Goal: Task Accomplishment & Management: Use online tool/utility

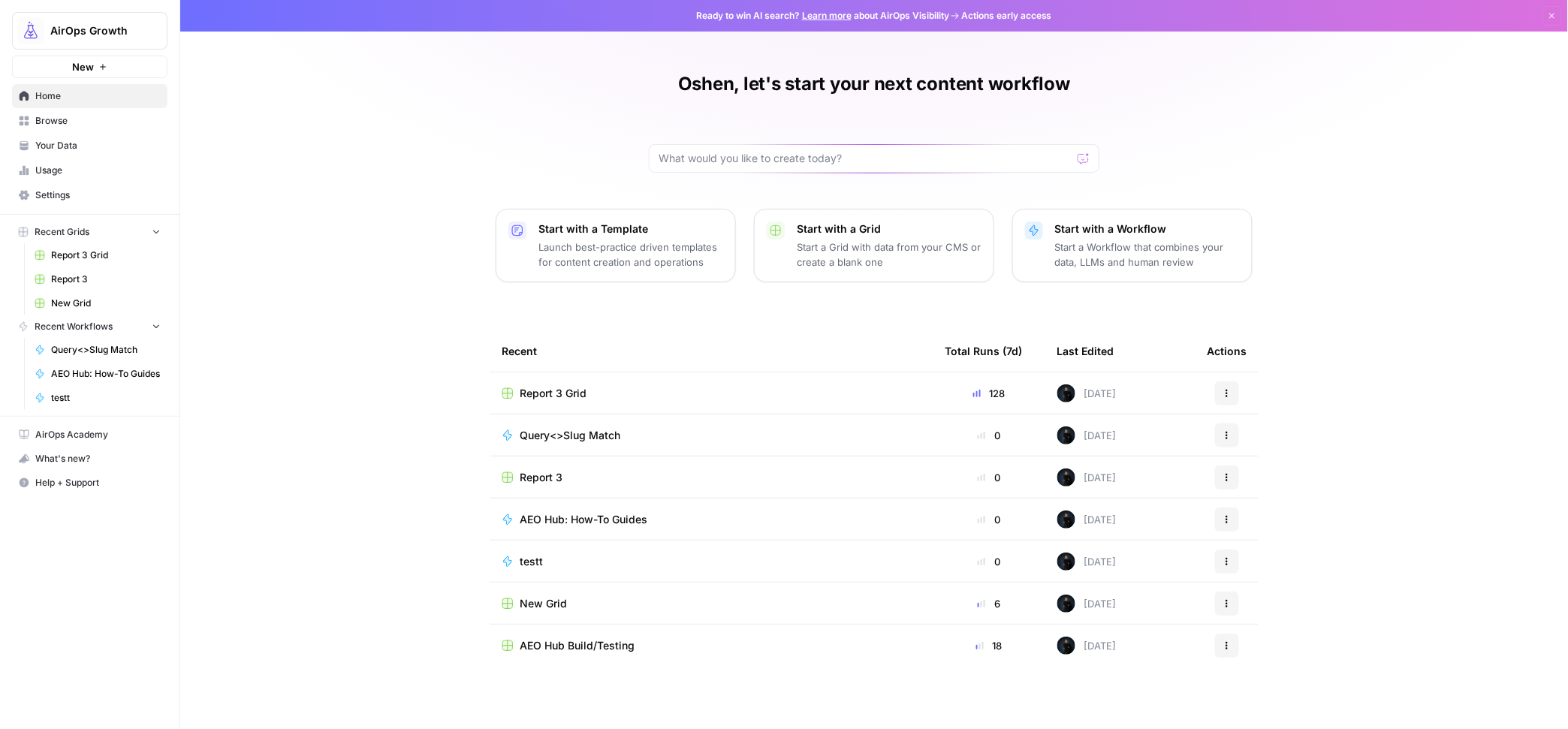
click at [50, 124] on span "Browse" at bounding box center [98, 120] width 125 height 13
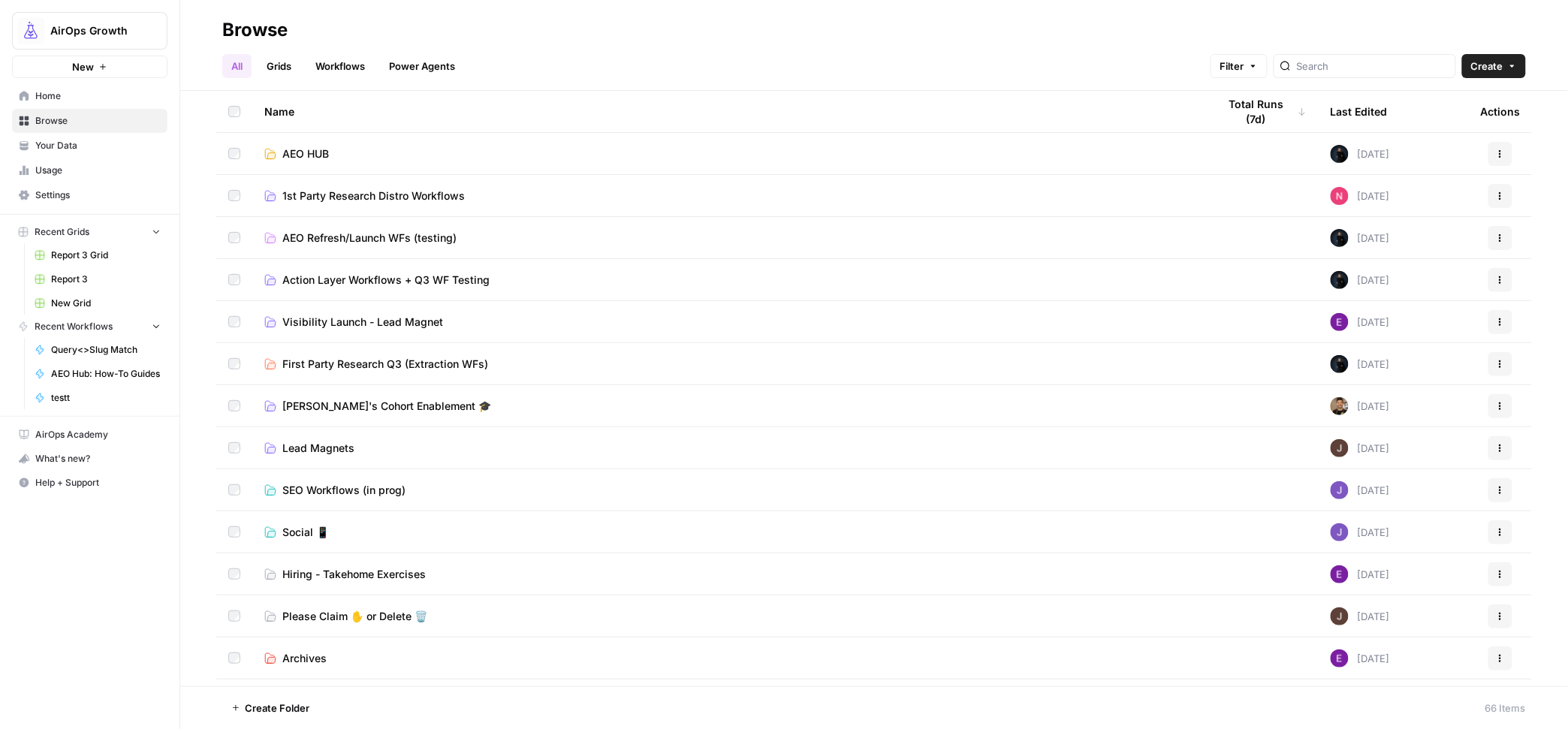
click at [346, 370] on span "First Party Research Q3 (Extraction WFs)" at bounding box center [385, 363] width 206 height 15
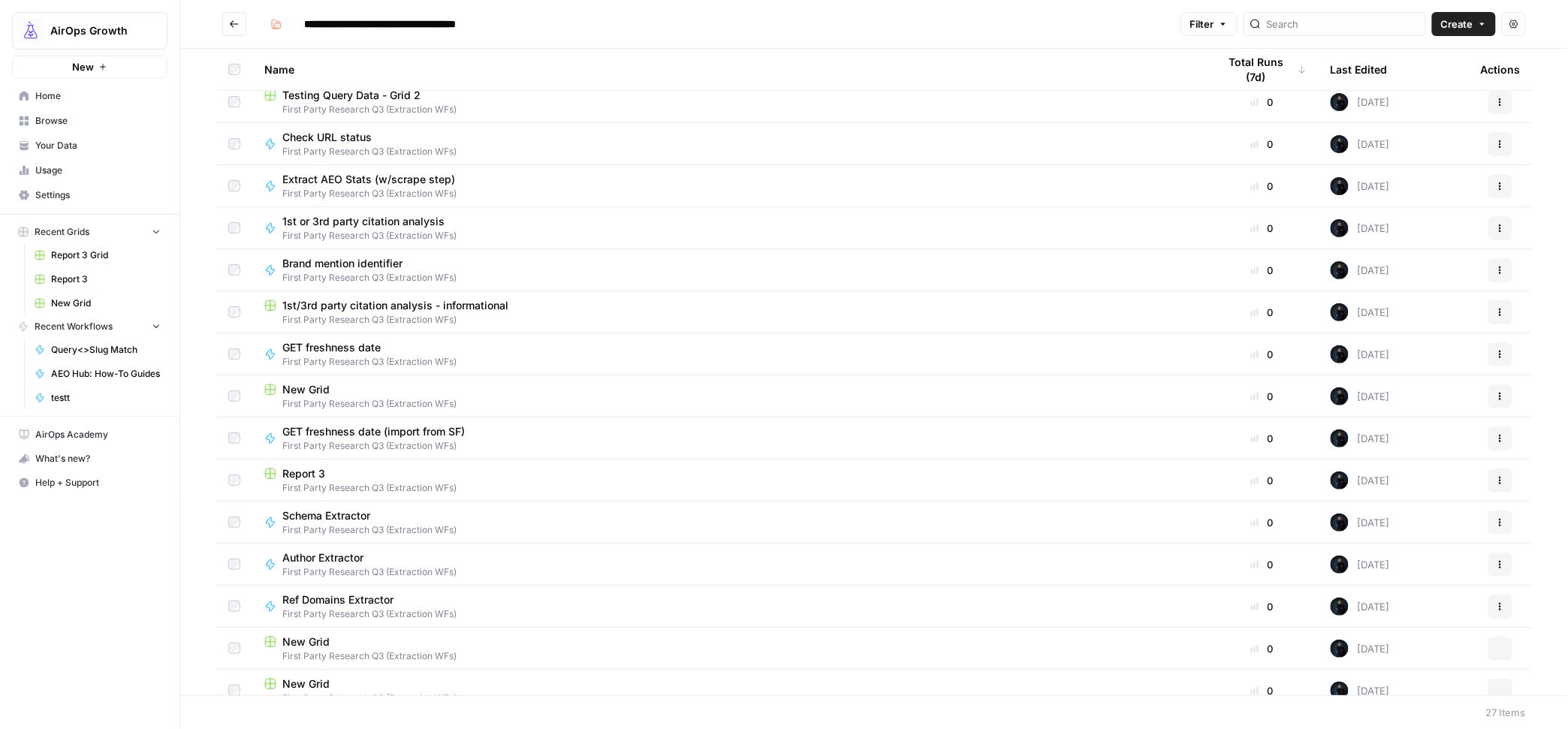
scroll to position [531, 0]
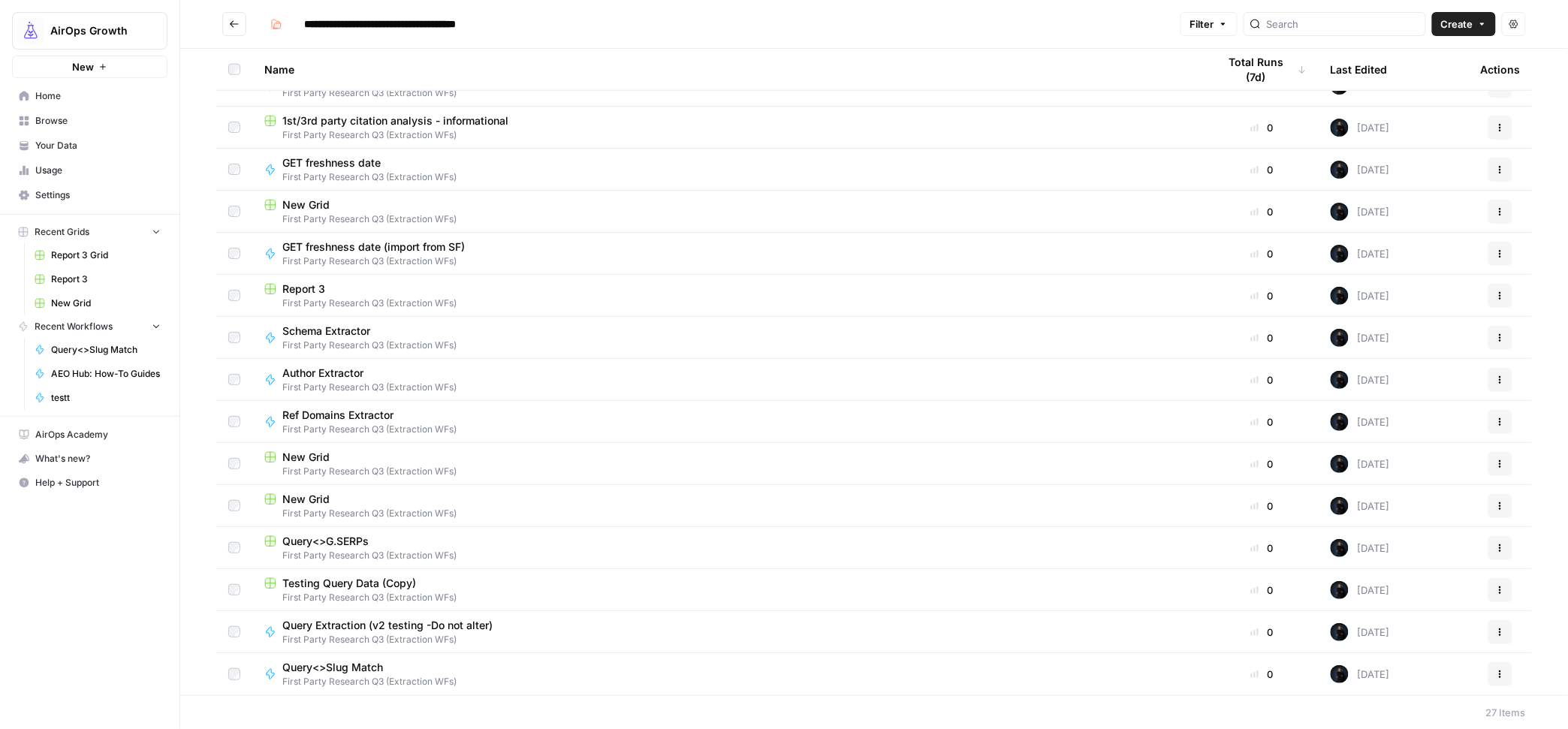
click at [601, 627] on div "Query Extraction (v2 testing -Do not alter) First Party Research Q3 (Extraction…" at bounding box center [729, 632] width 929 height 29
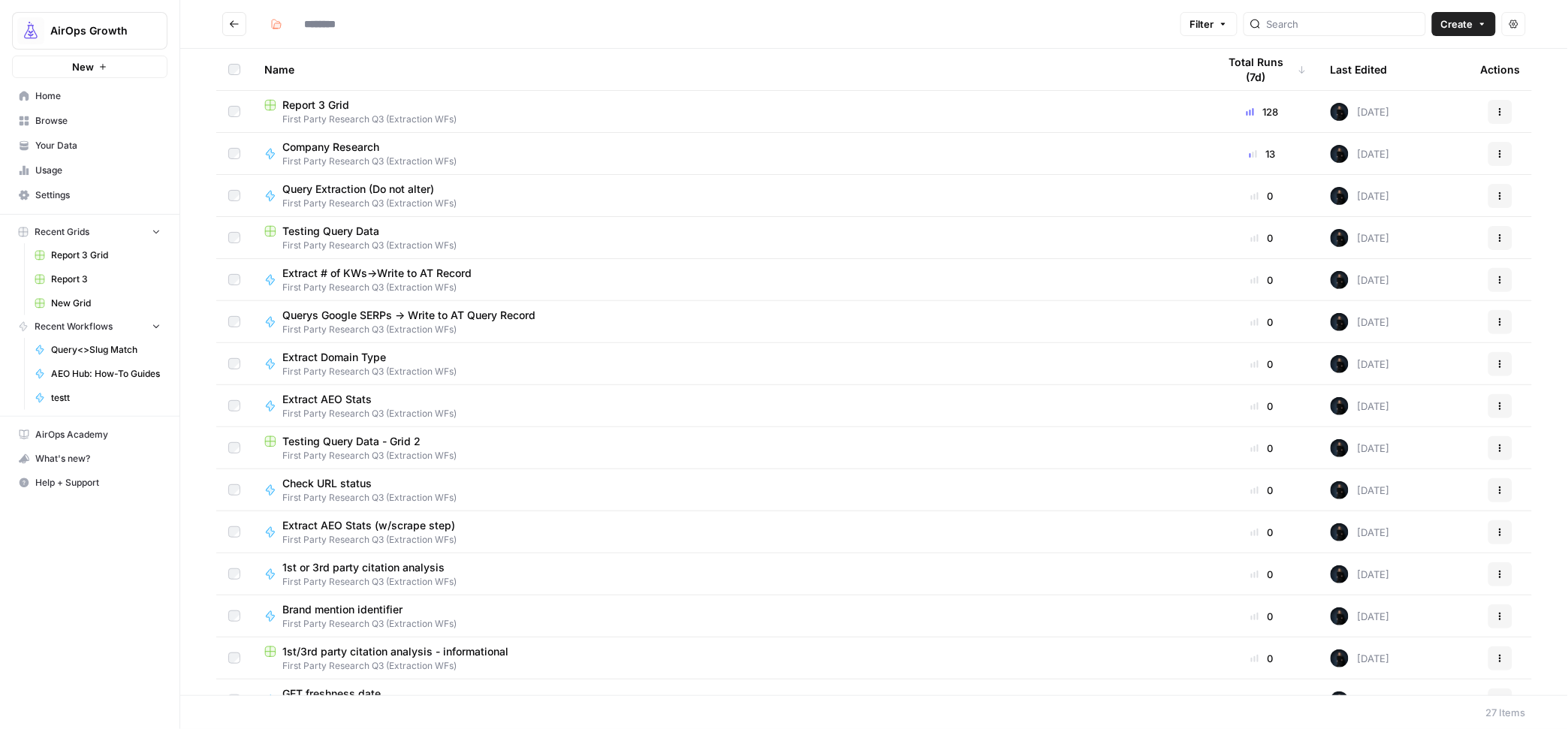
type input "**********"
click at [398, 193] on span "Query Extraction (Do not alter)" at bounding box center [363, 188] width 163 height 15
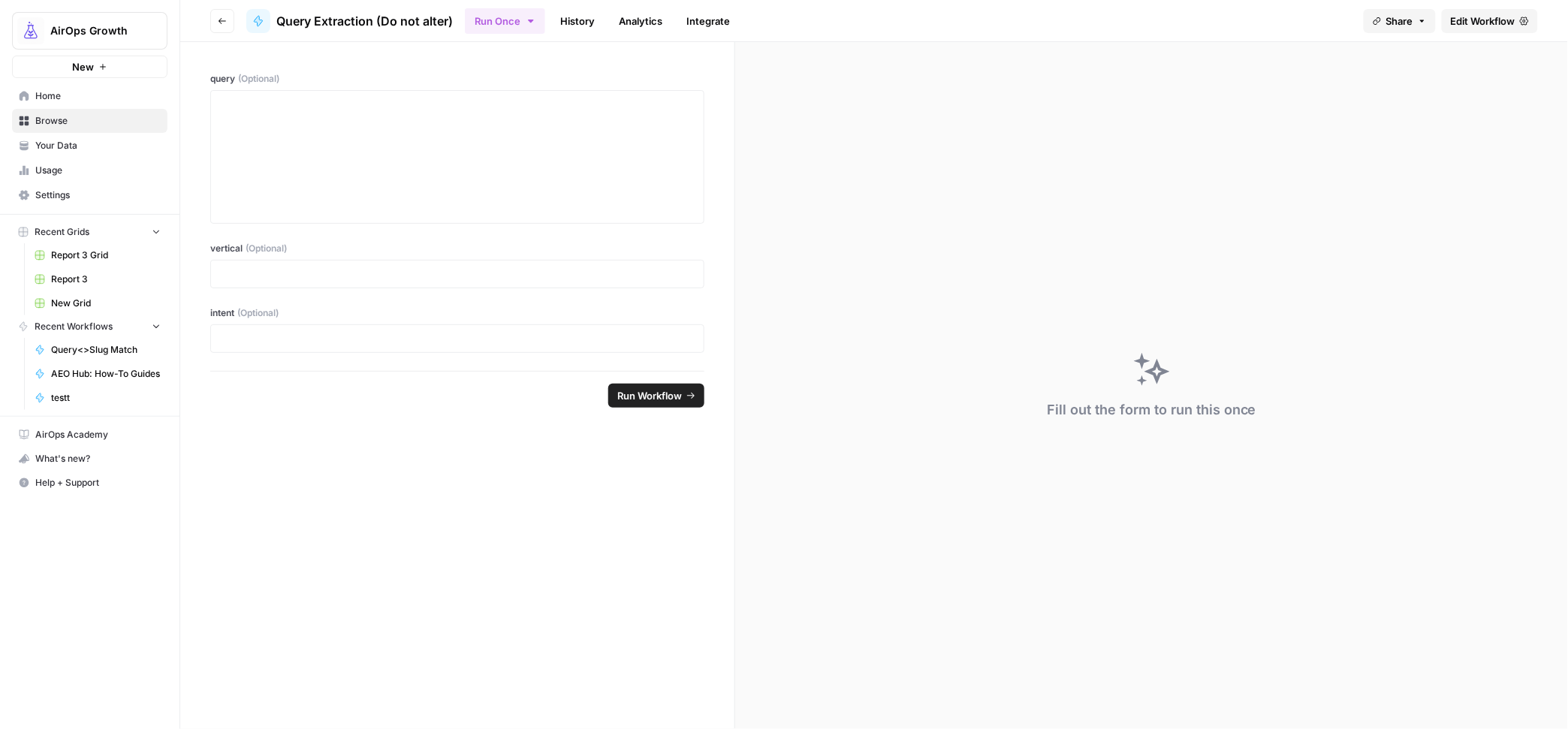
click at [1462, 14] on span "Edit Workflow" at bounding box center [1483, 20] width 65 height 15
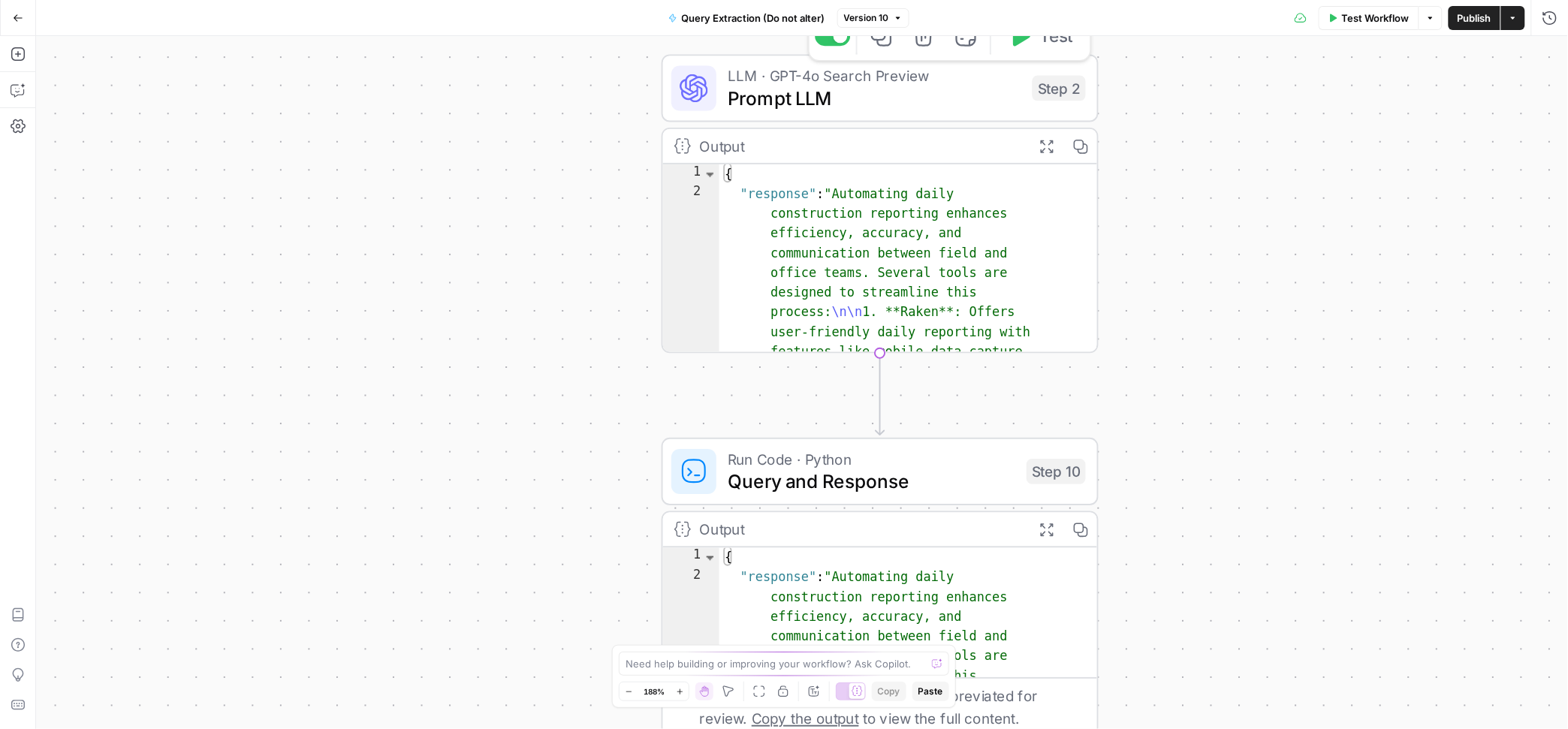
click at [762, 94] on span "Prompt LLM" at bounding box center [874, 98] width 293 height 29
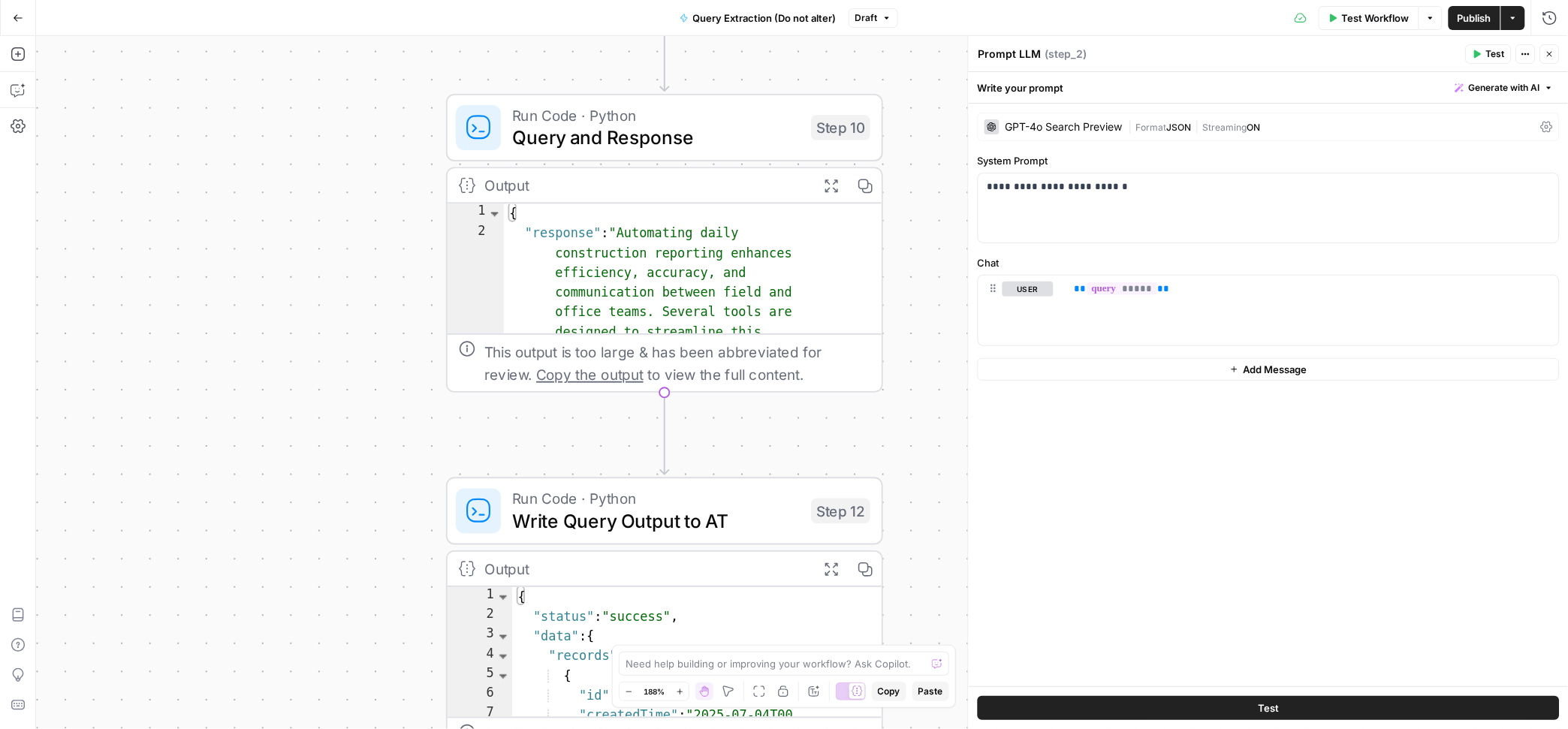
click at [399, 207] on div "Workflow Set Inputs Inputs LLM · GPT-4o Search Preview Prompt LLM Step 2 Output…" at bounding box center [802, 382] width 1532 height 693
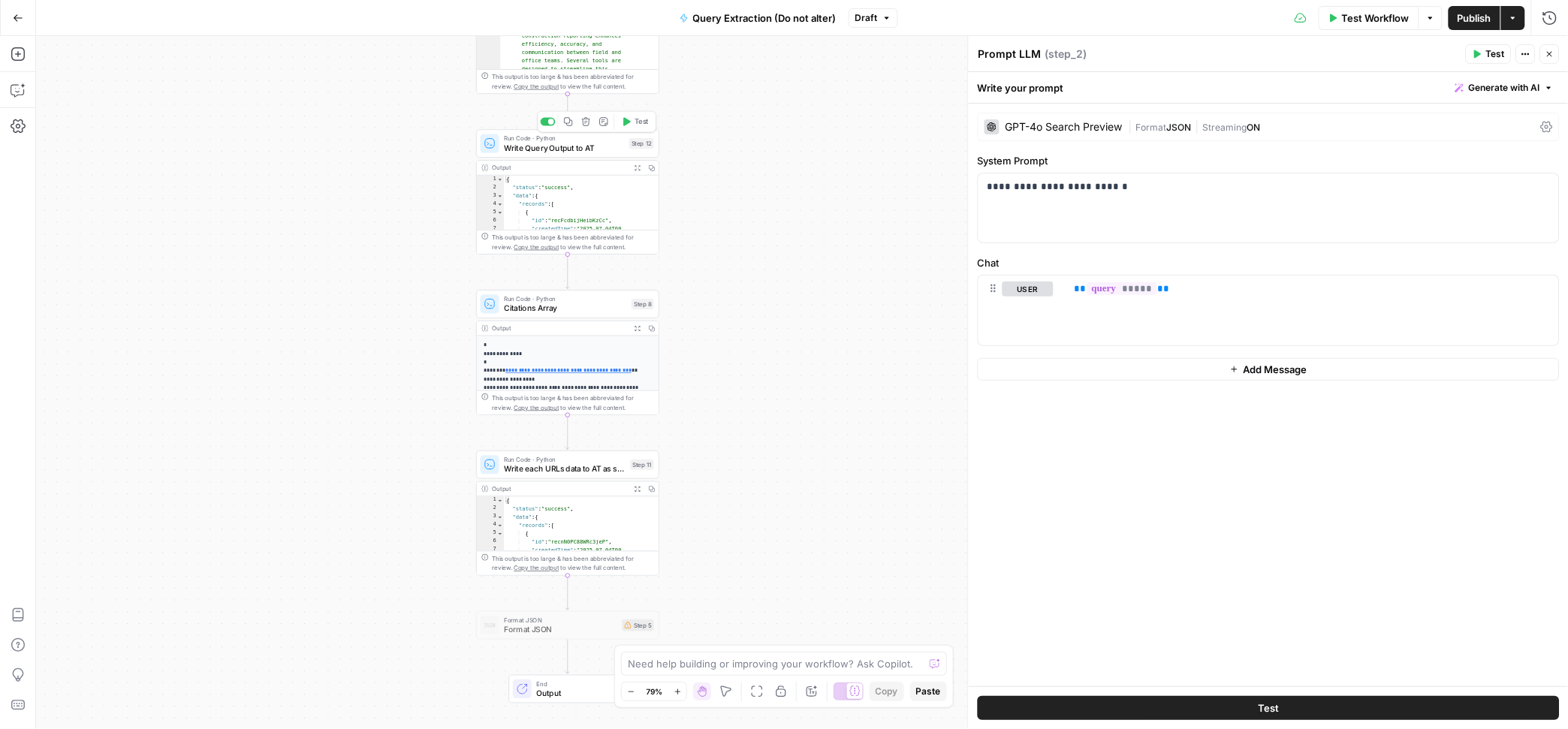
click at [545, 145] on span "Write Query Output to AT" at bounding box center [564, 148] width 120 height 12
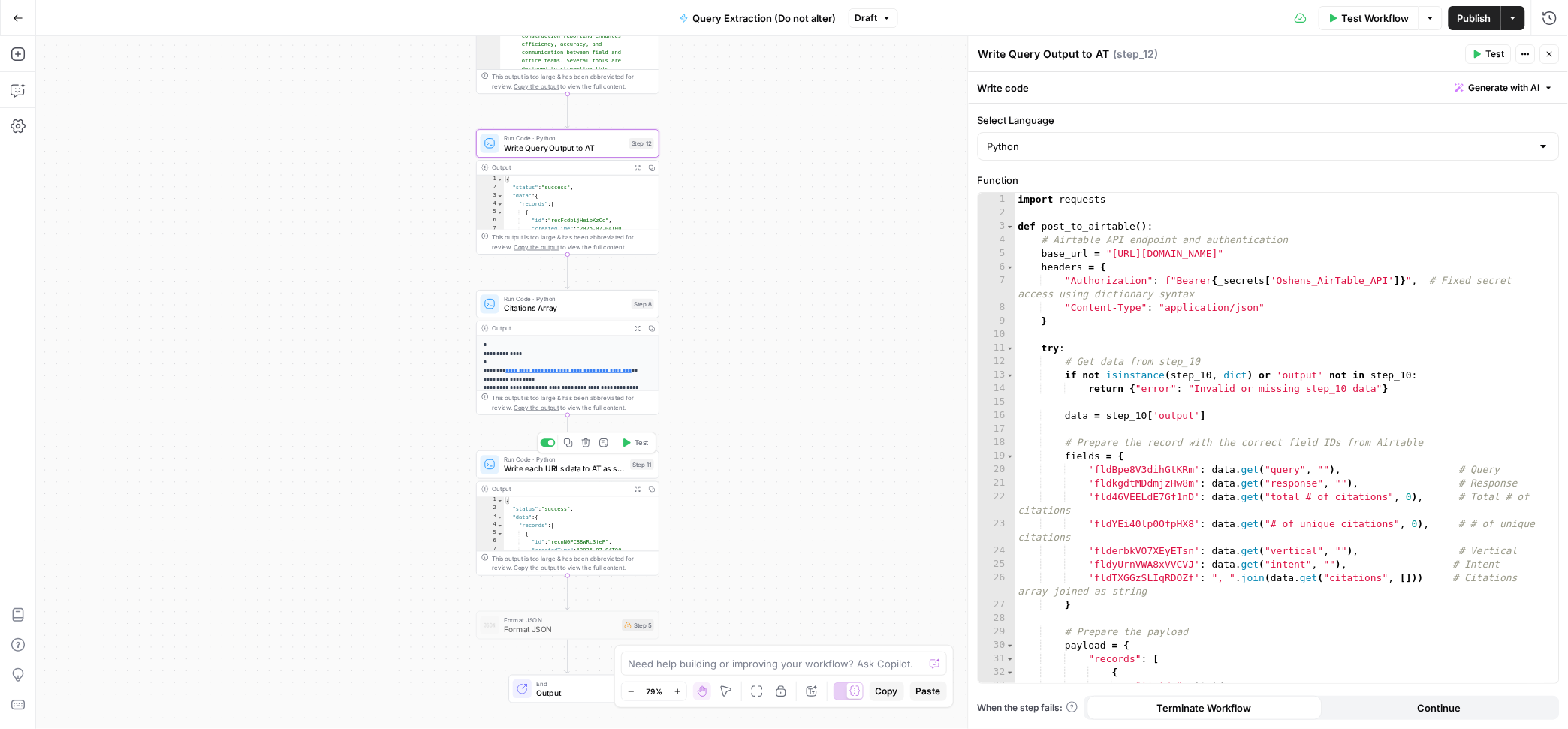
click at [525, 466] on span "Write each URLs data to AT as single records" at bounding box center [565, 469] width 122 height 12
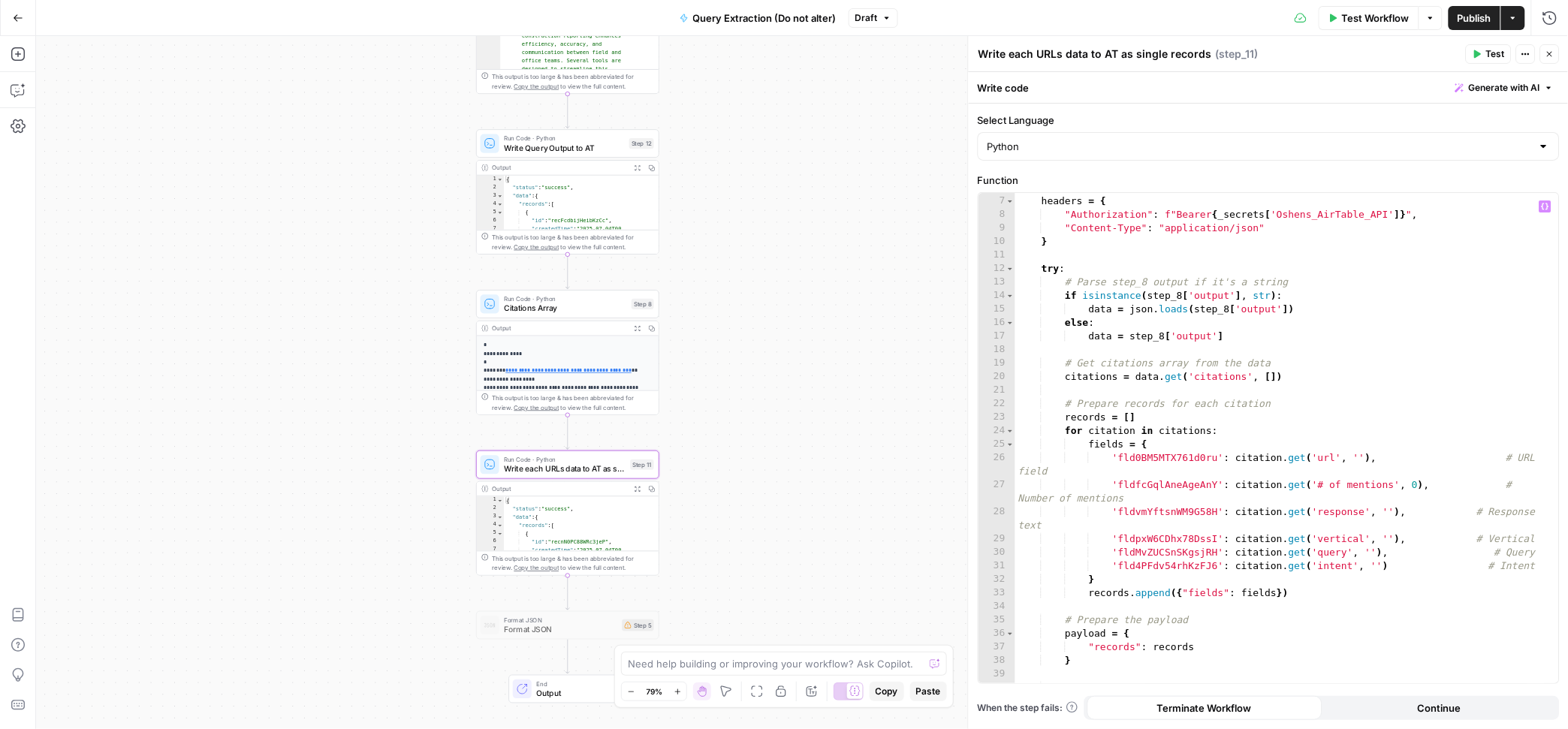
scroll to position [83, 0]
drag, startPoint x: 1095, startPoint y: 578, endPoint x: 1099, endPoint y: 563, distance: 15.5
click at [1099, 563] on div "headers = { "Authorization" : f"Bearer { _secrets [ 'Oshens_AirTable_API' ]} " …" at bounding box center [1280, 450] width 529 height 516
type textarea "**********"
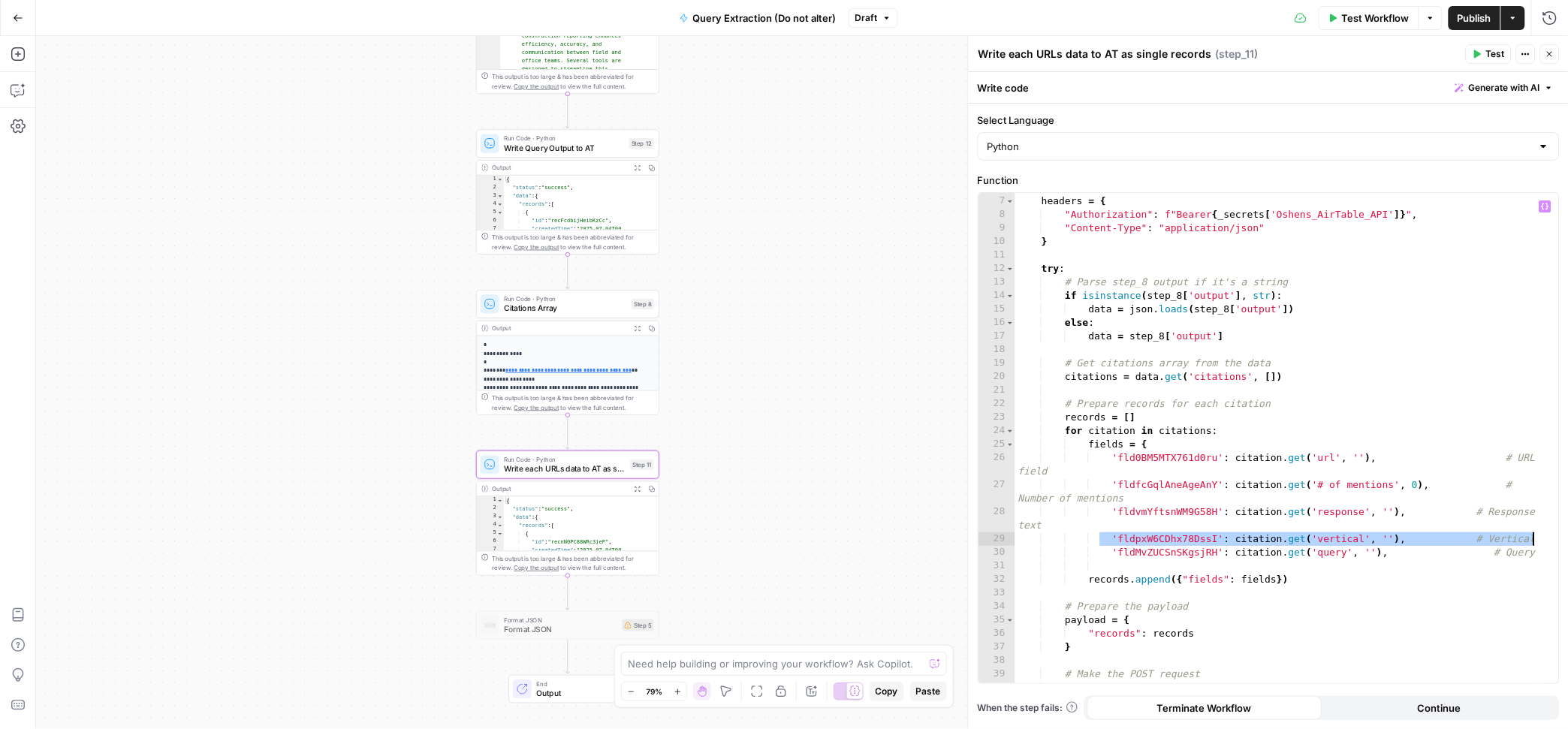
drag, startPoint x: 1103, startPoint y: 537, endPoint x: 1548, endPoint y: 536, distance: 445.0
click at [1548, 536] on div "6 7 8 9 10 11 12 13 14 15 16 17 18 19 20 21 22 23 24 25 26 27 28 29 30 31 32 33…" at bounding box center [1269, 438] width 581 height 490
type textarea "**********"
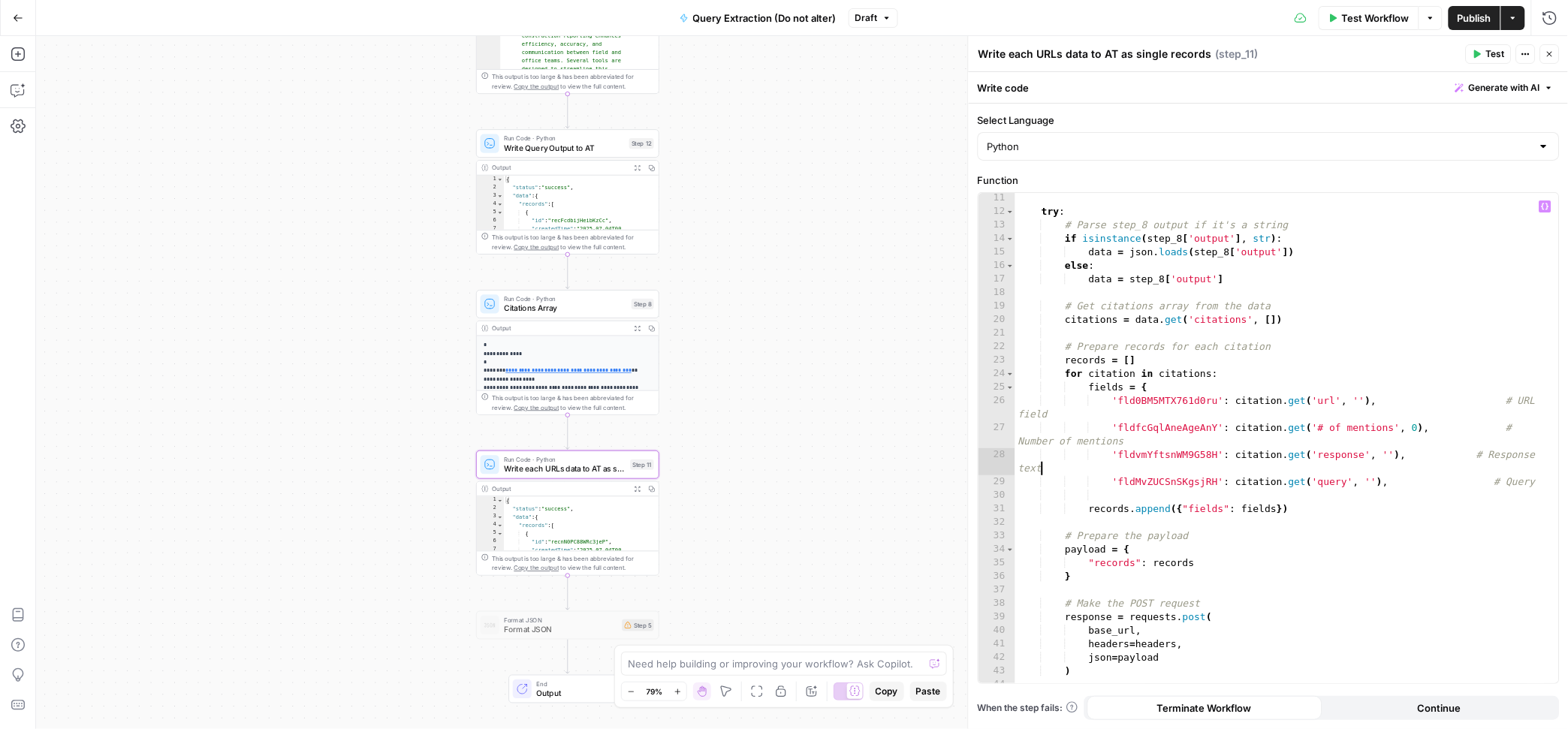
scroll to position [125, 0]
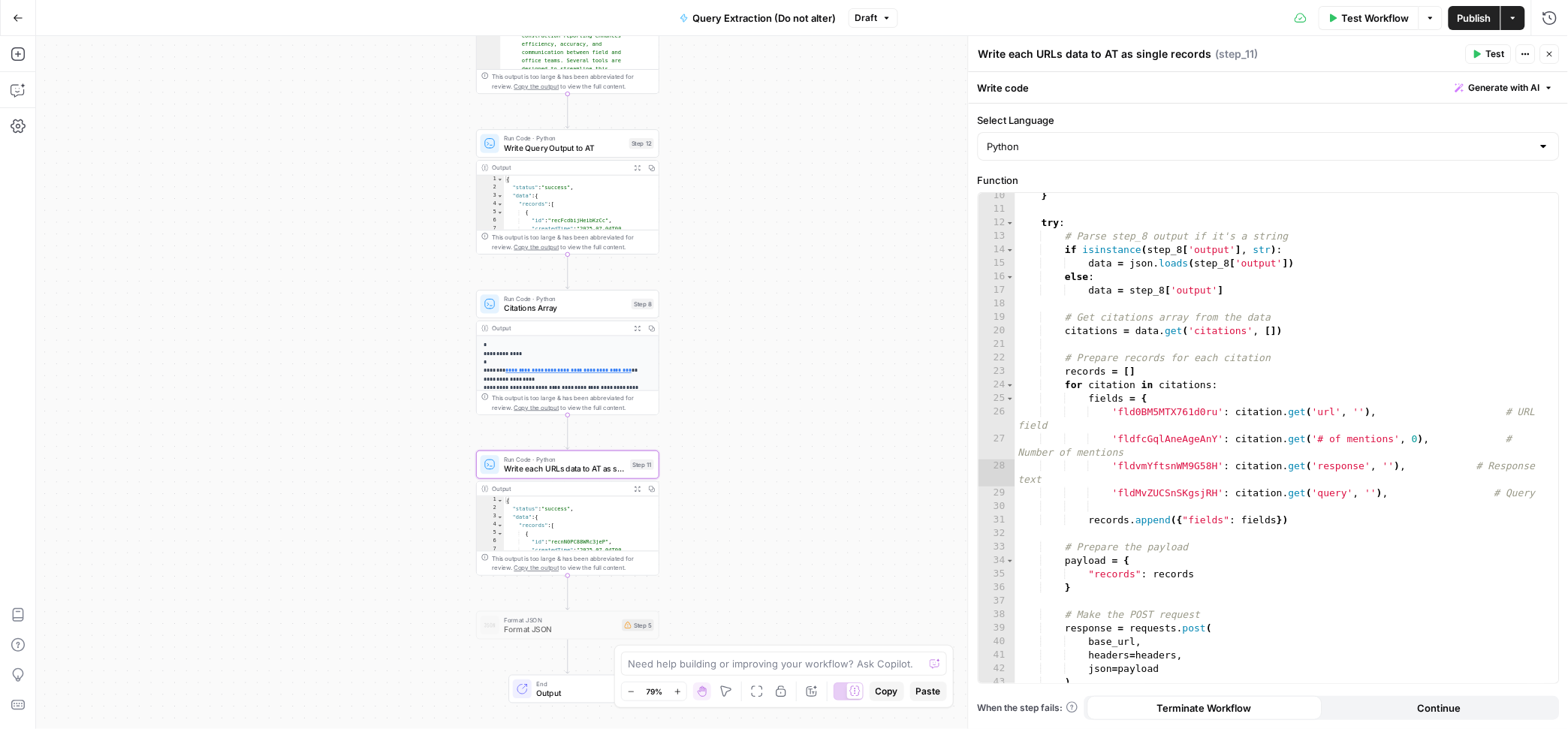
click at [1162, 493] on div "} try : # Parse step_8 output if it's a string if isinstance ( step_8 [ 'output…" at bounding box center [1280, 447] width 529 height 516
paste textarea
click at [1157, 469] on div "} try : # Parse step_8 output if it's a string if isinstance ( step_8 [ 'output…" at bounding box center [1280, 447] width 529 height 516
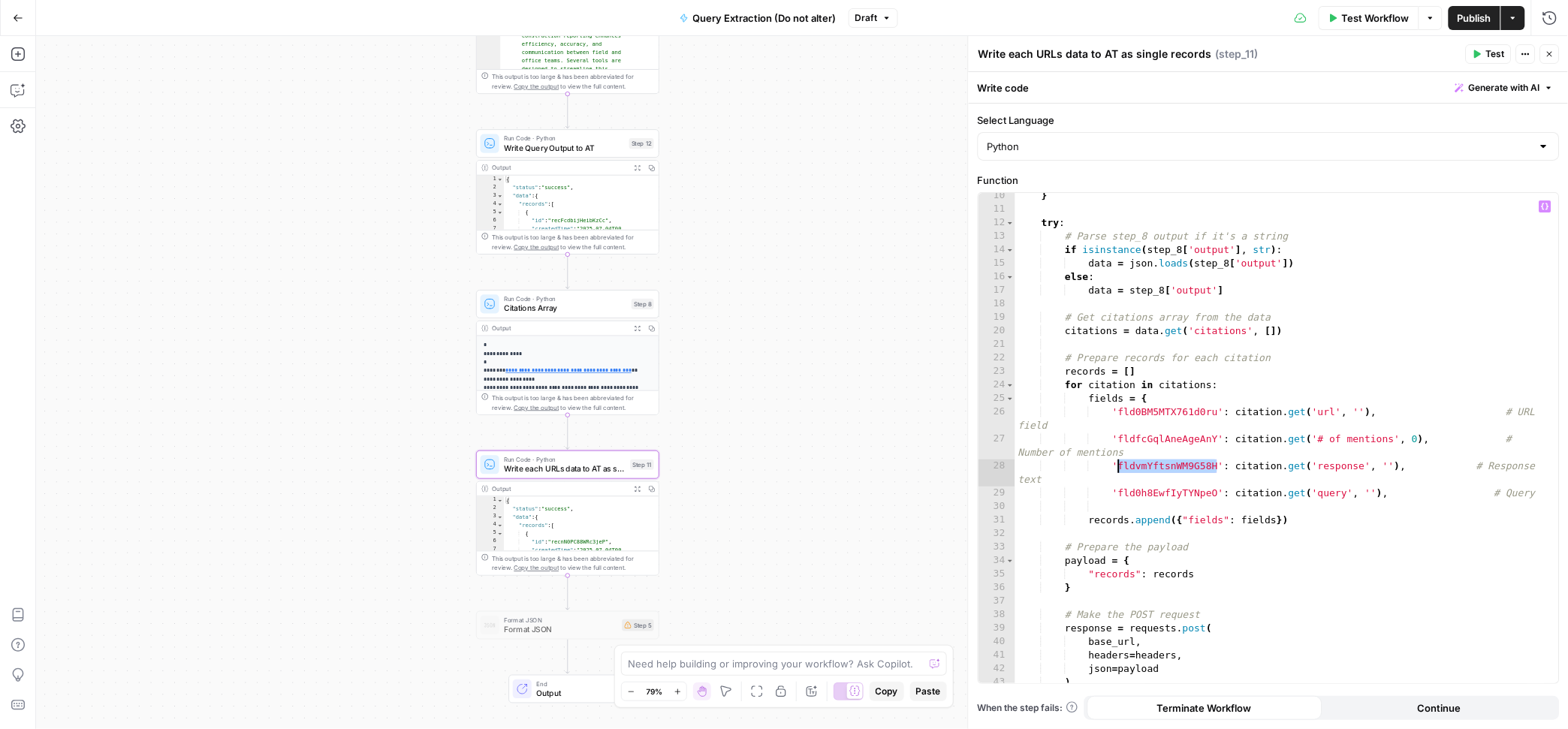
paste textarea
click at [1156, 410] on div "} try : # Parse step_8 output if it's a string if isinstance ( step_8 [ 'output…" at bounding box center [1280, 445] width 529 height 516
paste textarea
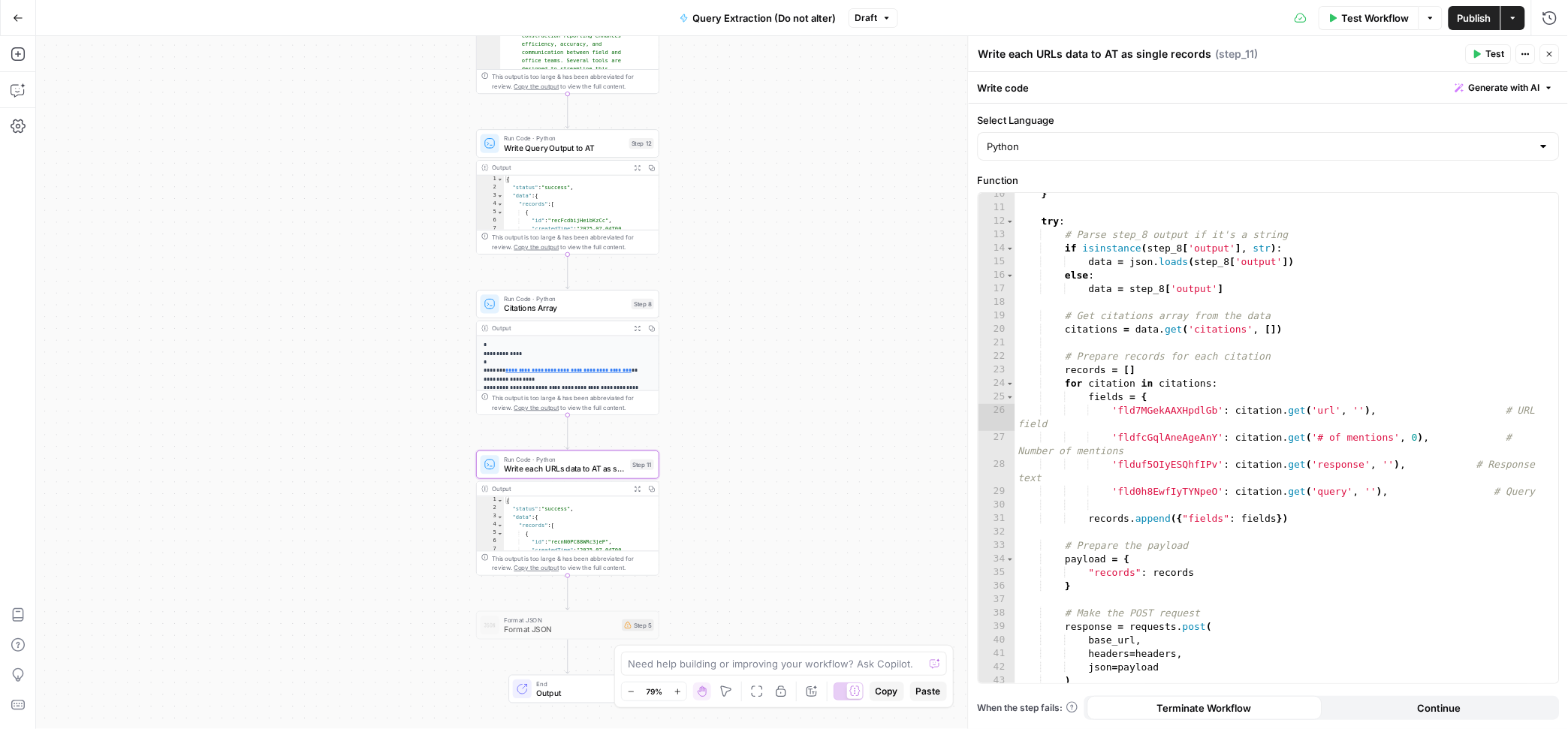
click at [1158, 437] on div "} try : # Parse step_8 output if it's a string if isinstance ( step_8 [ 'output…" at bounding box center [1280, 445] width 529 height 516
paste textarea
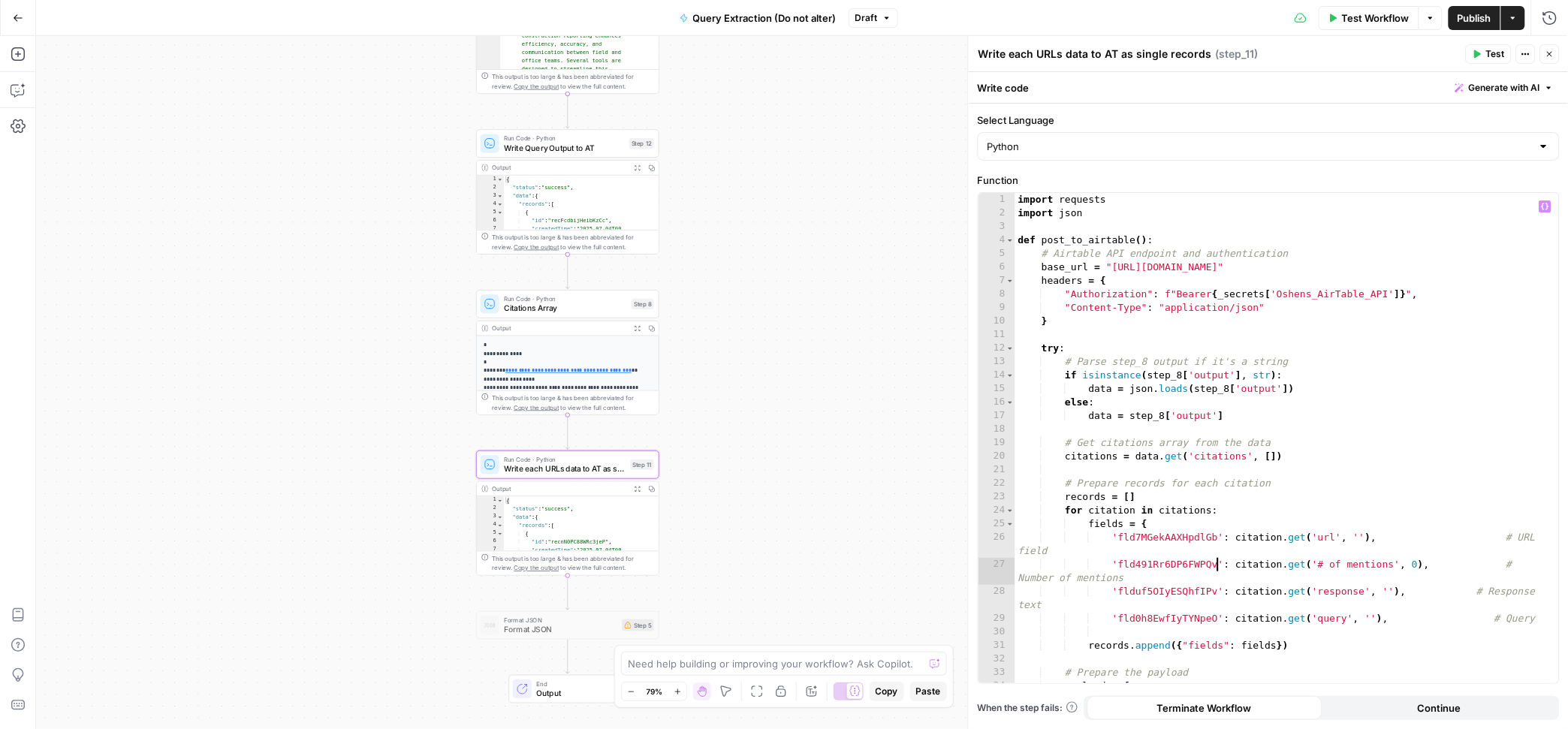
scroll to position [0, 0]
click at [1398, 266] on div "import requests import json def post_to_airtable ( ) : # Airtable API endpoint …" at bounding box center [1280, 451] width 529 height 516
drag, startPoint x: 1381, startPoint y: 267, endPoint x: 1420, endPoint y: 267, distance: 39.0
click at [1420, 267] on div "import requests import json def post_to_airtable ( ) : # Airtable API endpoint …" at bounding box center [1280, 451] width 529 height 516
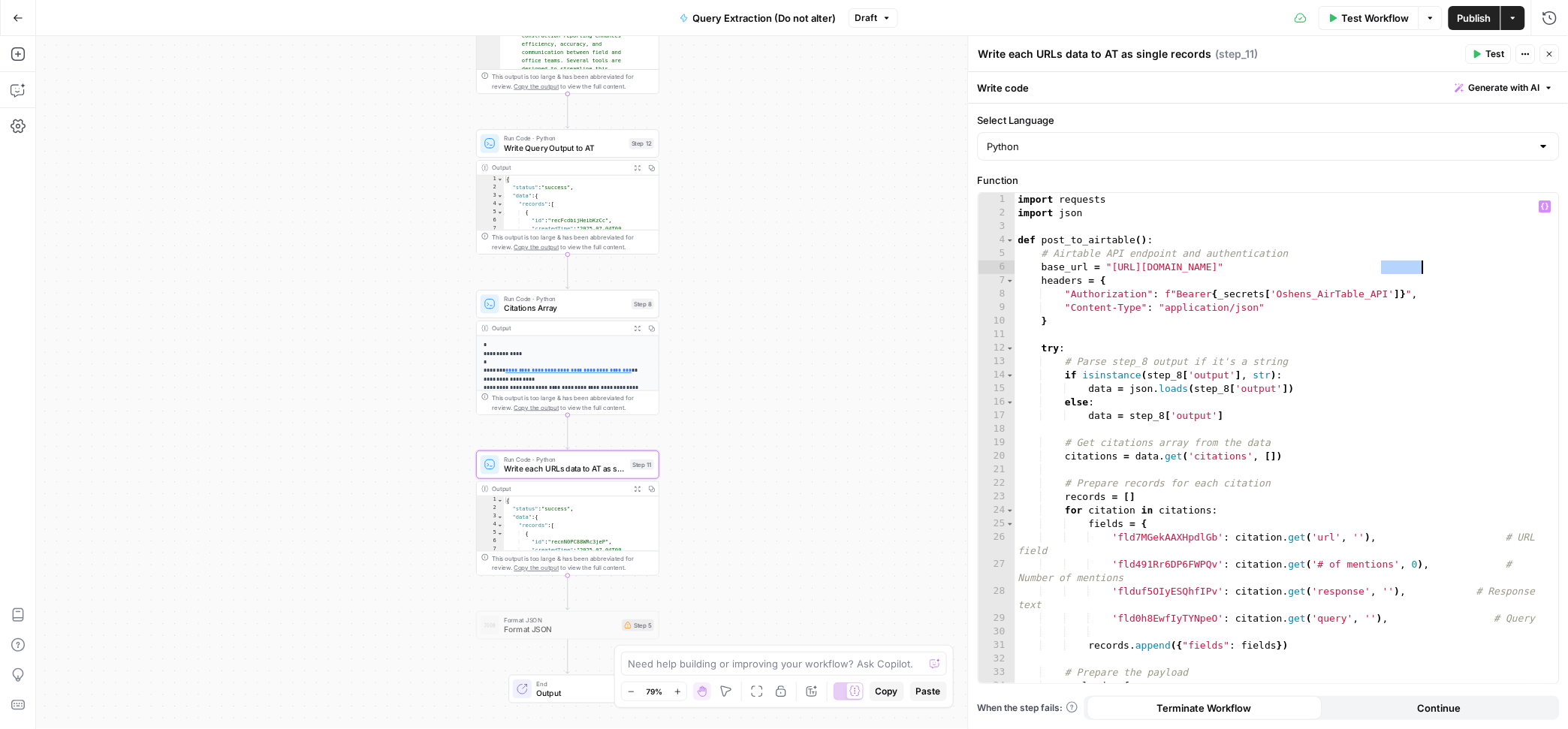
paste textarea "**********"
type textarea "**********"
click at [557, 147] on span "Write Query Output to AT" at bounding box center [564, 148] width 120 height 12
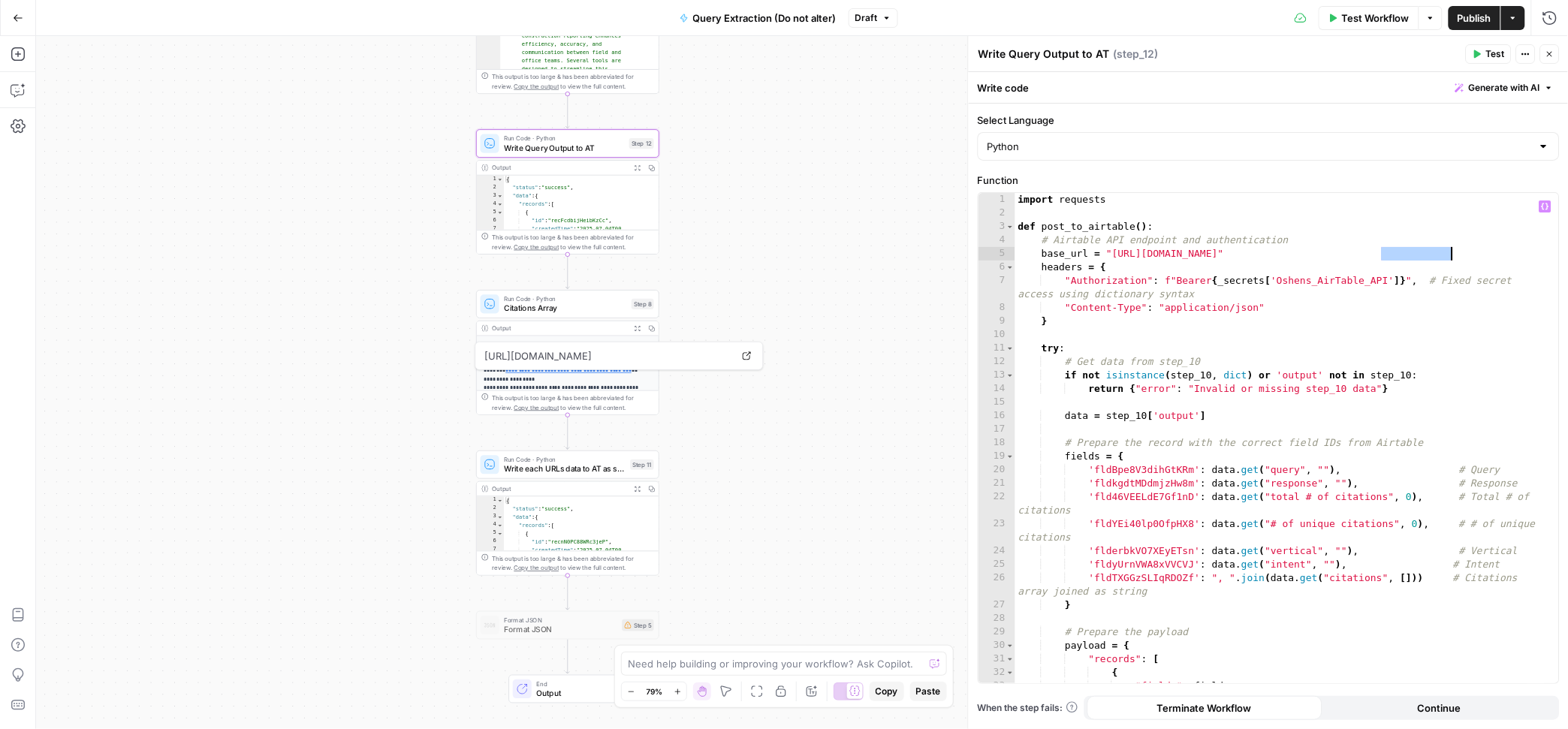
drag, startPoint x: 1380, startPoint y: 256, endPoint x: 1414, endPoint y: 259, distance: 34.1
click at [1449, 256] on div "import requests def post_to_airtable ( ) : # Airtable API endpoint and authenti…" at bounding box center [1280, 451] width 529 height 516
paste textarea "*****"
click at [1134, 473] on div "import requests def post_to_airtable ( ) : # Airtable API endpoint and authenti…" at bounding box center [1280, 451] width 529 height 516
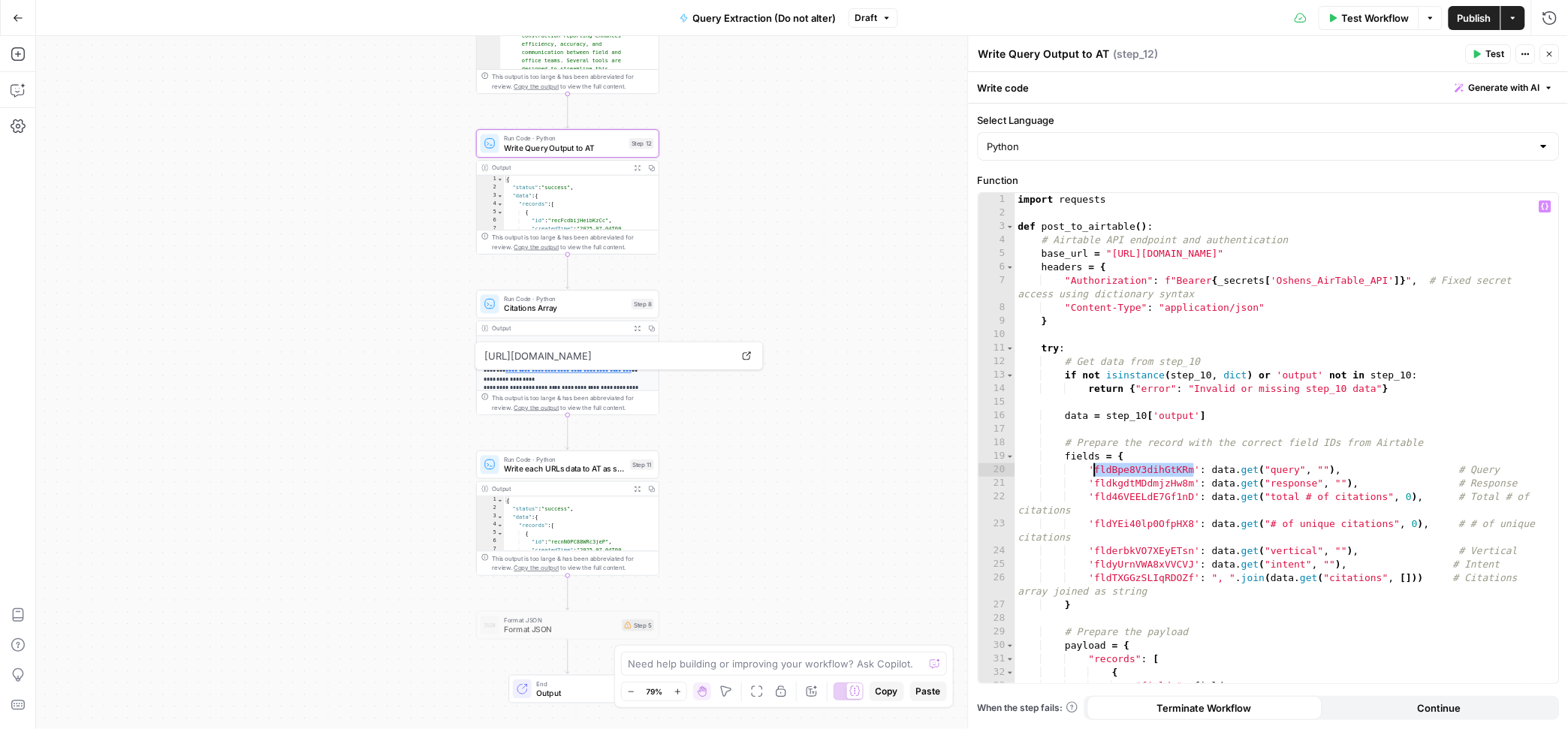
paste textarea
click at [1273, 471] on div "import requests def post_to_airtable ( ) : # Airtable API endpoint and authenti…" at bounding box center [1280, 451] width 529 height 516
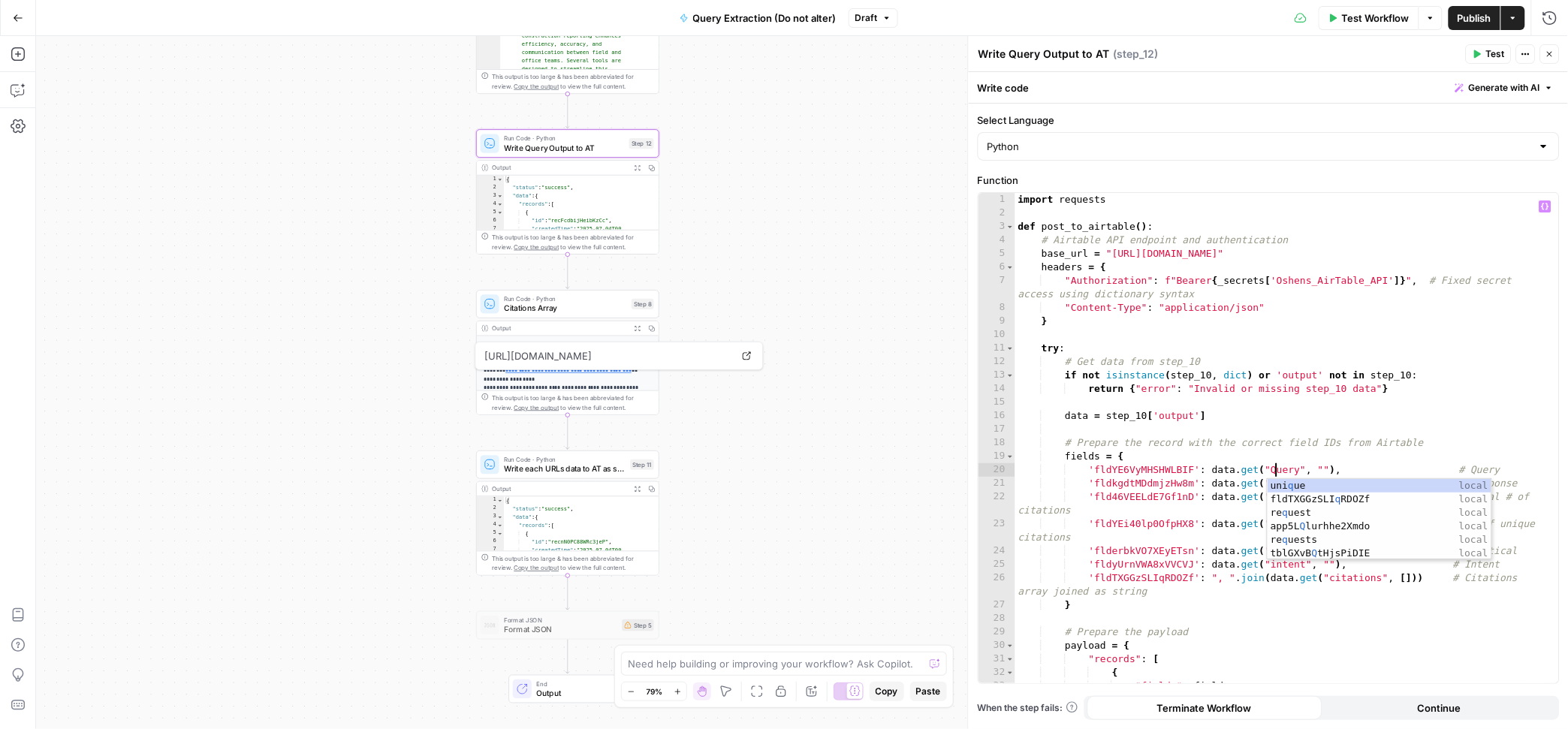
click at [1200, 481] on div "import requests def post_to_airtable ( ) : # Airtable API endpoint and authenti…" at bounding box center [1280, 451] width 529 height 516
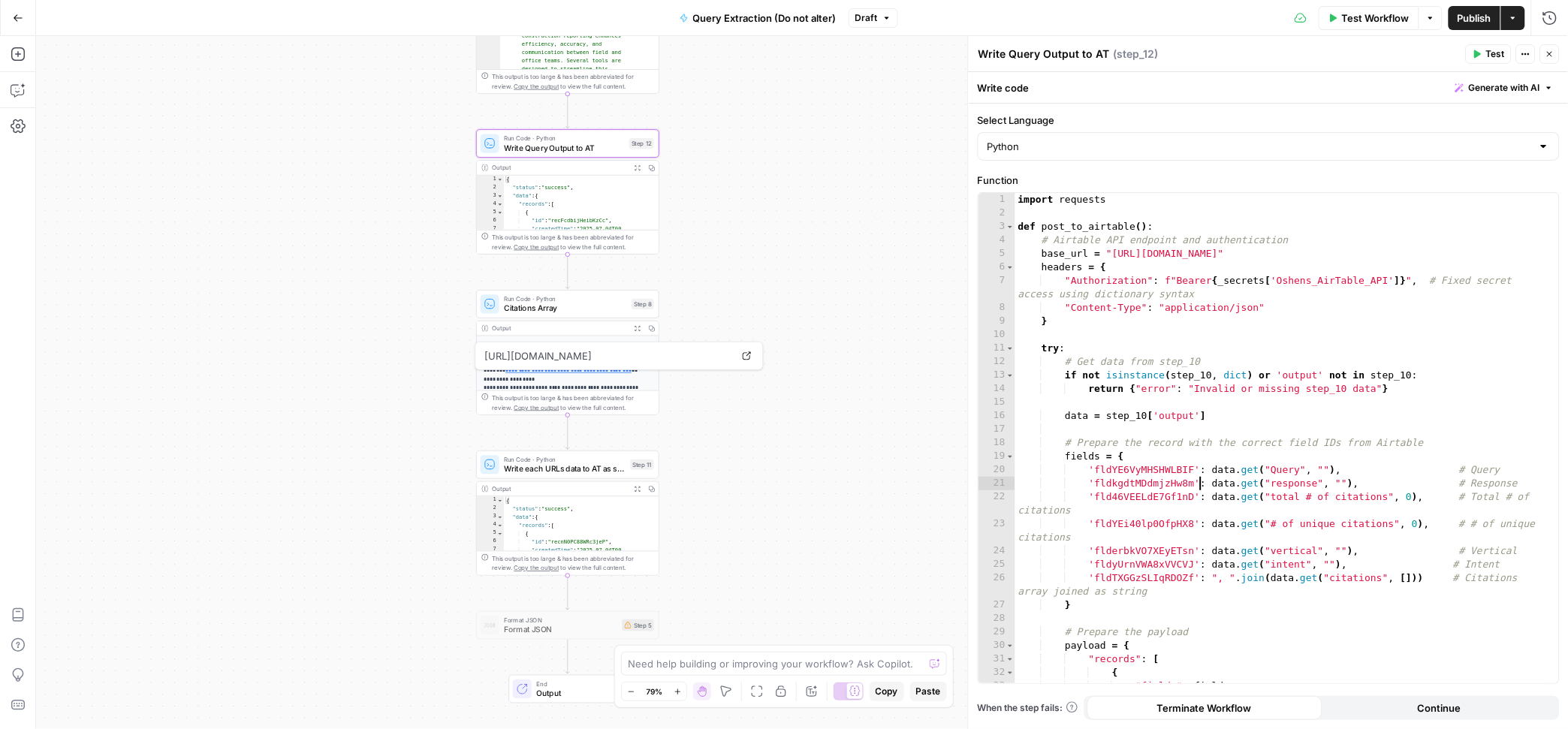
click at [1129, 479] on div "import requests def post_to_airtable ( ) : # Airtable API endpoint and authenti…" at bounding box center [1280, 451] width 529 height 516
paste textarea
click at [1274, 485] on div "import requests def post_to_airtable ( ) : # Airtable API endpoint and authenti…" at bounding box center [1280, 451] width 529 height 516
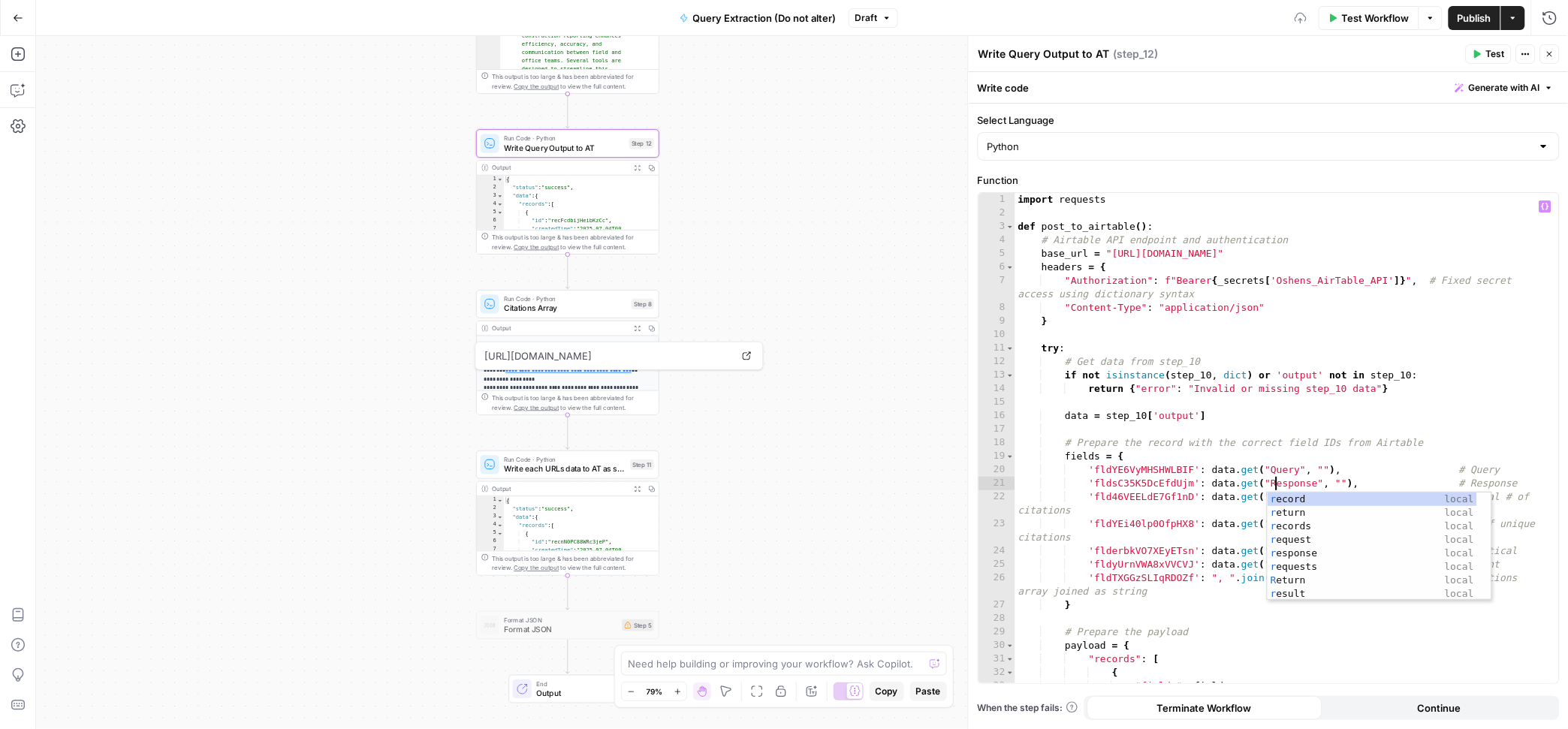
click at [1179, 491] on div "import requests def post_to_airtable ( ) : # Airtable API endpoint and authenti…" at bounding box center [1280, 451] width 529 height 516
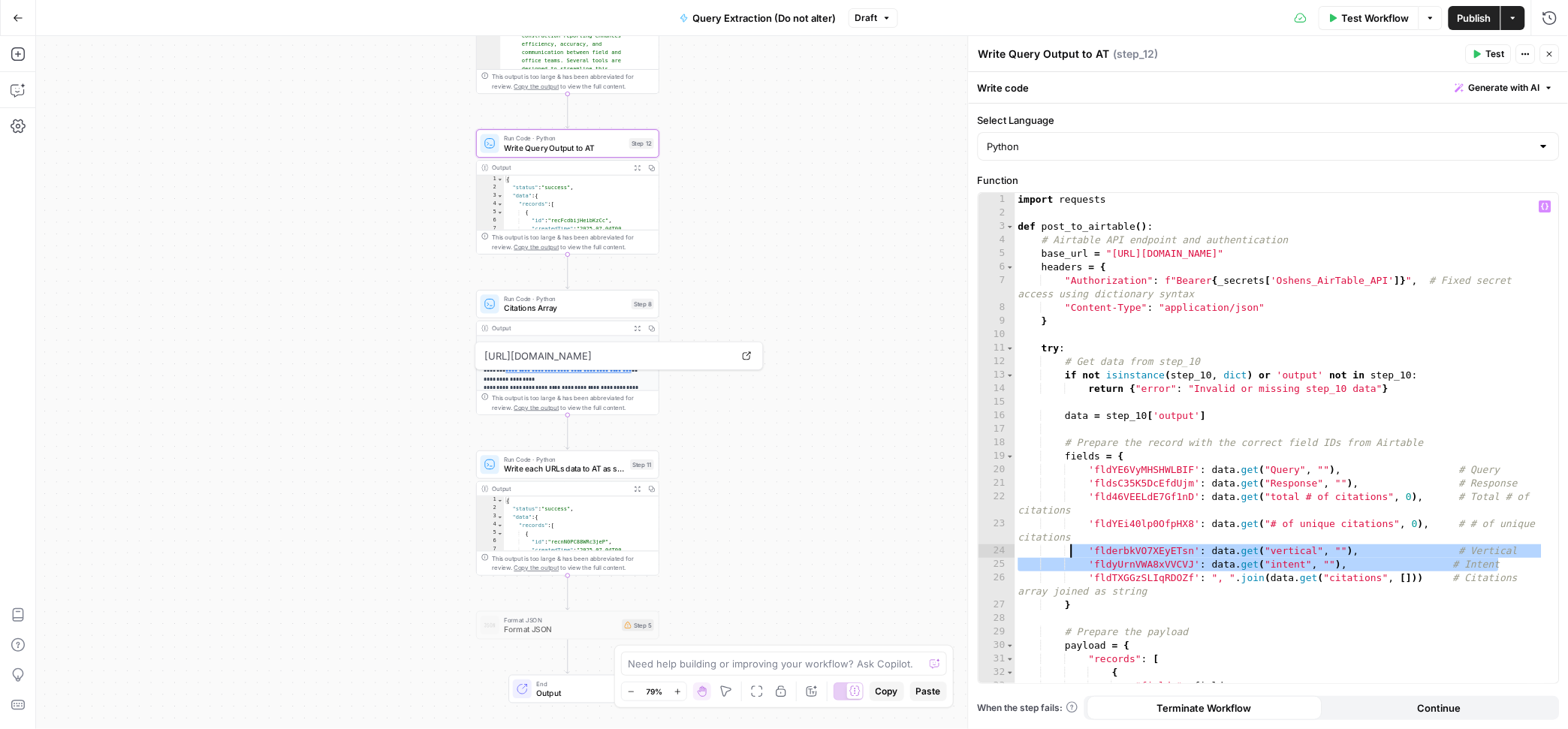
drag, startPoint x: 1503, startPoint y: 563, endPoint x: 1069, endPoint y: 552, distance: 434.1
click at [1069, 552] on div "import requests def post_to_airtable ( ) : # Airtable API endpoint and authenti…" at bounding box center [1280, 451] width 529 height 516
type textarea "**********"
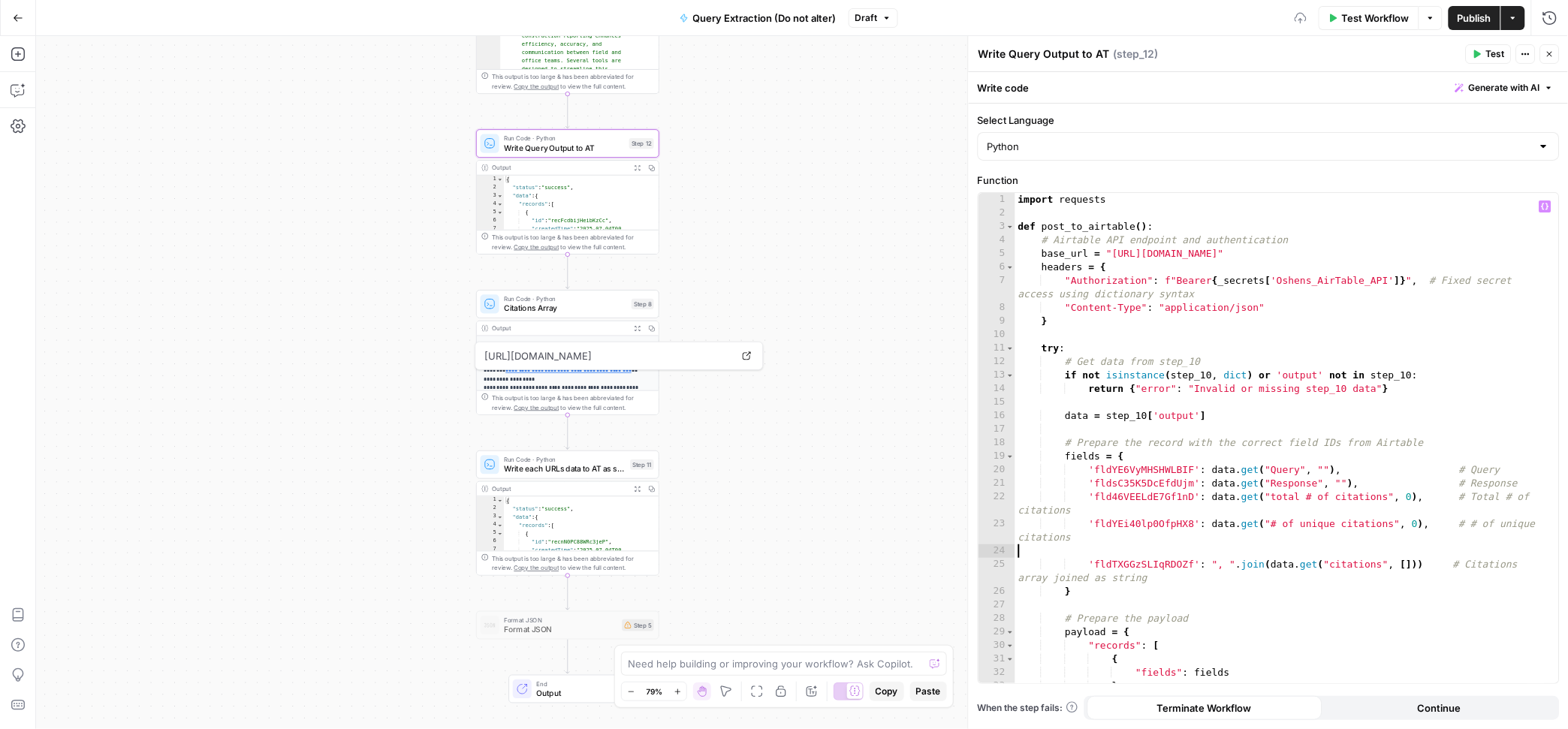
scroll to position [0, 0]
click at [1140, 549] on div "import requests def post_to_airtable ( ) : # Airtable API endpoint and authenti…" at bounding box center [1280, 451] width 529 height 516
paste textarea
click at [1144, 493] on div "import requests def post_to_airtable ( ) : # Airtable API endpoint and authenti…" at bounding box center [1280, 451] width 529 height 516
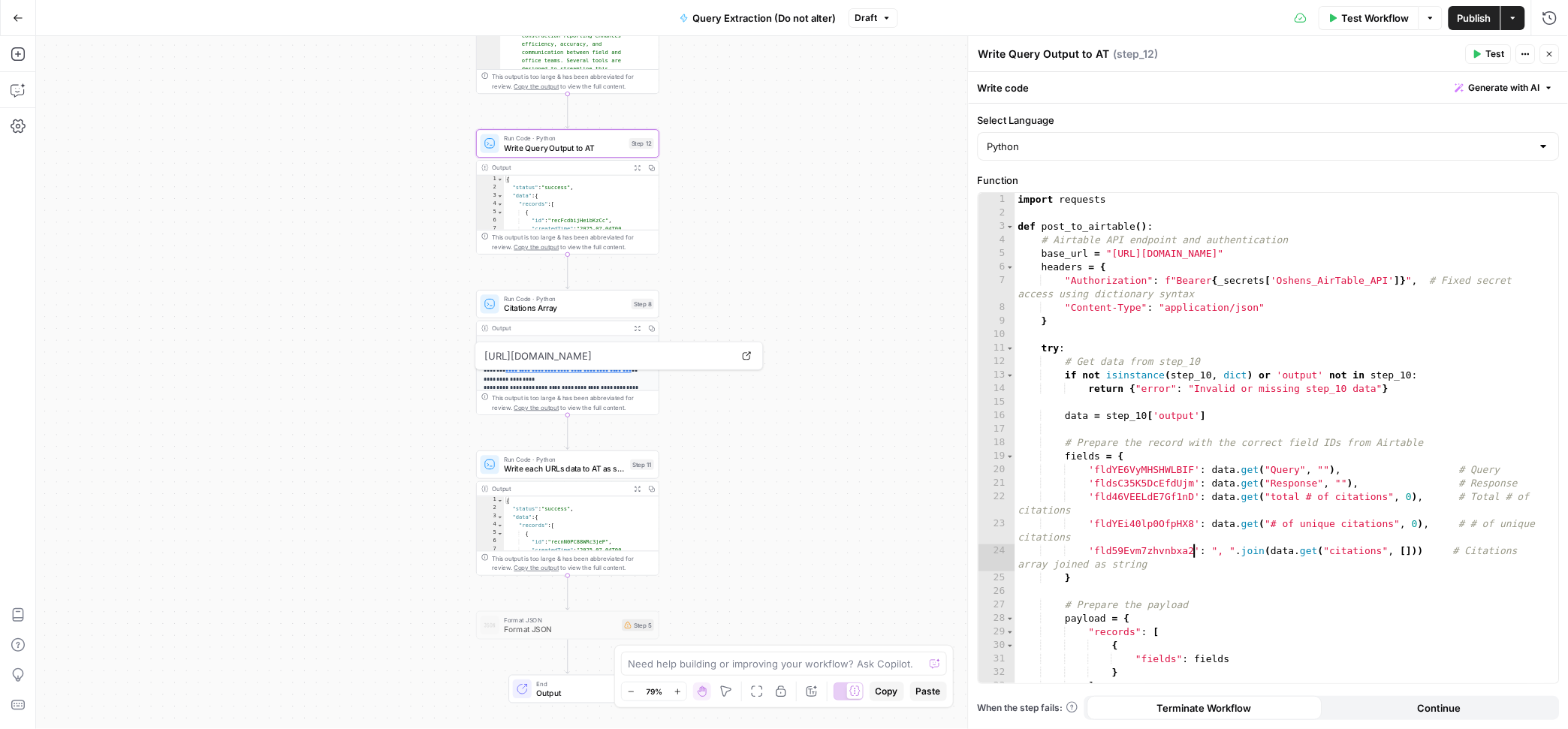
click at [1144, 493] on div "import requests def post_to_airtable ( ) : # Airtable API endpoint and authenti…" at bounding box center [1280, 451] width 529 height 516
paste textarea
click at [1137, 521] on div "import requests def post_to_airtable ( ) : # Airtable API endpoint and authenti…" at bounding box center [1280, 451] width 529 height 516
paste textarea
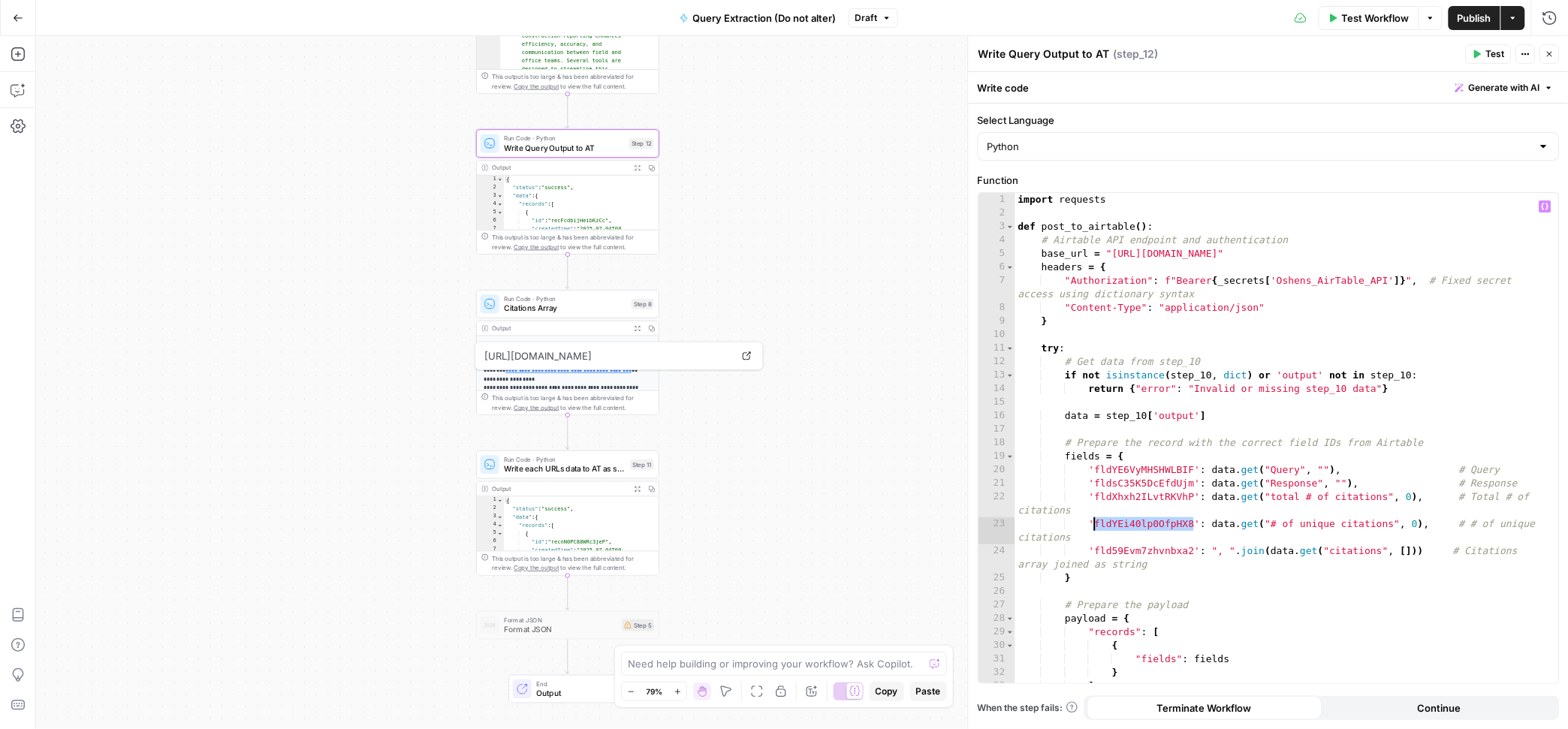
type textarea "**********"
click at [841, 278] on div "Workflow Set Inputs Inputs LLM · GPT-4o Search Preview Prompt LLM Step 2 Output…" at bounding box center [802, 382] width 1532 height 693
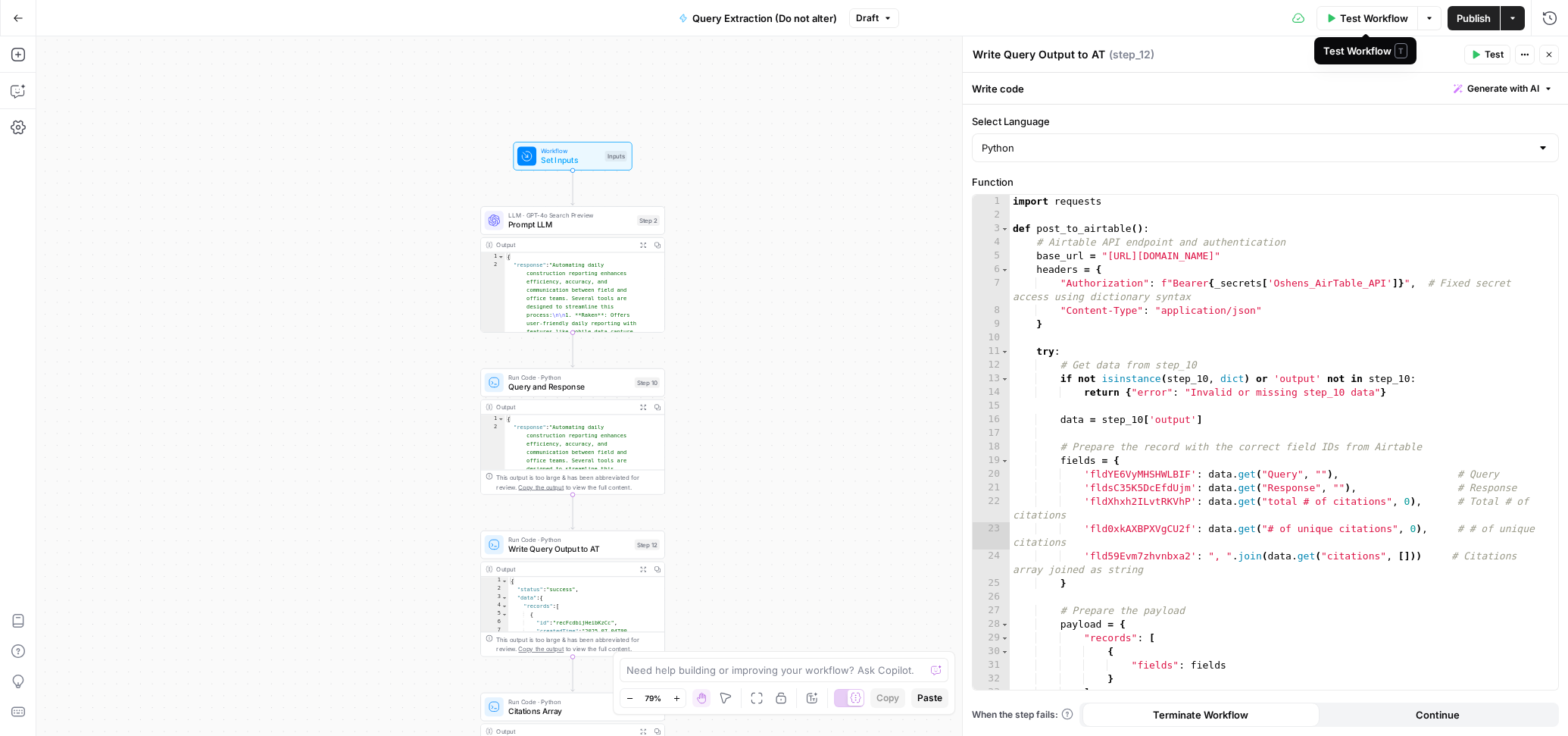
click at [1370, 17] on span "Test Workflow" at bounding box center [1373, 17] width 68 height 15
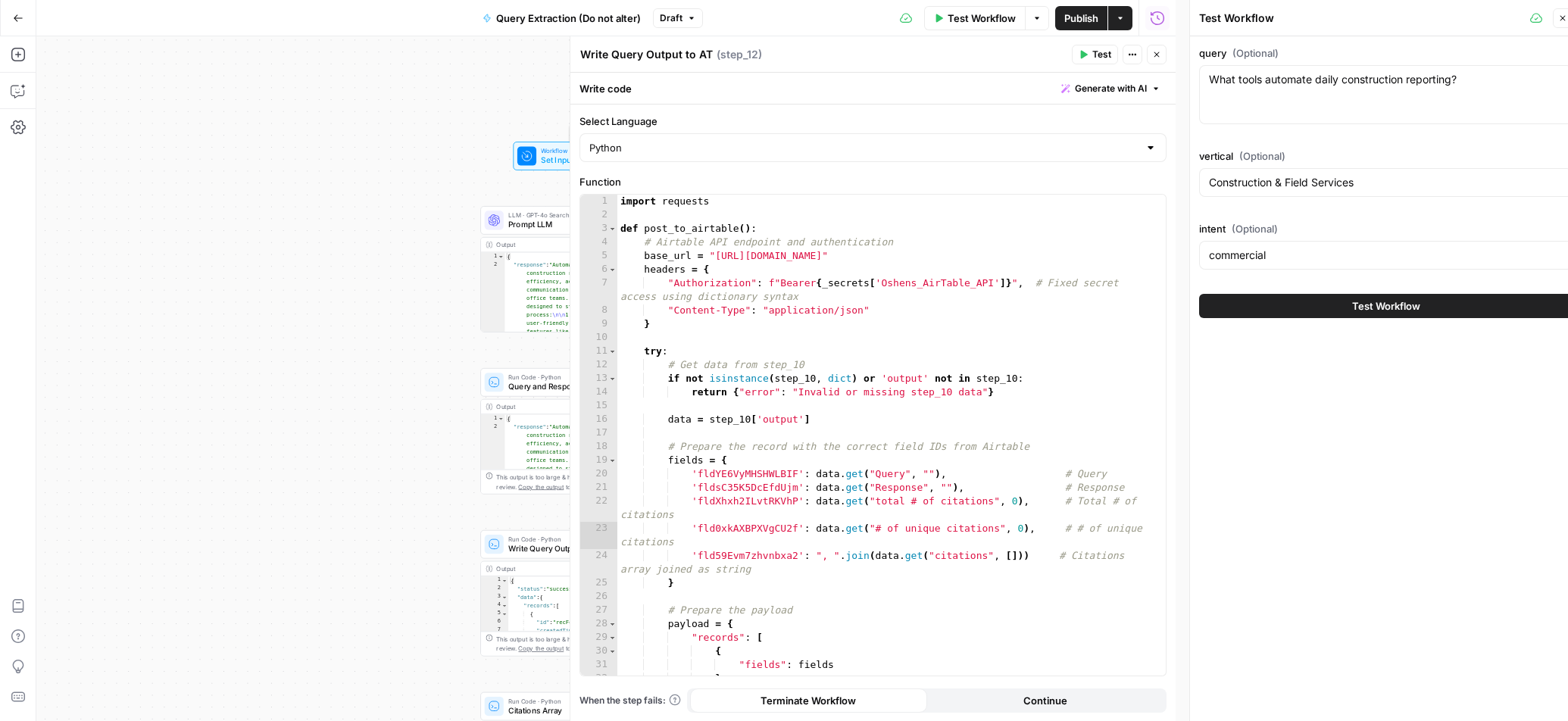
click at [542, 155] on span "Set Inputs" at bounding box center [570, 160] width 59 height 12
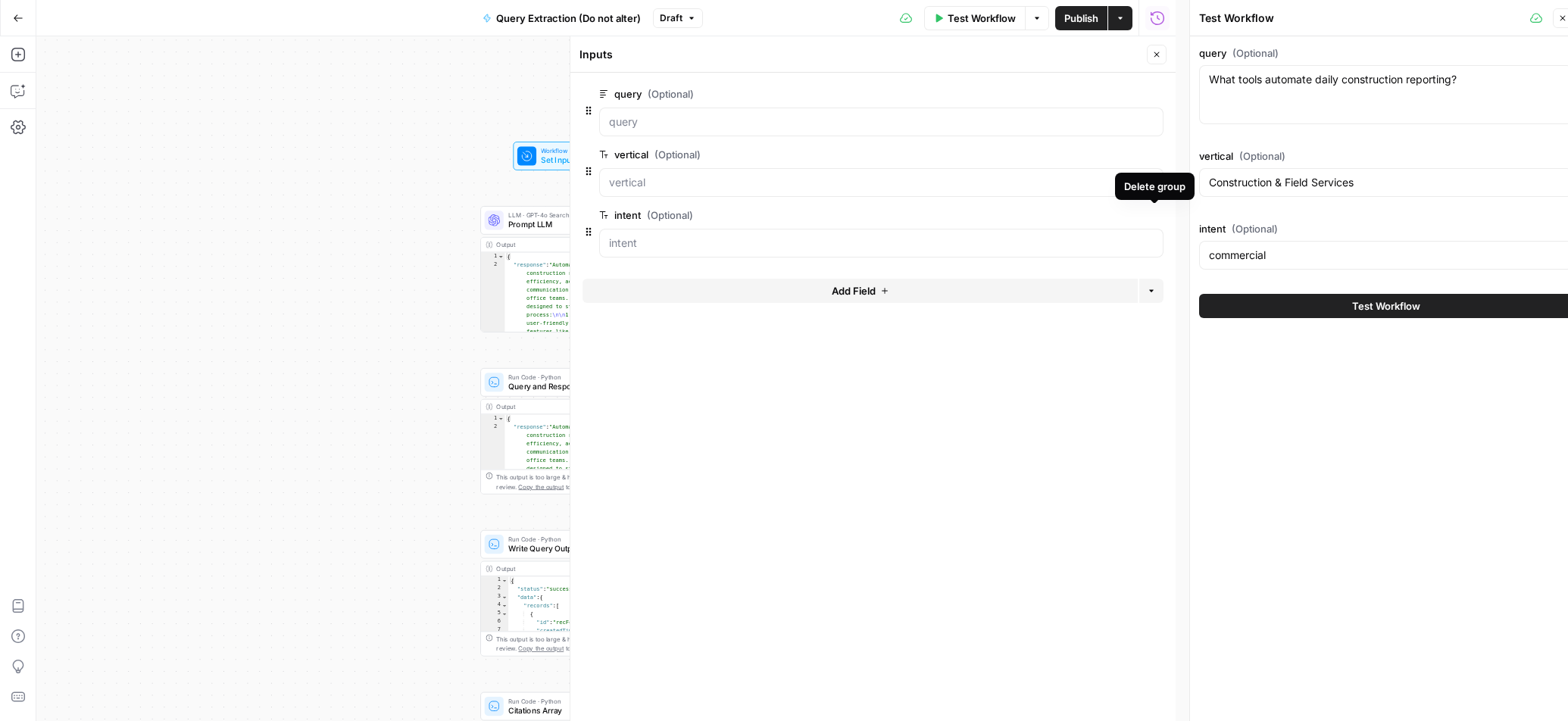
click at [1159, 217] on button "Delete group" at bounding box center [1154, 214] width 18 height 18
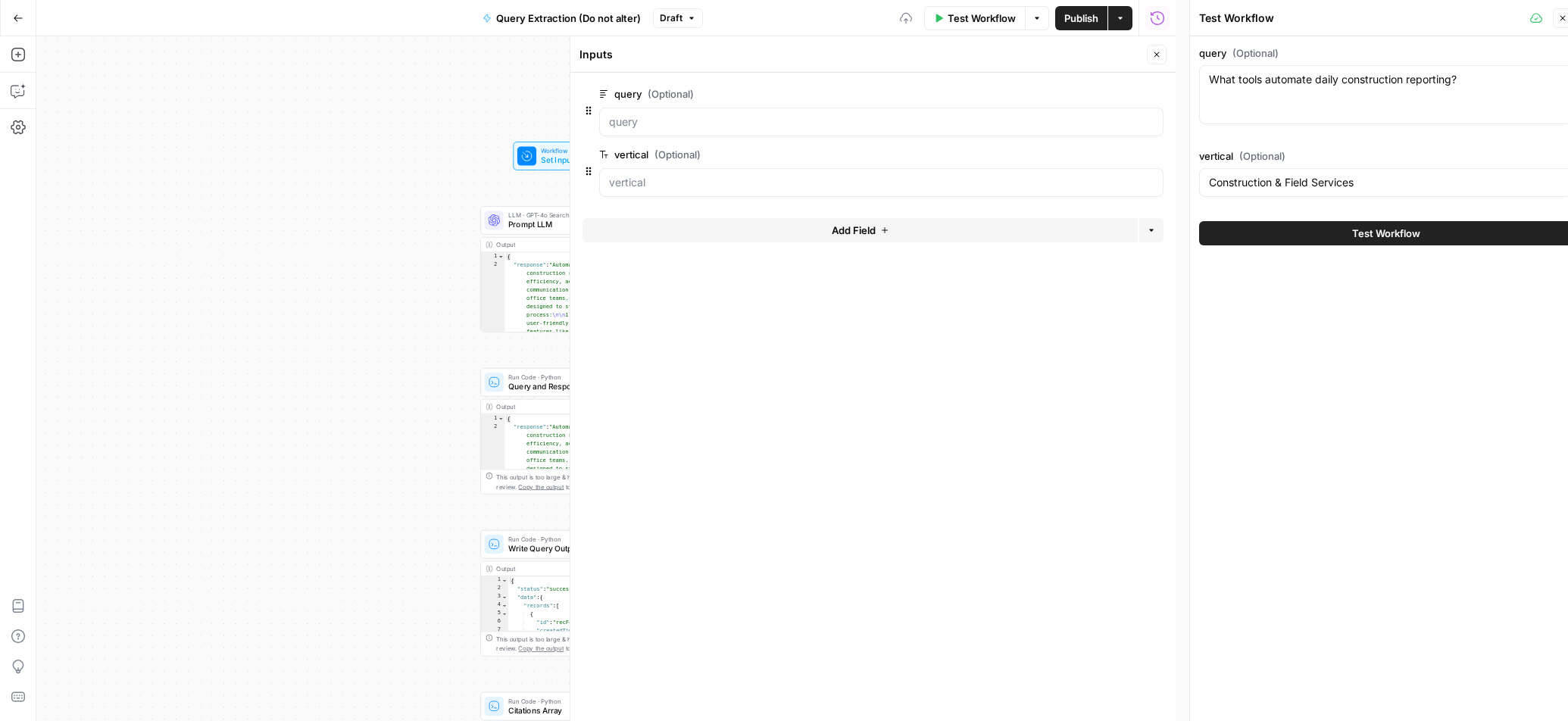
click at [1154, 154] on icon "button" at bounding box center [1154, 154] width 9 height 9
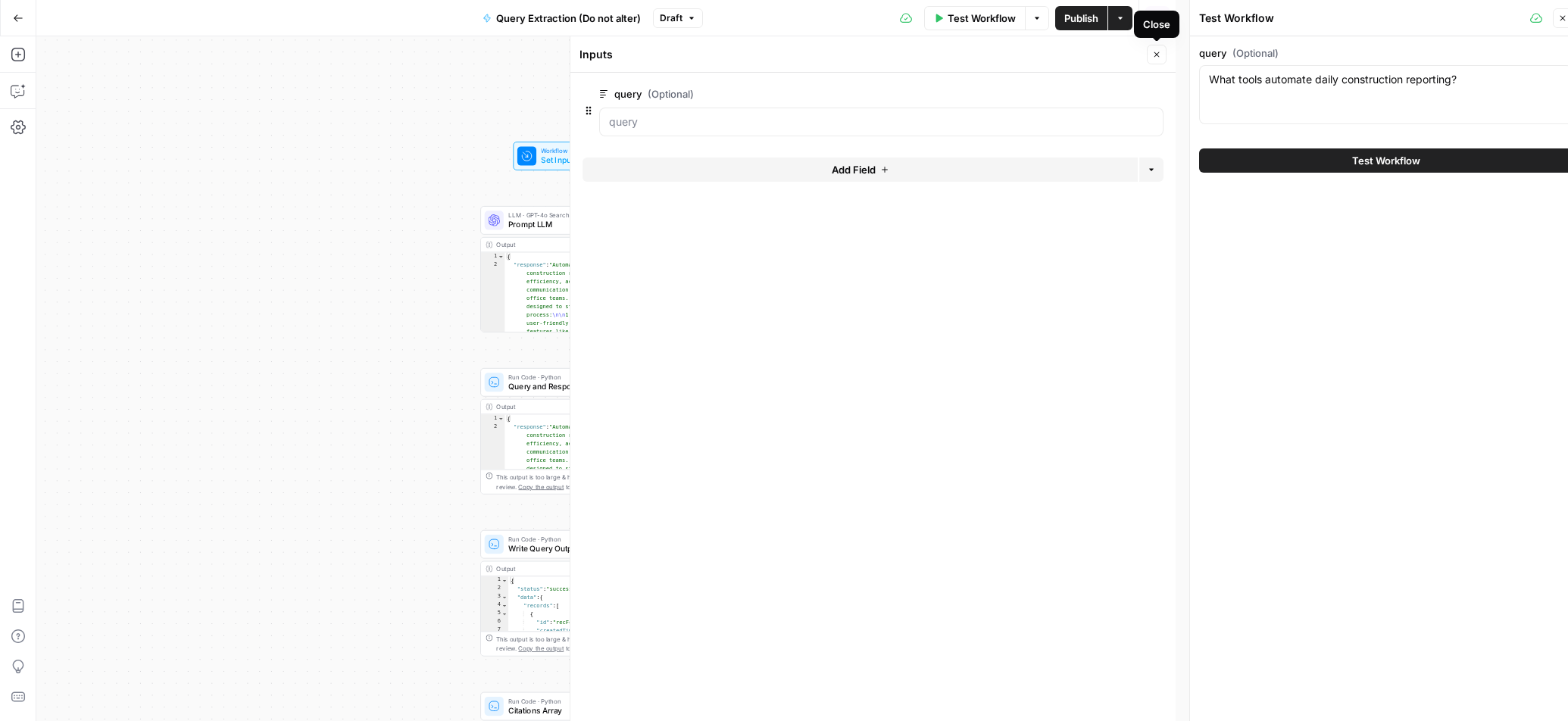
click at [1154, 56] on icon "button" at bounding box center [1156, 54] width 6 height 6
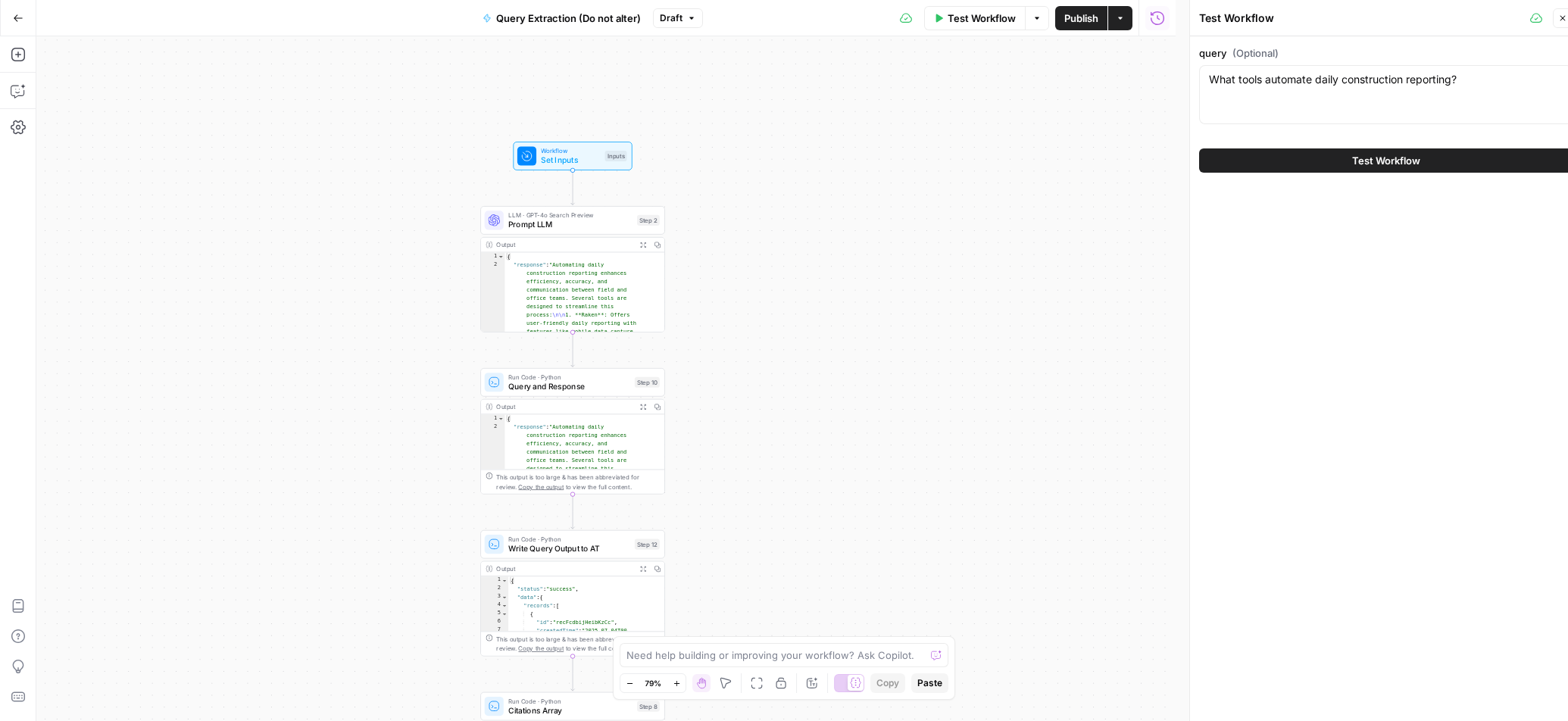
click at [568, 221] on span "Prompt LLM" at bounding box center [571, 225] width 125 height 12
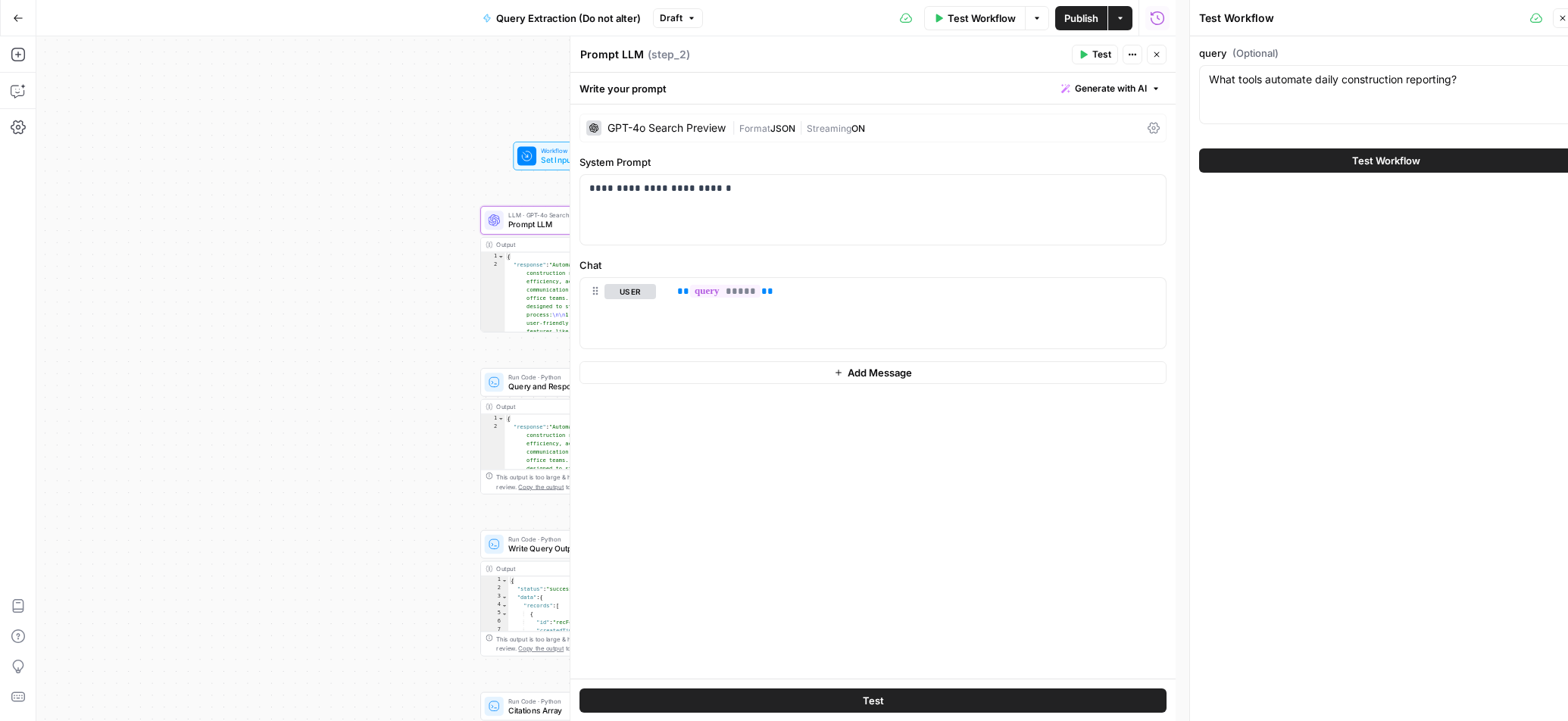
click at [672, 128] on div "GPT-4o Search Preview" at bounding box center [666, 128] width 118 height 10
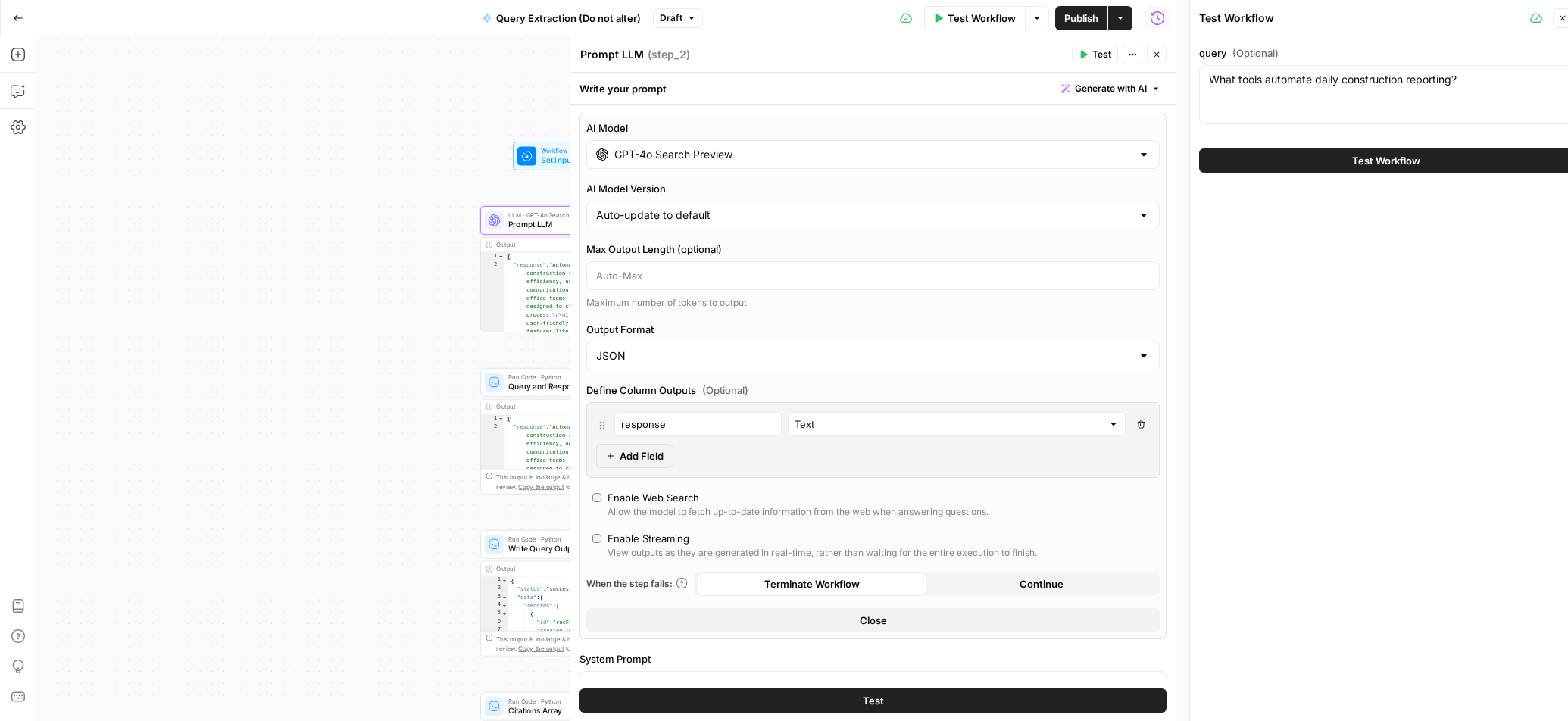
click at [680, 162] on input "GPT-4o Search Preview" at bounding box center [873, 154] width 517 height 15
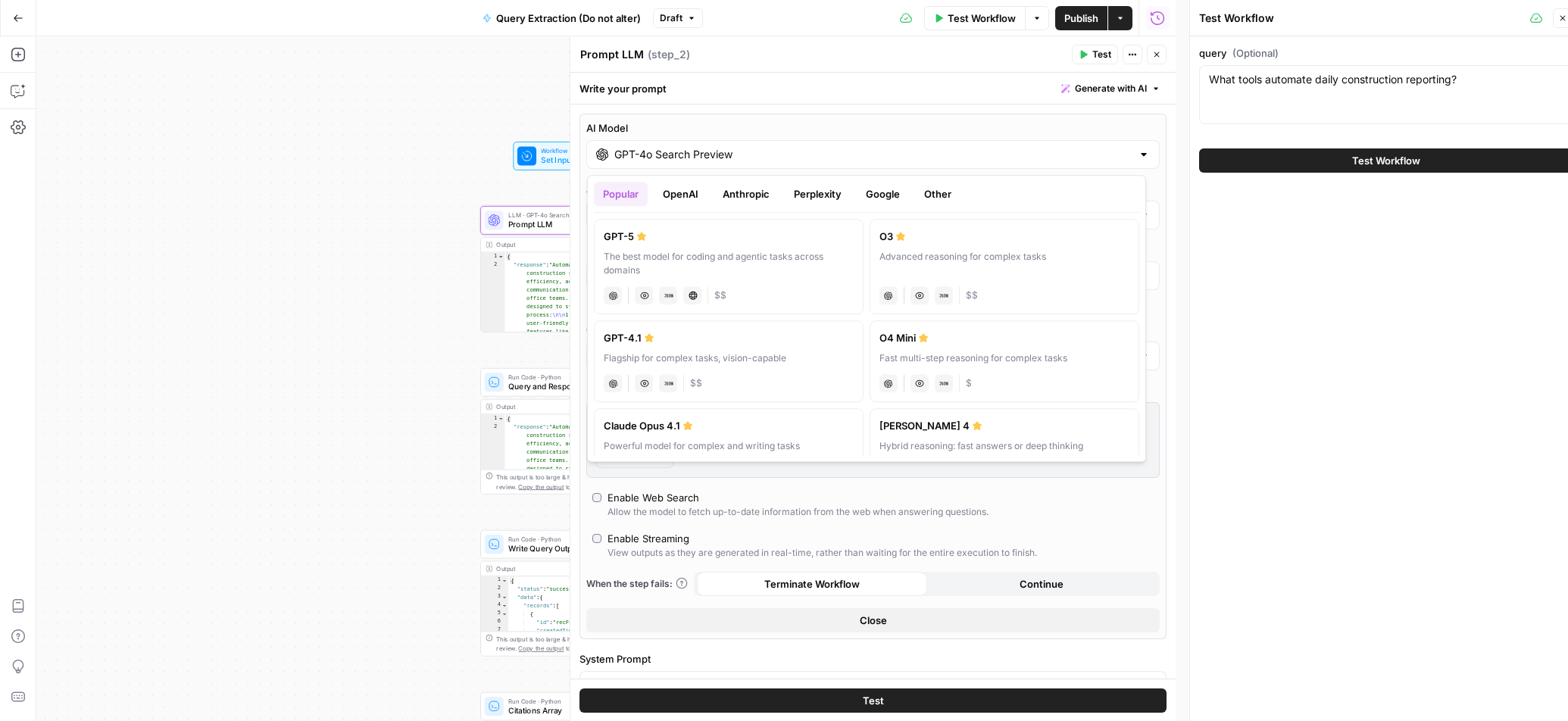
click at [654, 234] on div "GPT-5" at bounding box center [728, 236] width 250 height 15
type input "GPT-5"
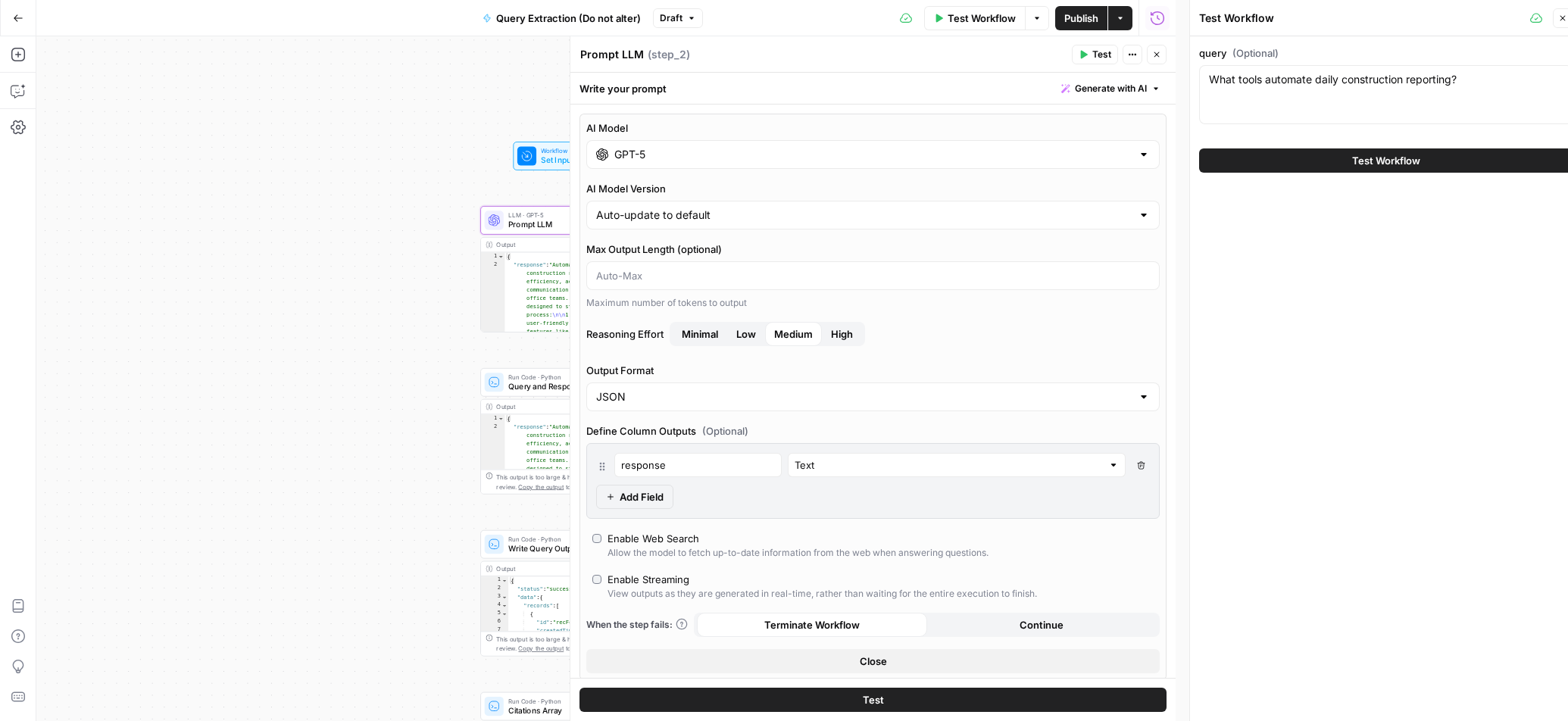
click at [669, 541] on div "Enable Web Search" at bounding box center [653, 537] width 91 height 15
click at [613, 579] on div "Enable Streaming" at bounding box center [648, 578] width 82 height 15
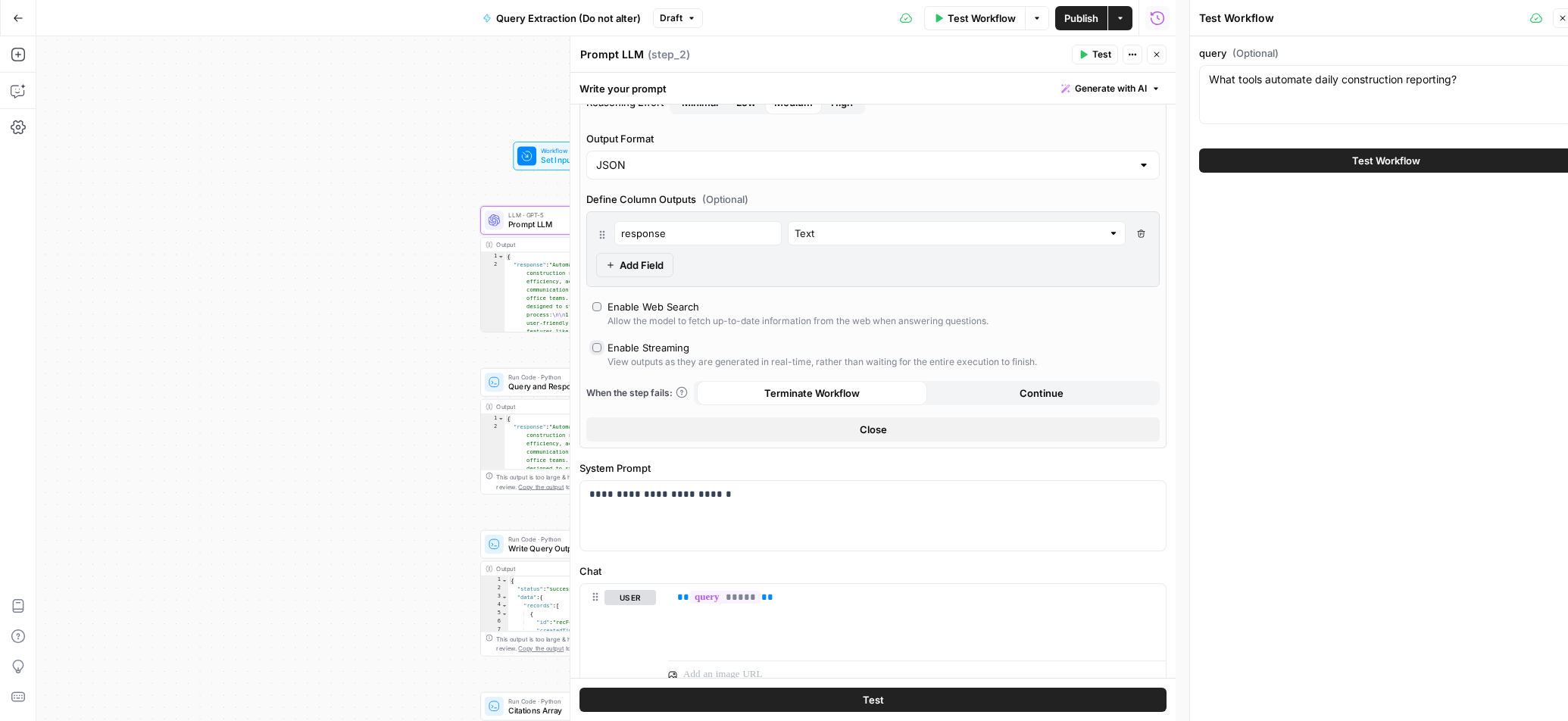
scroll to position [292, 0]
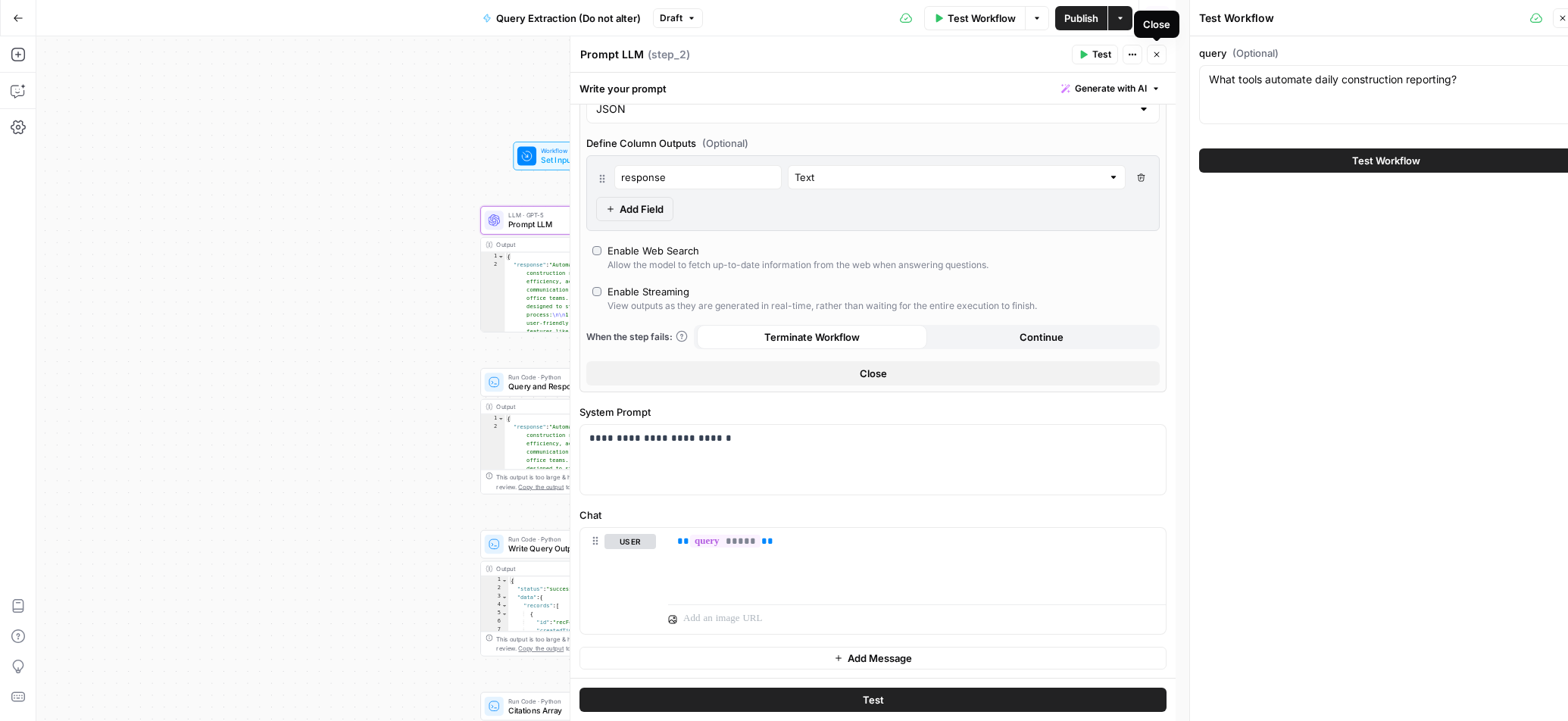
click at [1156, 57] on icon "button" at bounding box center [1156, 54] width 9 height 9
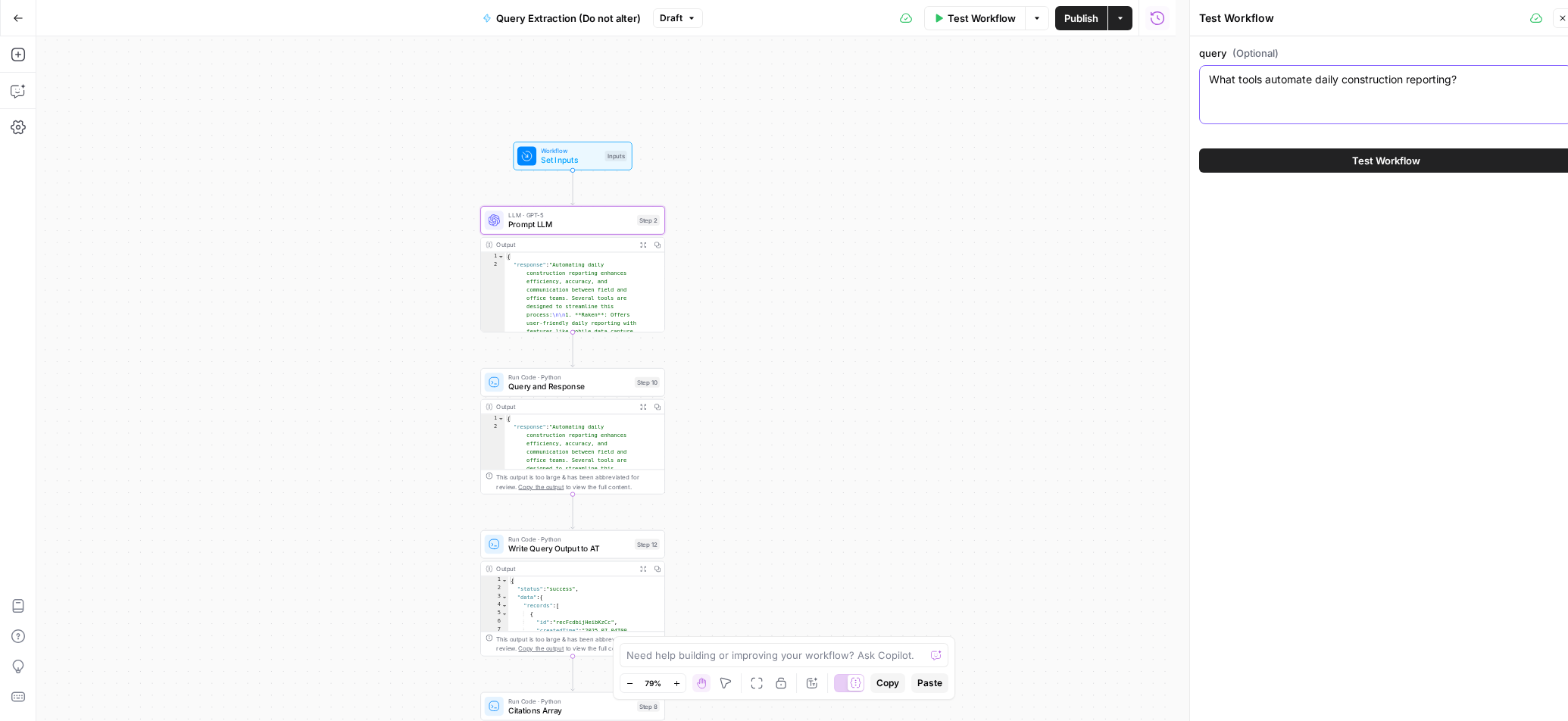
click at [1282, 83] on textarea "What tools automate daily construction reporting?" at bounding box center [1385, 79] width 354 height 15
paste textarea "what is the meaning of quantum compu"
type textarea "what is the meaning of quantum computing?"
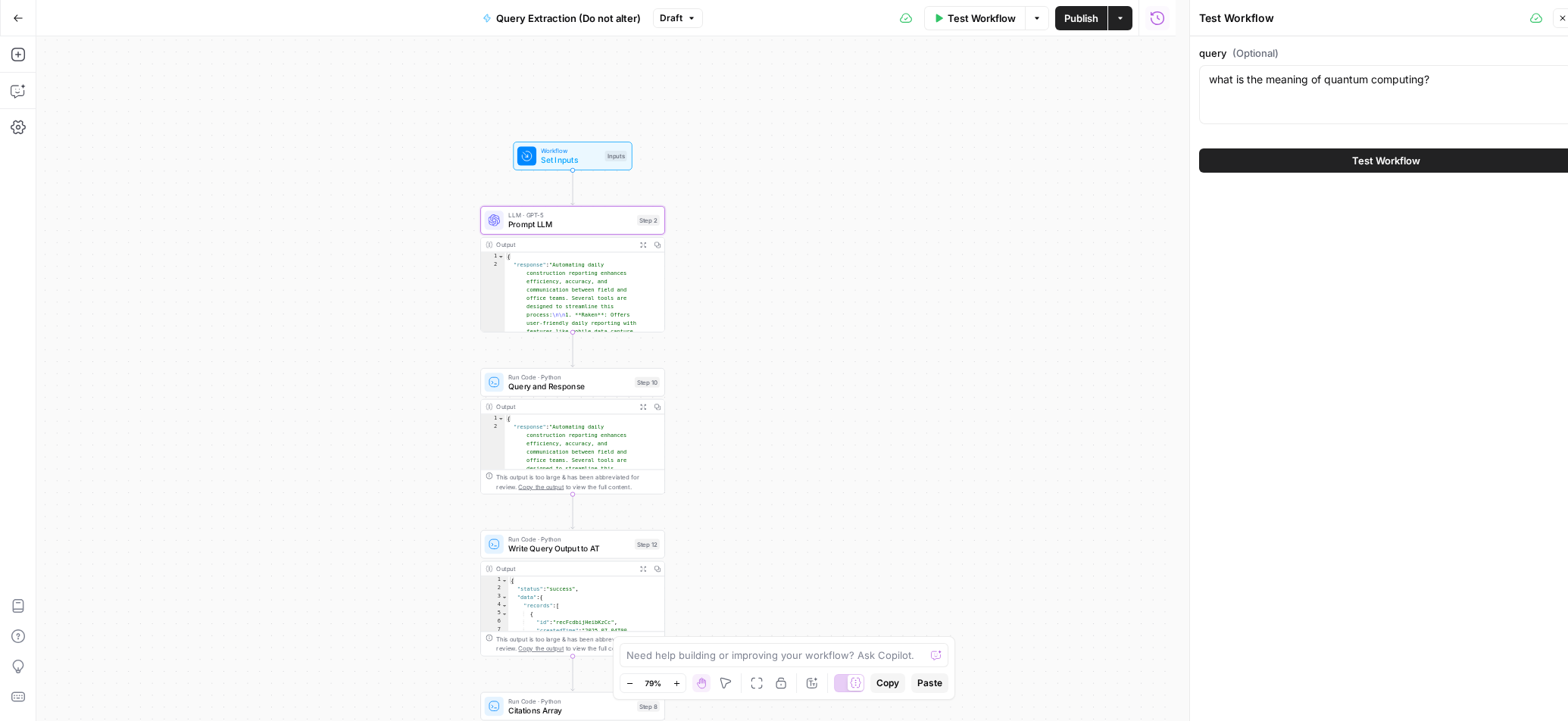
click at [1231, 165] on button "Test Workflow" at bounding box center [1386, 160] width 374 height 24
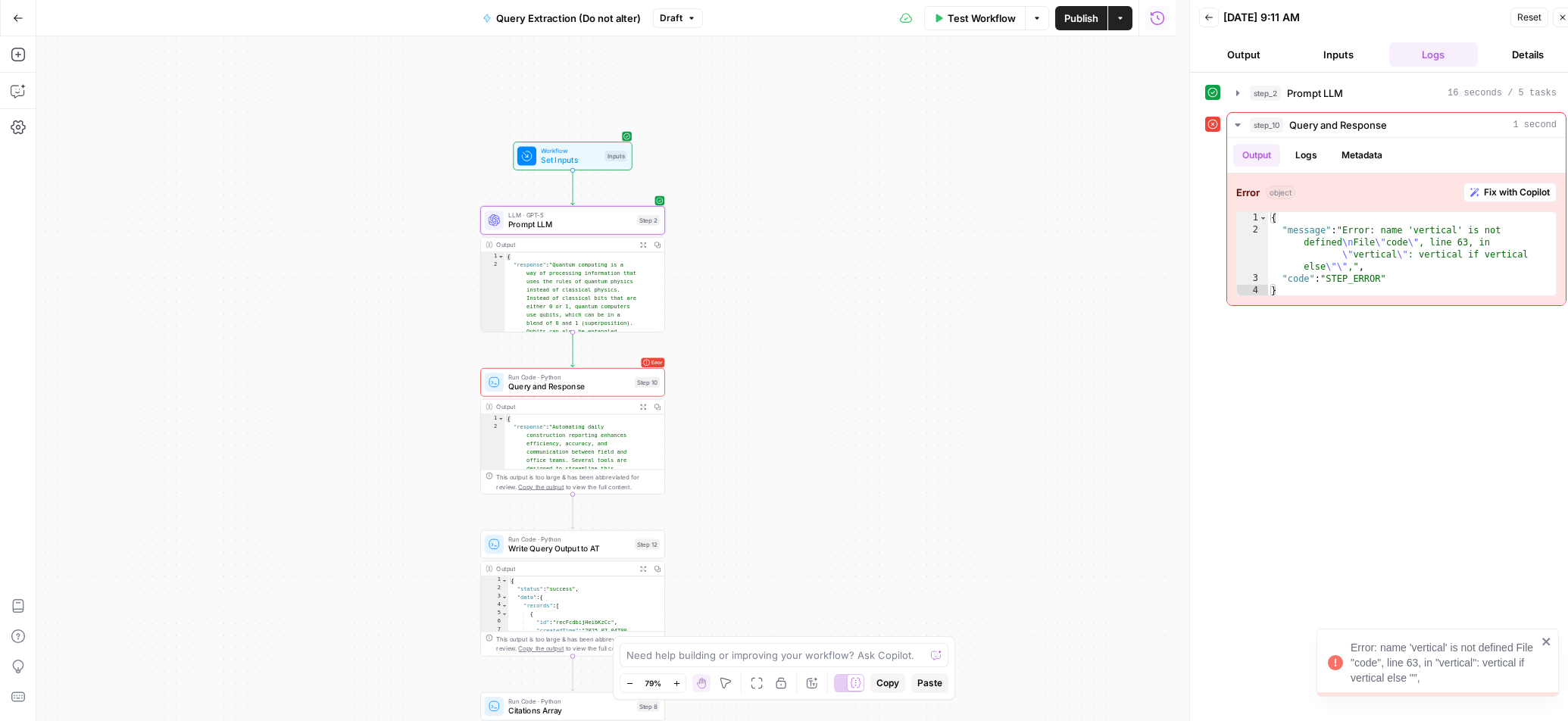
click at [538, 382] on span "Query and Response" at bounding box center [569, 385] width 121 height 12
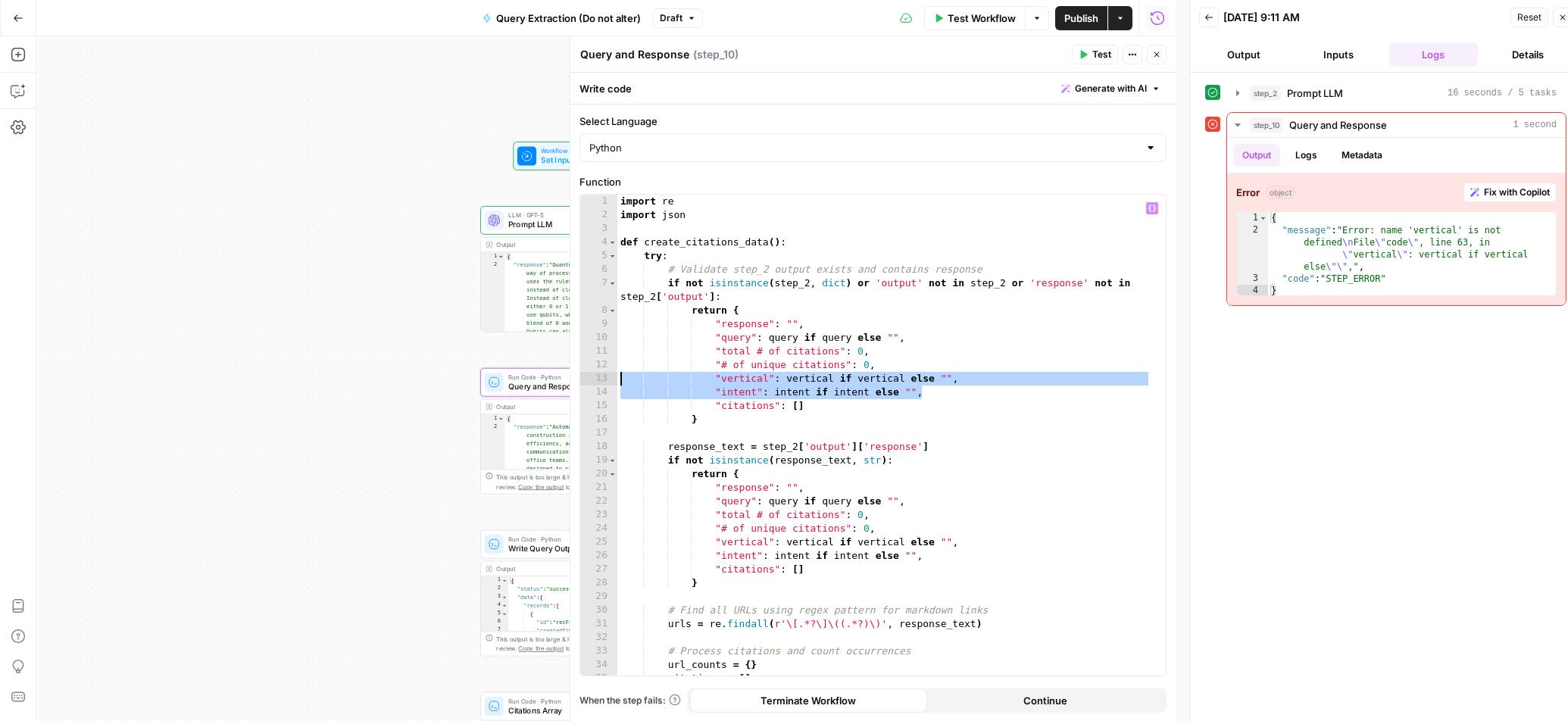
drag, startPoint x: 881, startPoint y: 388, endPoint x: 616, endPoint y: 381, distance: 265.1
click at [616, 381] on div "**********" at bounding box center [873, 435] width 586 height 481
type textarea "**********"
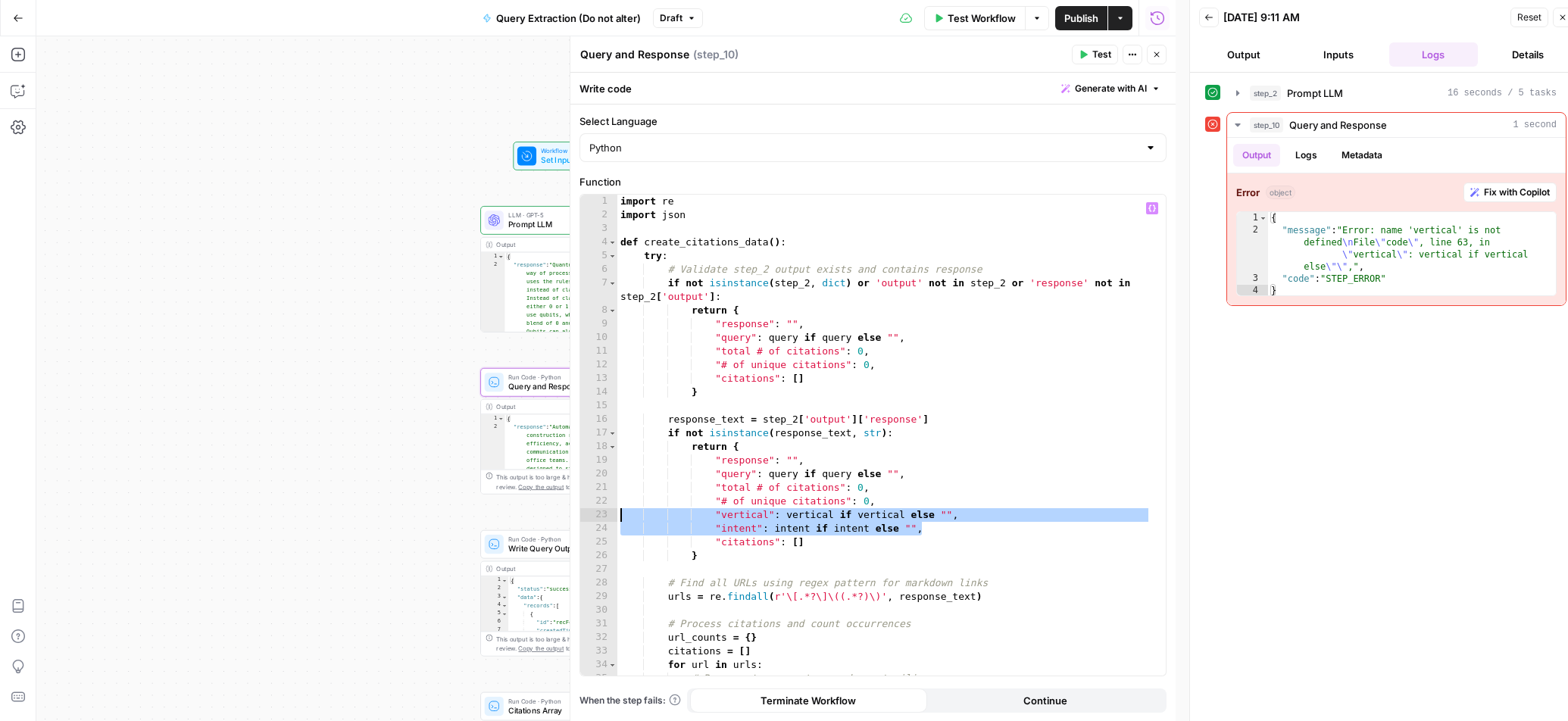
drag, startPoint x: 754, startPoint y: 531, endPoint x: 595, endPoint y: 511, distance: 160.3
click at [595, 511] on div "**********" at bounding box center [873, 435] width 586 height 481
type textarea "**********"
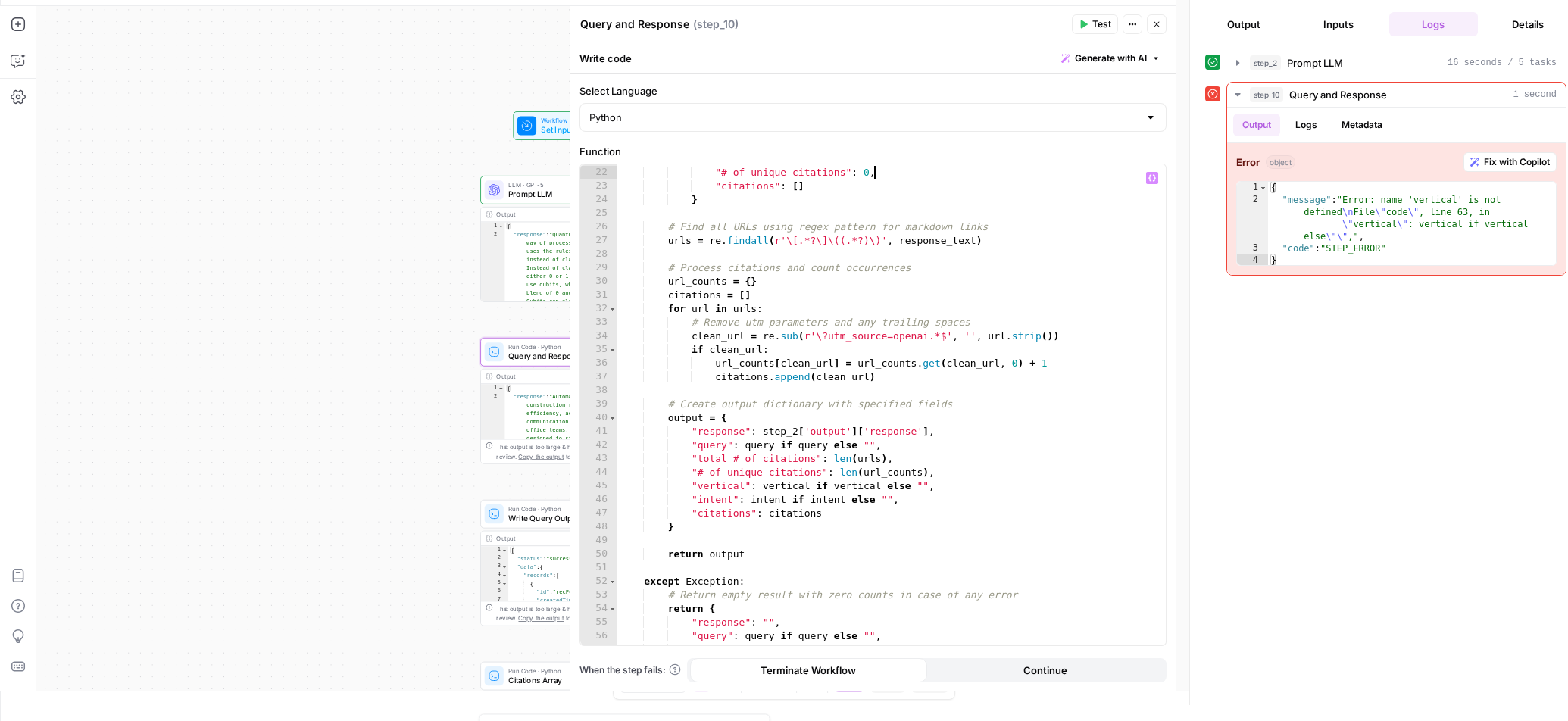
scroll to position [35, 0]
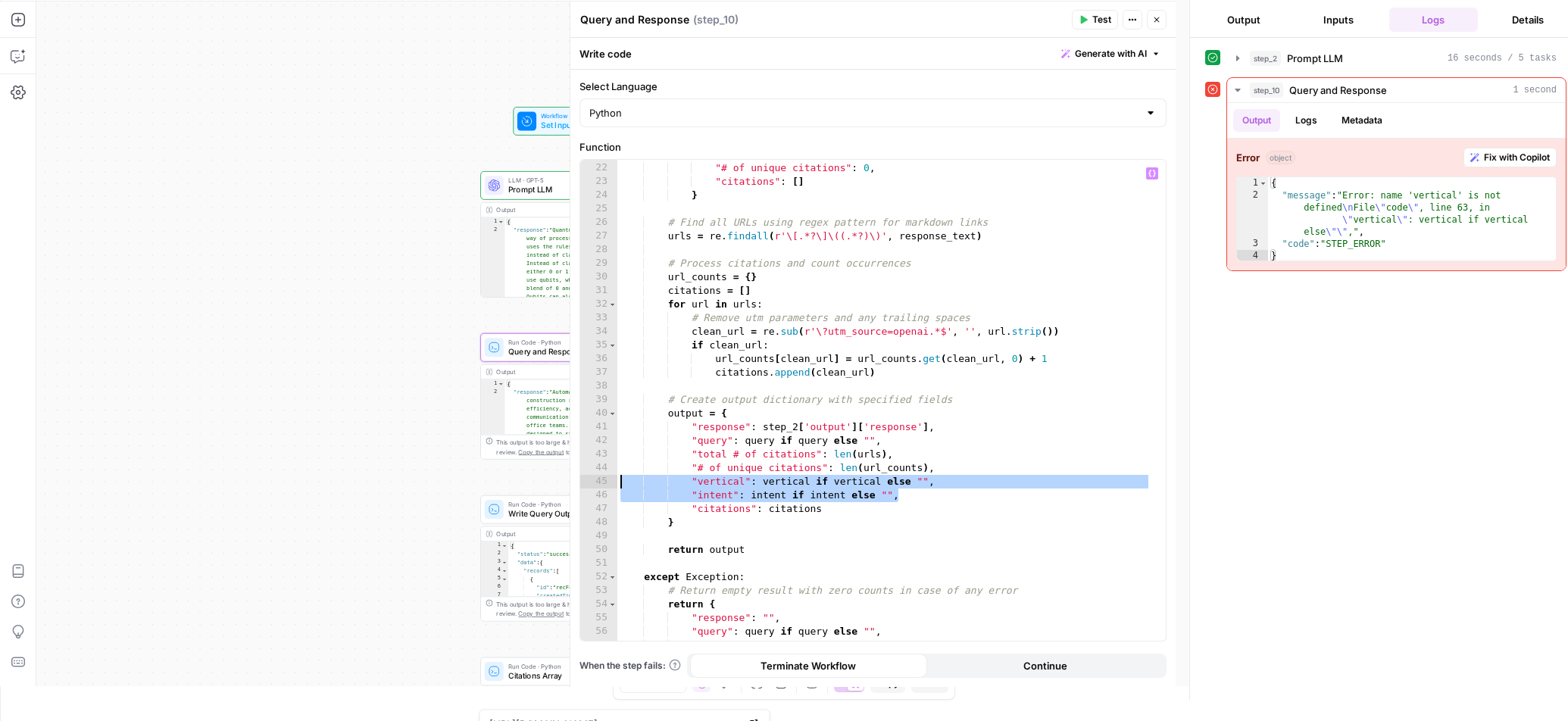
drag, startPoint x: 946, startPoint y: 491, endPoint x: 578, endPoint y: 479, distance: 368.2
click at [578, 479] on div "**********" at bounding box center [873, 377] width 605 height 617
type textarea "**********"
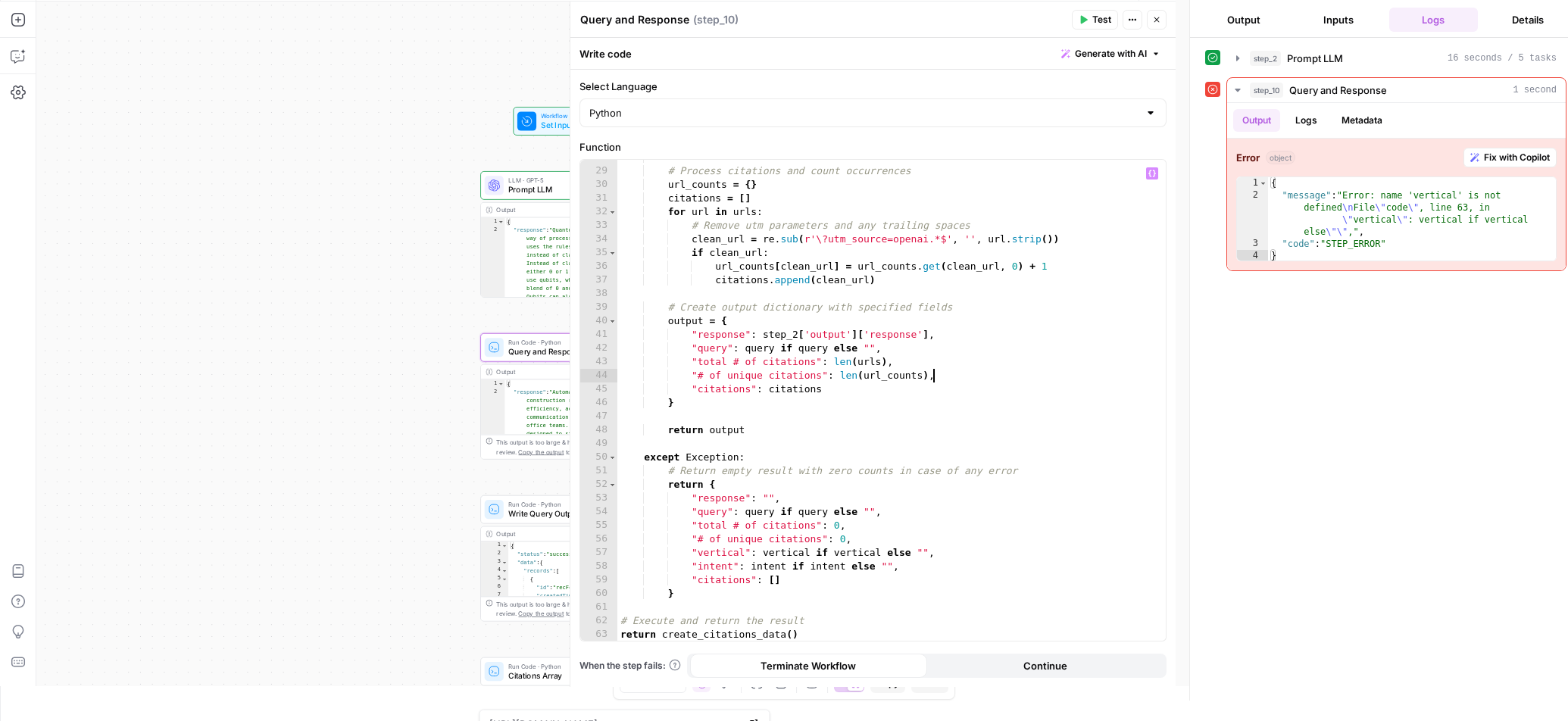
scroll to position [392, 0]
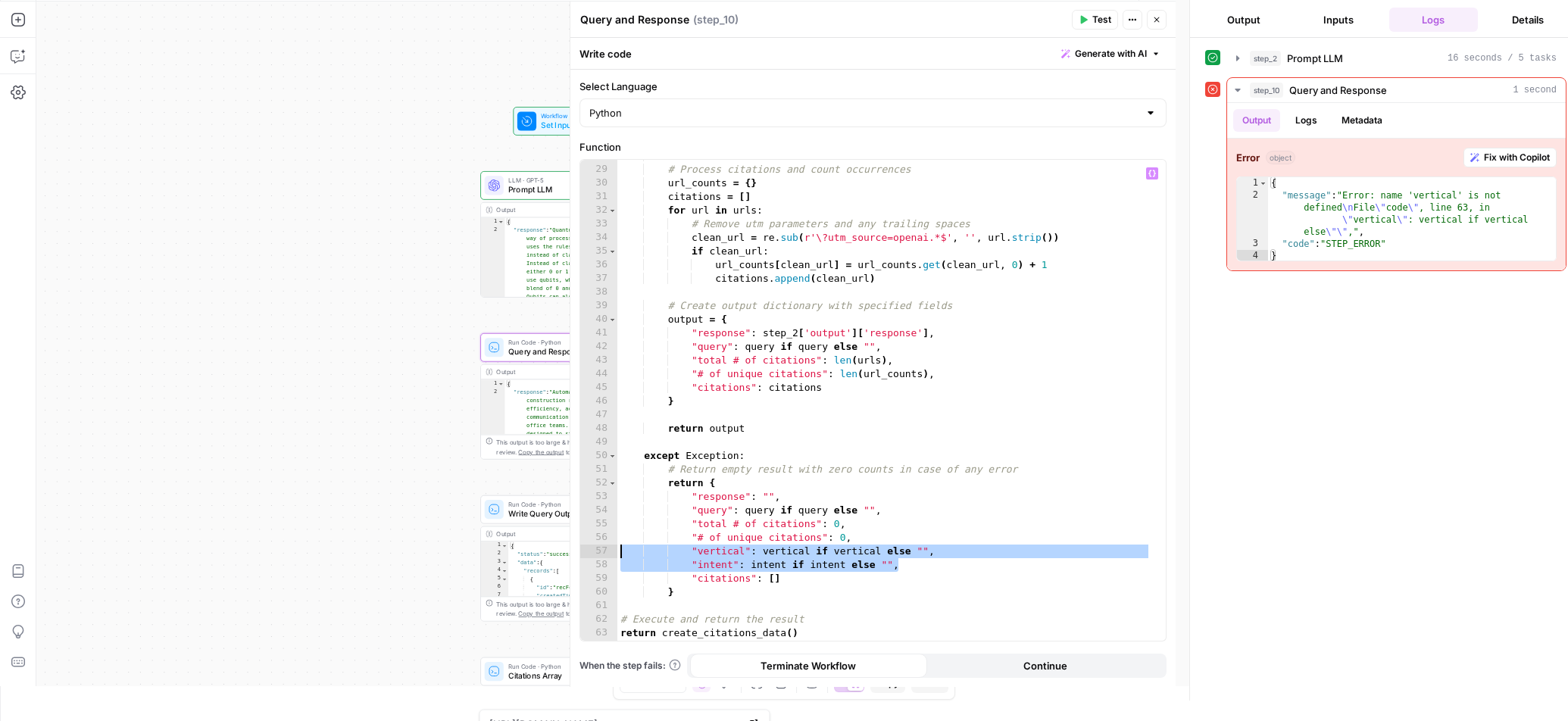
drag, startPoint x: 887, startPoint y: 567, endPoint x: 585, endPoint y: 552, distance: 302.4
click at [585, 552] on div "**********" at bounding box center [873, 400] width 586 height 481
type textarea "**********"
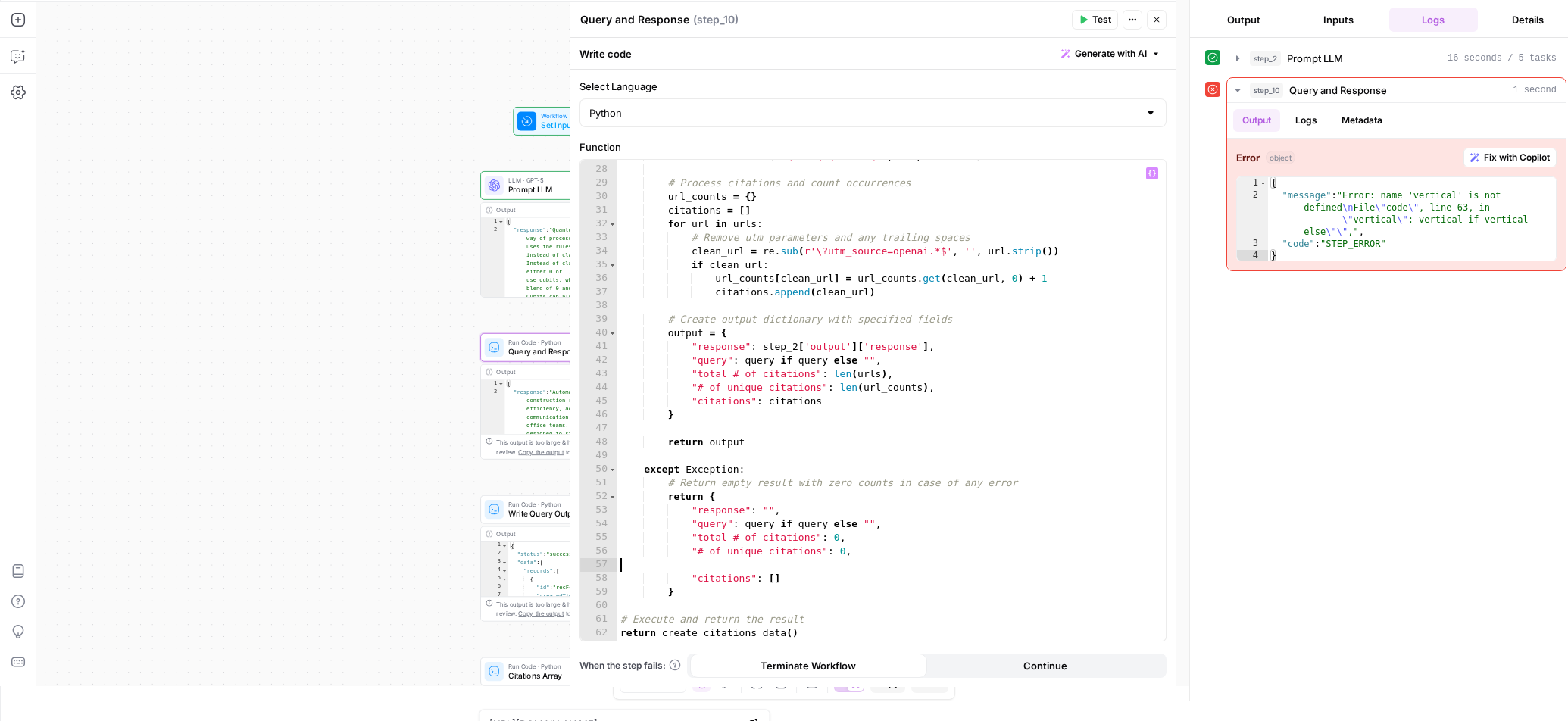
type textarea "**********"
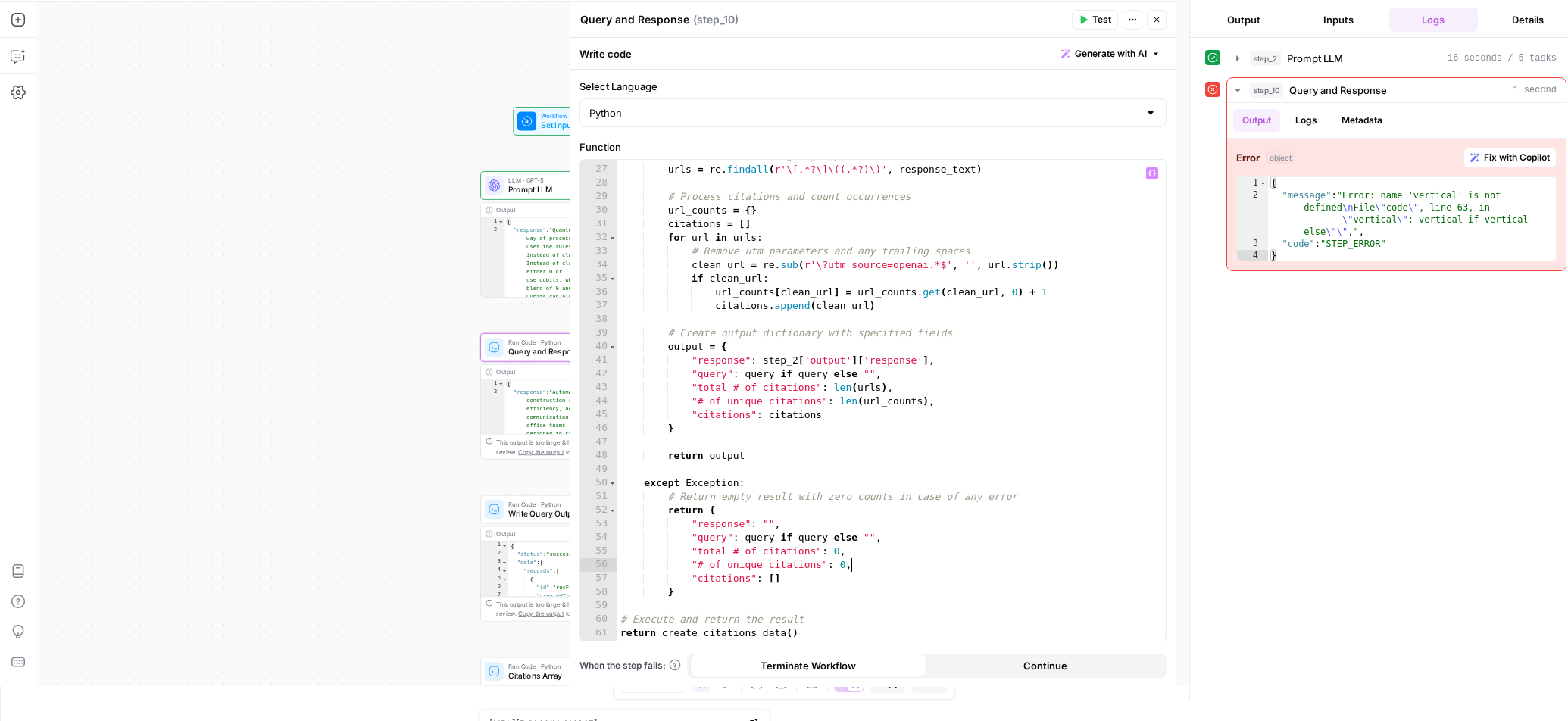
scroll to position [51, 0]
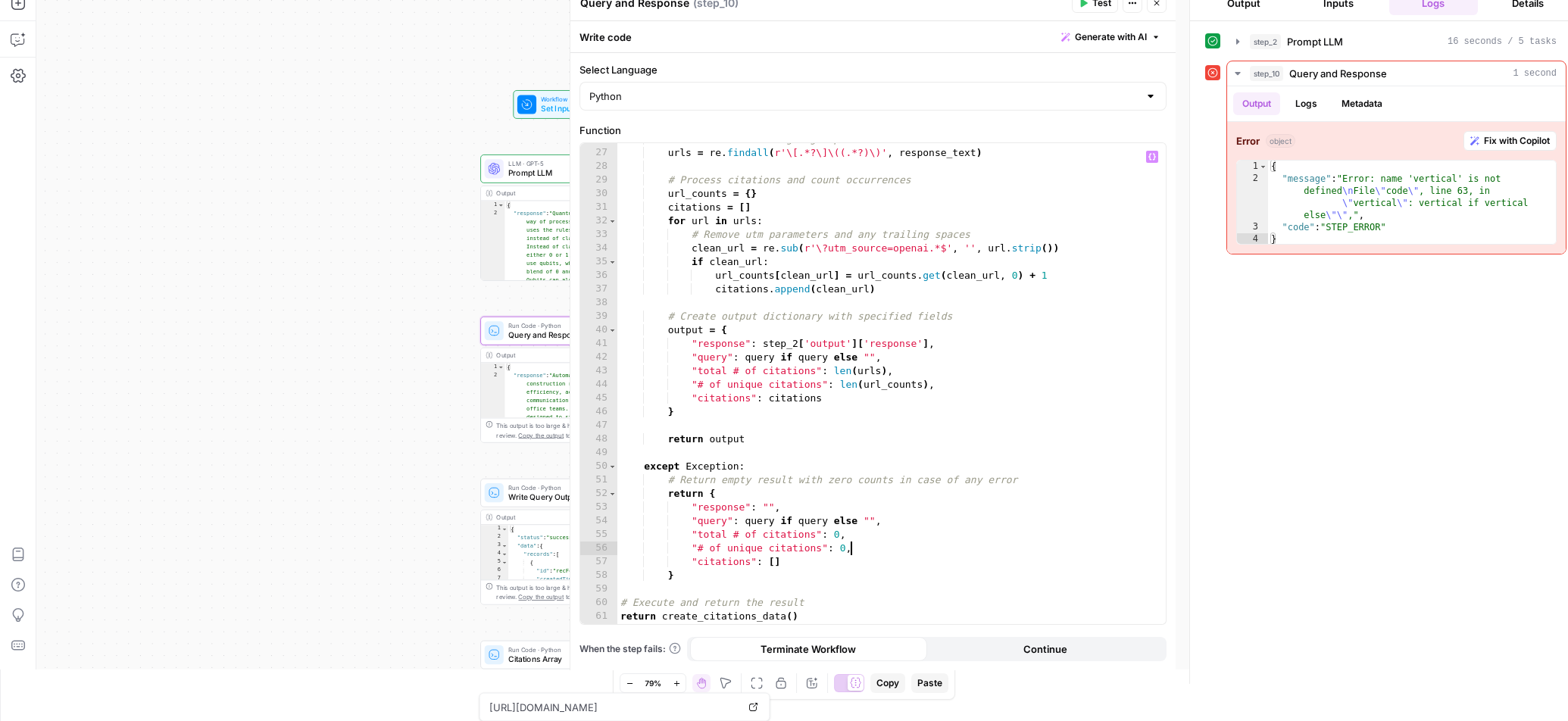
click at [1101, 5] on span "Test" at bounding box center [1101, 2] width 19 height 13
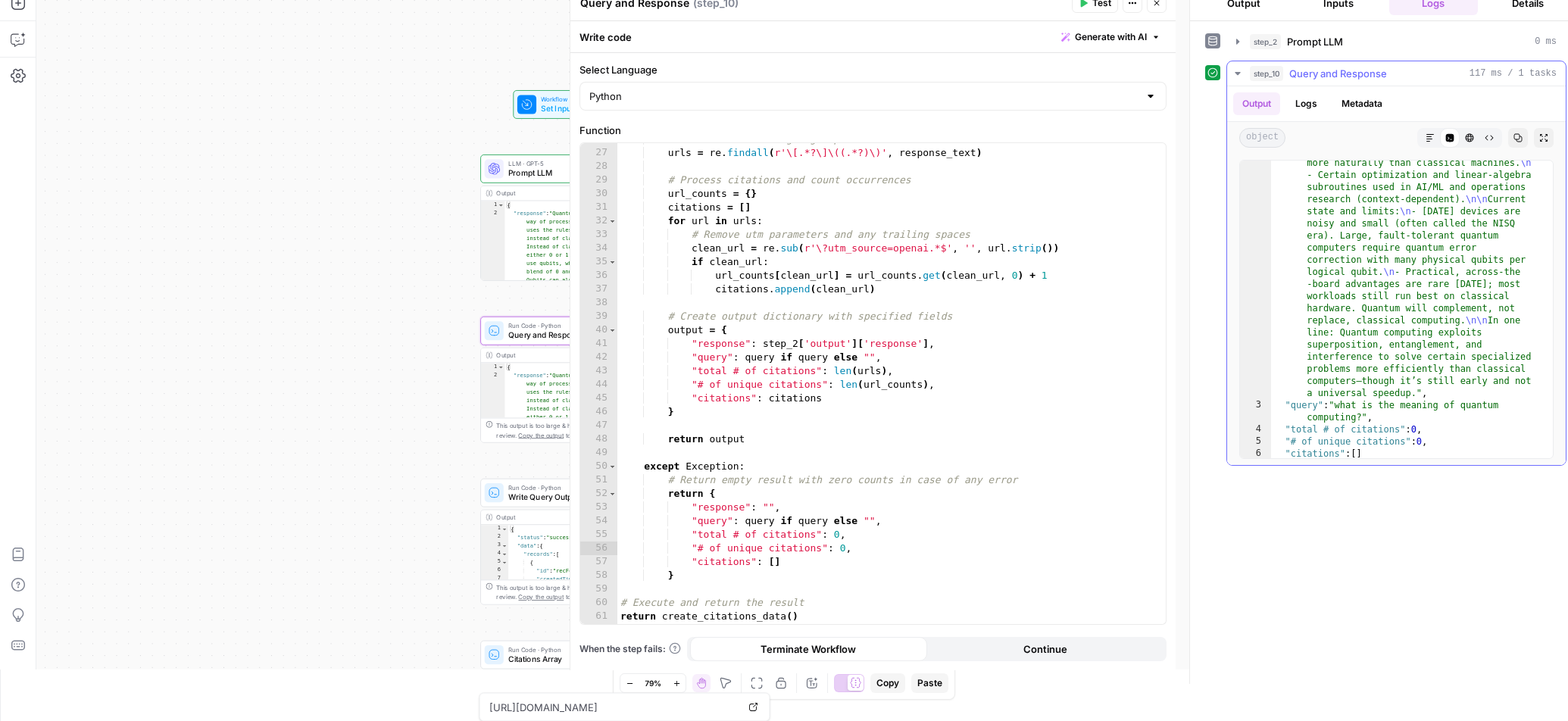
scroll to position [367, 0]
click at [528, 171] on span "Prompt LLM" at bounding box center [571, 173] width 125 height 12
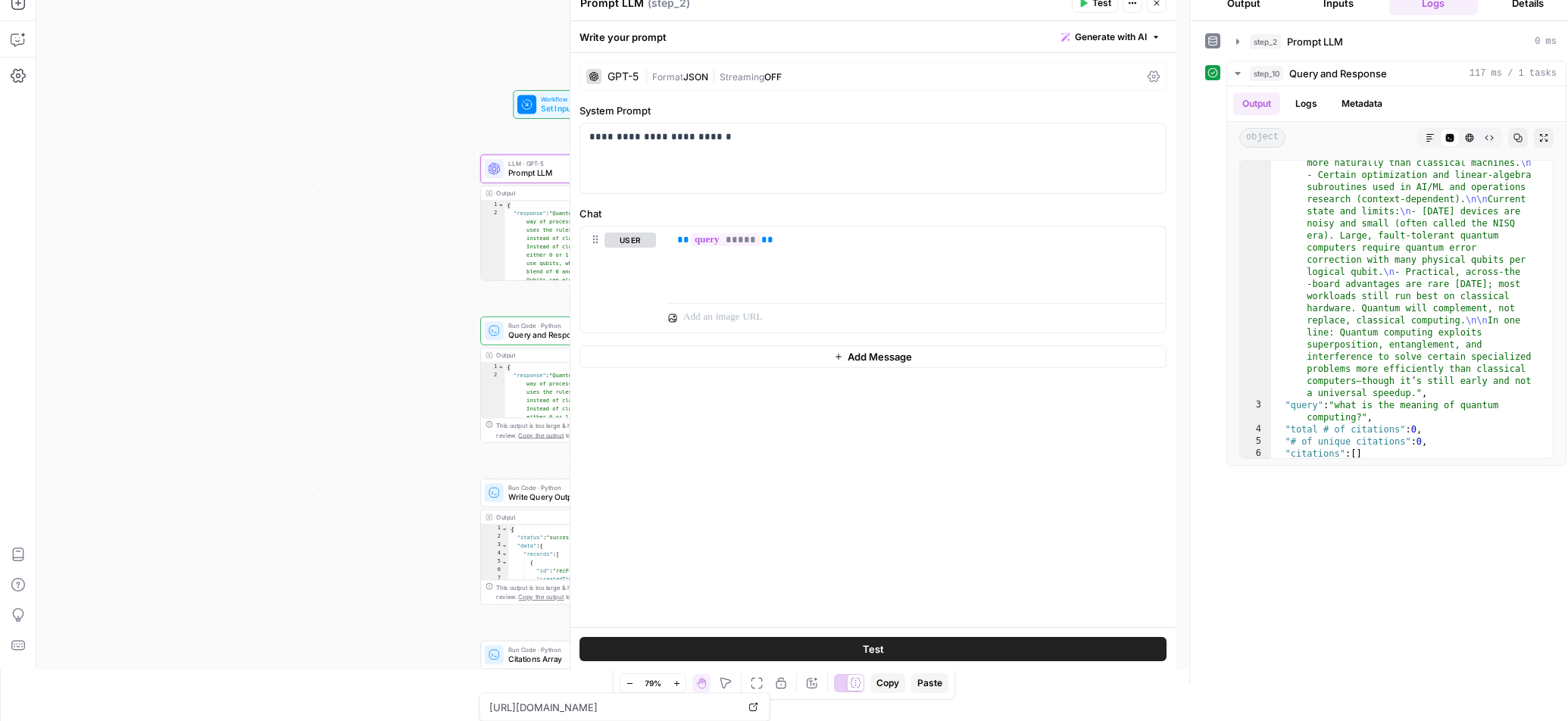
click at [617, 77] on div "GPT-5" at bounding box center [622, 76] width 31 height 10
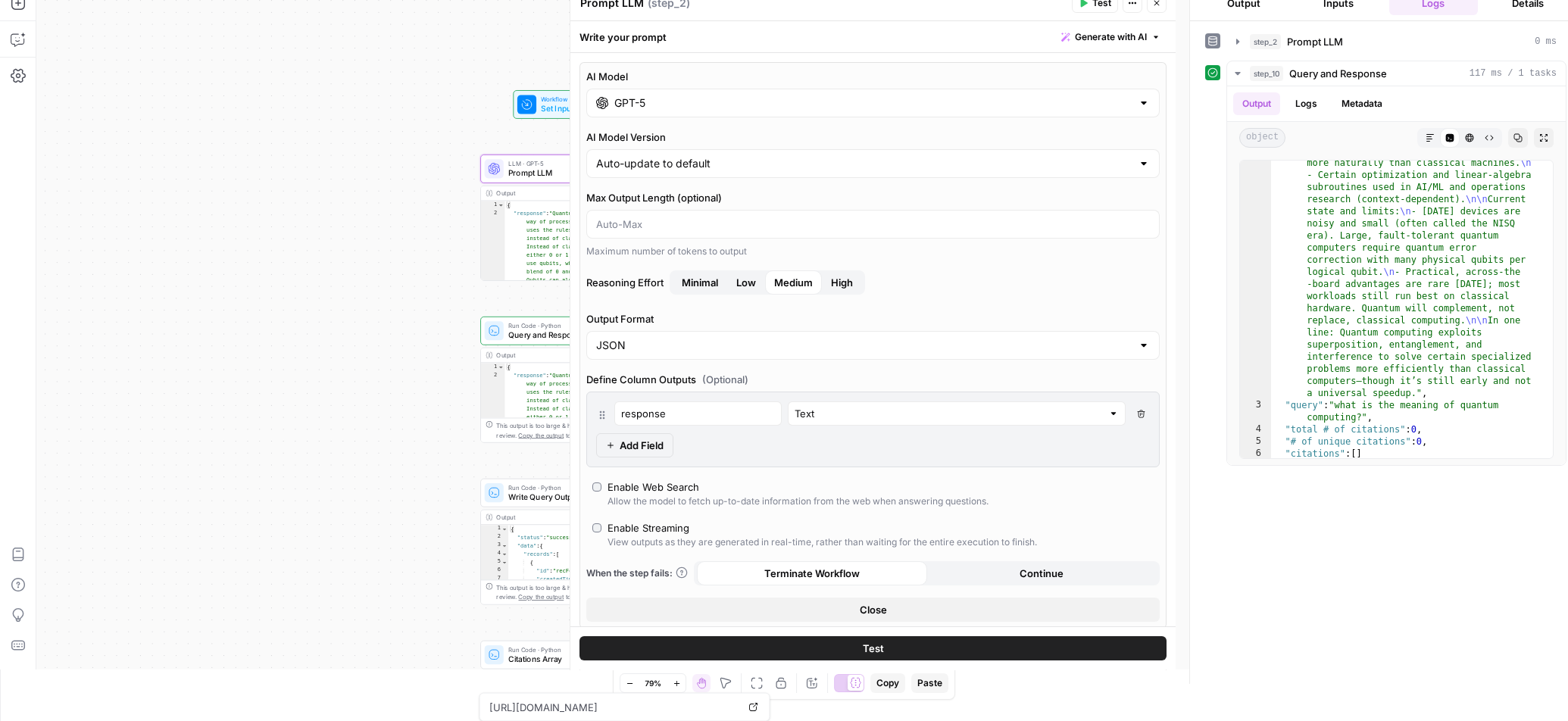
click at [634, 95] on input "GPT-5" at bounding box center [873, 102] width 517 height 15
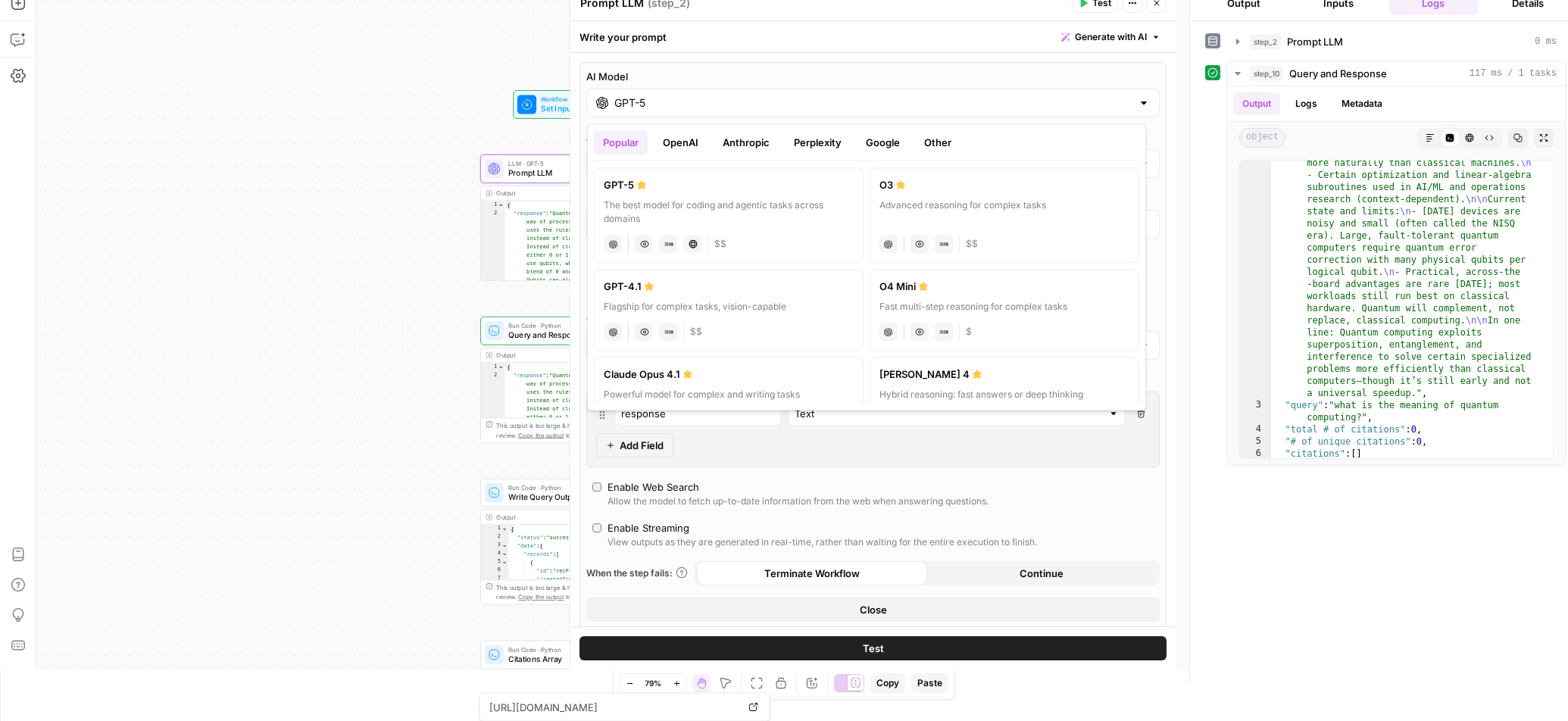
click at [675, 138] on button "OpenAI" at bounding box center [680, 142] width 54 height 24
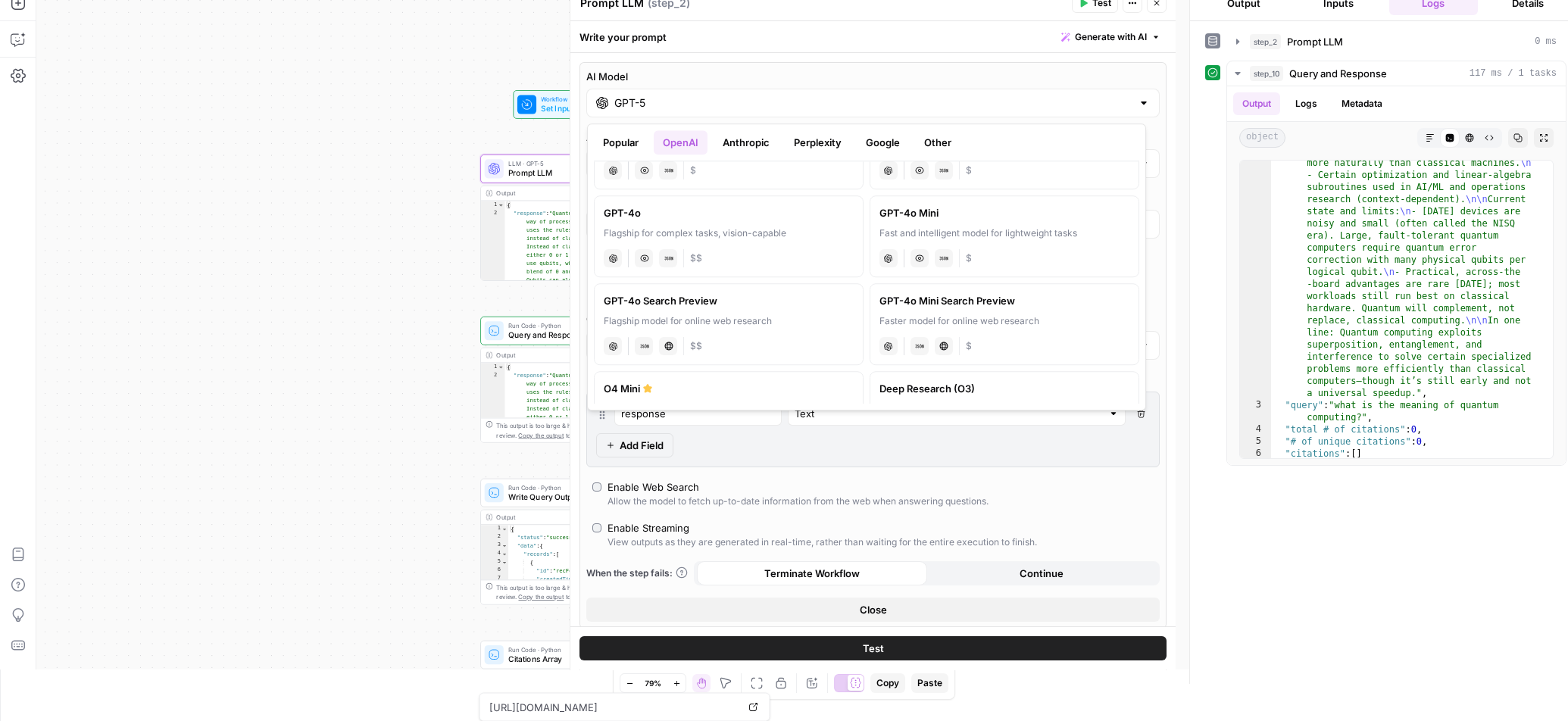
scroll to position [330, 0]
click at [818, 314] on div "GPT-4o Search Preview" at bounding box center [728, 307] width 250 height 15
type input "GPT-4o Search Preview"
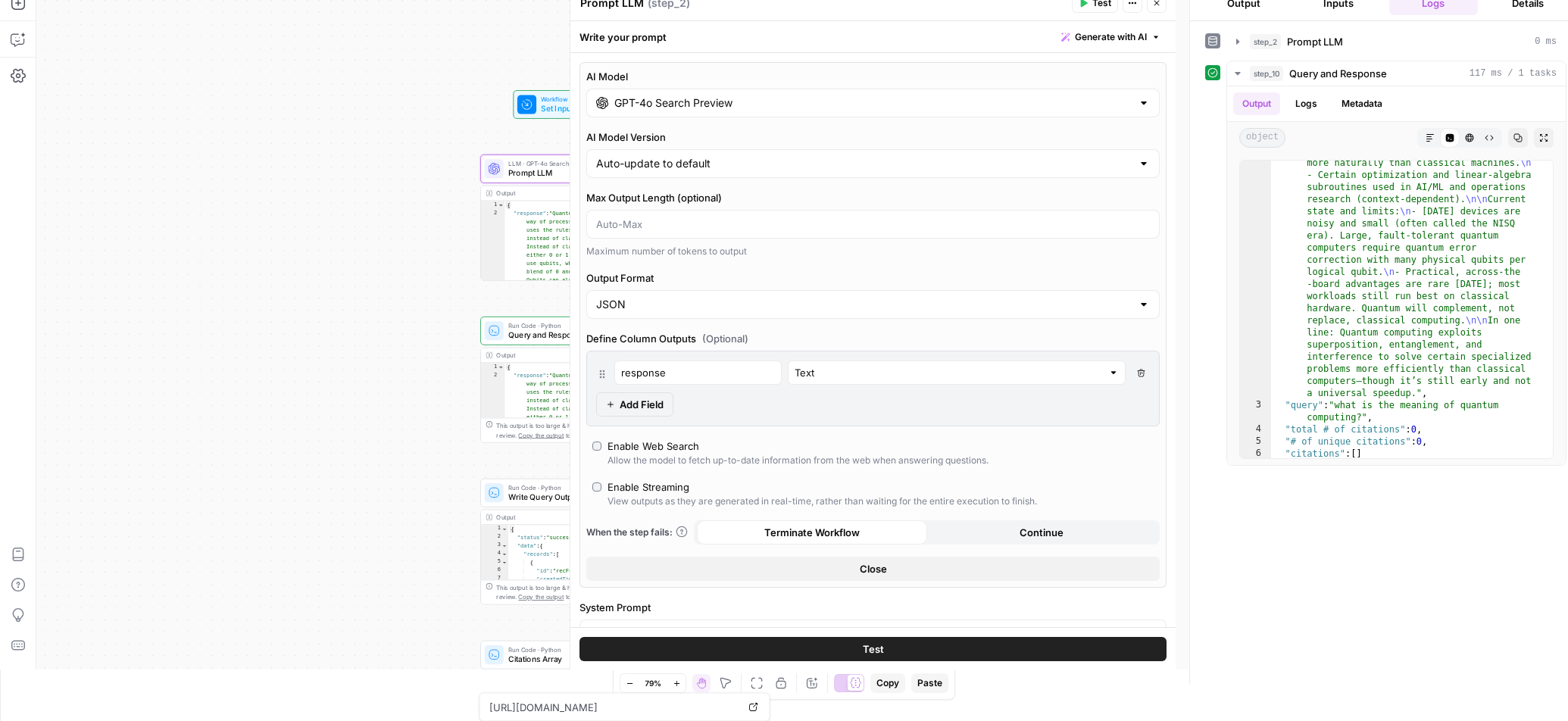
click at [1153, 5] on icon "button" at bounding box center [1156, 3] width 9 height 9
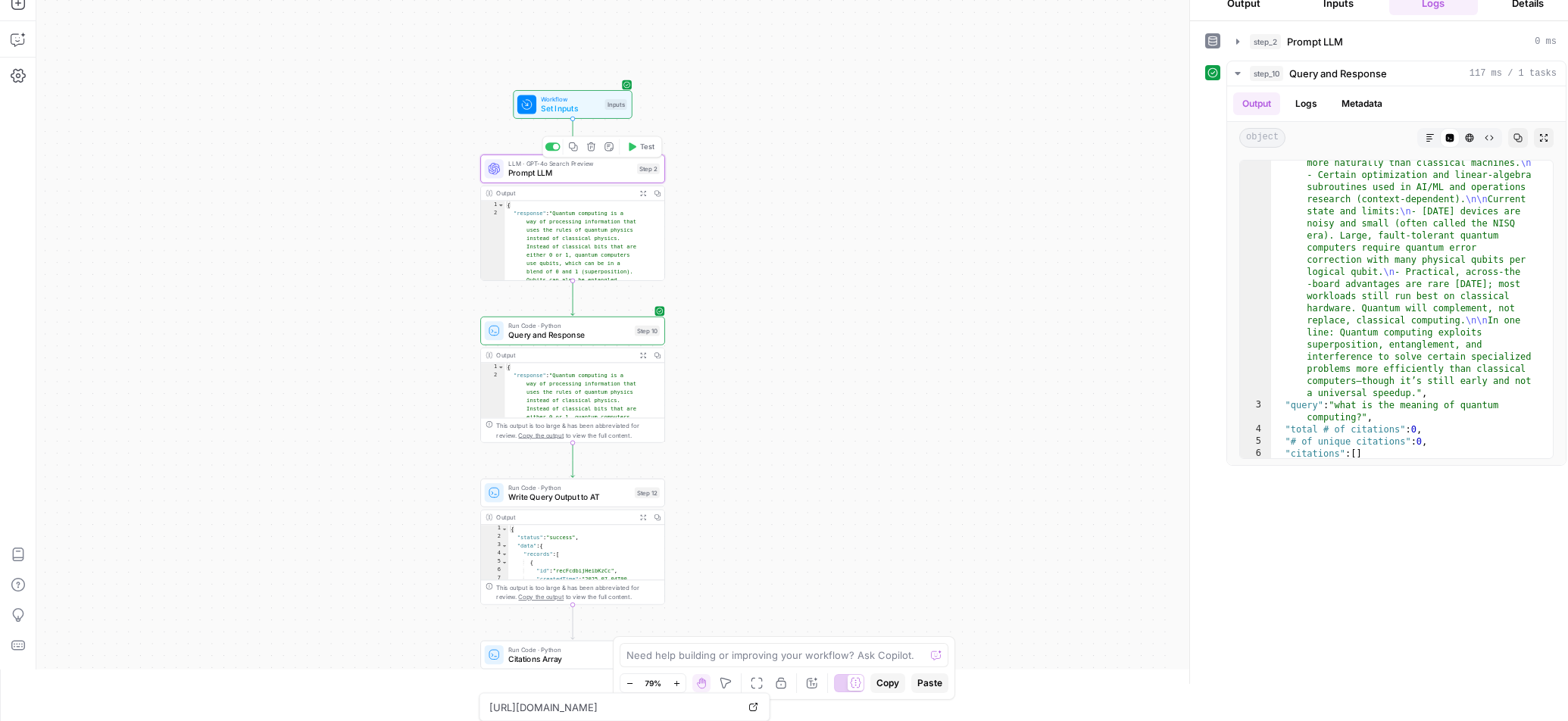
click at [646, 144] on span "Test" at bounding box center [647, 147] width 14 height 10
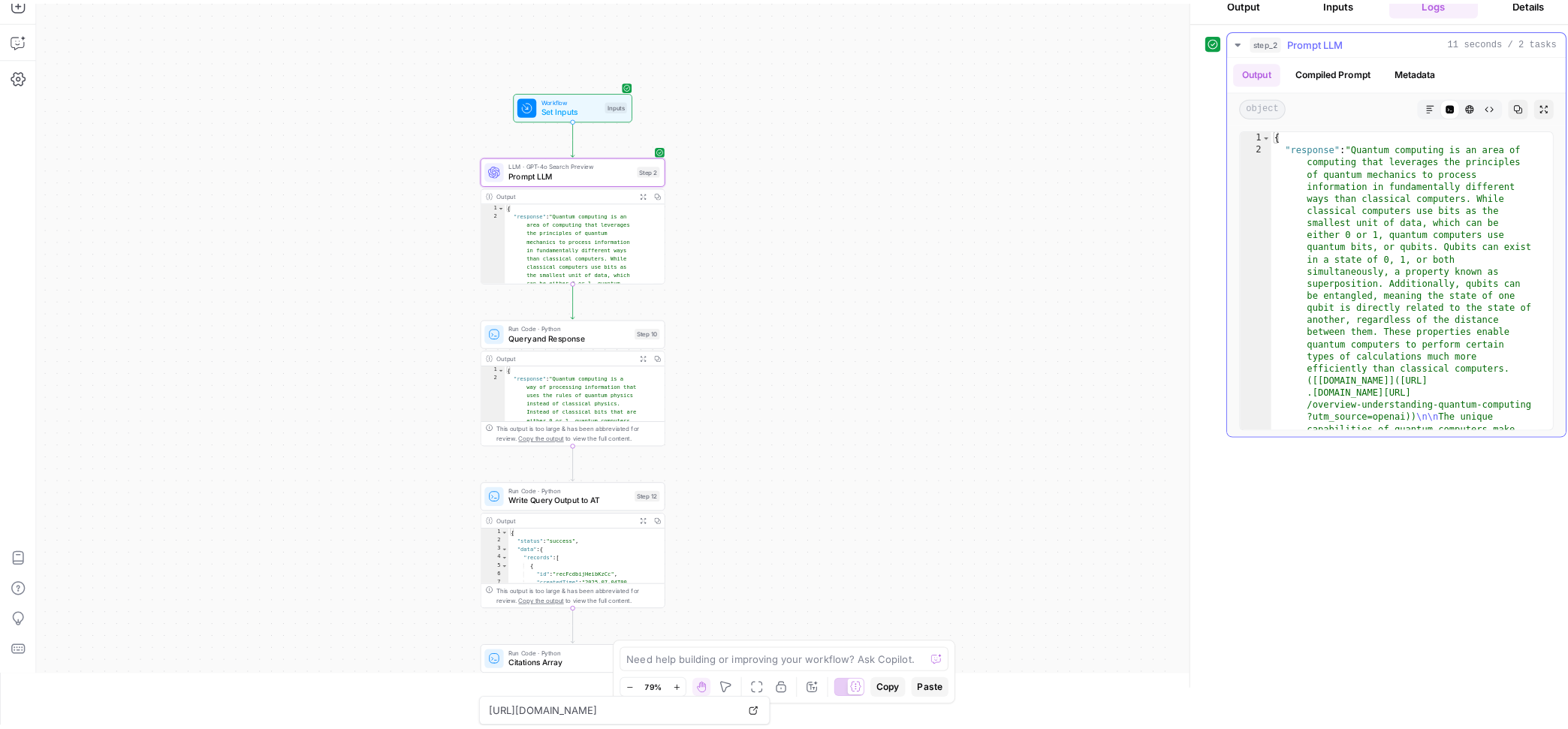
scroll to position [0, 0]
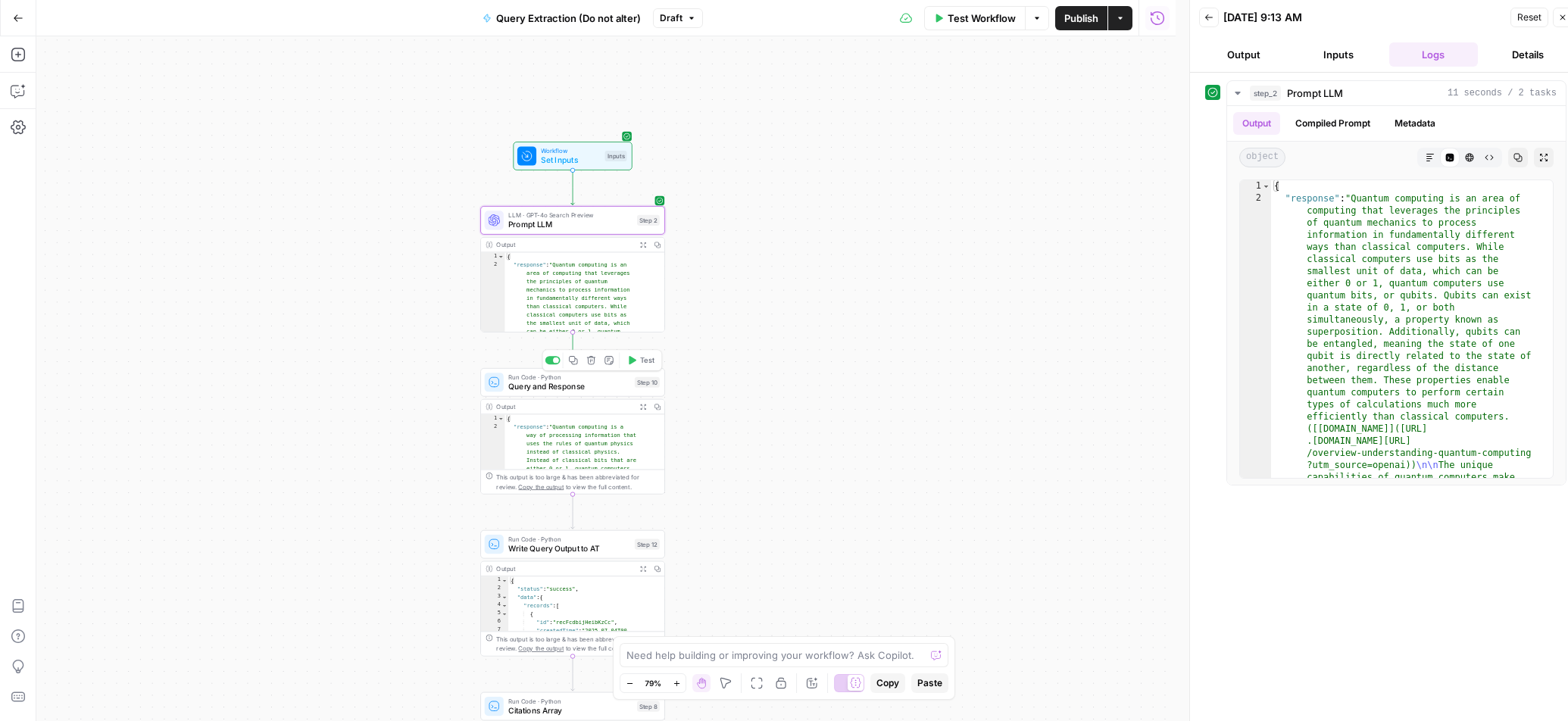
click at [637, 360] on button "Test" at bounding box center [640, 359] width 37 height 15
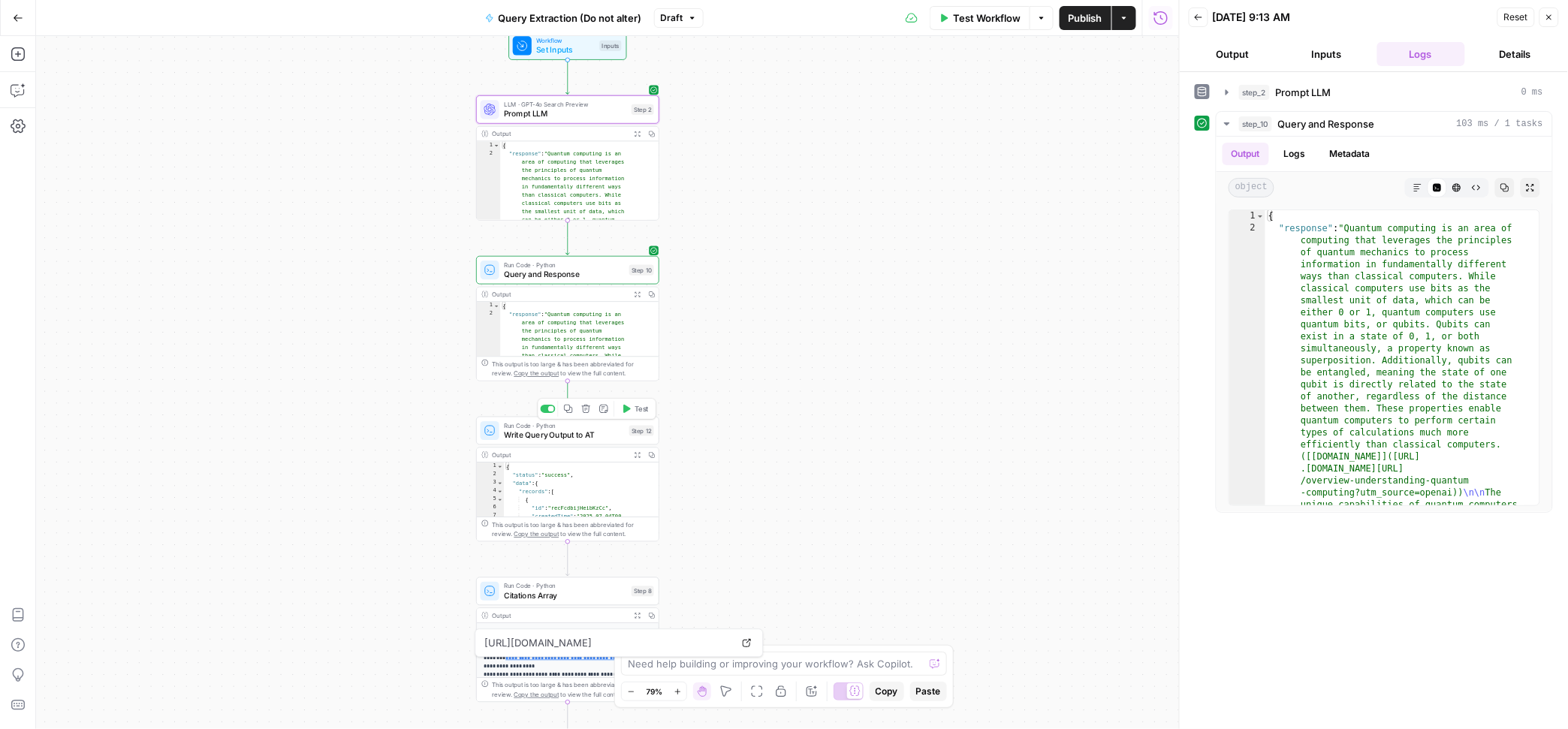
click at [635, 409] on span "Test" at bounding box center [642, 408] width 14 height 10
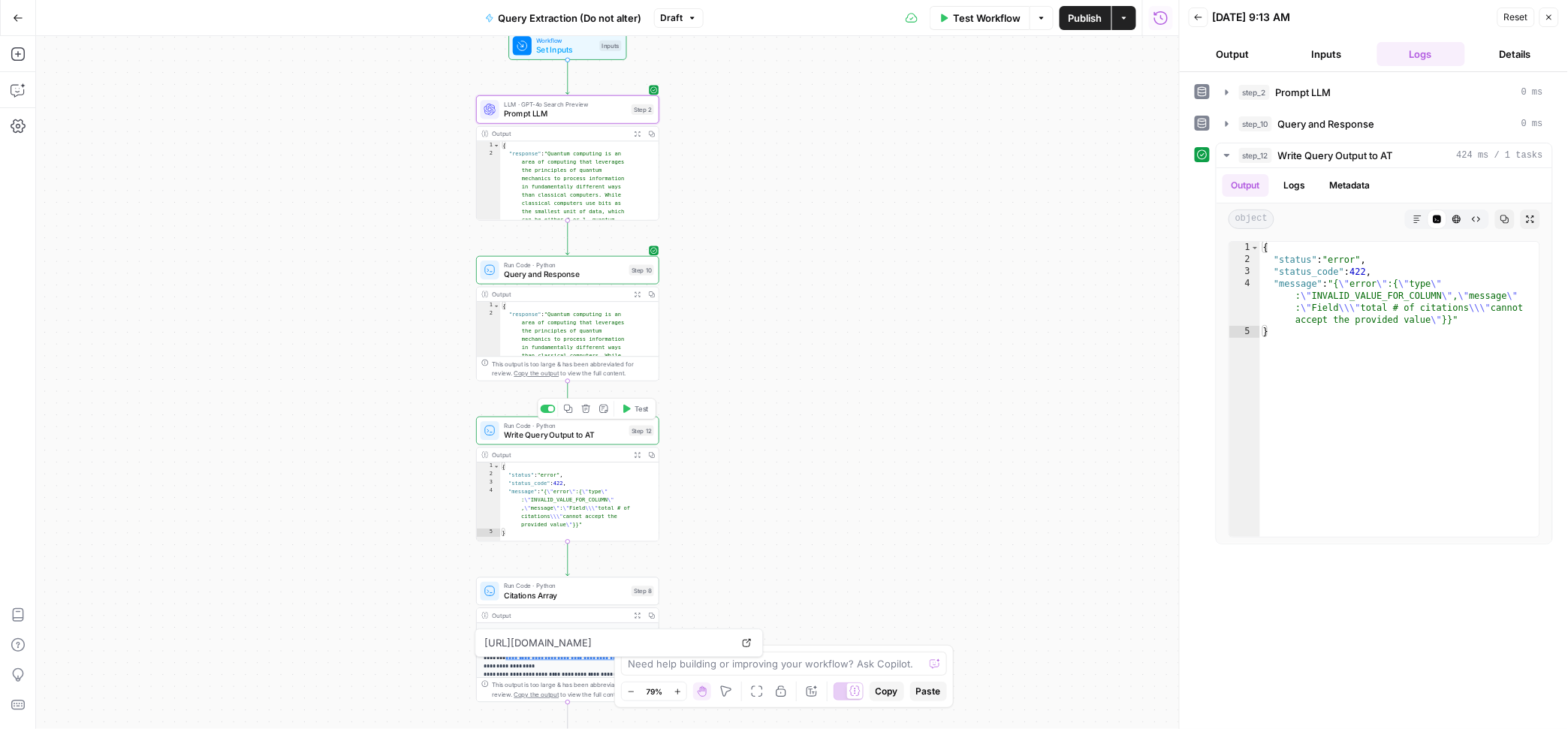
click at [645, 407] on span "Test" at bounding box center [642, 408] width 14 height 10
click at [638, 408] on span "Test" at bounding box center [642, 408] width 14 height 10
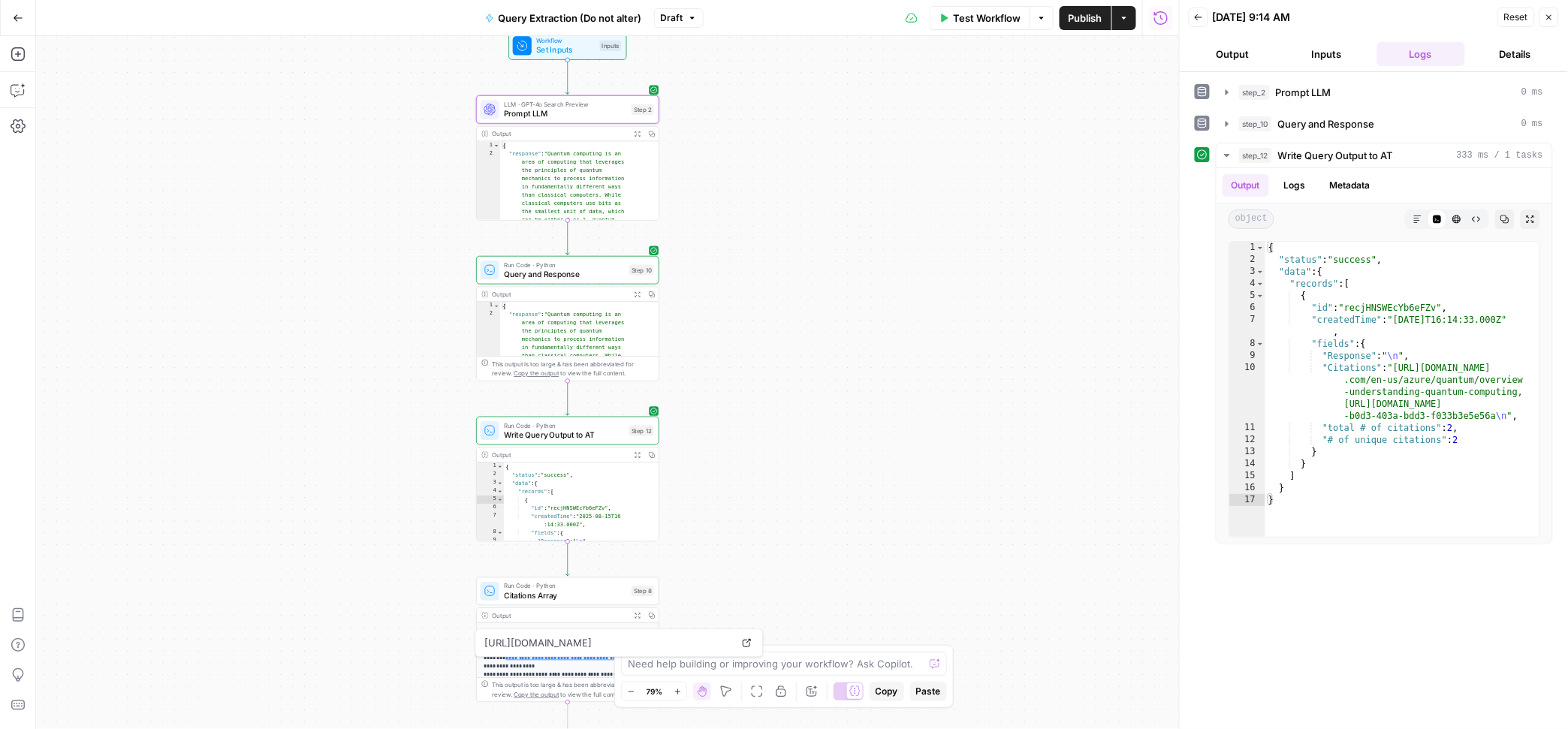
click at [557, 432] on span "Write Query Output to AT" at bounding box center [564, 434] width 120 height 12
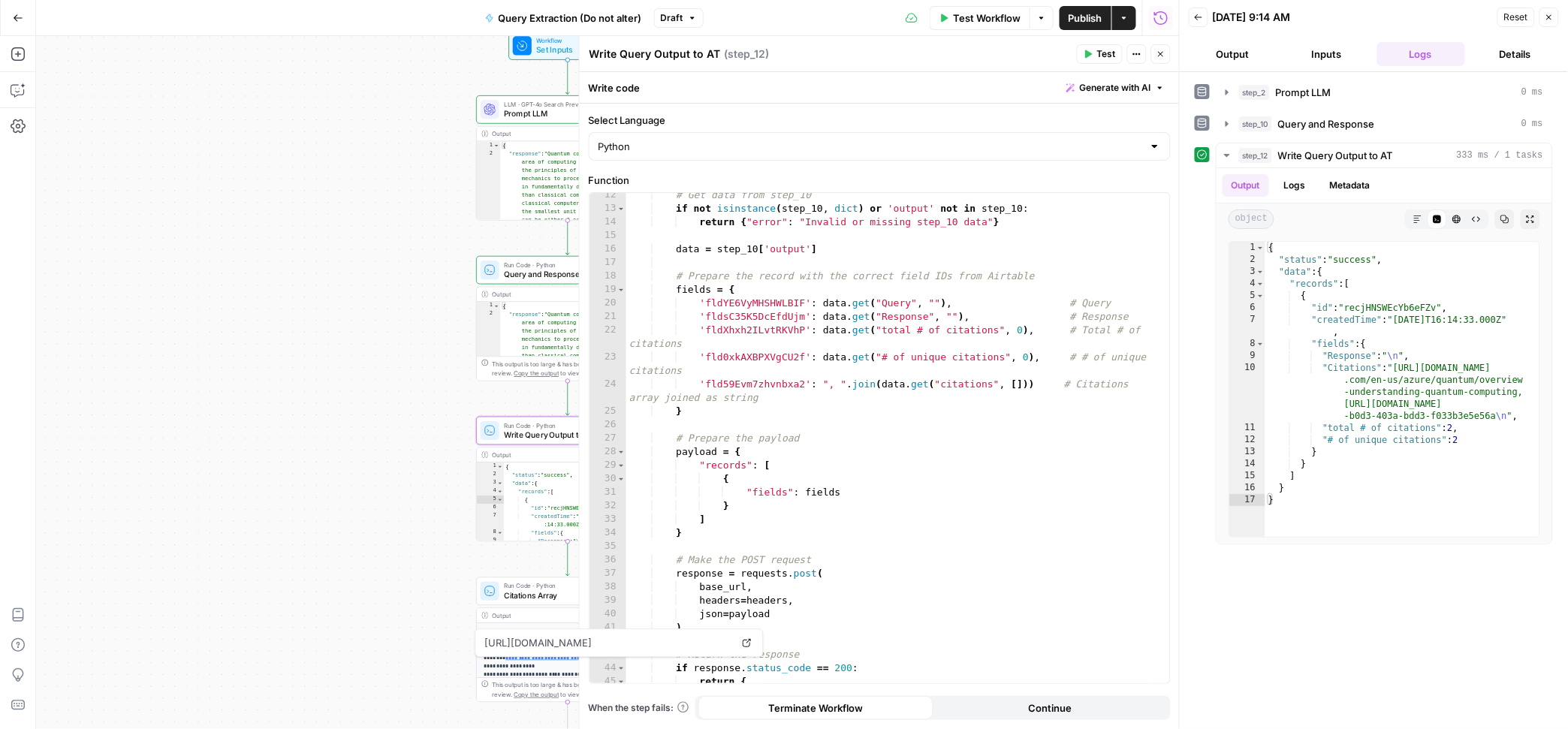
scroll to position [165, 0]
click at [885, 316] on div "# Get data from step_10 if not isinstance ( step_10 , dict ) or 'output' not in…" at bounding box center [890, 450] width 529 height 516
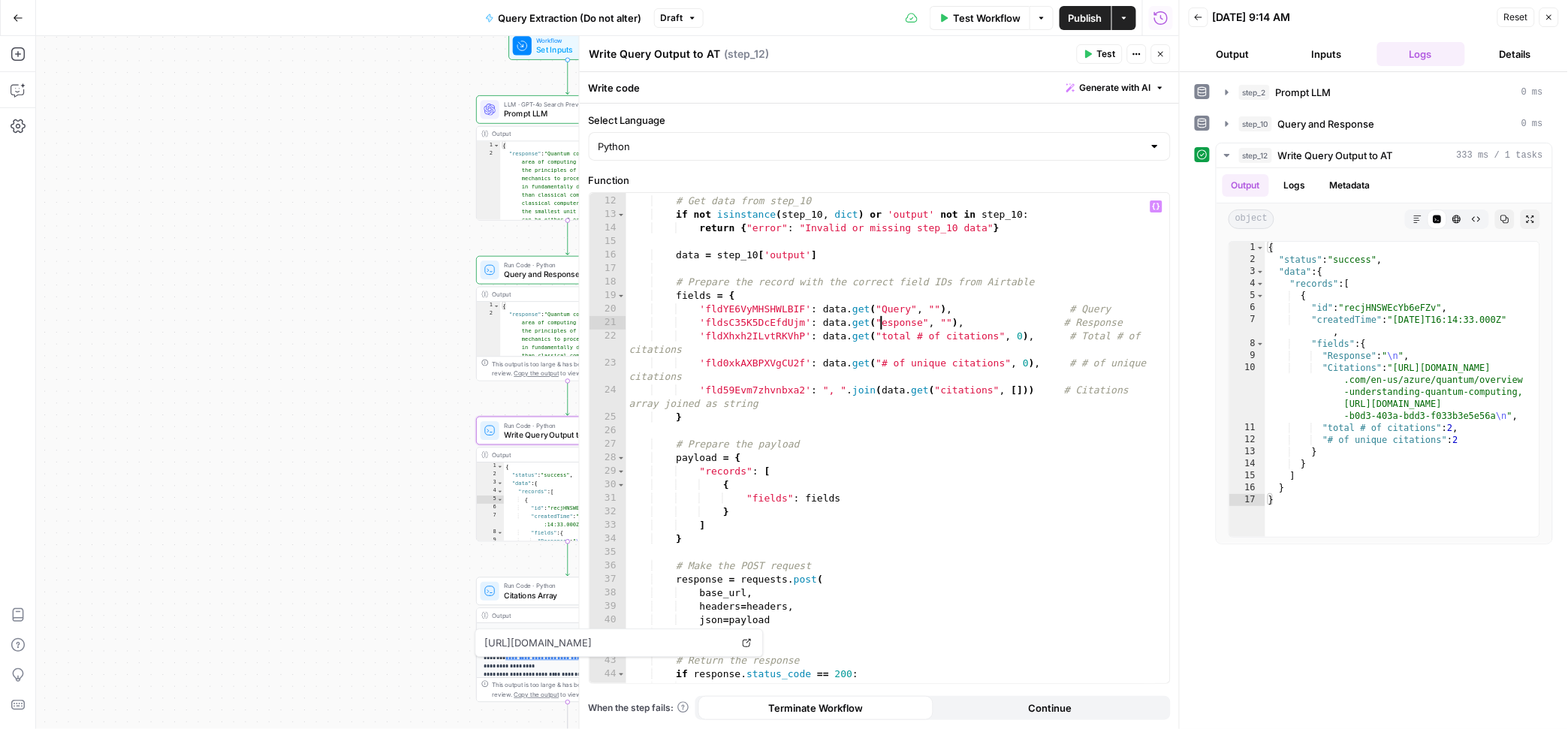
scroll to position [0, 198]
drag, startPoint x: 888, startPoint y: 308, endPoint x: 900, endPoint y: 325, distance: 20.8
click at [888, 309] on div "try : # Get data from step_10 if not isinstance ( step_10 , dict ) or 'output' …" at bounding box center [890, 439] width 529 height 516
type textarea "**********"
drag, startPoint x: 961, startPoint y: 70, endPoint x: 1029, endPoint y: 48, distance: 71.5
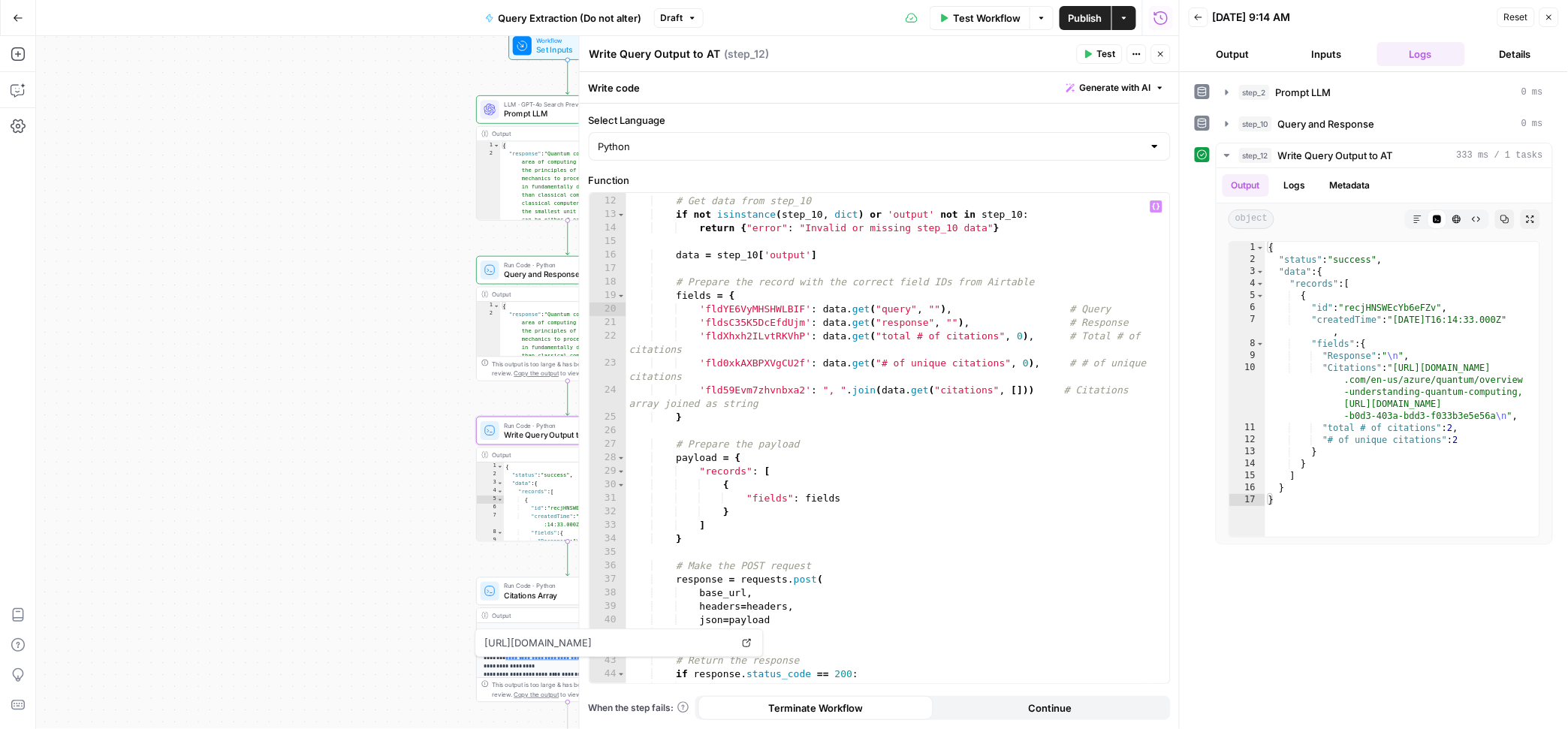
click at [961, 70] on header "Write Query Output to AT Write Query Output to AT ( step_12 ) Test Actions Close" at bounding box center [880, 54] width 600 height 36
click at [1090, 51] on icon "button" at bounding box center [1088, 54] width 9 height 9
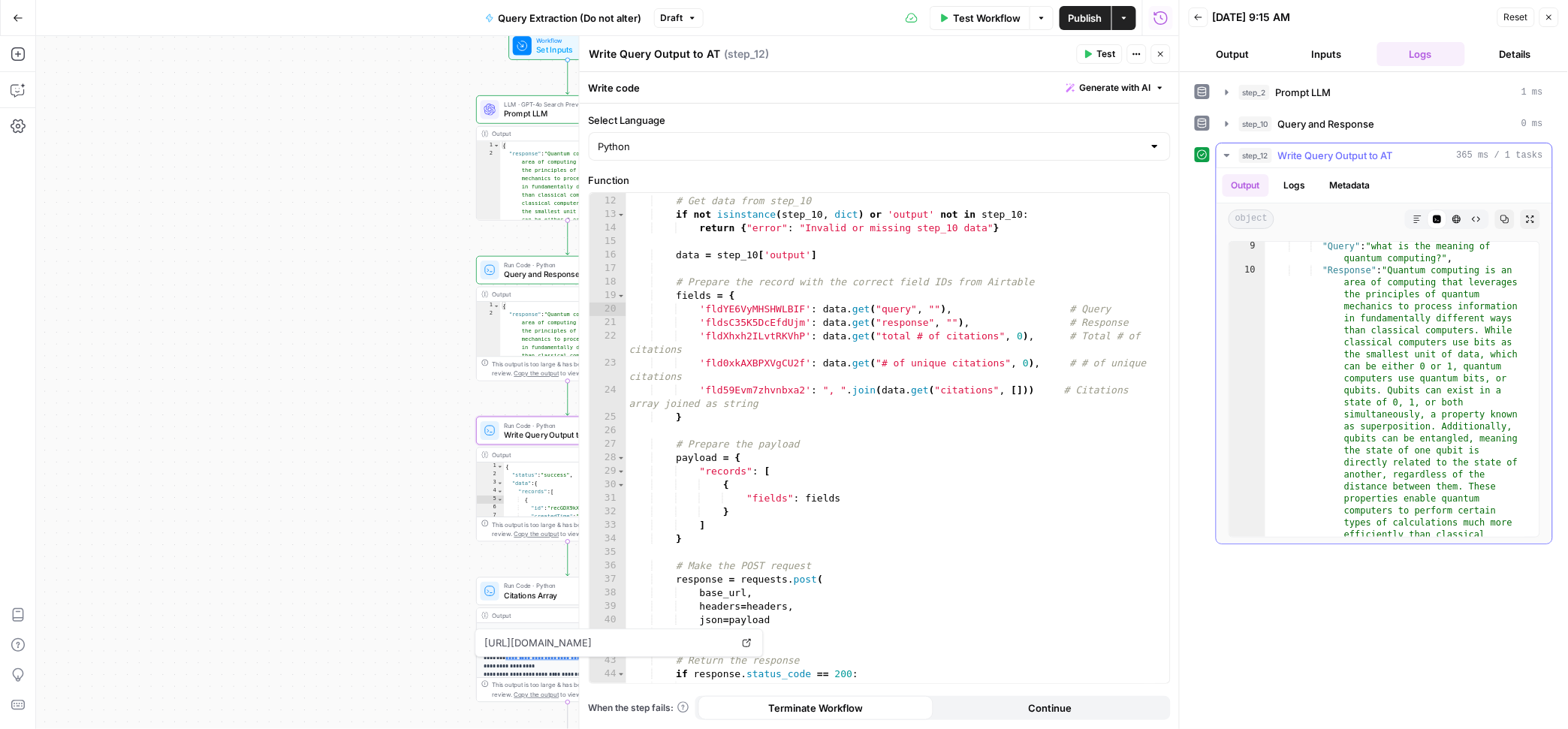
scroll to position [116, 0]
click at [1158, 54] on icon "button" at bounding box center [1161, 54] width 9 height 9
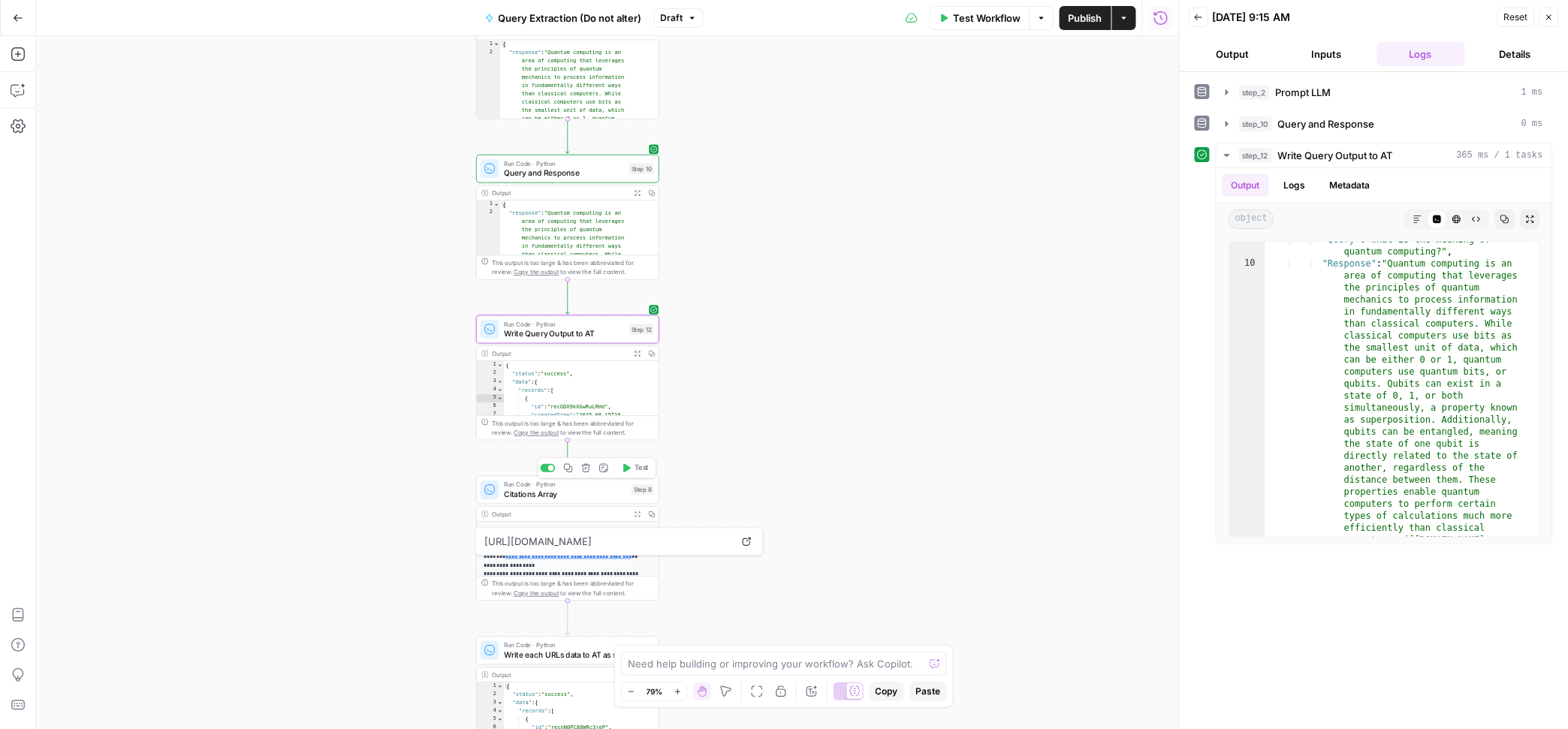
click at [635, 468] on span "Test" at bounding box center [642, 467] width 14 height 10
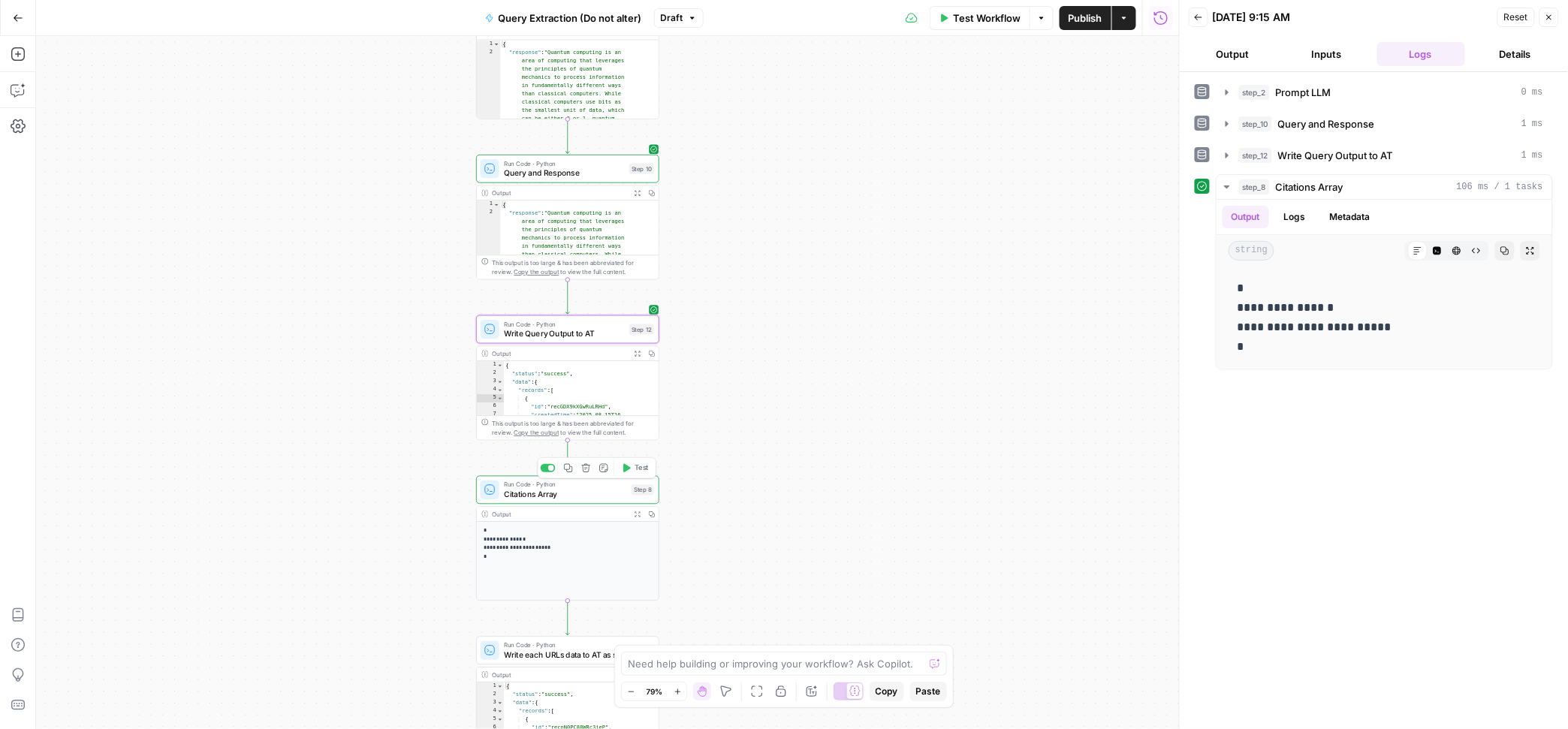
click at [601, 495] on span "Citations Array" at bounding box center [566, 493] width 124 height 12
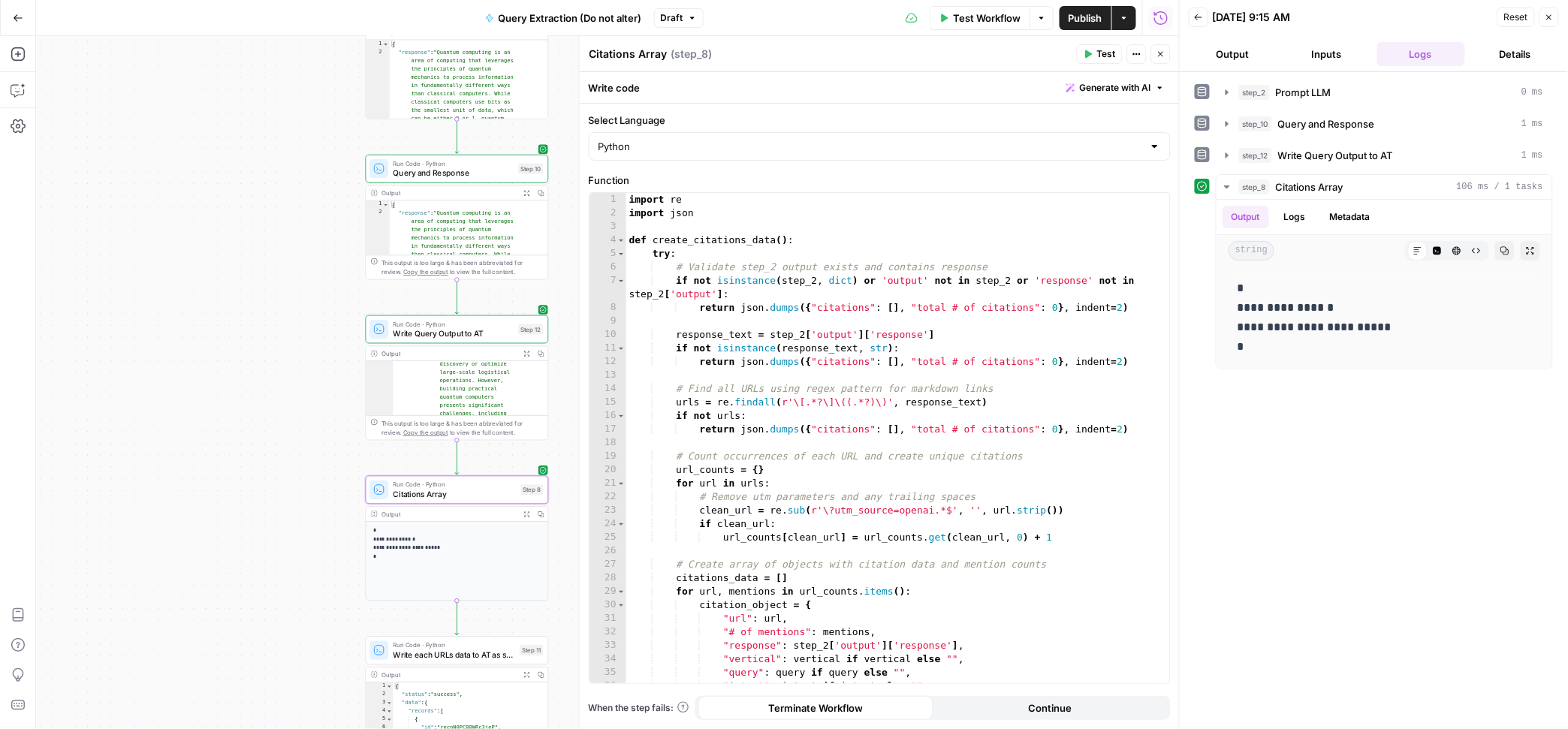
scroll to position [654, 0]
click at [528, 357] on button "Expand Output" at bounding box center [527, 353] width 14 height 14
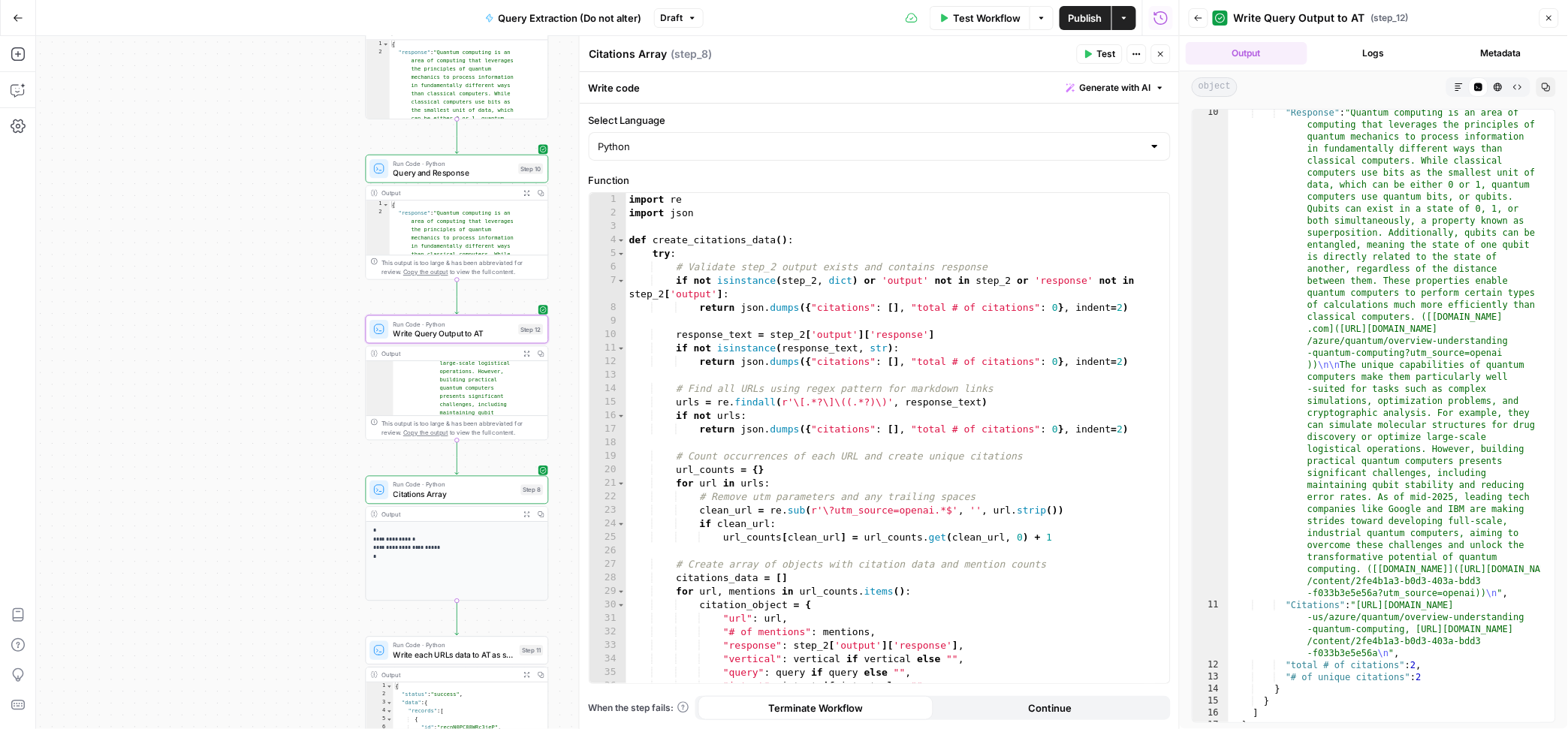
scroll to position [144, 0]
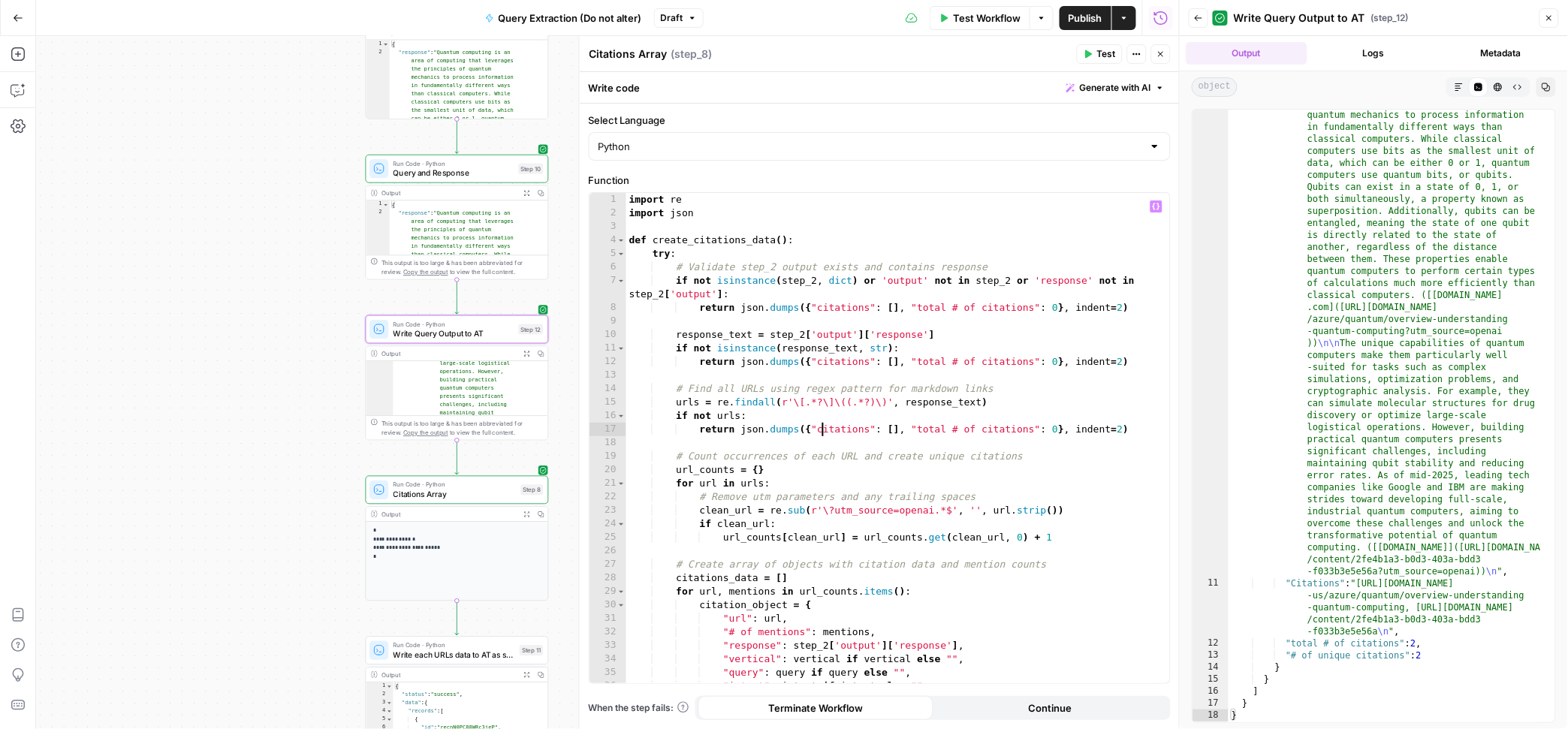
click at [823, 431] on div "import re import json def create_citations_data ( ) : try : # Validate step_2 o…" at bounding box center [890, 451] width 529 height 516
click at [844, 409] on div "import re import json def create_citations_data ( ) : try : # Validate step_2 o…" at bounding box center [890, 451] width 529 height 516
drag, startPoint x: 825, startPoint y: 365, endPoint x: 839, endPoint y: 370, distance: 14.9
click at [825, 365] on div "import re import json def create_citations_data ( ) : try : # Validate step_2 o…" at bounding box center [890, 451] width 529 height 516
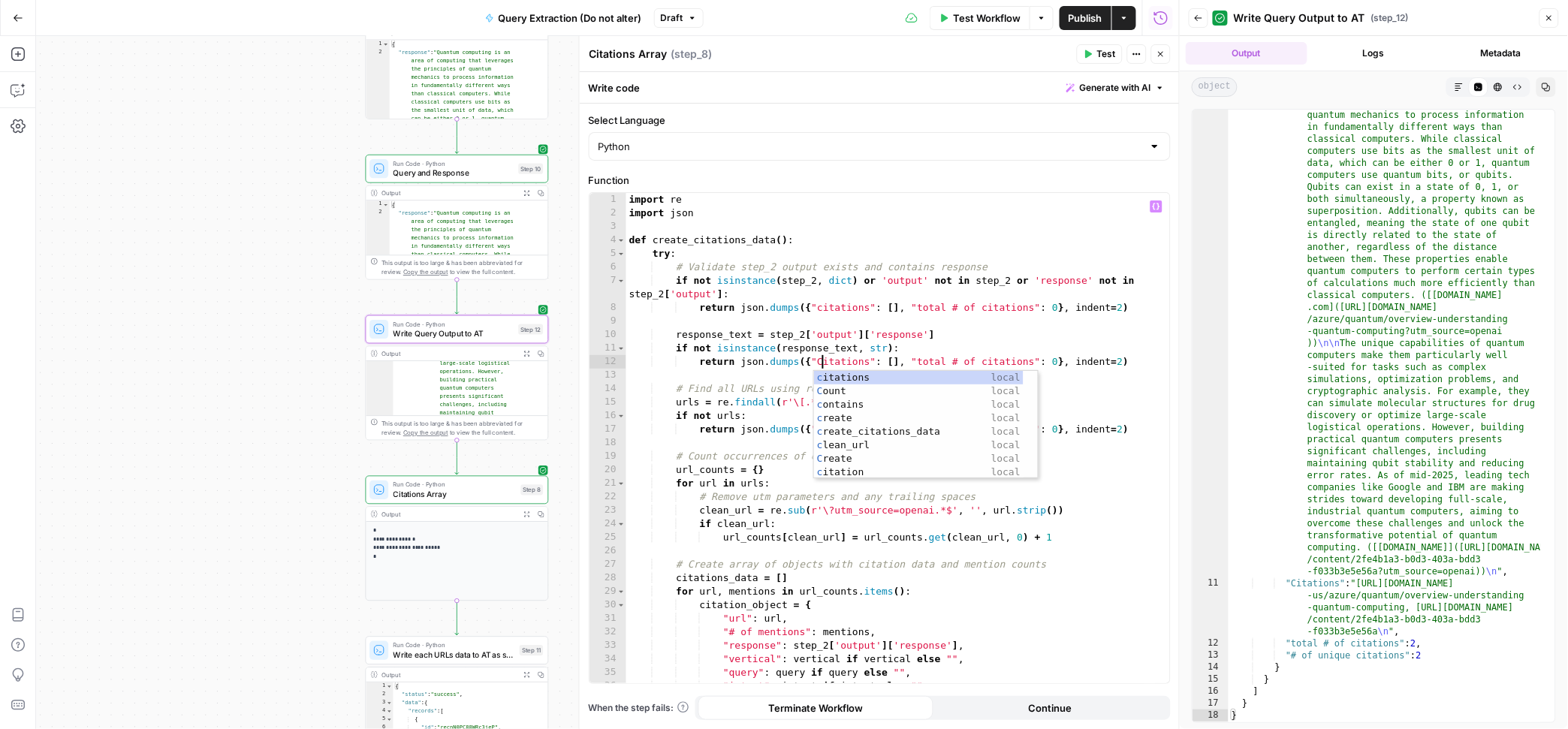
click at [844, 345] on div "import re import json def create_citations_data ( ) : try : # Validate step_2 o…" at bounding box center [890, 451] width 529 height 516
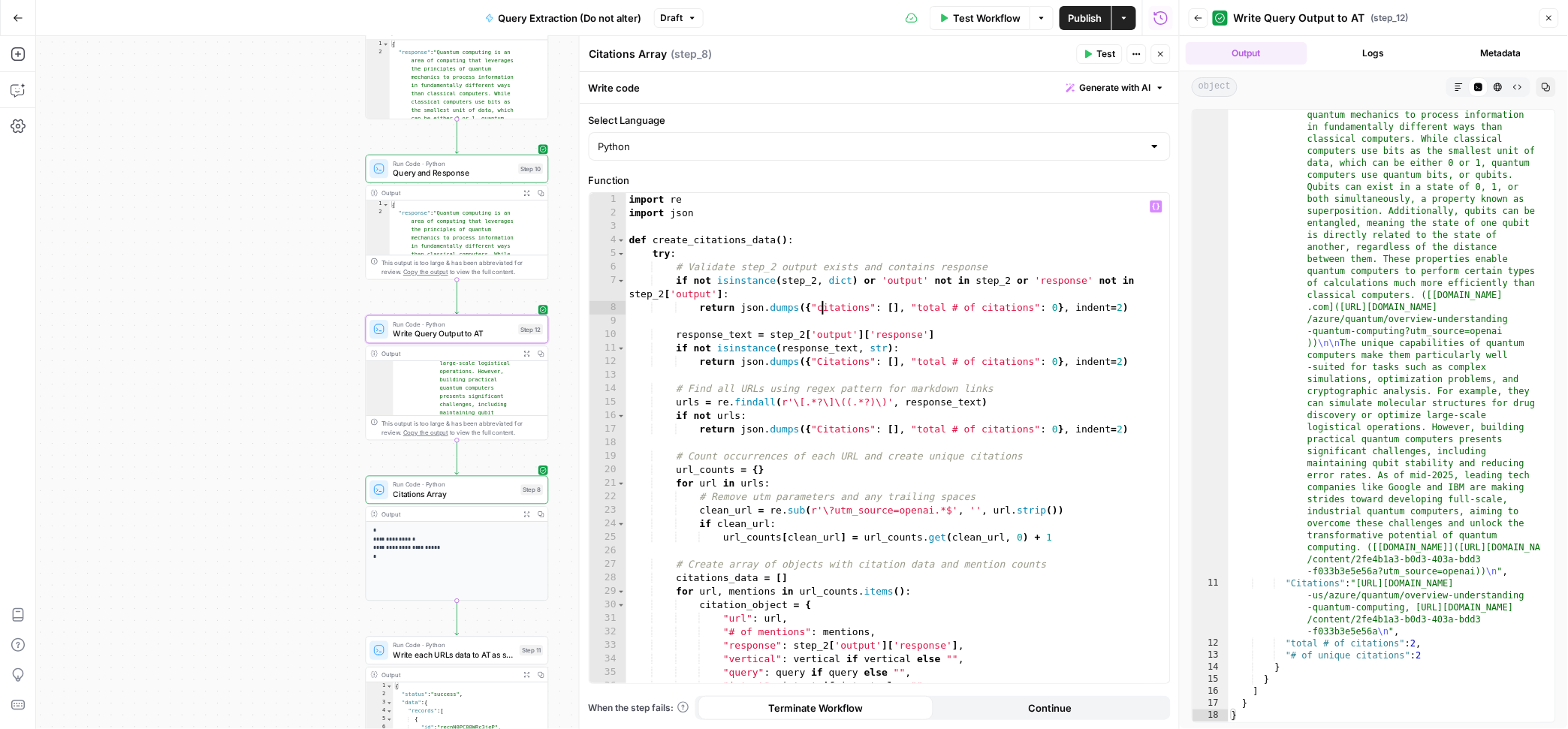
click at [823, 309] on div "import re import json def create_citations_data ( ) : try : # Validate step_2 o…" at bounding box center [890, 451] width 529 height 516
type textarea "**********"
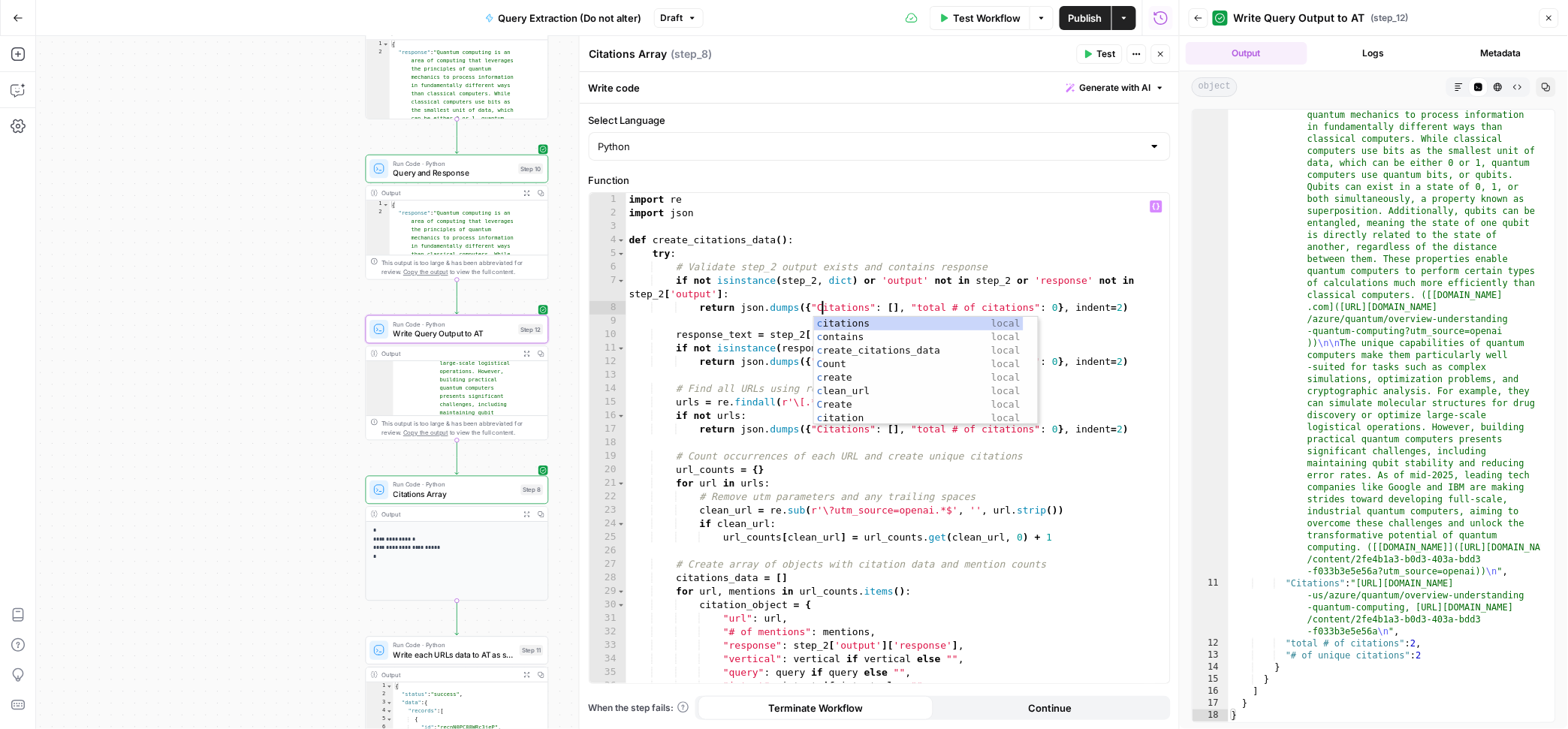
click at [770, 322] on div "import re import json def create_citations_data ( ) : try : # Validate step_2 o…" at bounding box center [890, 451] width 529 height 516
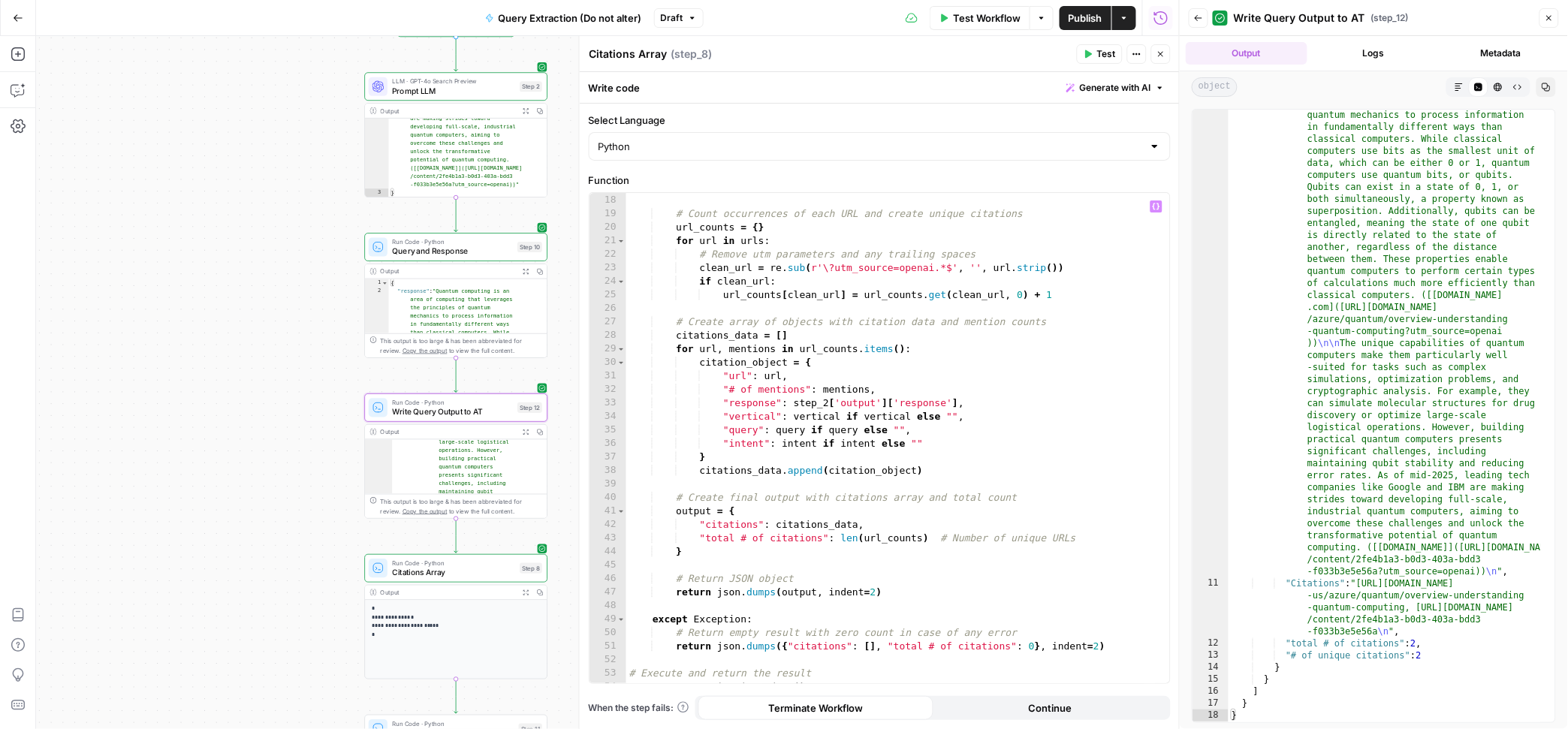
scroll to position [242, 0]
click at [710, 526] on div "return json . dumps ({ "Citations" : [ ] , "total # of citations" : 0 } , inden…" at bounding box center [890, 438] width 529 height 516
click at [709, 464] on div "return json . dumps ({ "Citations" : [ ] , "total # of citations" : 0 } , inden…" at bounding box center [890, 438] width 529 height 516
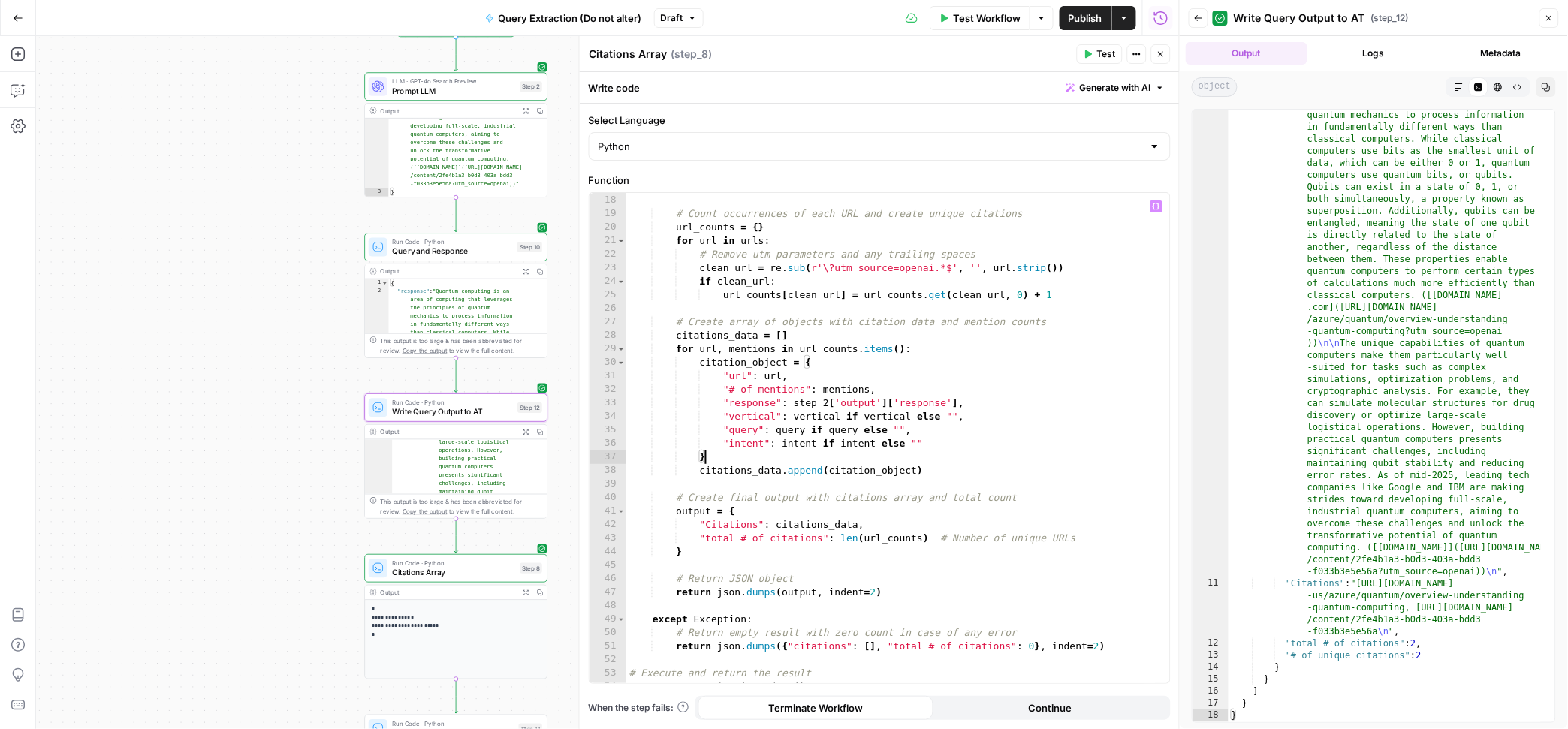
click at [800, 649] on div "return json . dumps ({ "Citations" : [ ] , "total # of citations" : 0 } , inden…" at bounding box center [890, 438] width 529 height 516
click at [761, 395] on div "return json . dumps ({ "Citations" : [ ] , "total # of citations" : 0 } , inden…" at bounding box center [890, 438] width 529 height 516
drag, startPoint x: 937, startPoint y: 442, endPoint x: 632, endPoint y: 444, distance: 305.0
click at [632, 444] on div "return json . dumps ({ "Citations" : [ ] , "total # of citations" : 0 } , inden…" at bounding box center [890, 438] width 529 height 516
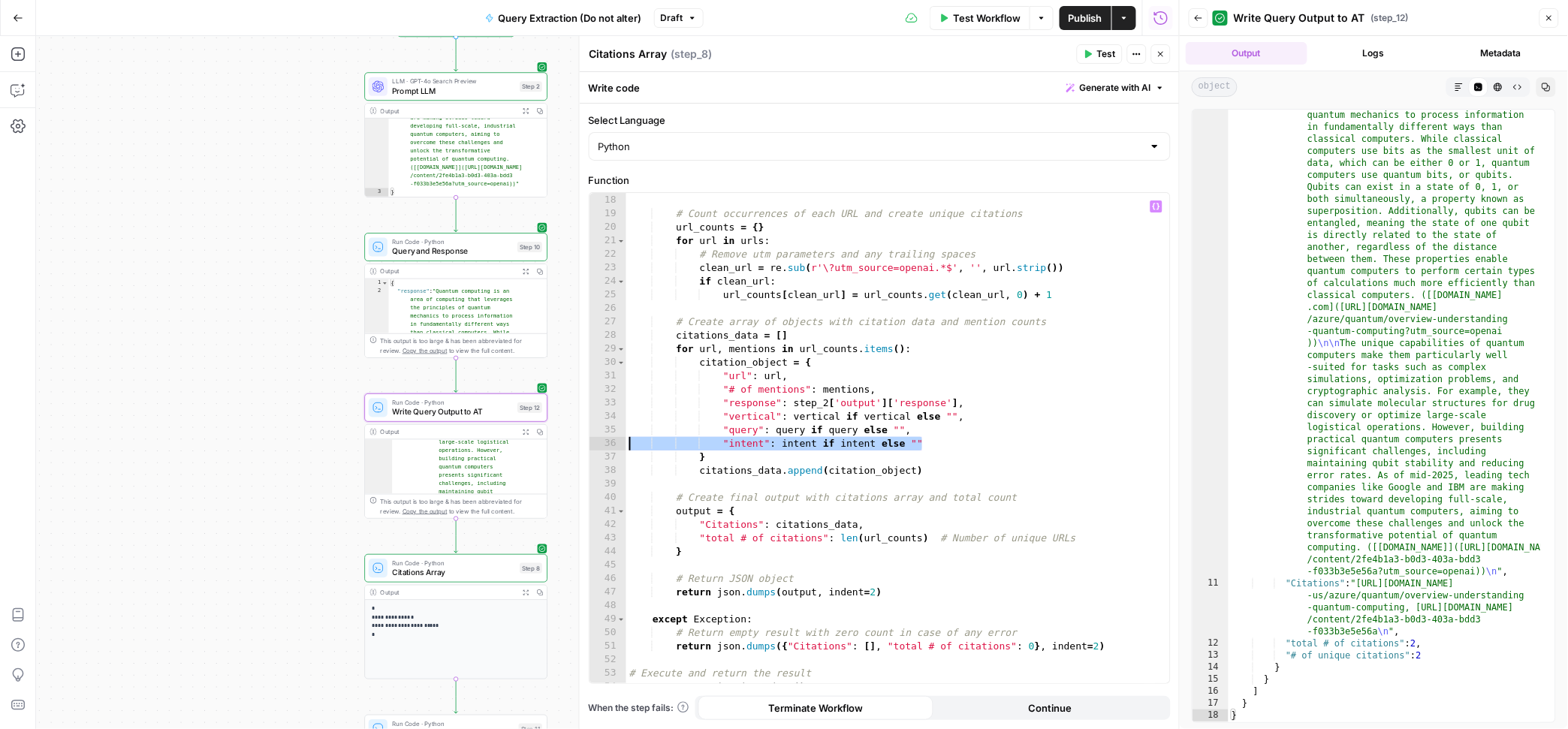
type textarea "**********"
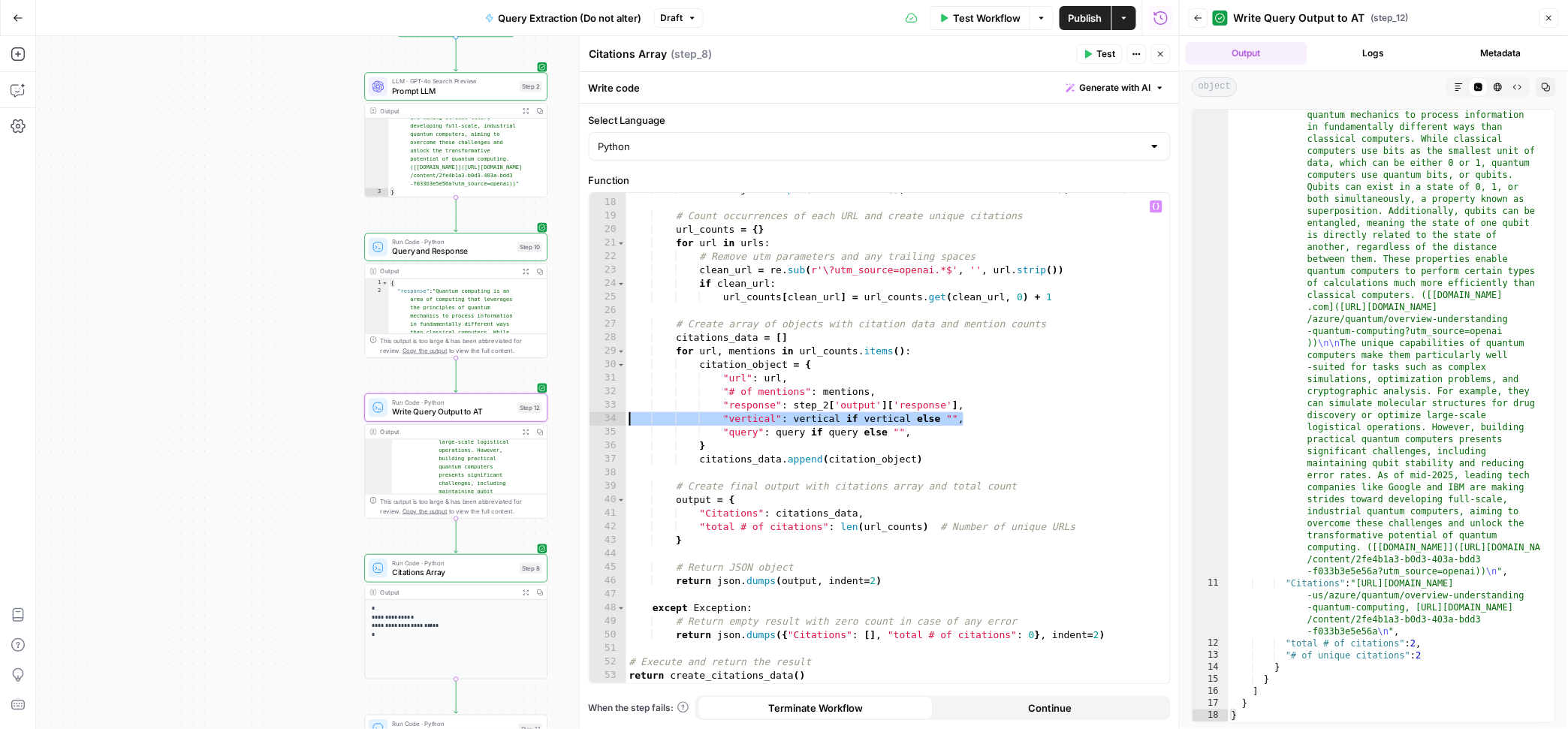
drag, startPoint x: 990, startPoint y: 421, endPoint x: 521, endPoint y: 420, distance: 469.0
click at [521, 420] on body "AirOps Growth New Home Browse Your Data Usage Settings Recent Grids Report 3 Gr…" at bounding box center [784, 364] width 1568 height 729
type textarea "**********"
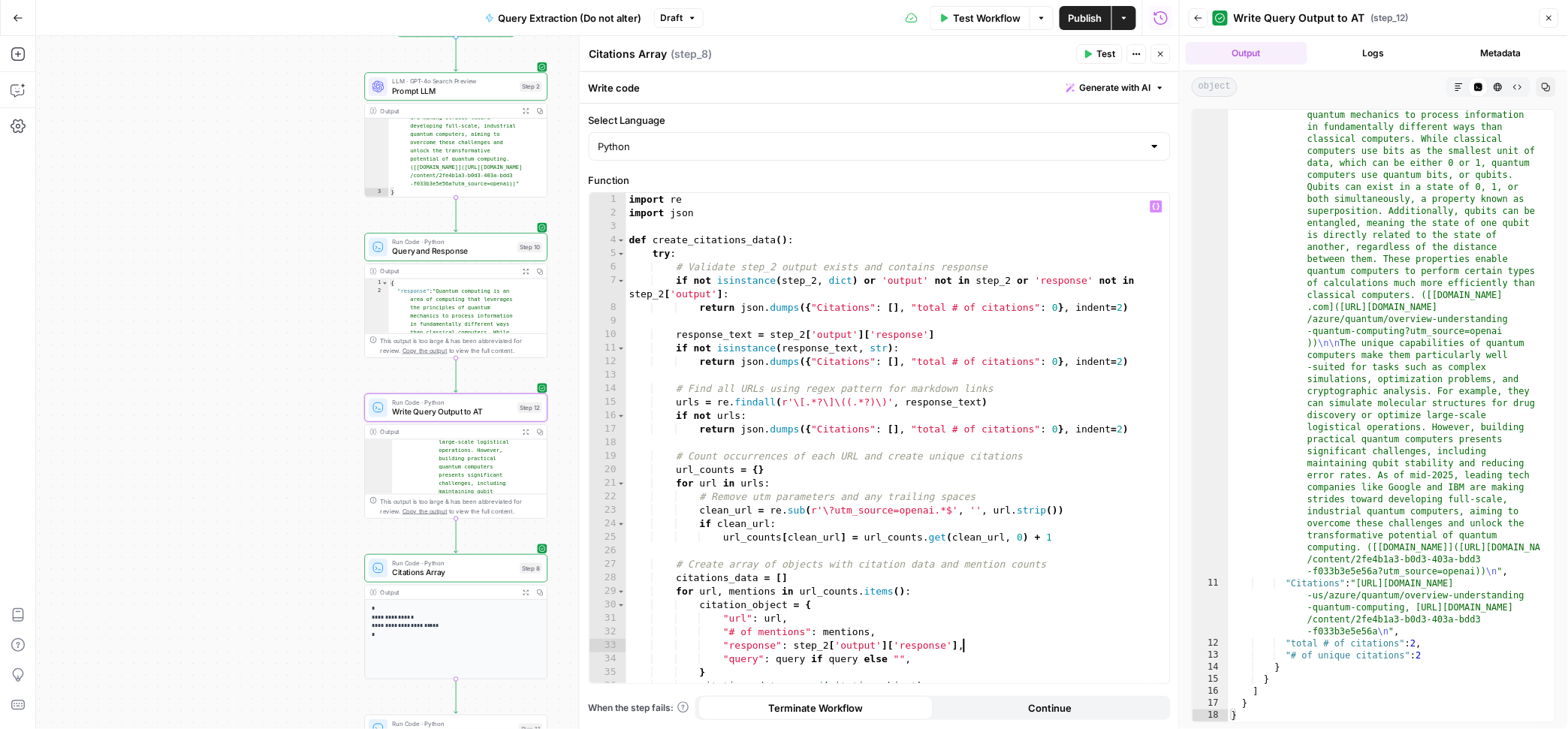
scroll to position [0, 0]
type textarea "**********"
click at [499, 571] on span "Citations Array" at bounding box center [453, 572] width 124 height 12
click at [523, 542] on span "Test" at bounding box center [530, 546] width 14 height 10
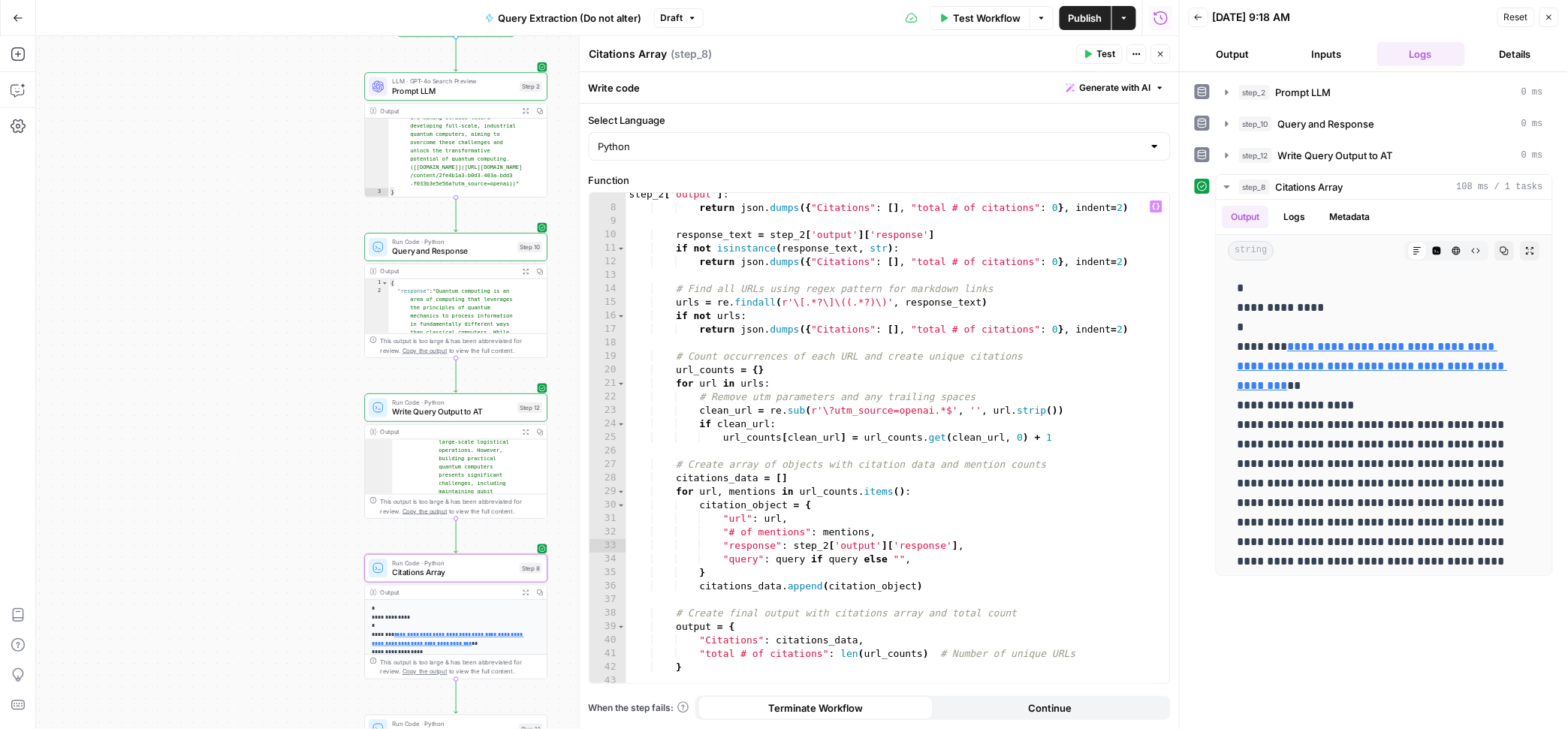
scroll to position [111, 0]
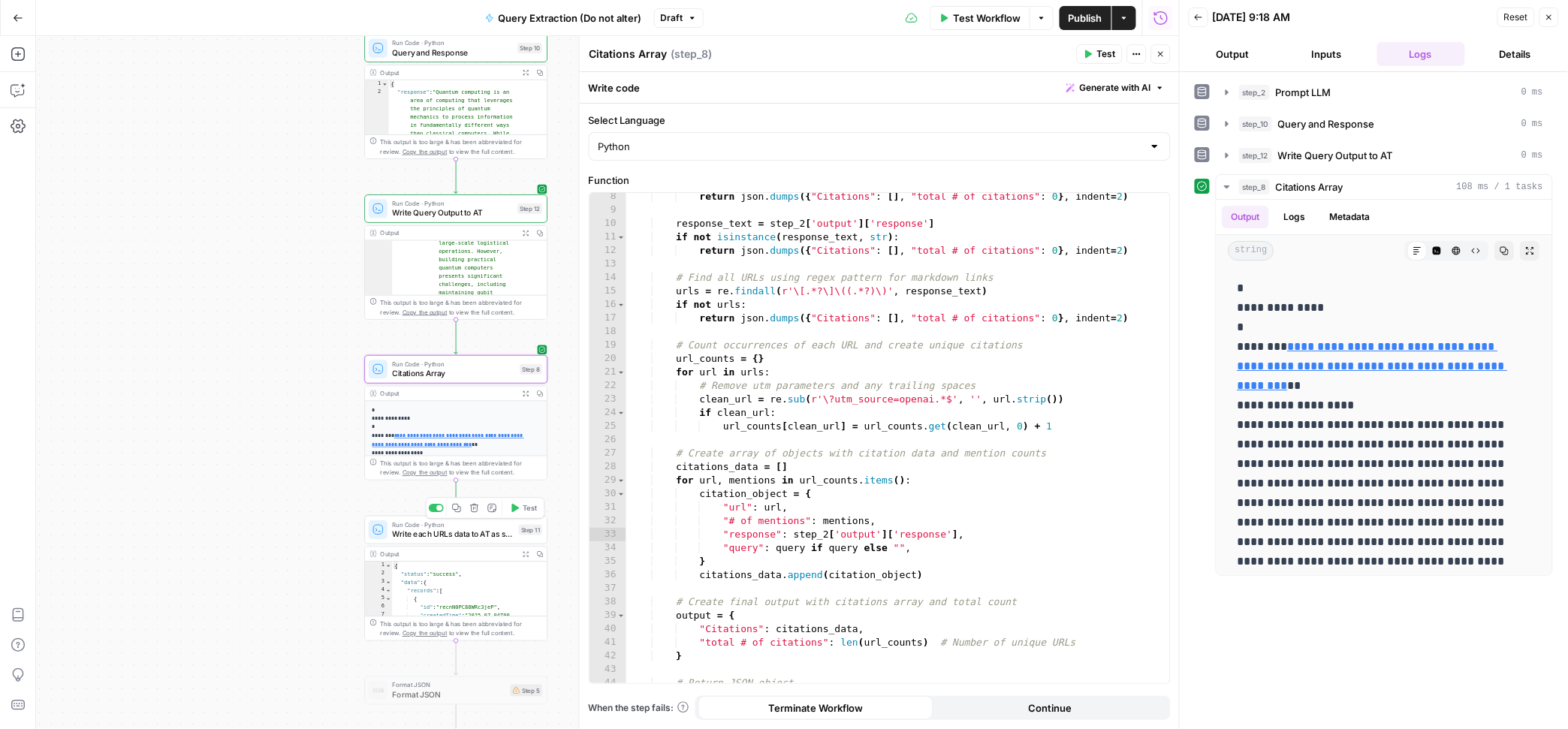
click at [471, 538] on span "Write each URLs data to AT as single records" at bounding box center [453, 533] width 122 height 12
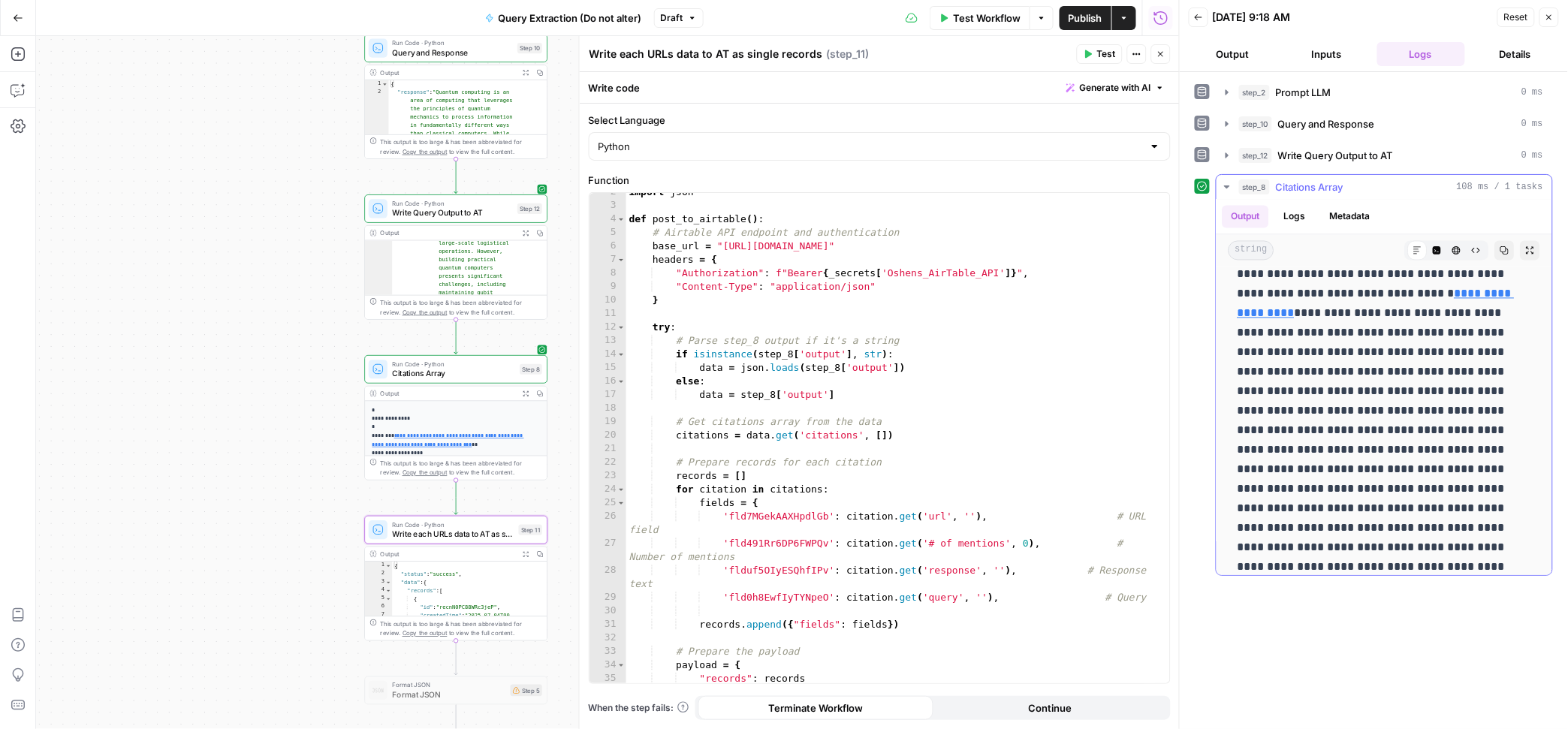
scroll to position [1225, 0]
click at [523, 508] on span "Test" at bounding box center [530, 508] width 14 height 10
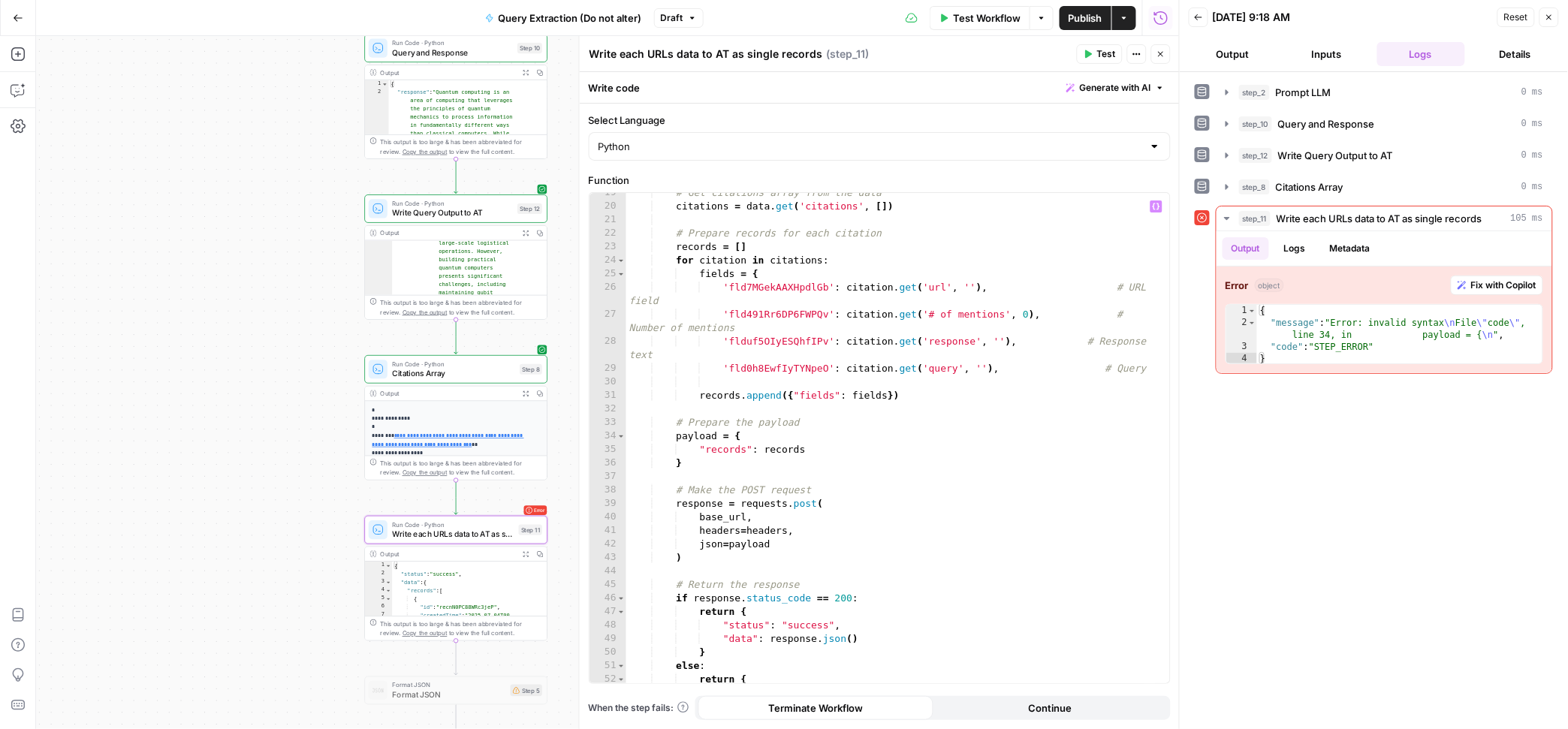
scroll to position [241, 0]
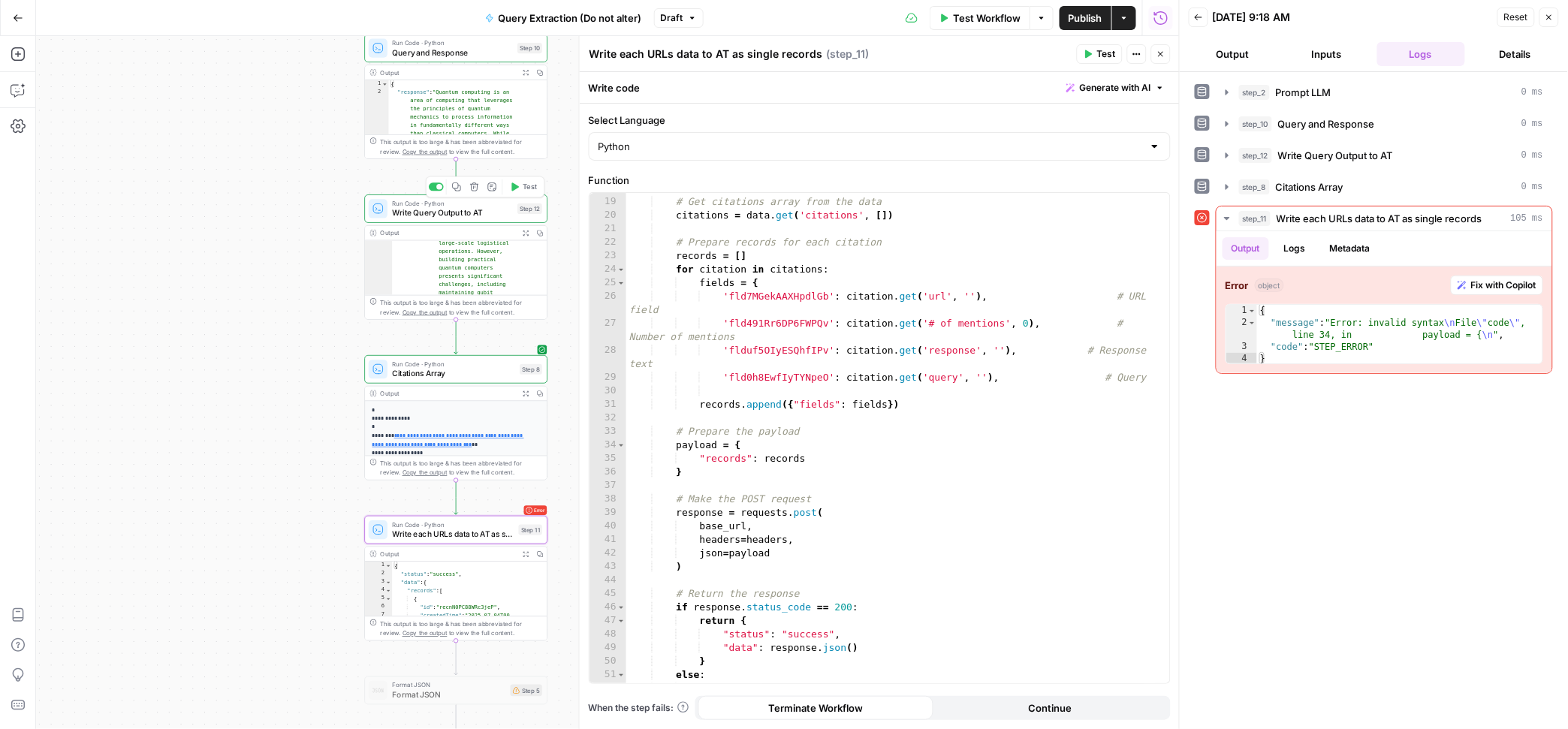
click at [479, 207] on span "Write Query Output to AT" at bounding box center [452, 213] width 120 height 12
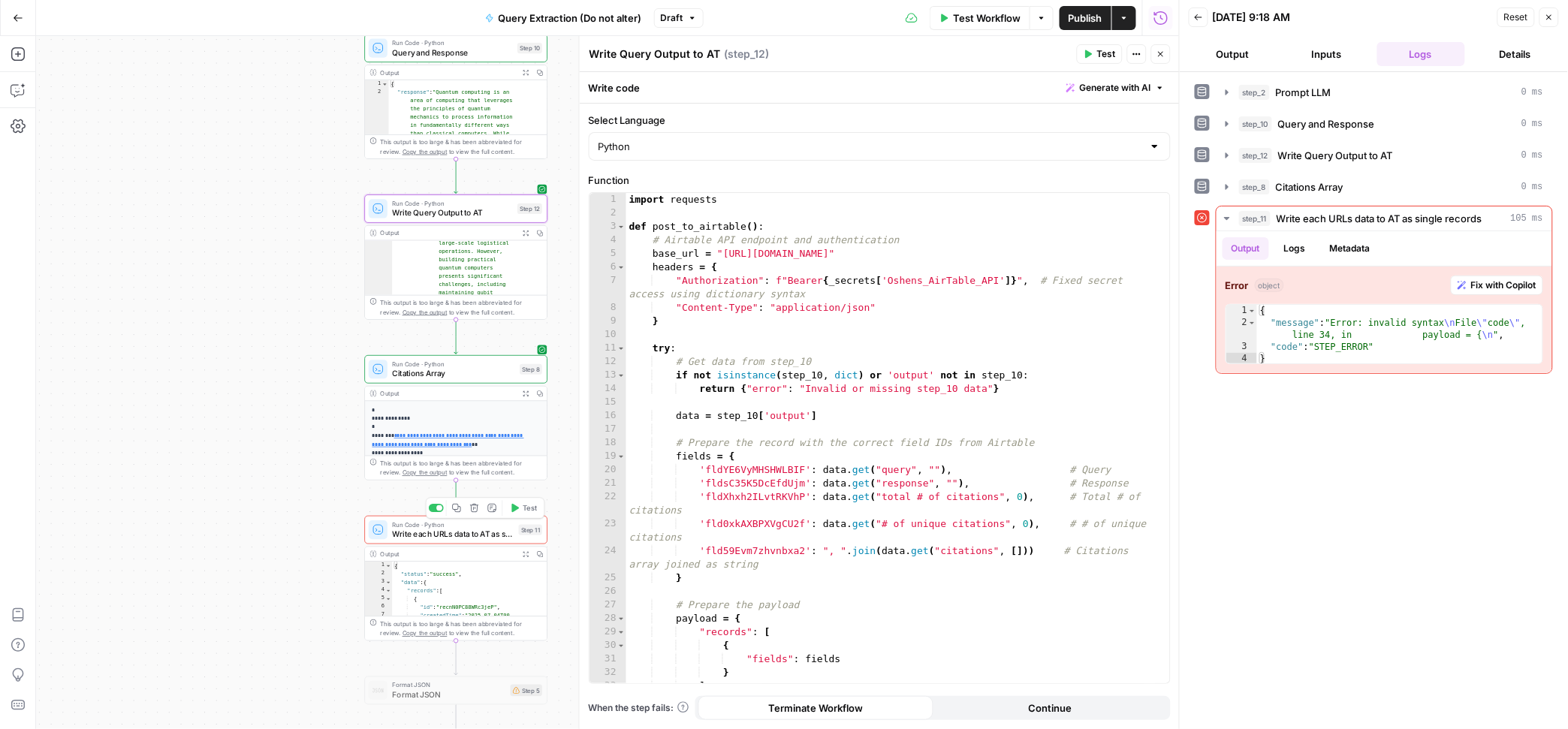
click at [439, 536] on span "Write each URLs data to AT as single records" at bounding box center [453, 533] width 122 height 12
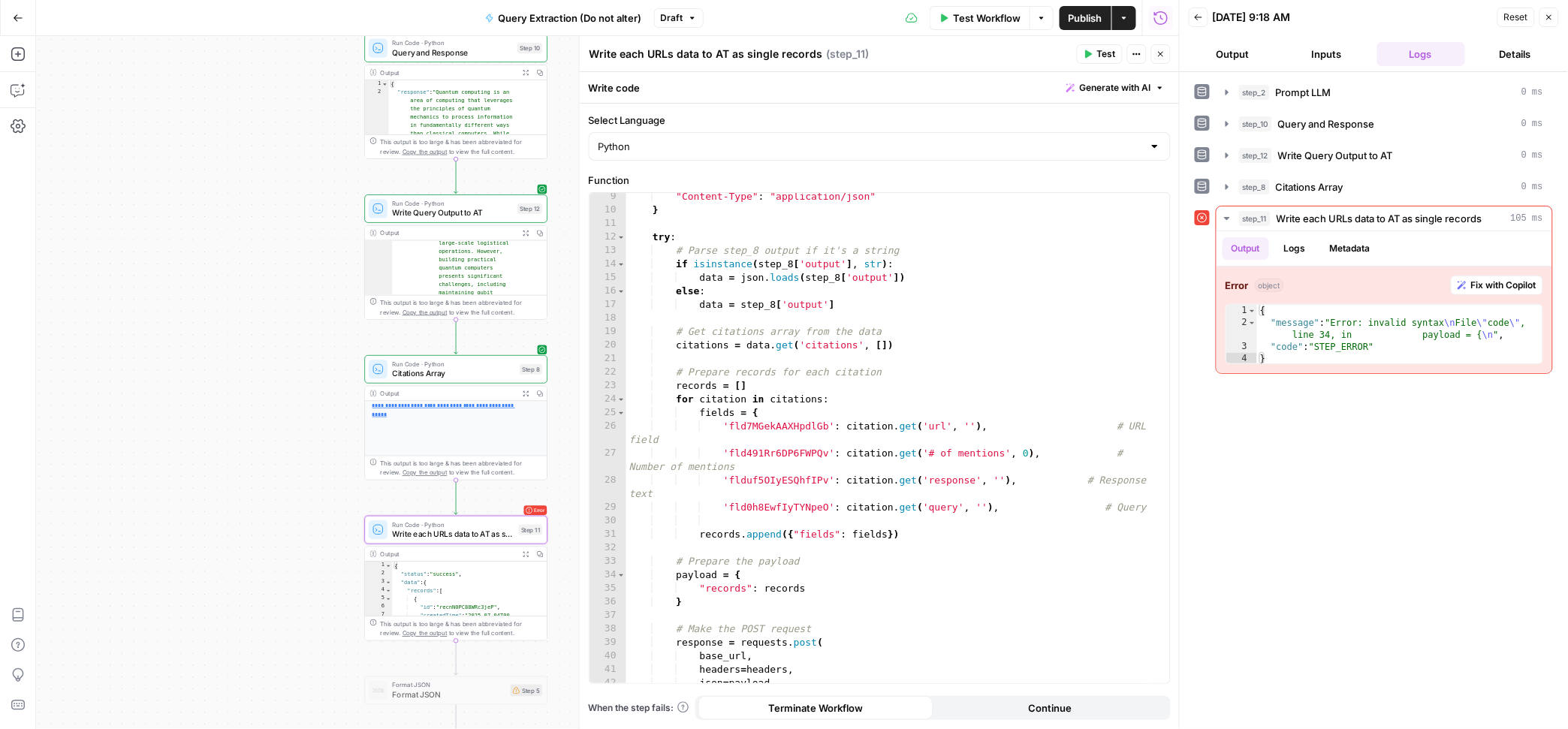
scroll to position [237, 0]
click at [525, 394] on icon "button" at bounding box center [526, 394] width 7 height 7
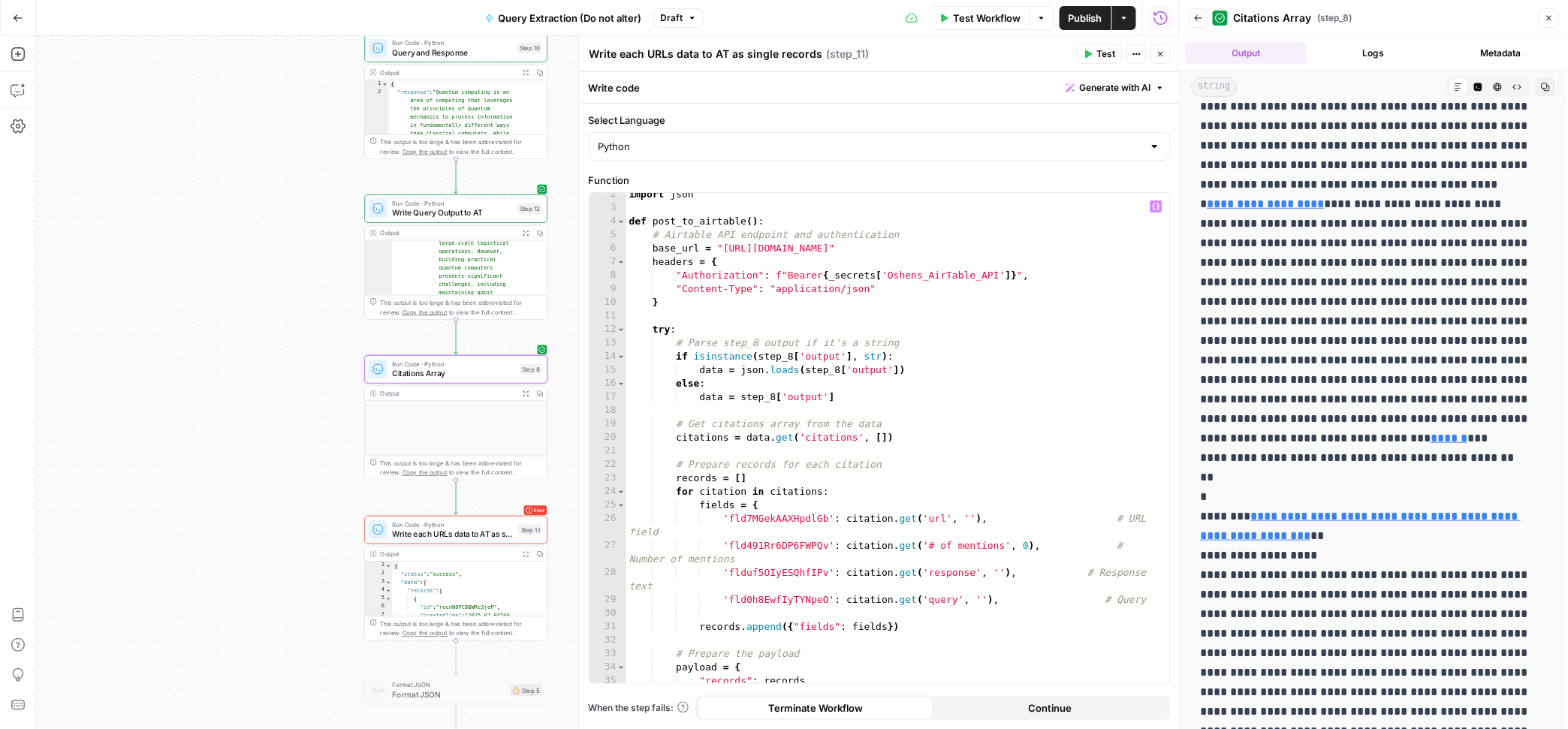
scroll to position [19, 0]
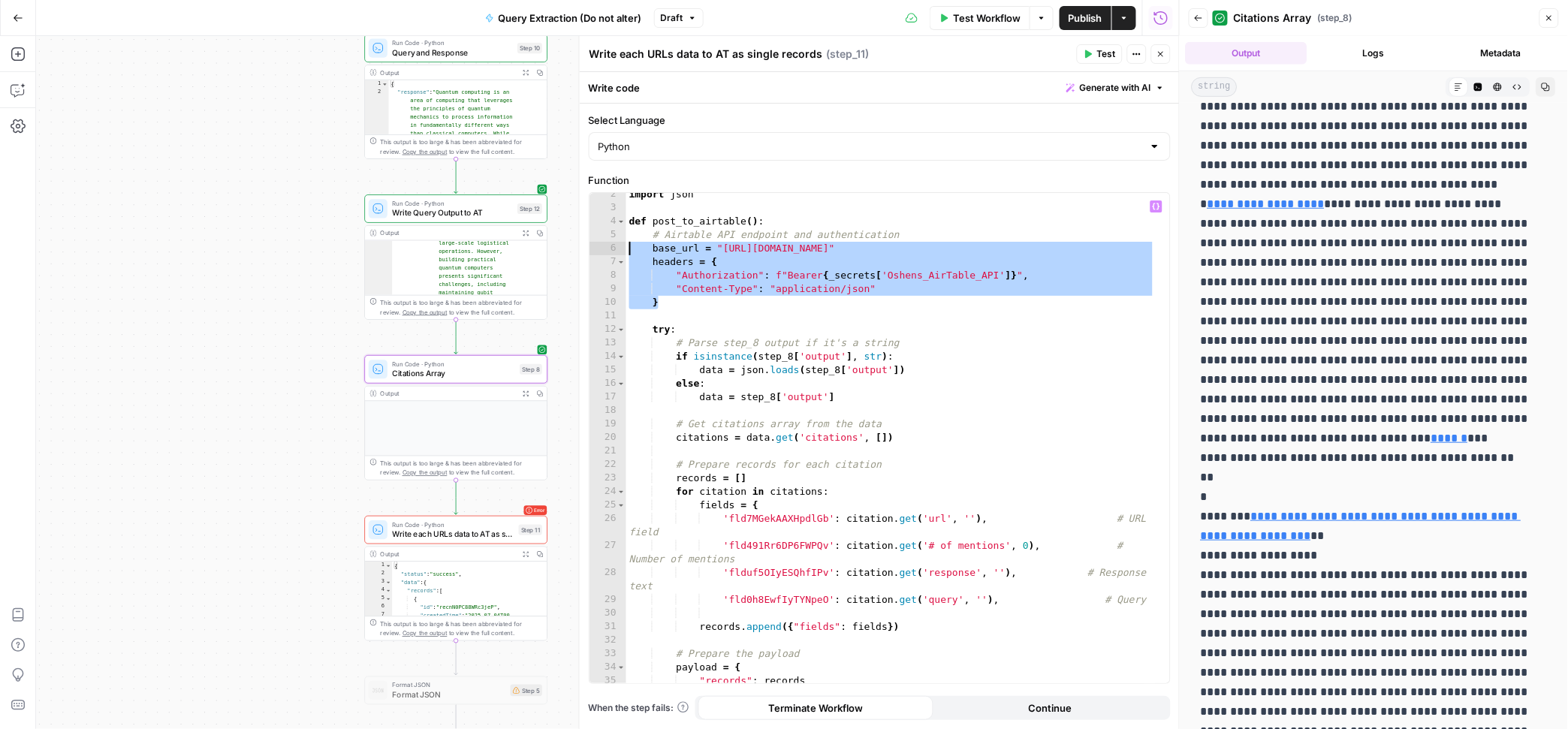
drag, startPoint x: 644, startPoint y: 286, endPoint x: 628, endPoint y: 248, distance: 41.2
click at [628, 248] on div "import json def post_to_airtable ( ) : # Airtable API endpoint and authenticati…" at bounding box center [890, 445] width 529 height 516
type textarea "**********"
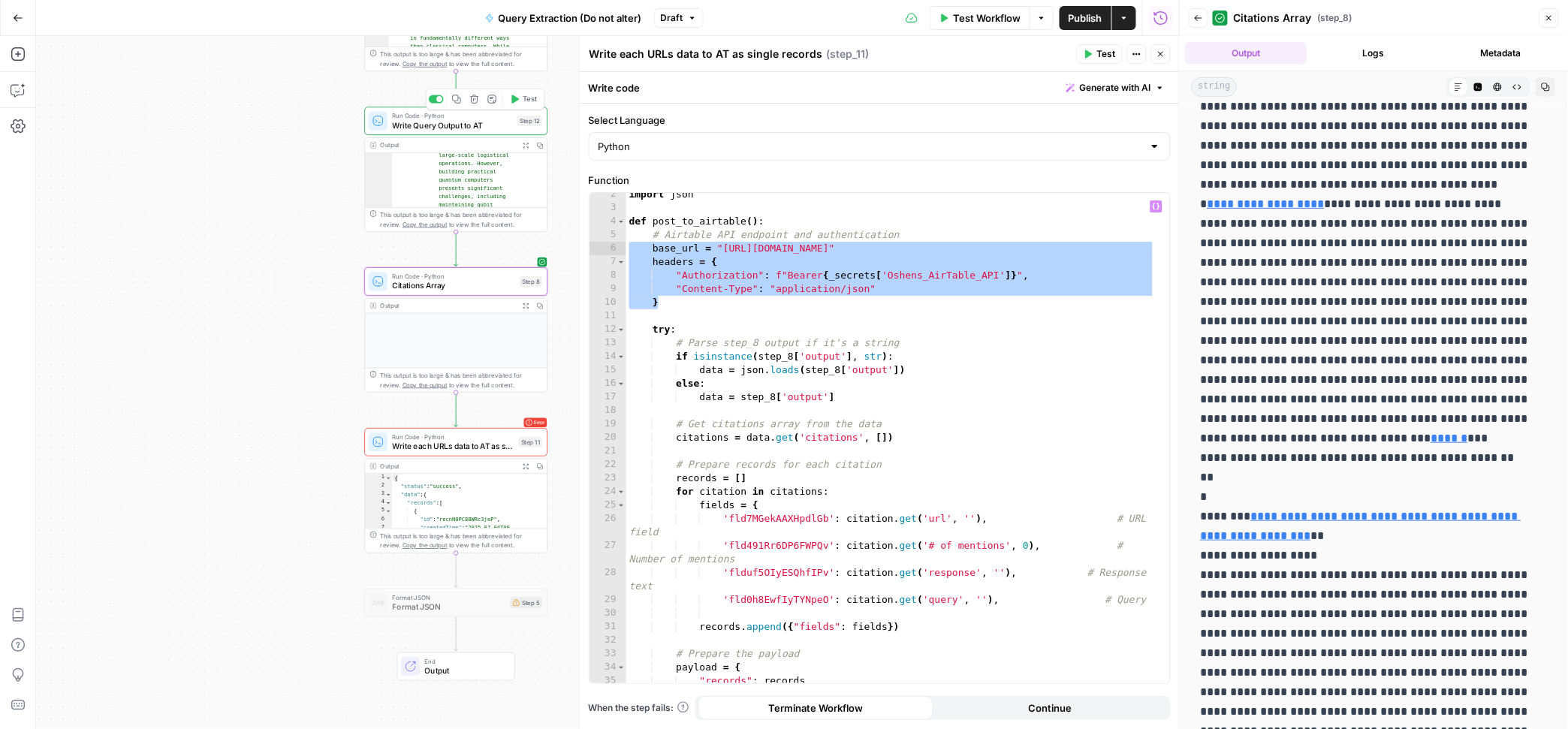
click at [448, 128] on span "Write Query Output to AT" at bounding box center [452, 125] width 120 height 12
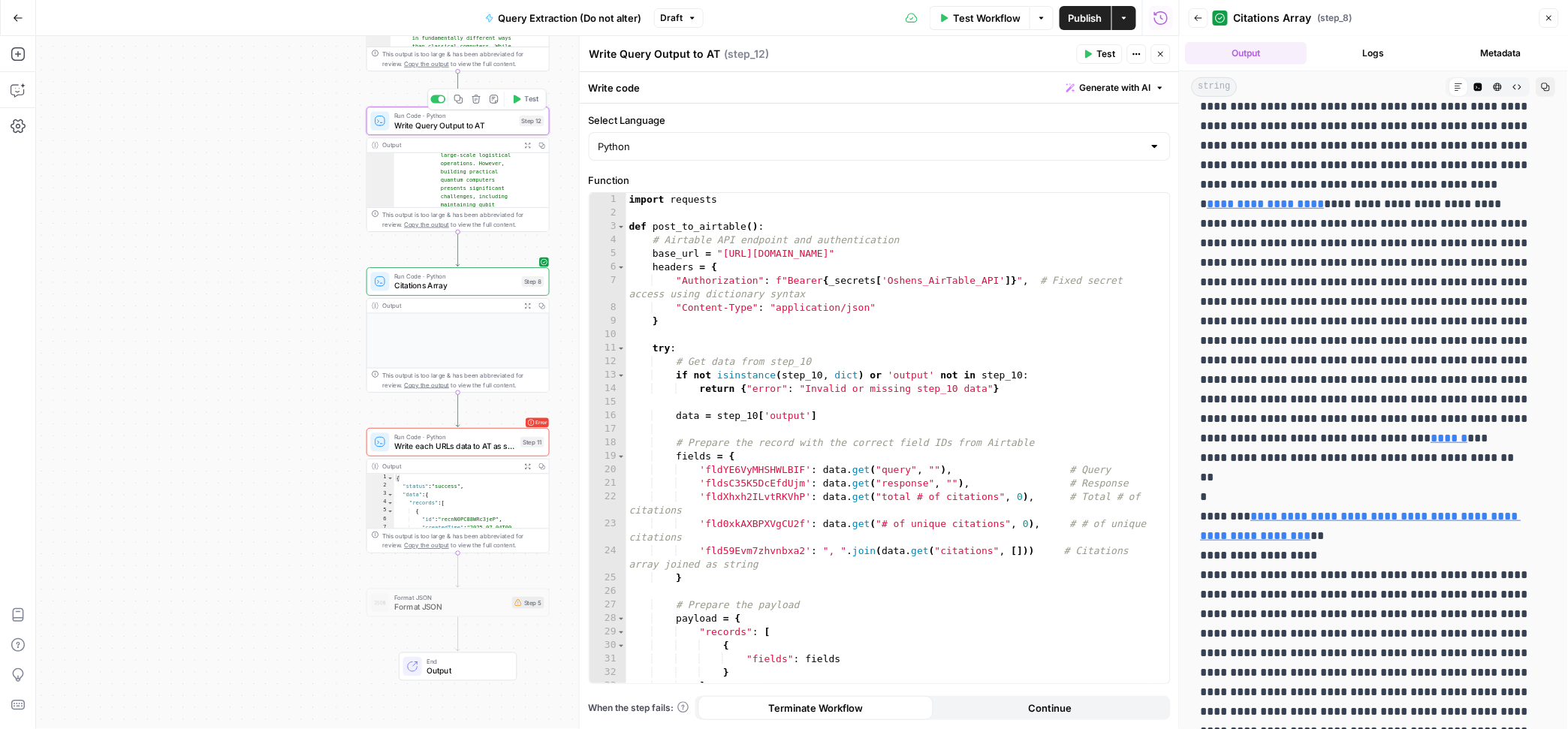
scroll to position [2, 0]
click at [443, 446] on span "Write each URLs data to AT as single records" at bounding box center [455, 446] width 122 height 12
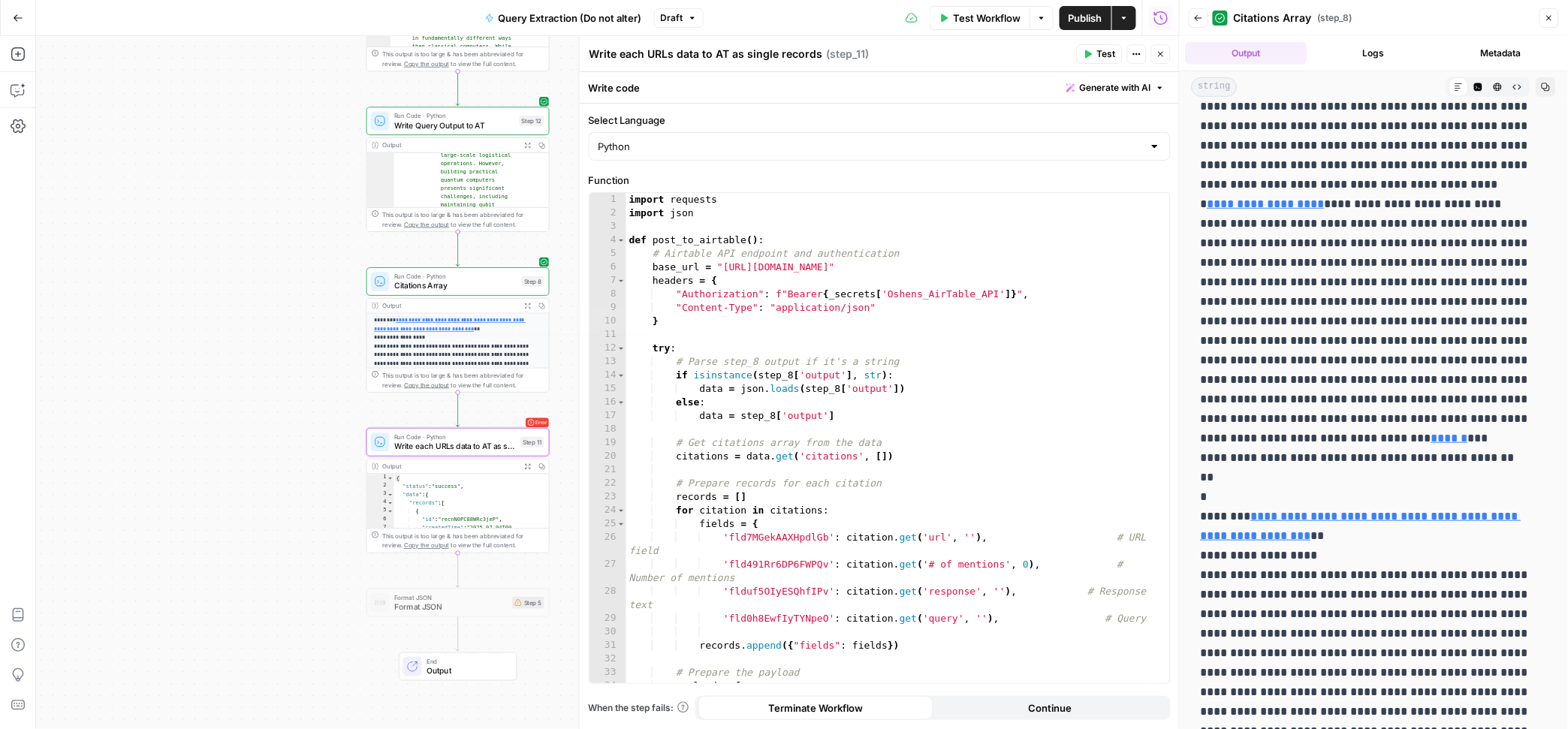
scroll to position [0, 0]
click at [810, 457] on div "import requests import json def post_to_airtable ( ) : # Airtable API endpoint …" at bounding box center [890, 451] width 529 height 516
click at [746, 450] on div "import requests import json def post_to_airtable ( ) : # Airtable API endpoint …" at bounding box center [890, 451] width 529 height 516
click at [1088, 53] on icon "button" at bounding box center [1088, 54] width 7 height 9
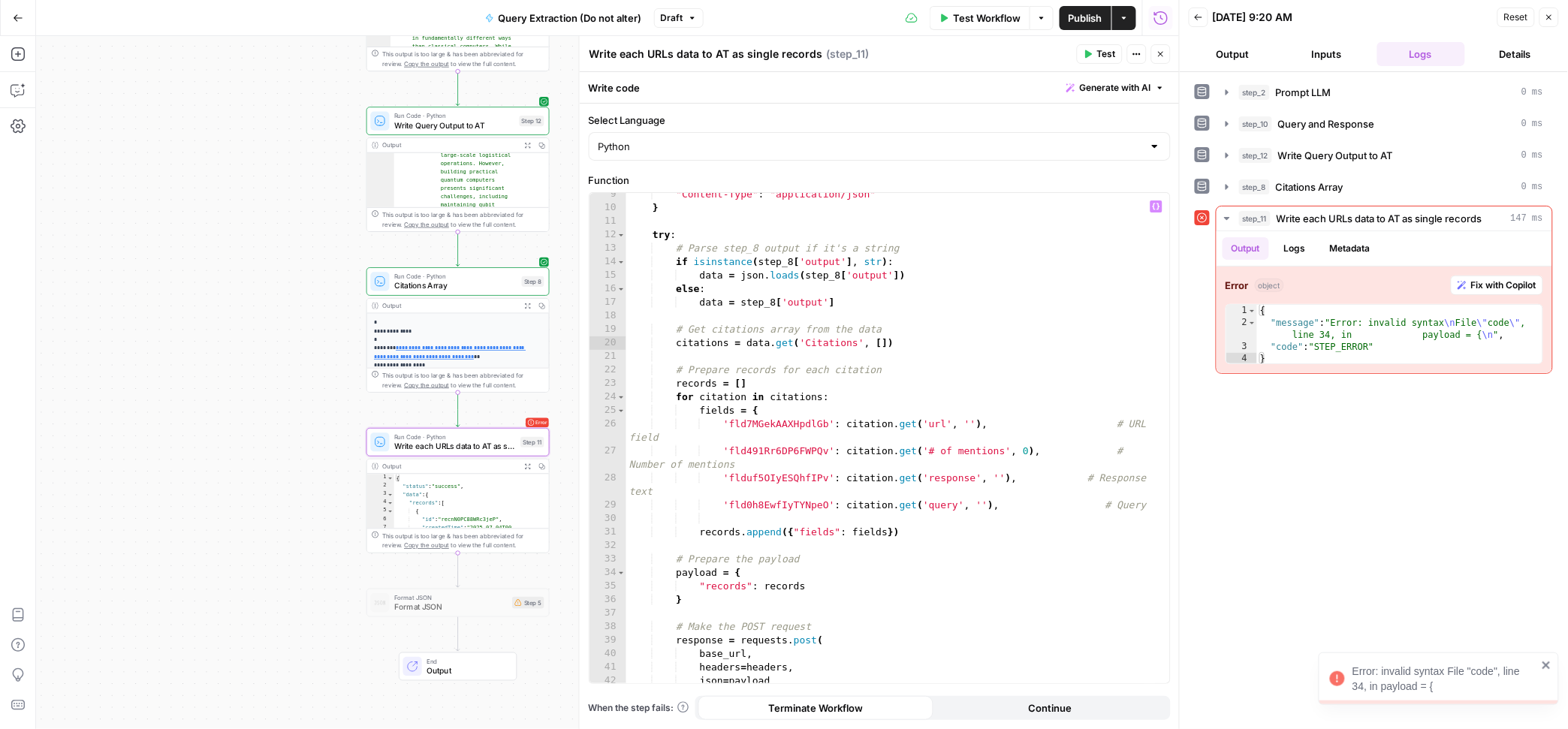
scroll to position [119, 0]
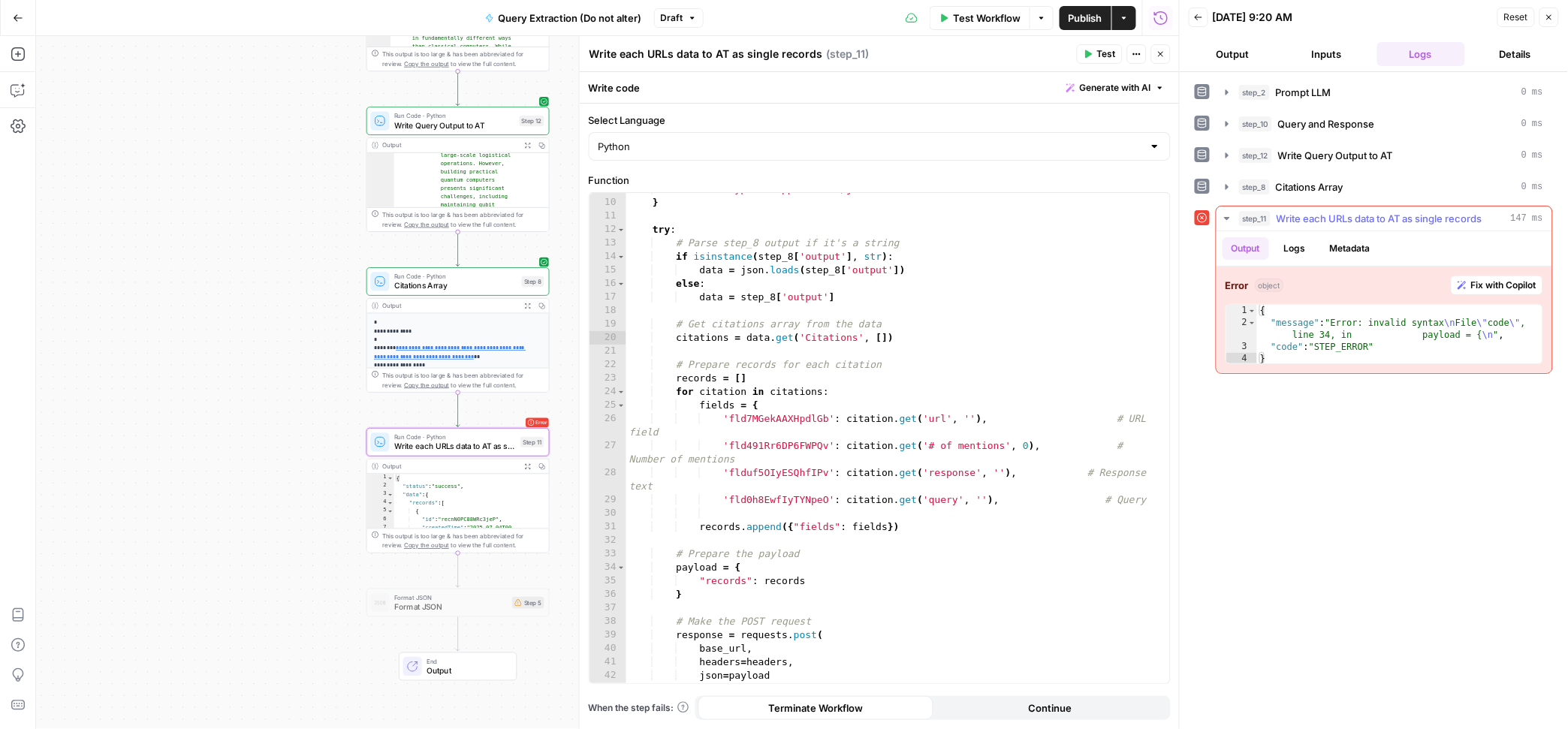
click at [1509, 292] on span "Fix with Copilot" at bounding box center [1504, 284] width 66 height 13
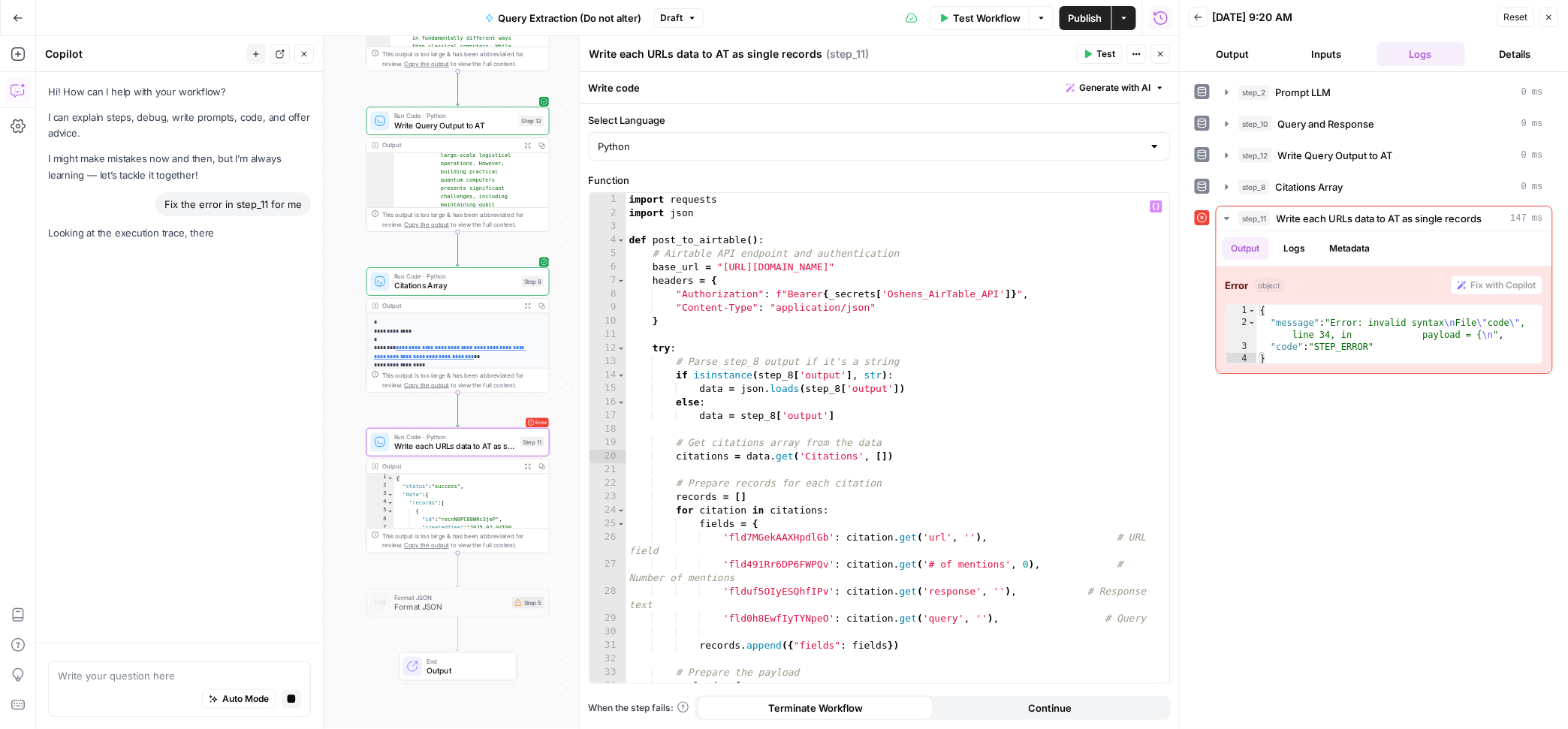
scroll to position [0, 21]
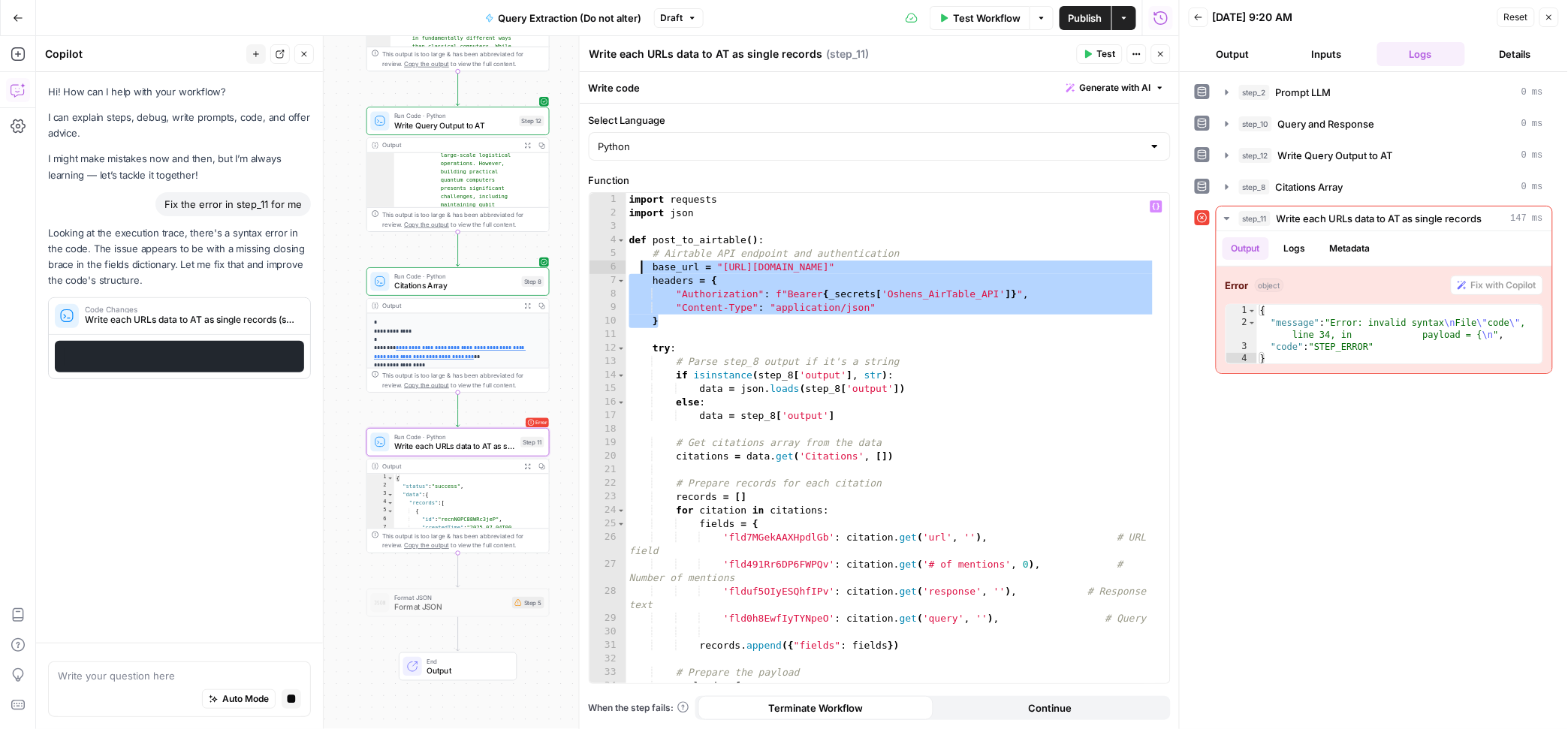
drag, startPoint x: 652, startPoint y: 313, endPoint x: 639, endPoint y: 271, distance: 44.0
click at [639, 271] on div "import requests import json def post_to_airtable ( ) : # Airtable API endpoint …" at bounding box center [890, 451] width 529 height 516
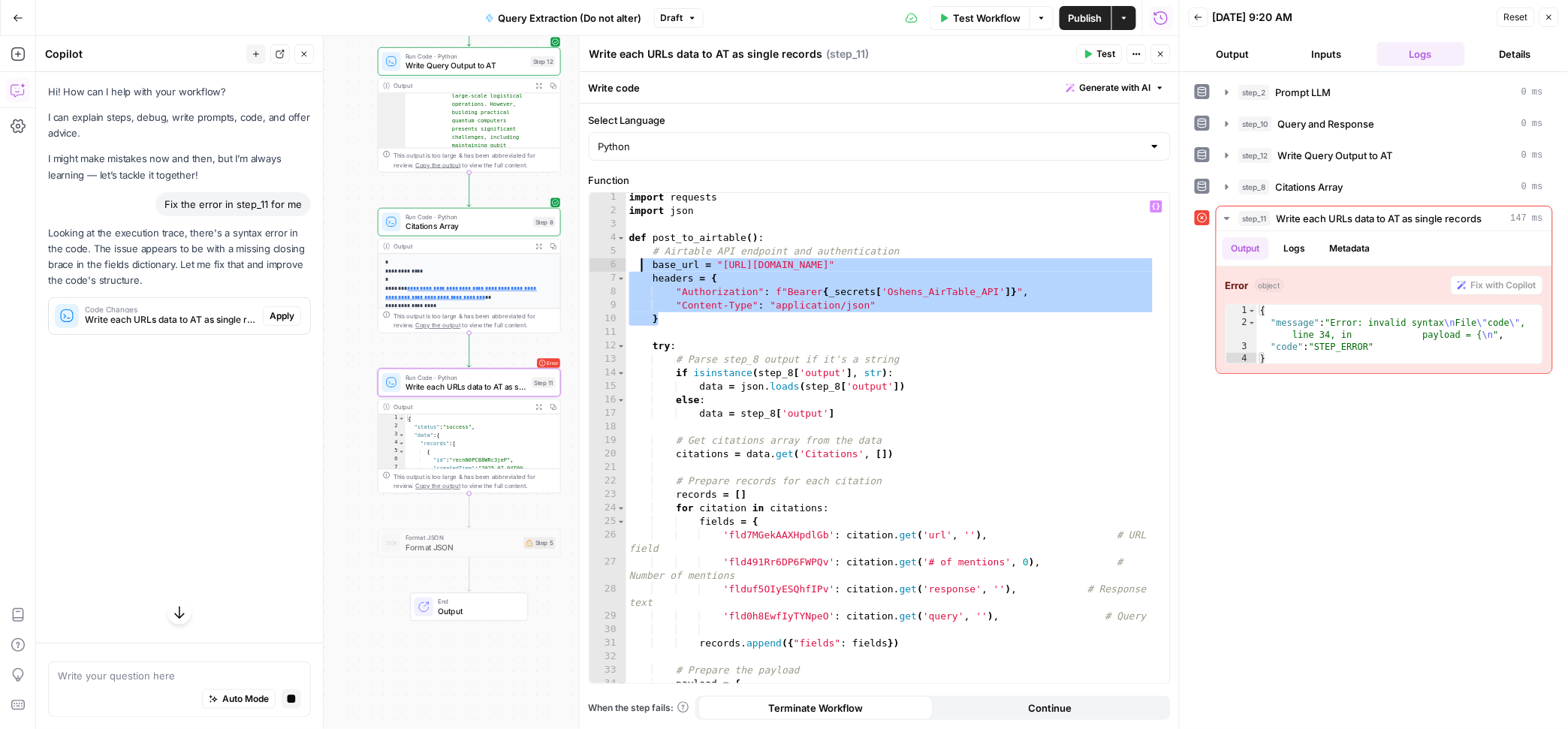
scroll to position [0, 0]
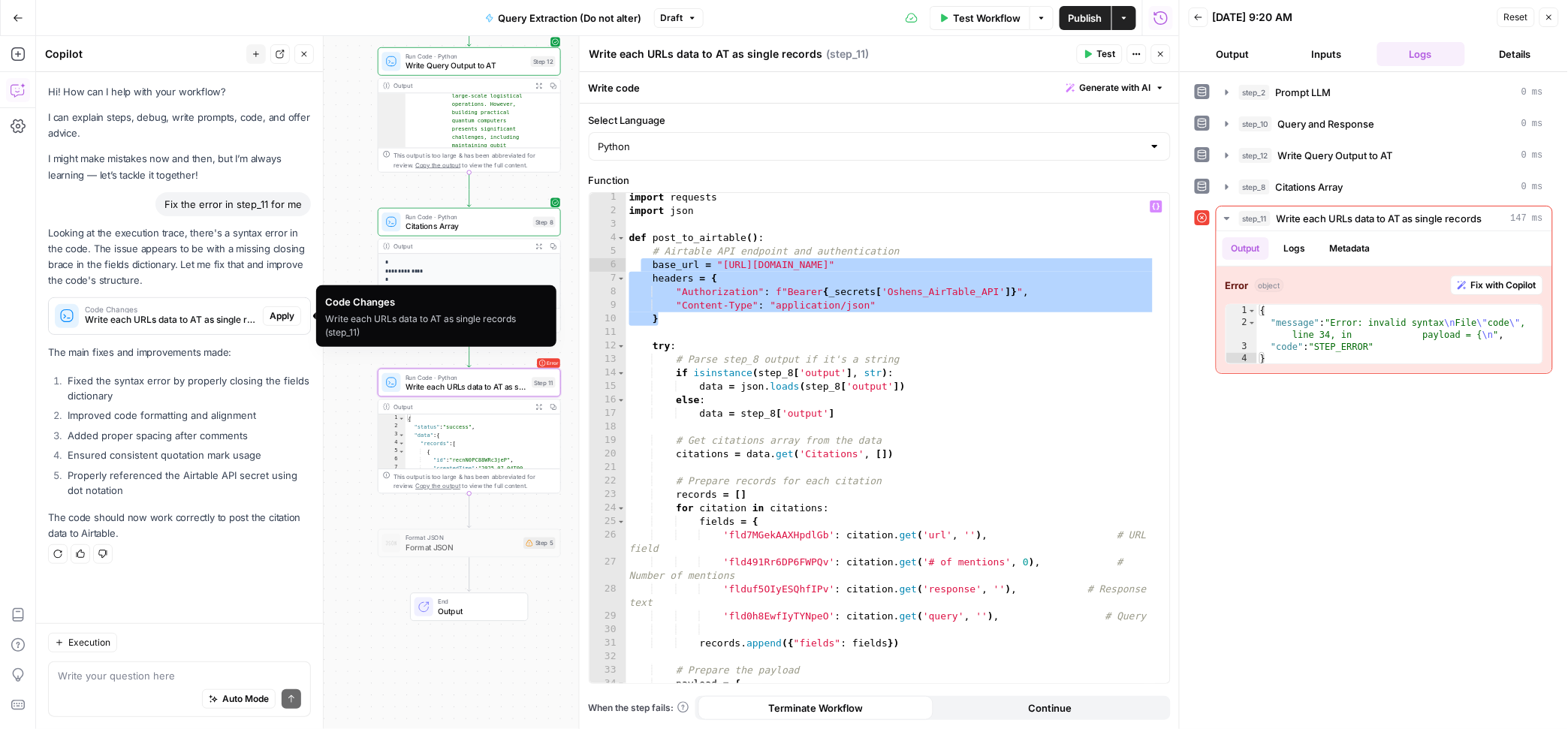
click at [159, 309] on span "Code Changes" at bounding box center [171, 309] width 172 height 8
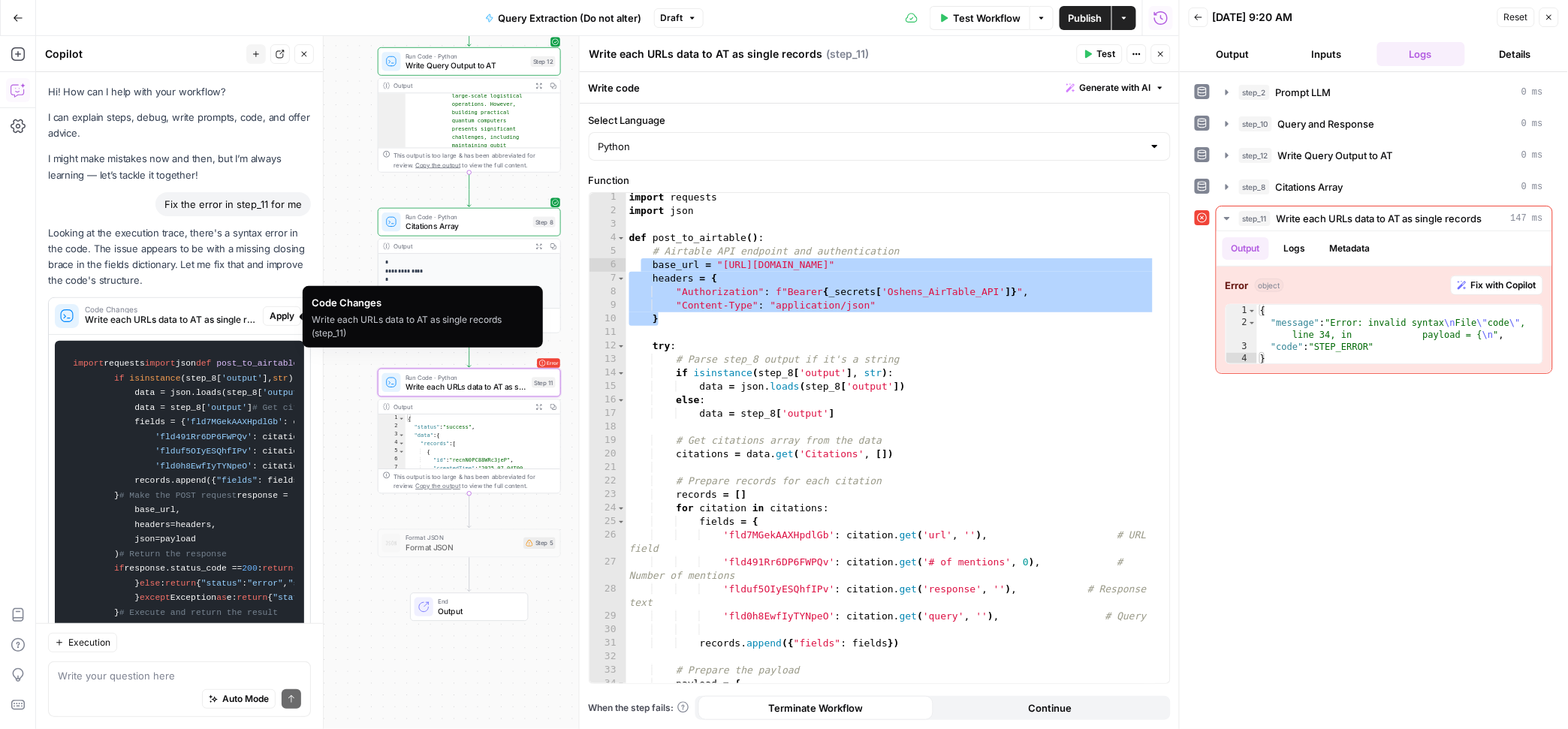
click at [270, 313] on span "Apply" at bounding box center [282, 316] width 25 height 13
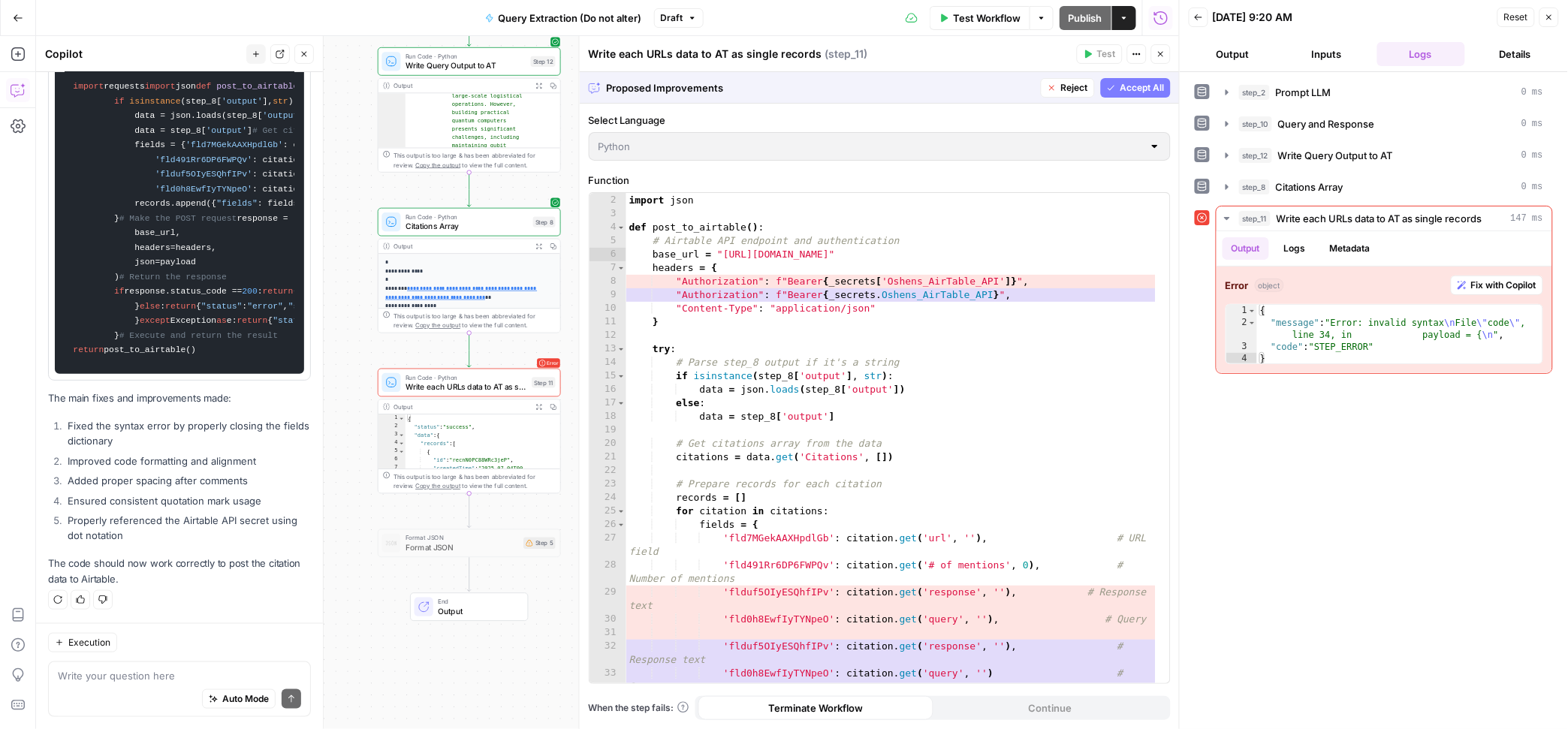
scroll to position [27, 0]
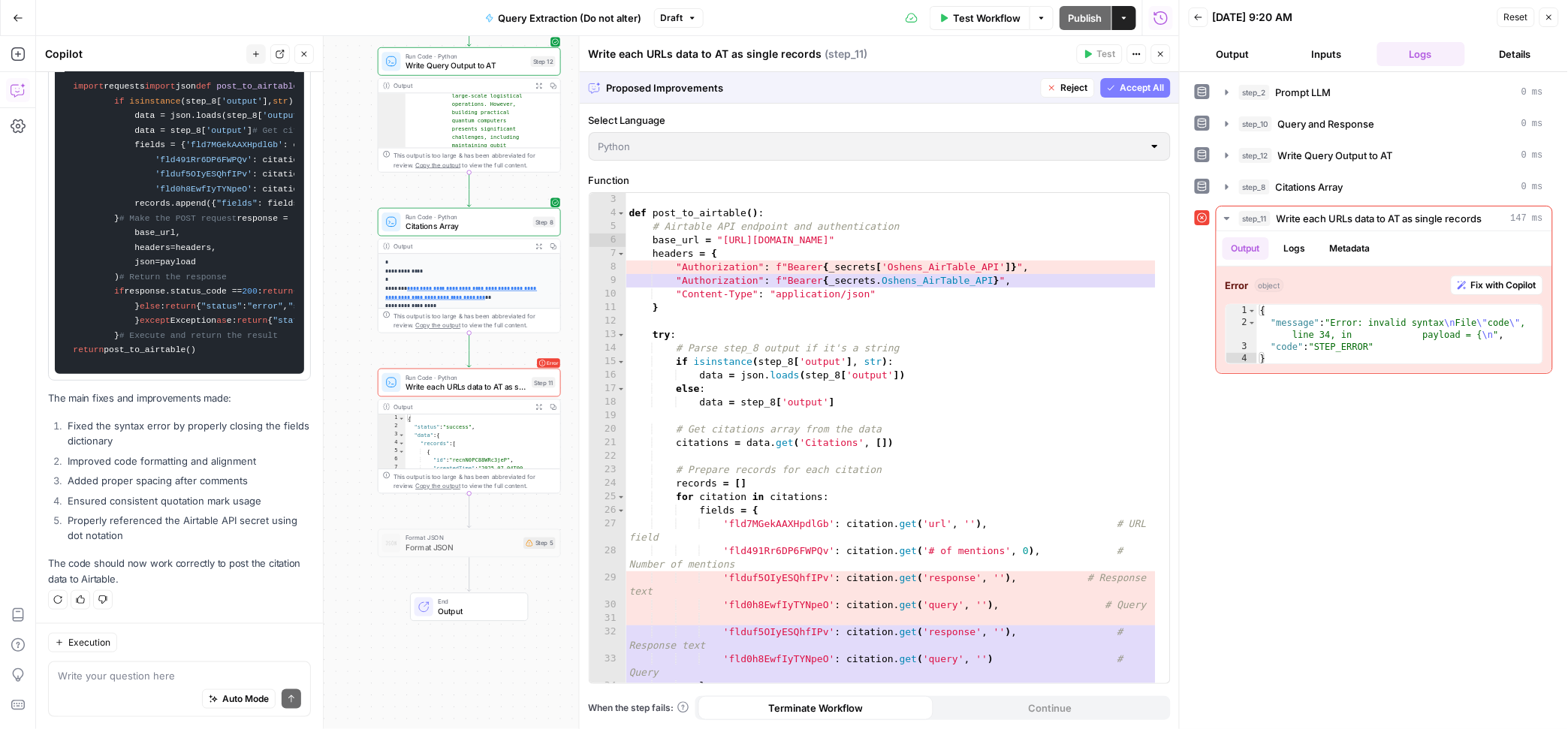
click at [1150, 94] on span "Accept All" at bounding box center [1142, 88] width 45 height 13
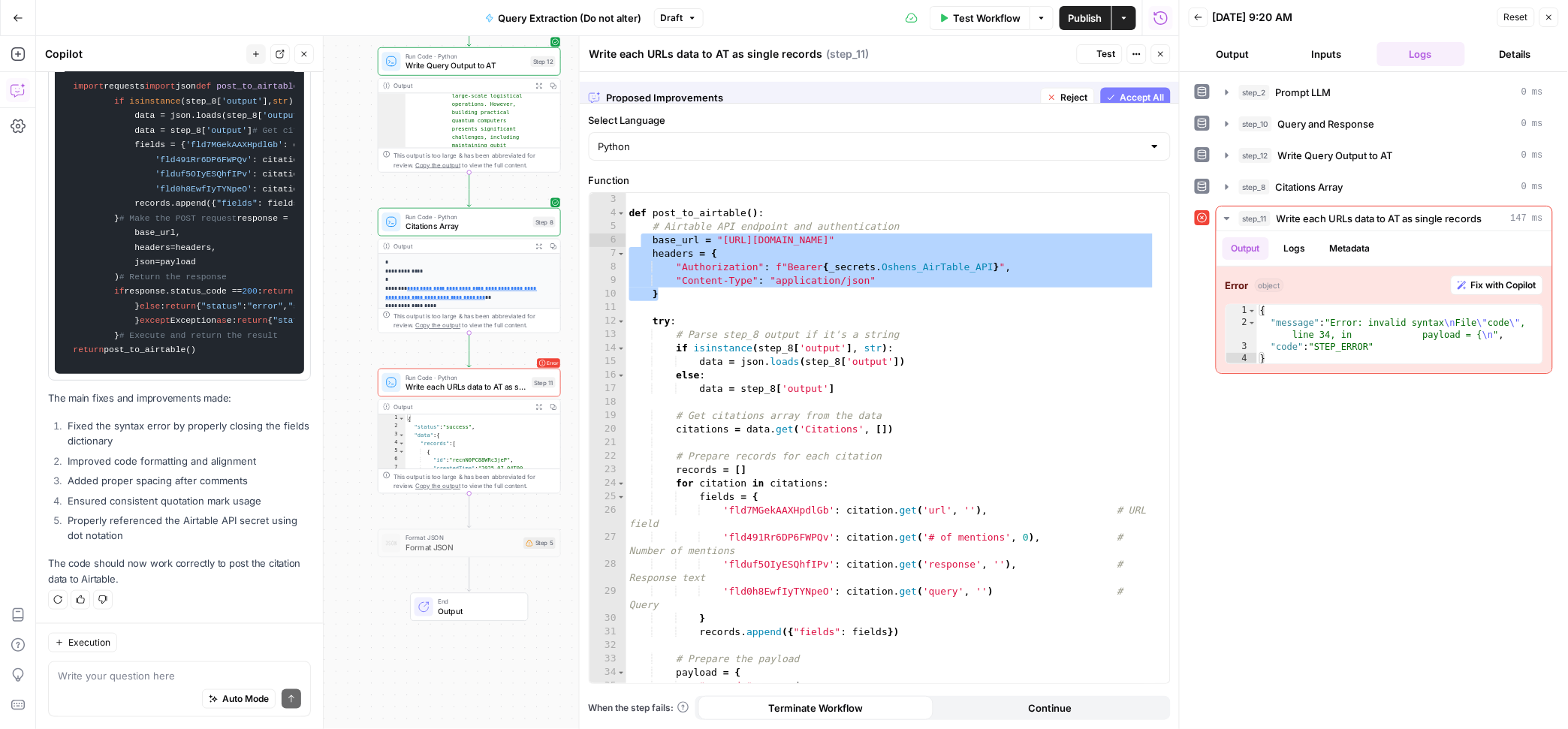
scroll to position [988, 0]
drag, startPoint x: 686, startPoint y: 283, endPoint x: 653, endPoint y: 288, distance: 33.4
click at [686, 283] on div "import json def post_to_airtable ( ) : # Airtable API endpoint and authenticati…" at bounding box center [890, 438] width 529 height 516
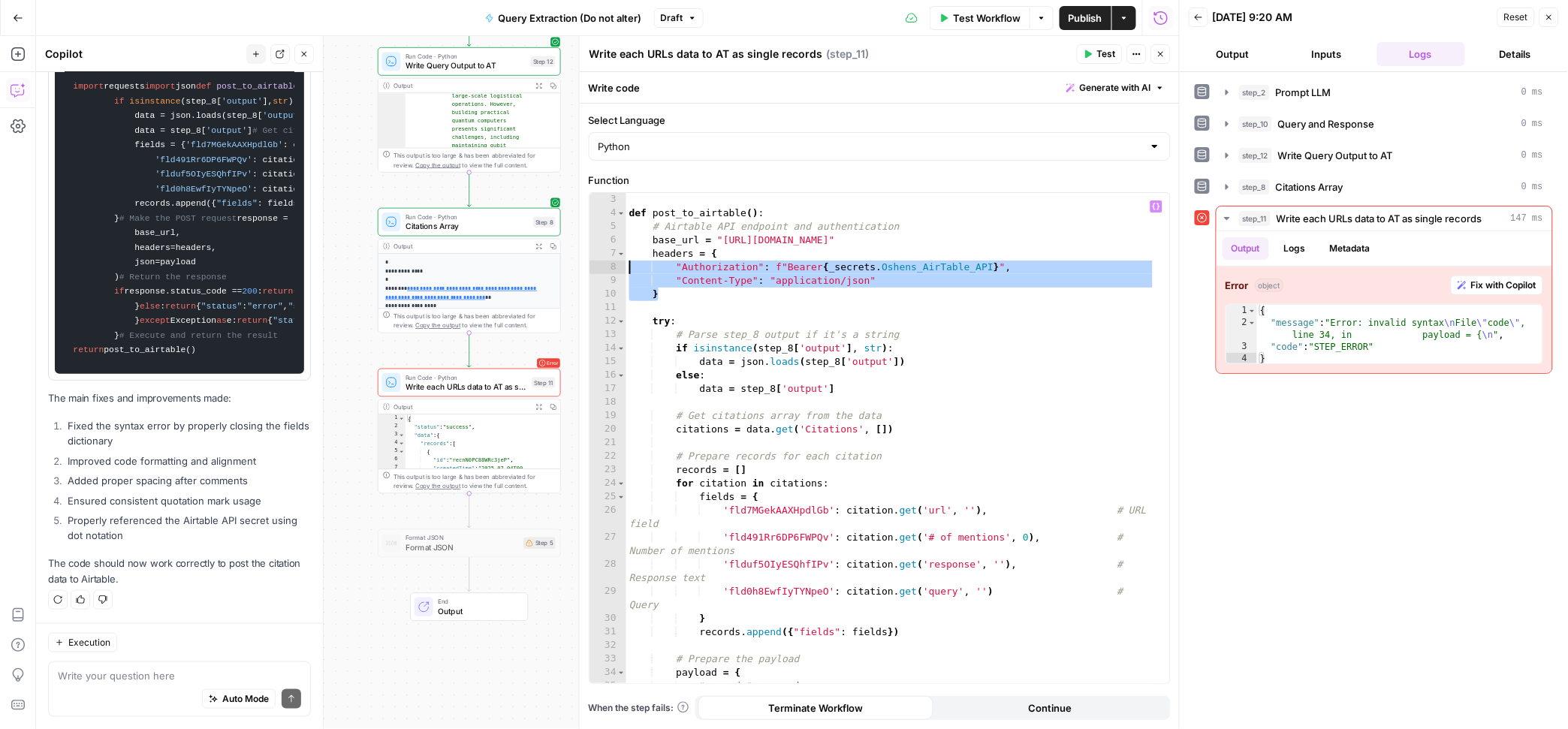
drag, startPoint x: 662, startPoint y: 291, endPoint x: 627, endPoint y: 267, distance: 42.4
click at [627, 267] on div "import json def post_to_airtable ( ) : # Airtable API endpoint and authenticati…" at bounding box center [890, 438] width 529 height 516
paste textarea
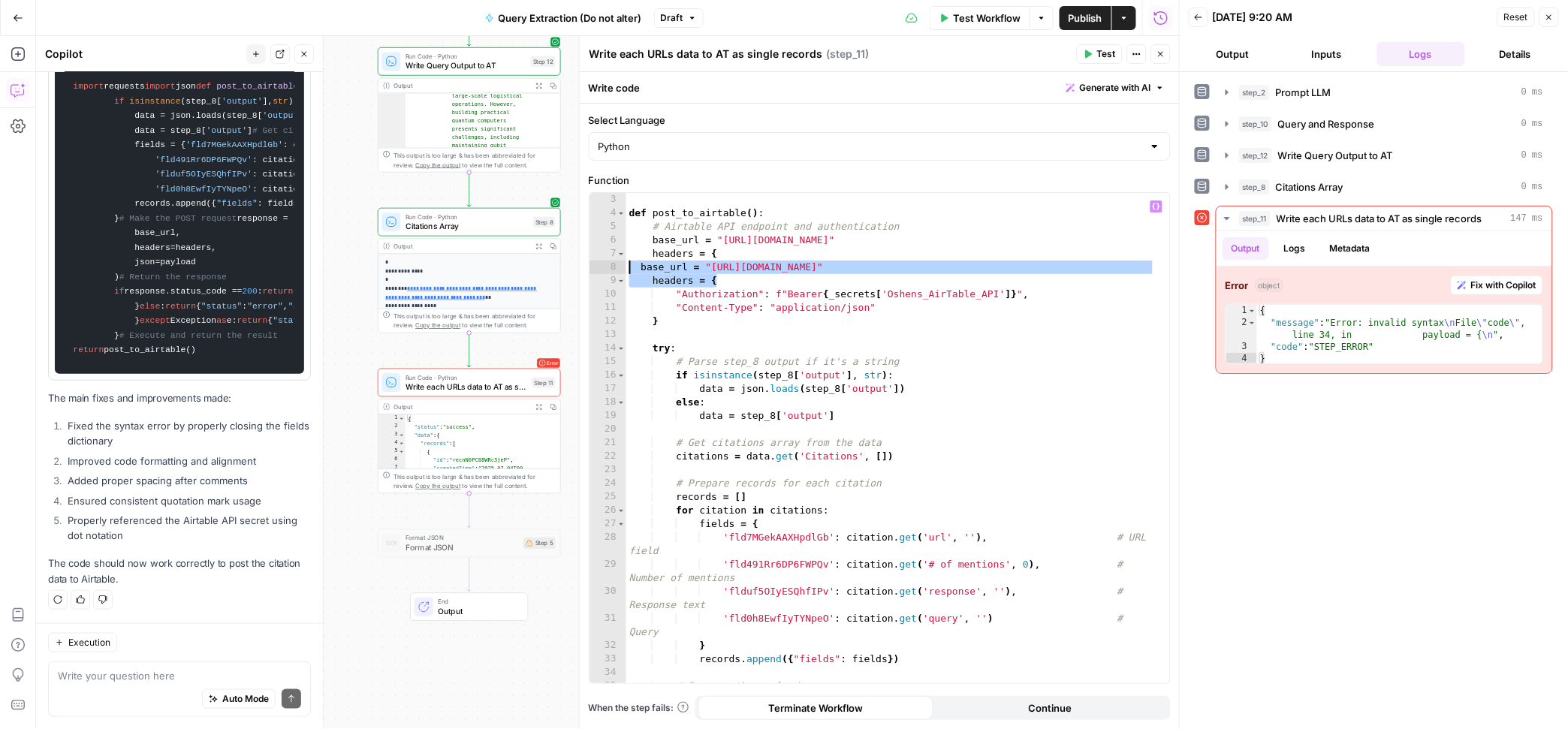
drag, startPoint x: 732, startPoint y: 279, endPoint x: 620, endPoint y: 273, distance: 112.2
click at [620, 273] on div "* 2 3 4 5 6 7 8 9 10 11 12 13 14 15 16 17 18 19 20 21 22 23 24 25 26 27 28 29 3…" at bounding box center [879, 438] width 581 height 490
type textarea "**********"
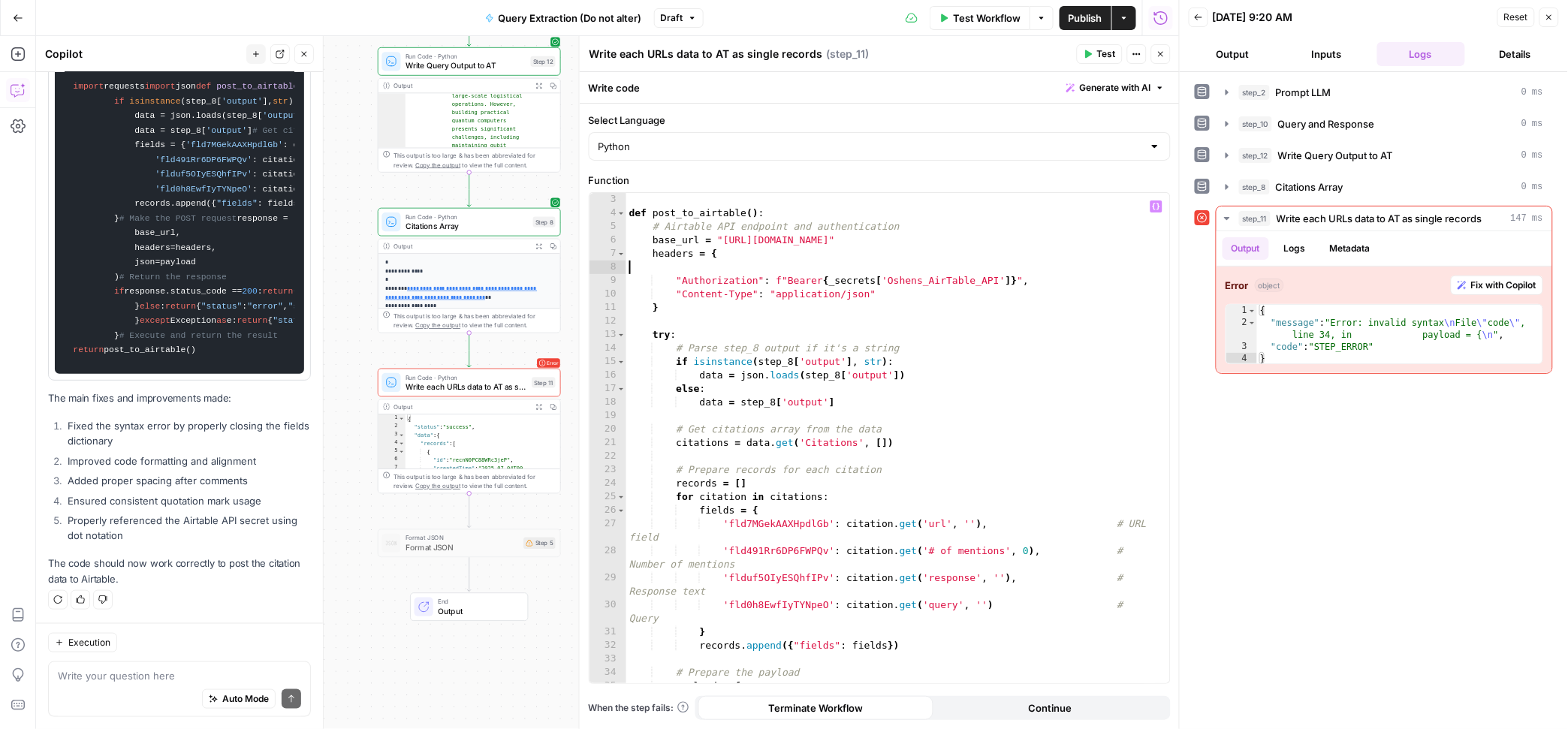
scroll to position [0, 0]
type textarea "**********"
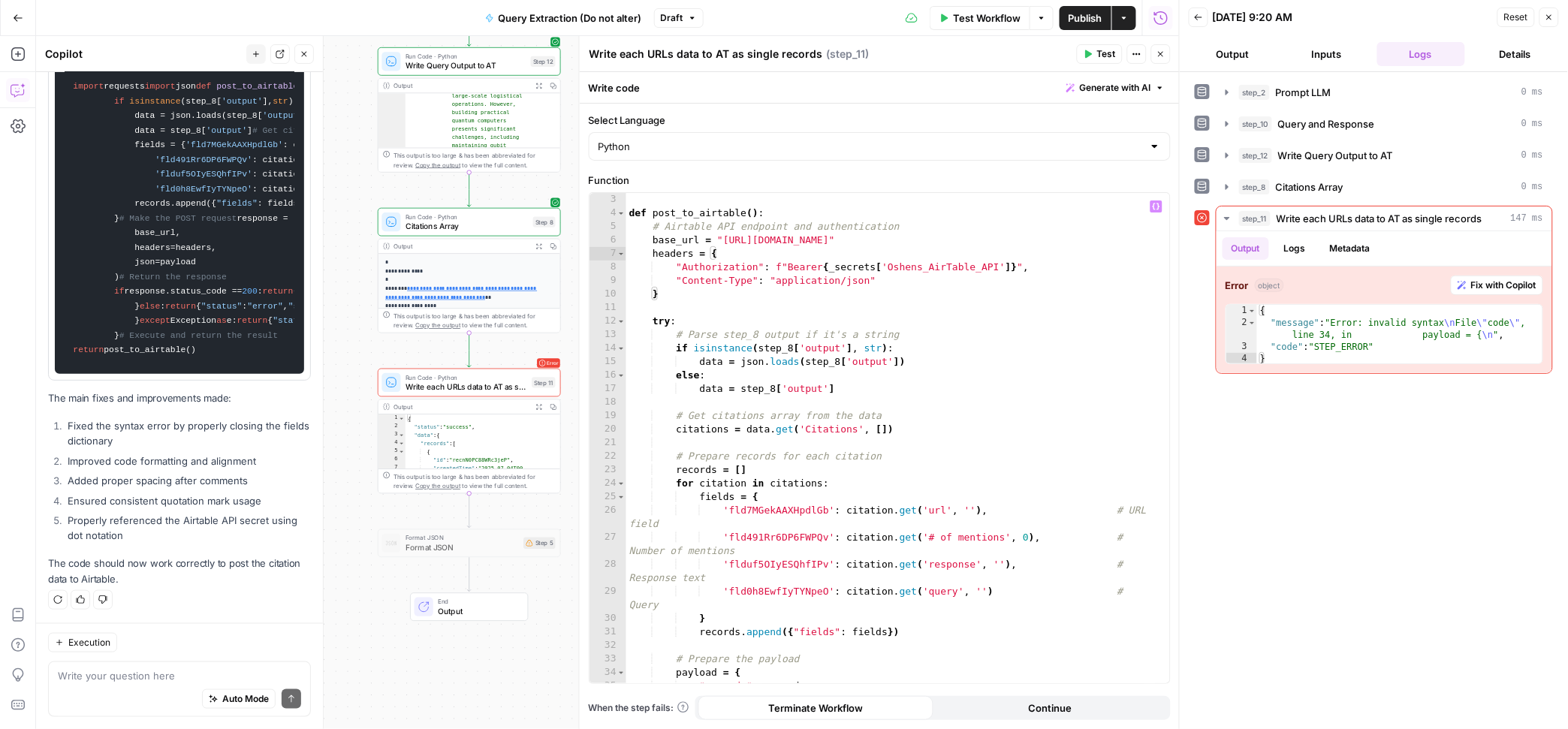
click at [1094, 52] on button "Test" at bounding box center [1100, 54] width 46 height 20
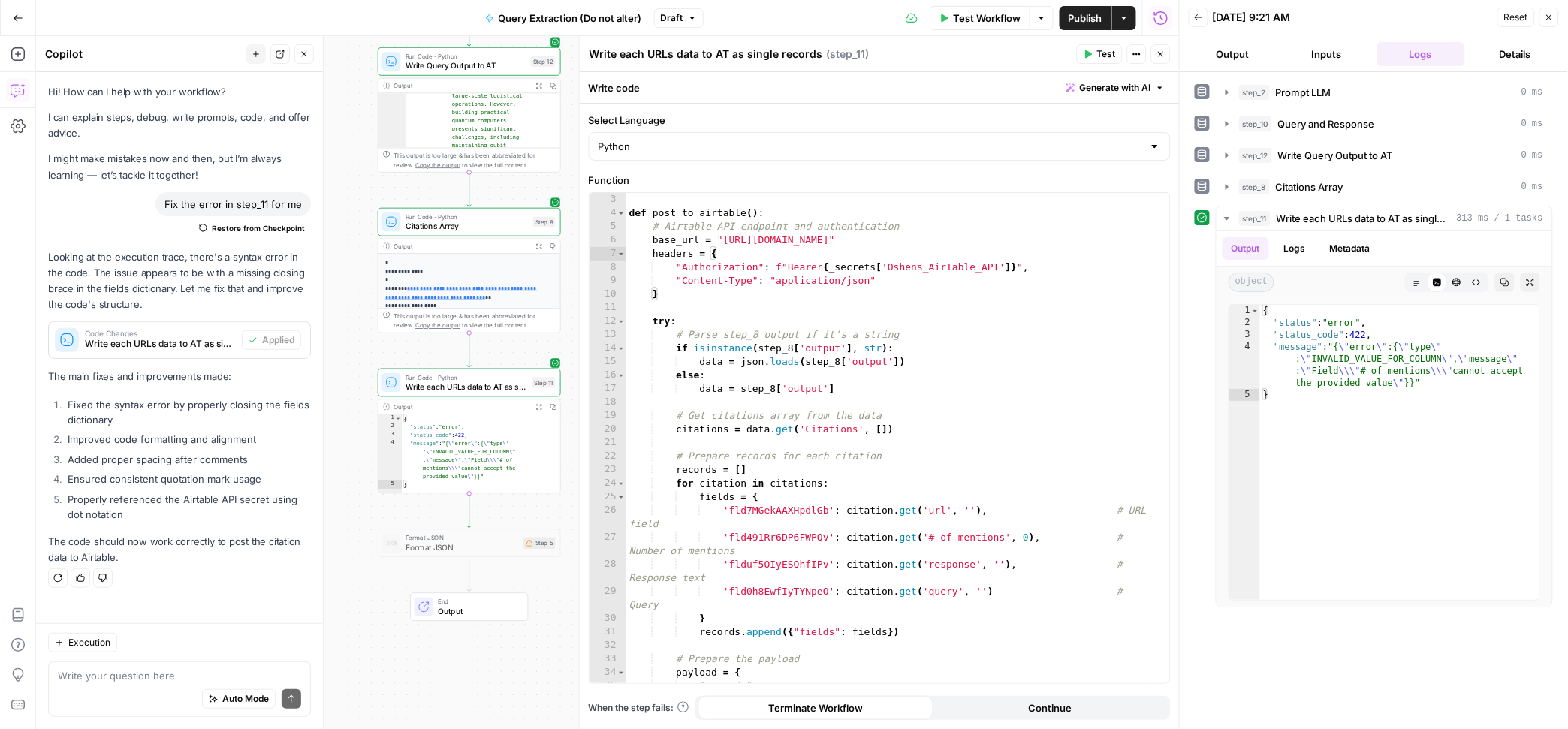
scroll to position [30, 0]
click at [539, 360] on span "Test" at bounding box center [543, 359] width 14 height 10
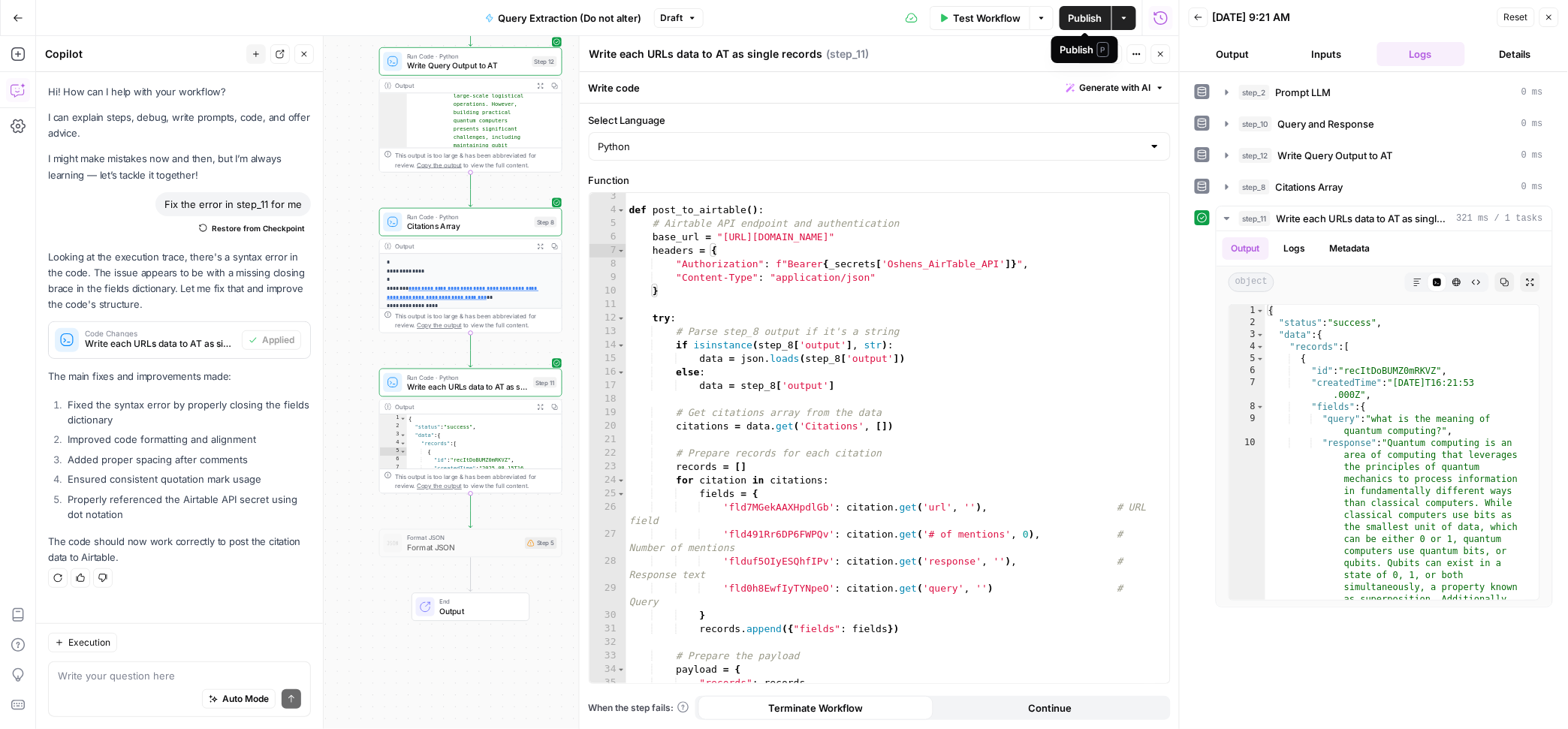
click at [1077, 14] on span "Publish" at bounding box center [1085, 17] width 34 height 15
click at [1122, 16] on icon "button" at bounding box center [1124, 18] width 9 height 9
click at [24, 23] on button "Go Back" at bounding box center [18, 18] width 27 height 27
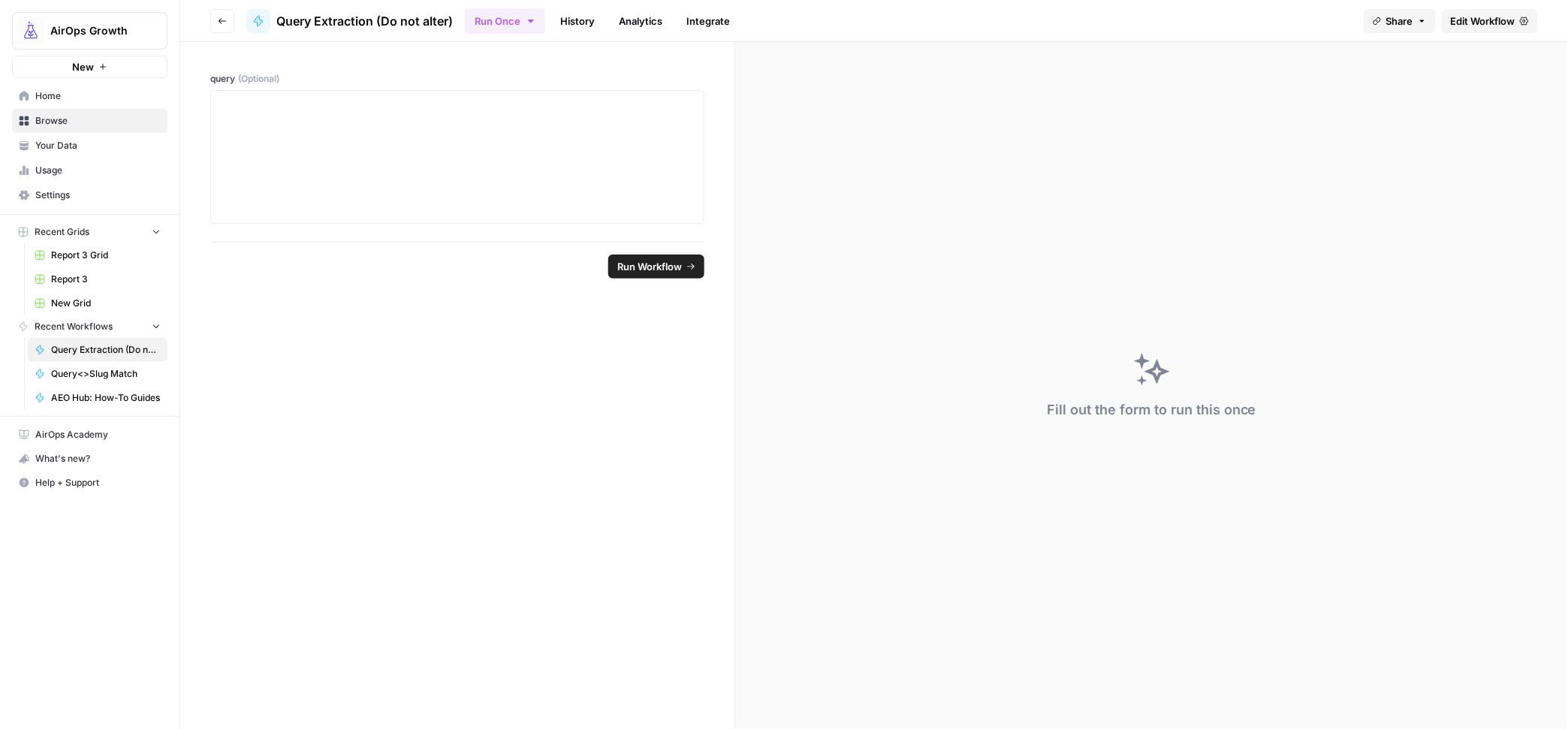
click at [61, 122] on span "Browse" at bounding box center [98, 120] width 125 height 13
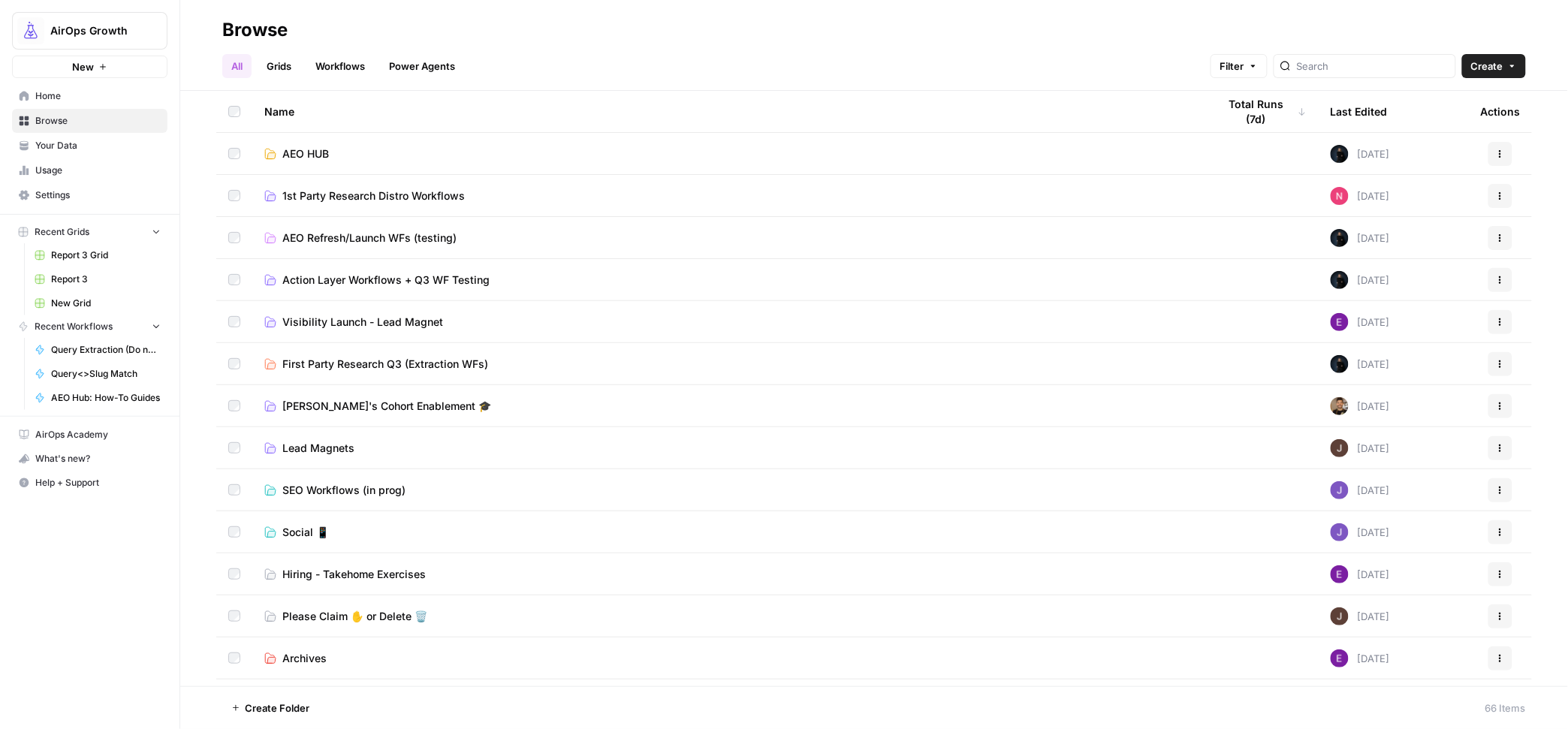
click at [328, 366] on span "First Party Research Q3 (Extraction WFs)" at bounding box center [385, 363] width 206 height 15
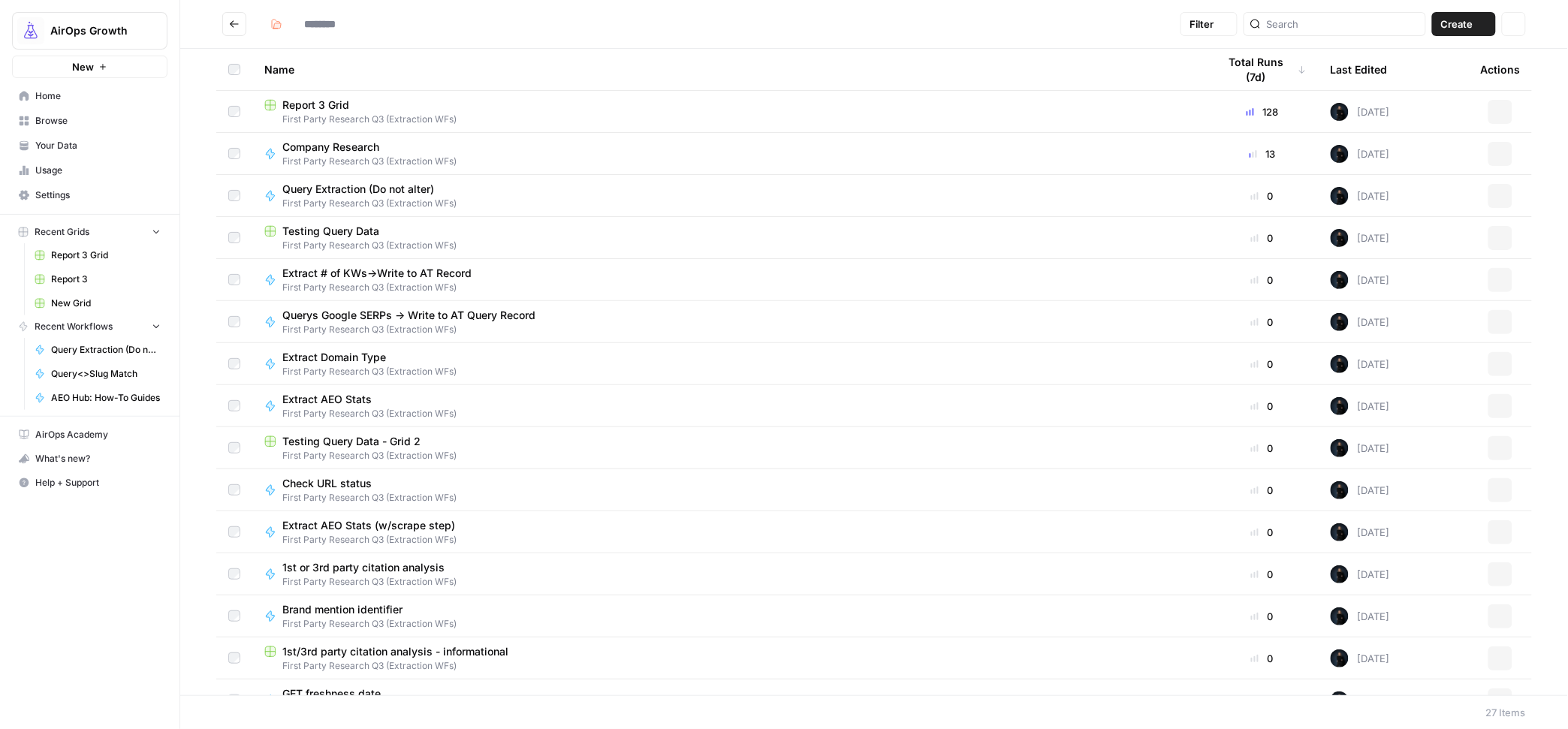
type input "**********"
drag, startPoint x: 1485, startPoint y: 27, endPoint x: 1479, endPoint y: 30, distance: 6.7
click at [1485, 27] on icon "button" at bounding box center [1483, 24] width 9 height 9
click at [1440, 60] on span "Grid" at bounding box center [1435, 59] width 84 height 15
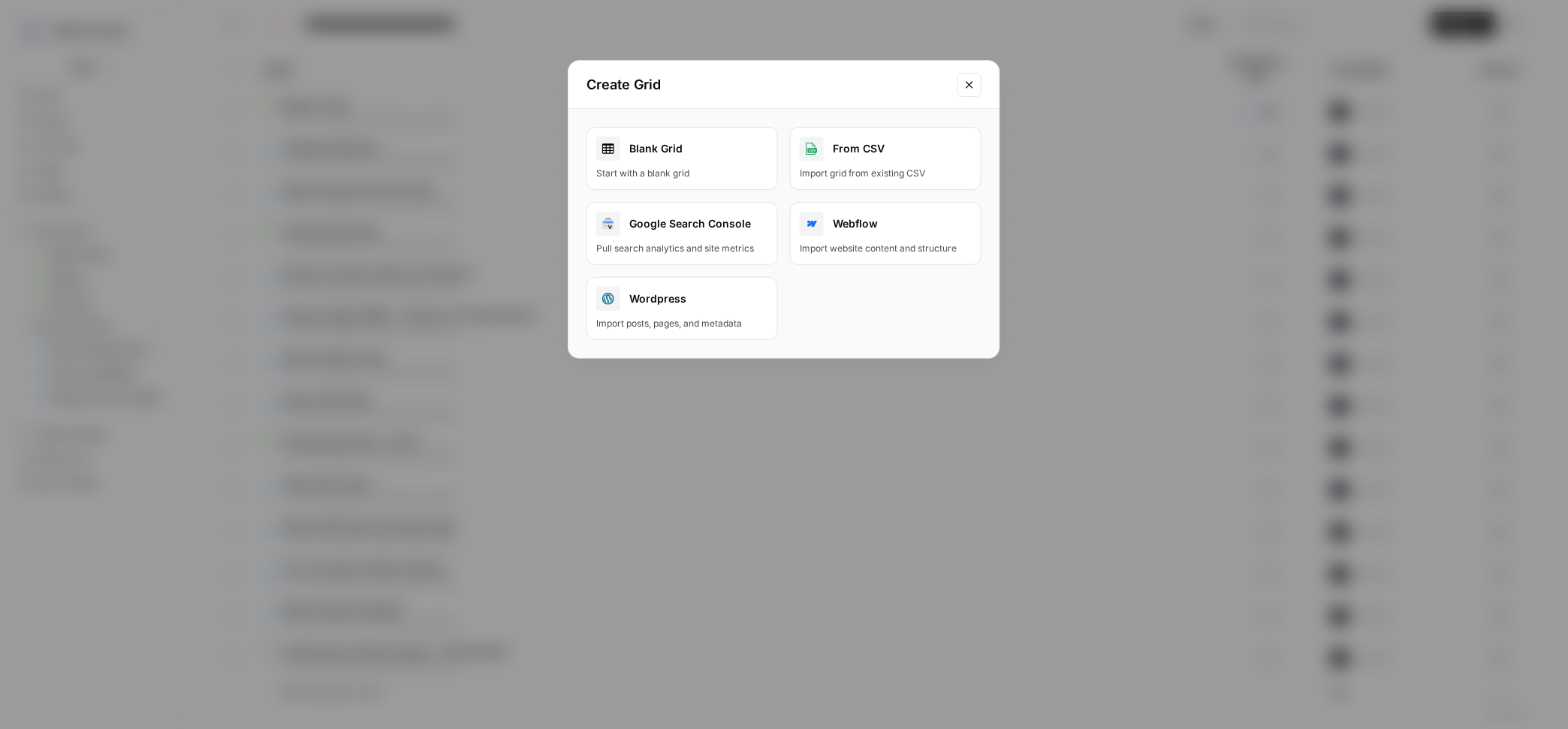
click at [659, 146] on div "Blank Grid" at bounding box center [682, 148] width 172 height 24
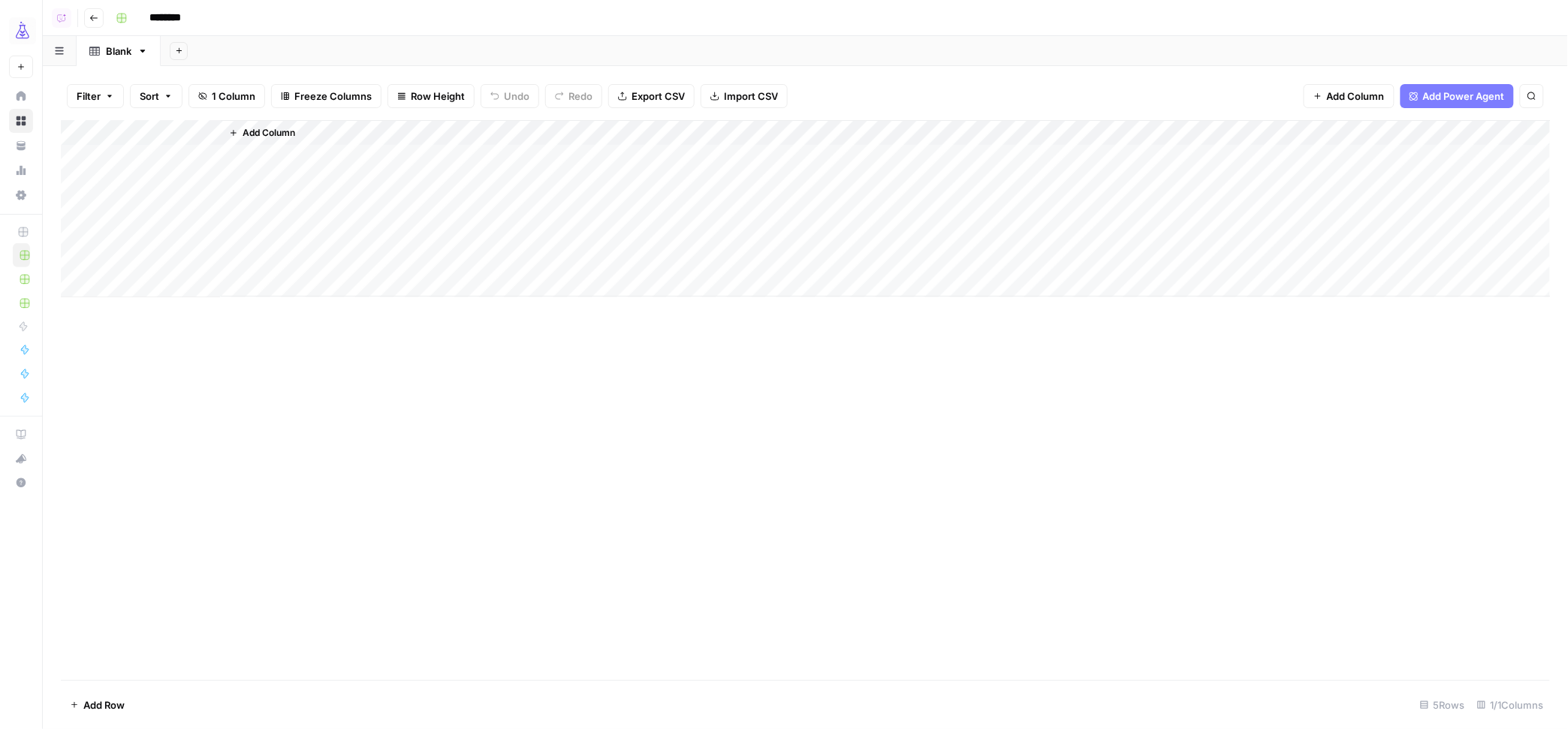
click at [177, 18] on input "********" at bounding box center [185, 18] width 84 height 24
type input "**"
click at [102, 52] on div "Blank" at bounding box center [110, 51] width 42 height 15
type input "**********"
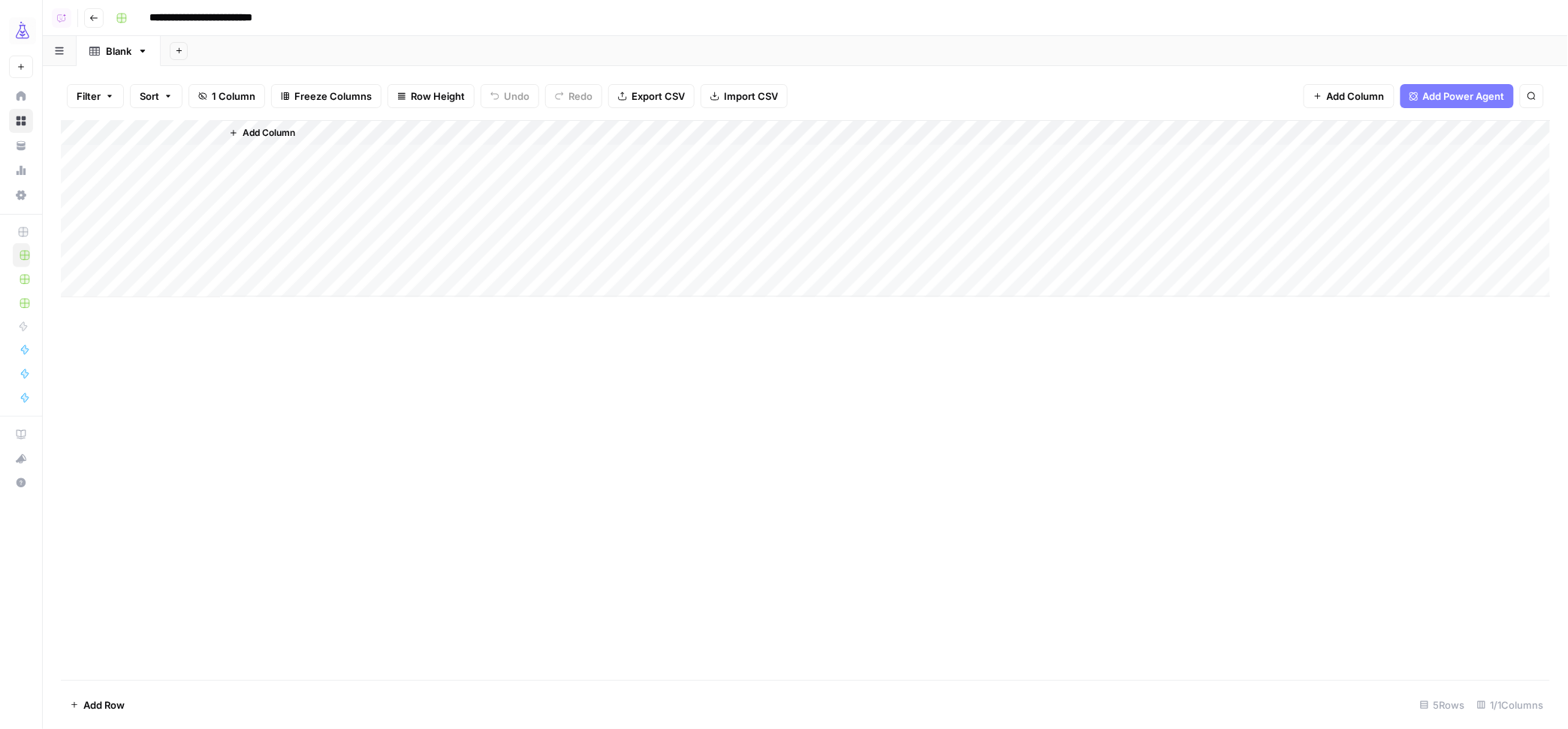
click at [146, 55] on button "button" at bounding box center [142, 51] width 10 height 10
click at [172, 75] on span "Rename Sheet" at bounding box center [203, 79] width 72 height 15
type input "**********"
click at [116, 132] on div "Add Column" at bounding box center [806, 209] width 1490 height 177
click at [134, 166] on input "Title" at bounding box center [174, 169] width 152 height 15
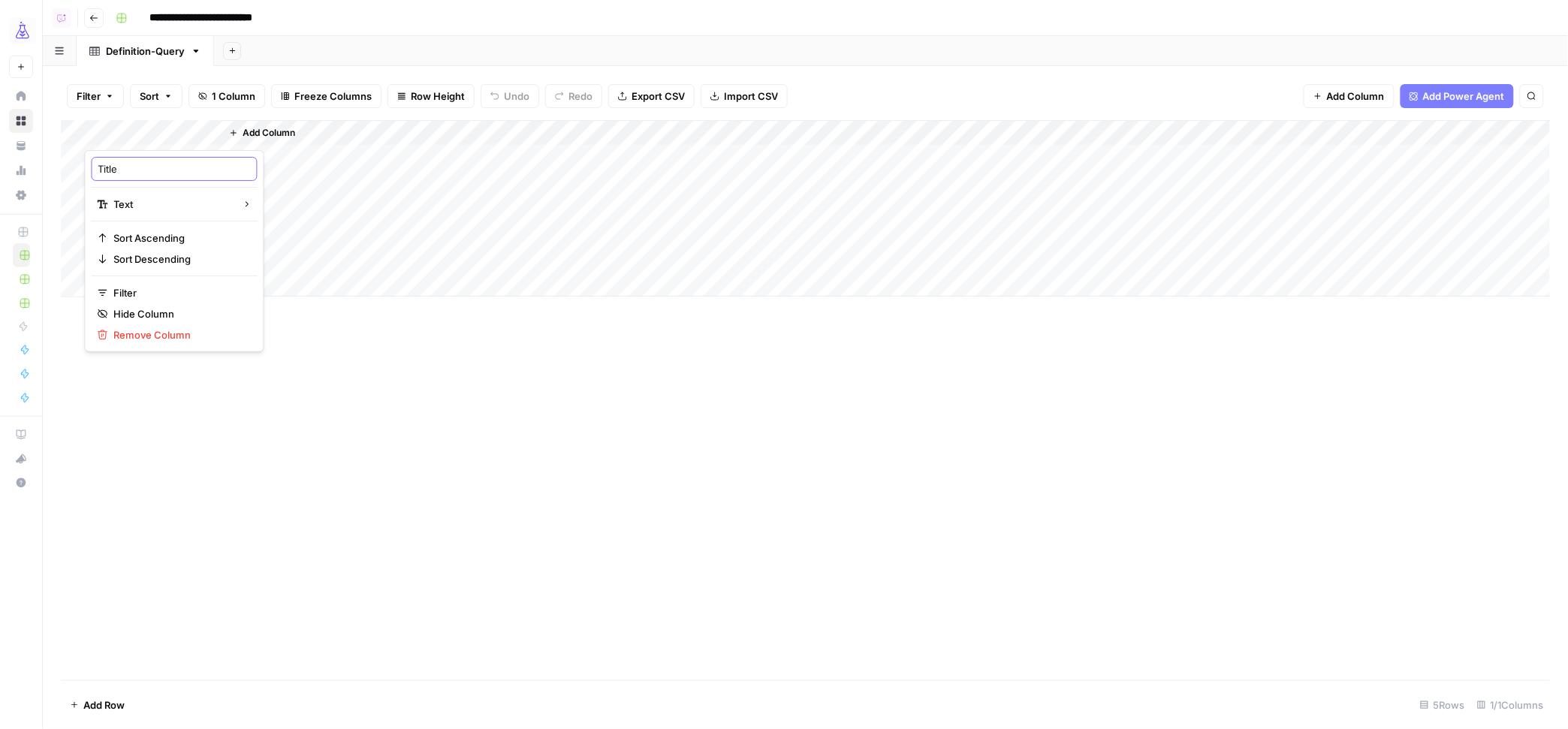
click at [134, 166] on input "Title" at bounding box center [174, 169] width 152 height 15
type input "query"
click at [124, 160] on div "Add Column" at bounding box center [806, 209] width 1490 height 177
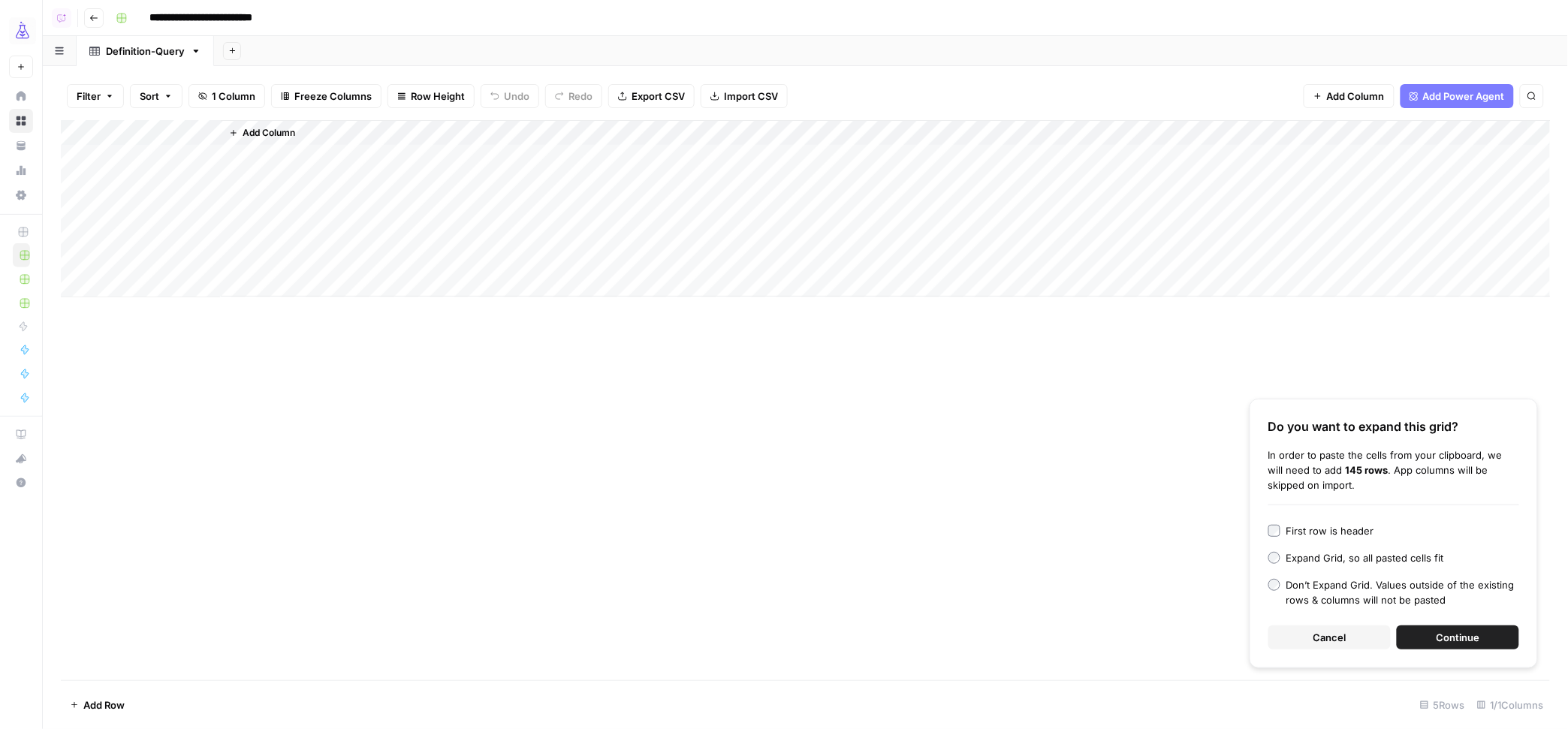
click at [1301, 529] on div "First row is header" at bounding box center [1330, 531] width 88 height 15
click at [1457, 636] on span "Continue" at bounding box center [1459, 637] width 44 height 15
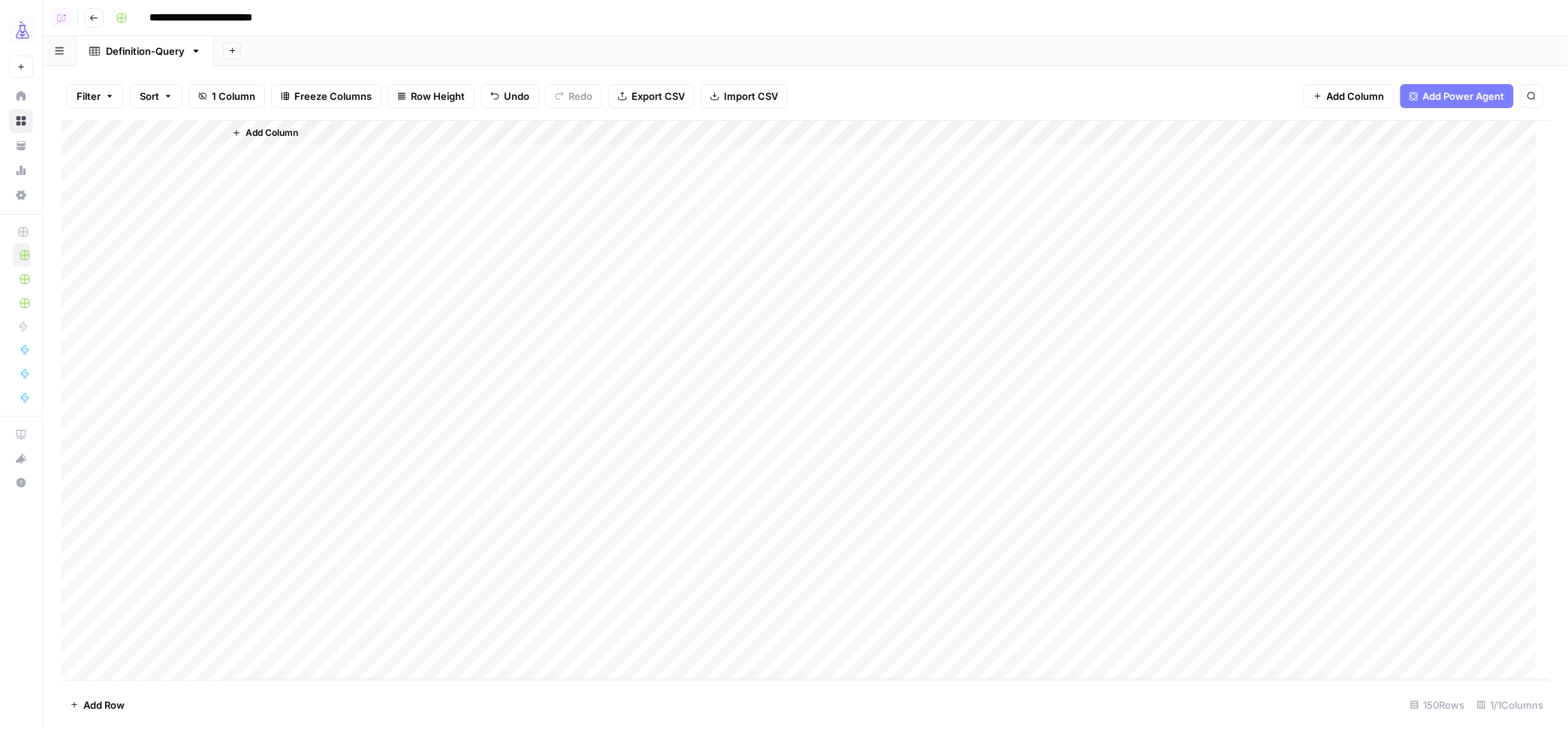
click at [260, 137] on span "Add Column" at bounding box center [271, 132] width 52 height 13
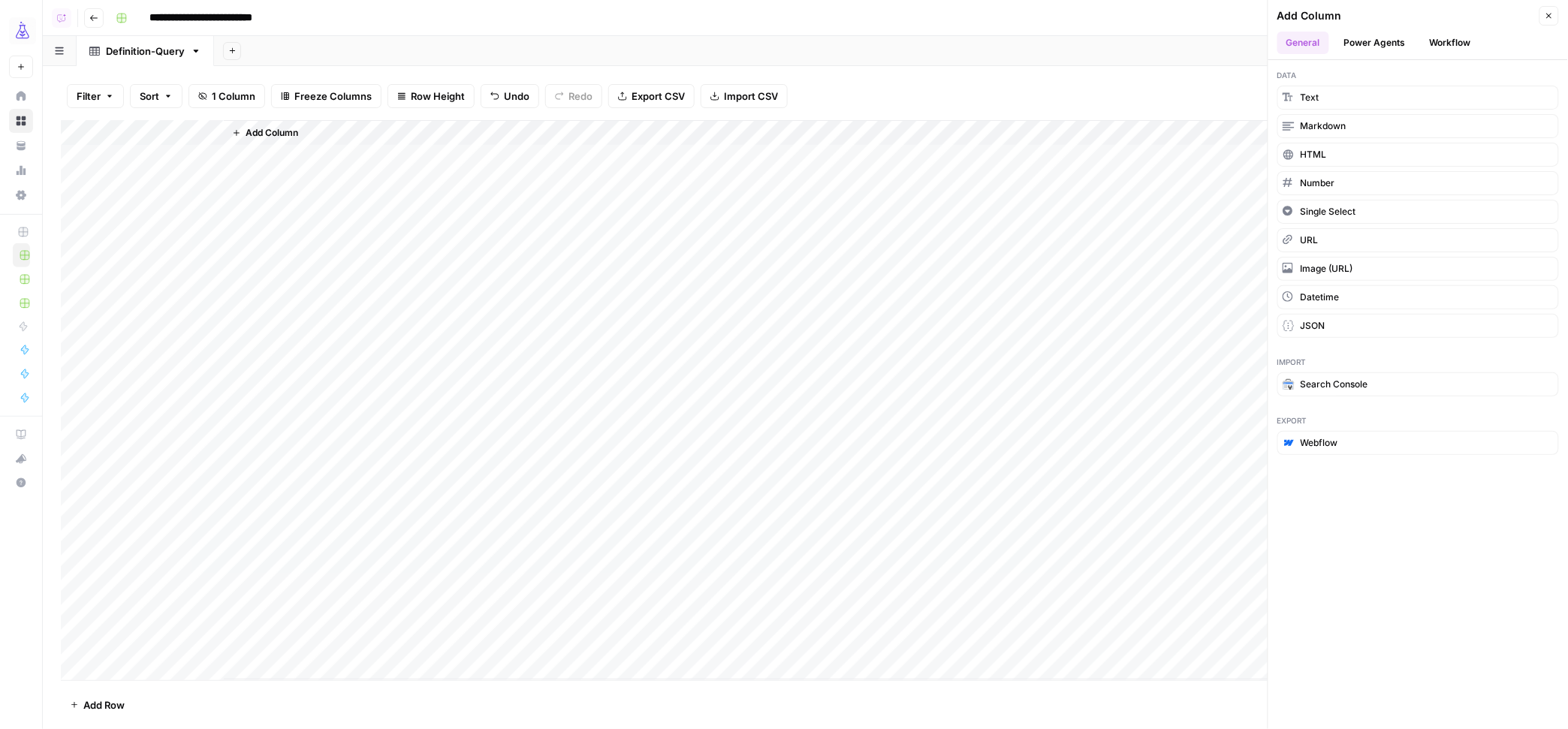
click at [1370, 43] on button "Power Agents" at bounding box center [1375, 42] width 80 height 23
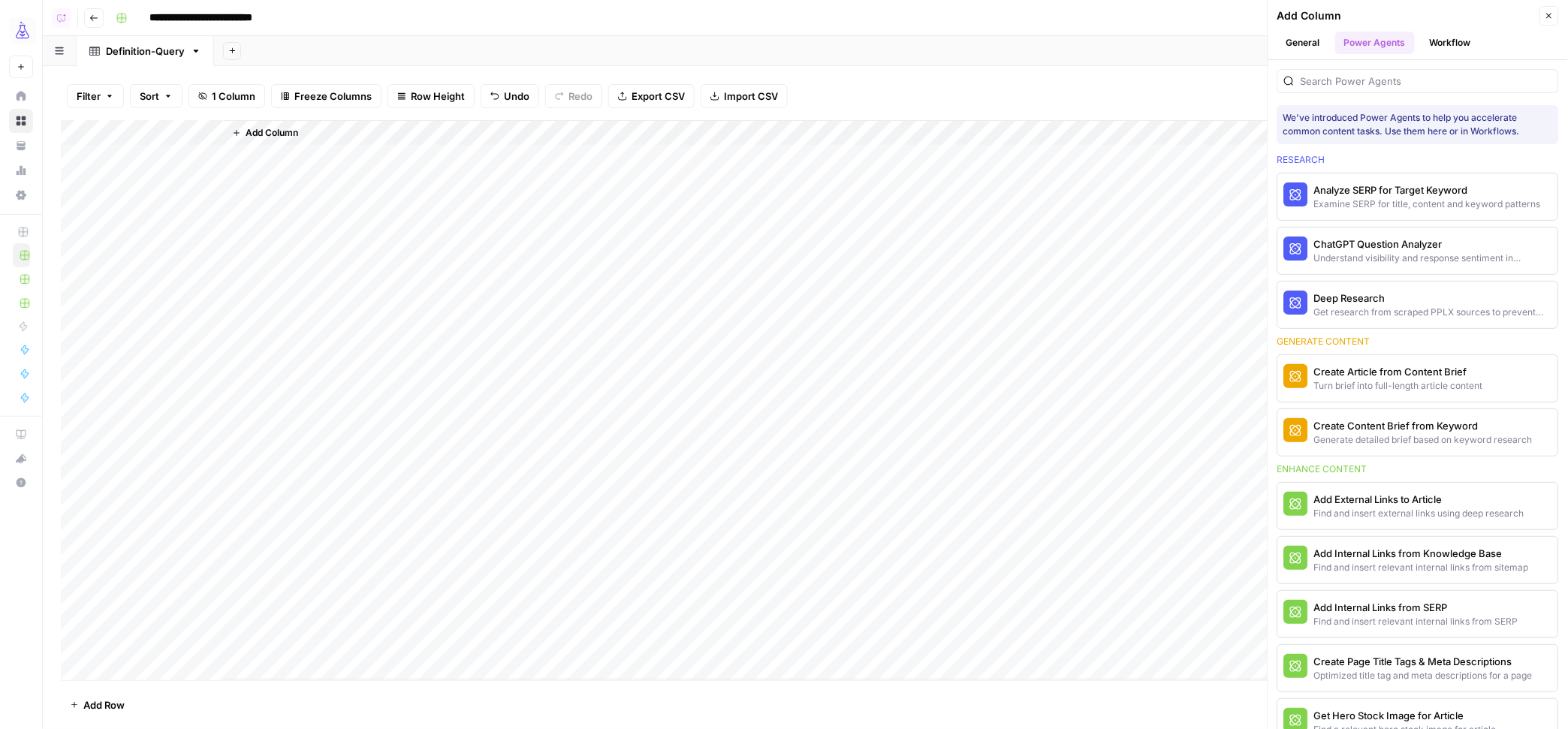
click at [1434, 41] on button "Workflow" at bounding box center [1451, 42] width 59 height 23
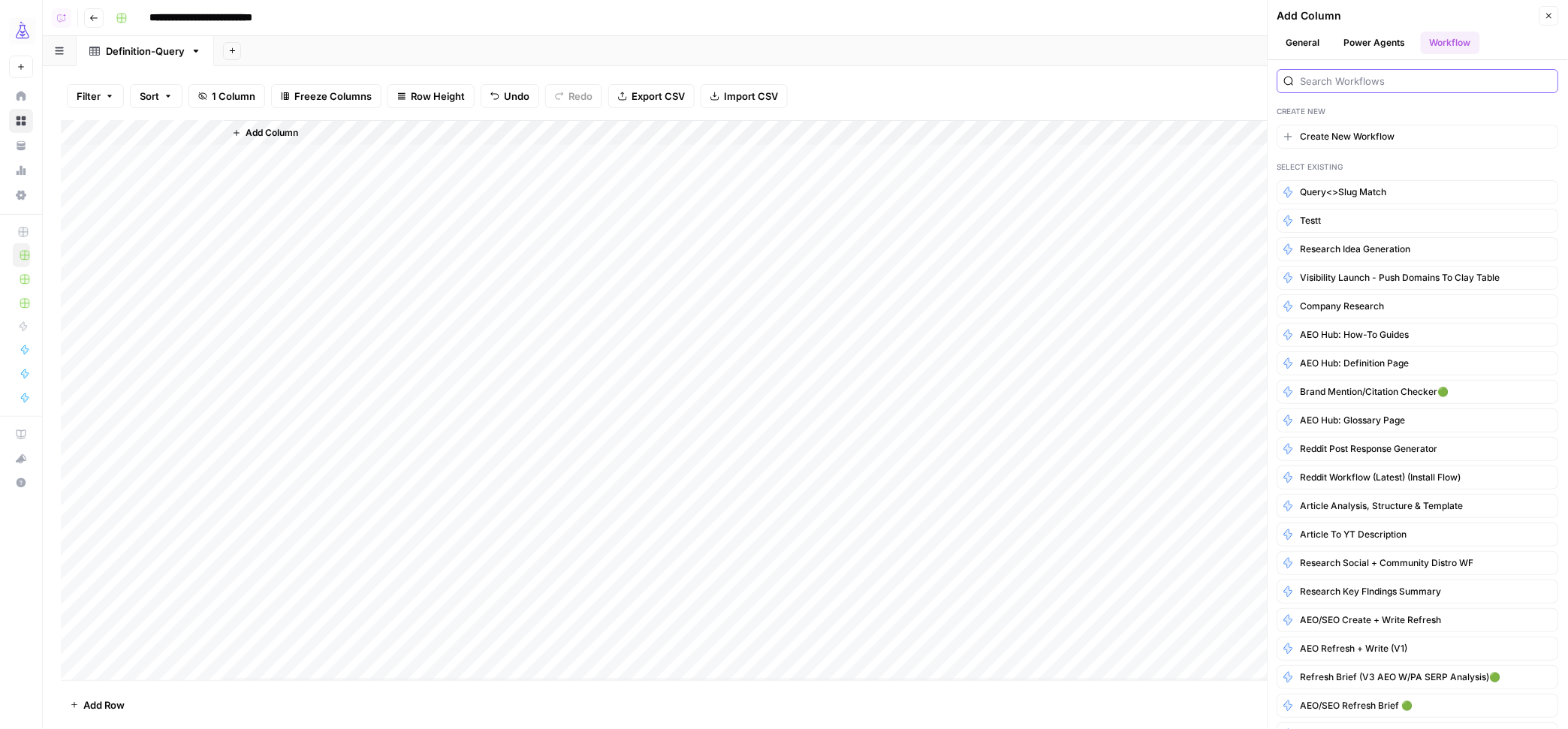
click at [1305, 85] on input "search" at bounding box center [1427, 80] width 252 height 15
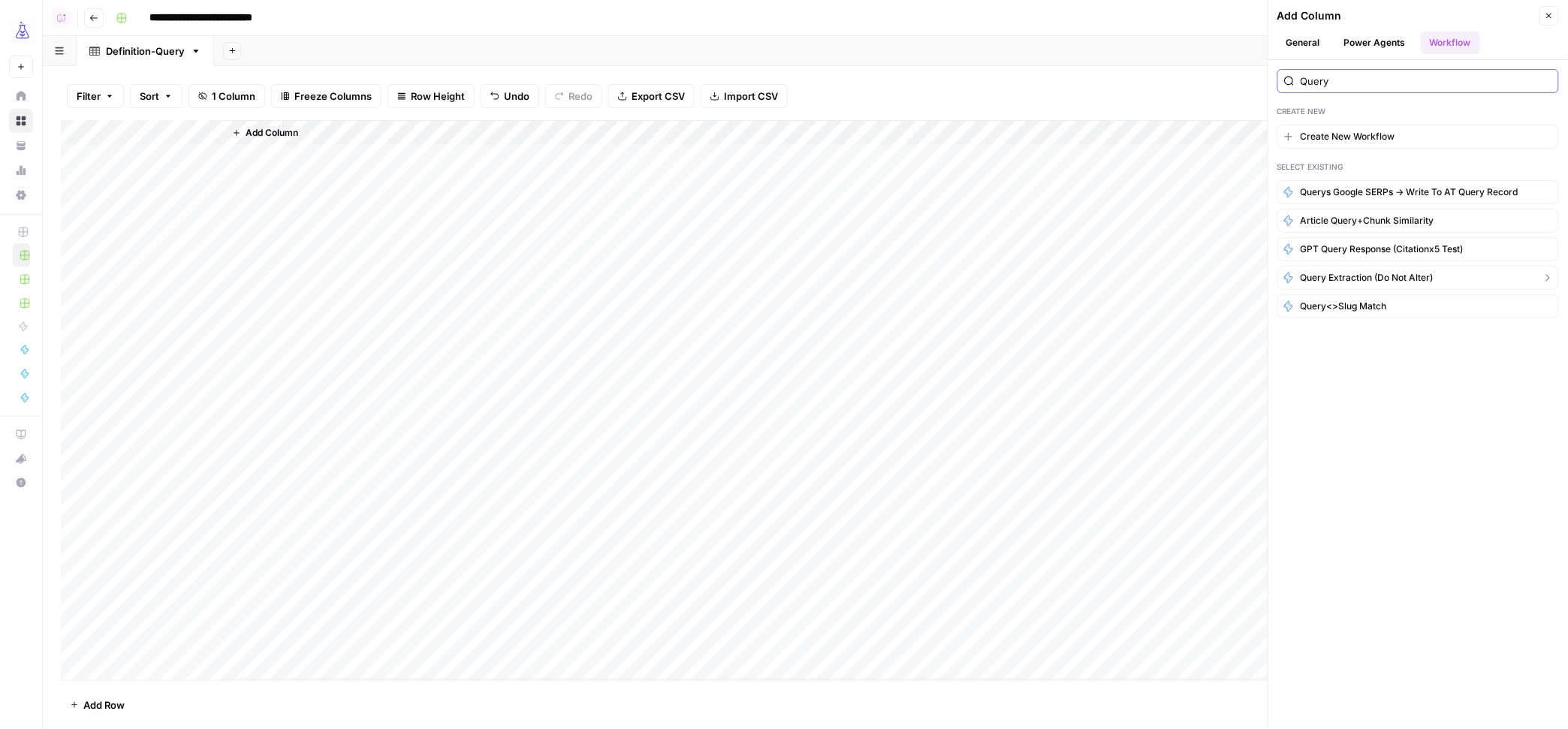
type input "Query"
click at [1424, 280] on span "Query Extraction (Do not alter)" at bounding box center [1367, 277] width 133 height 13
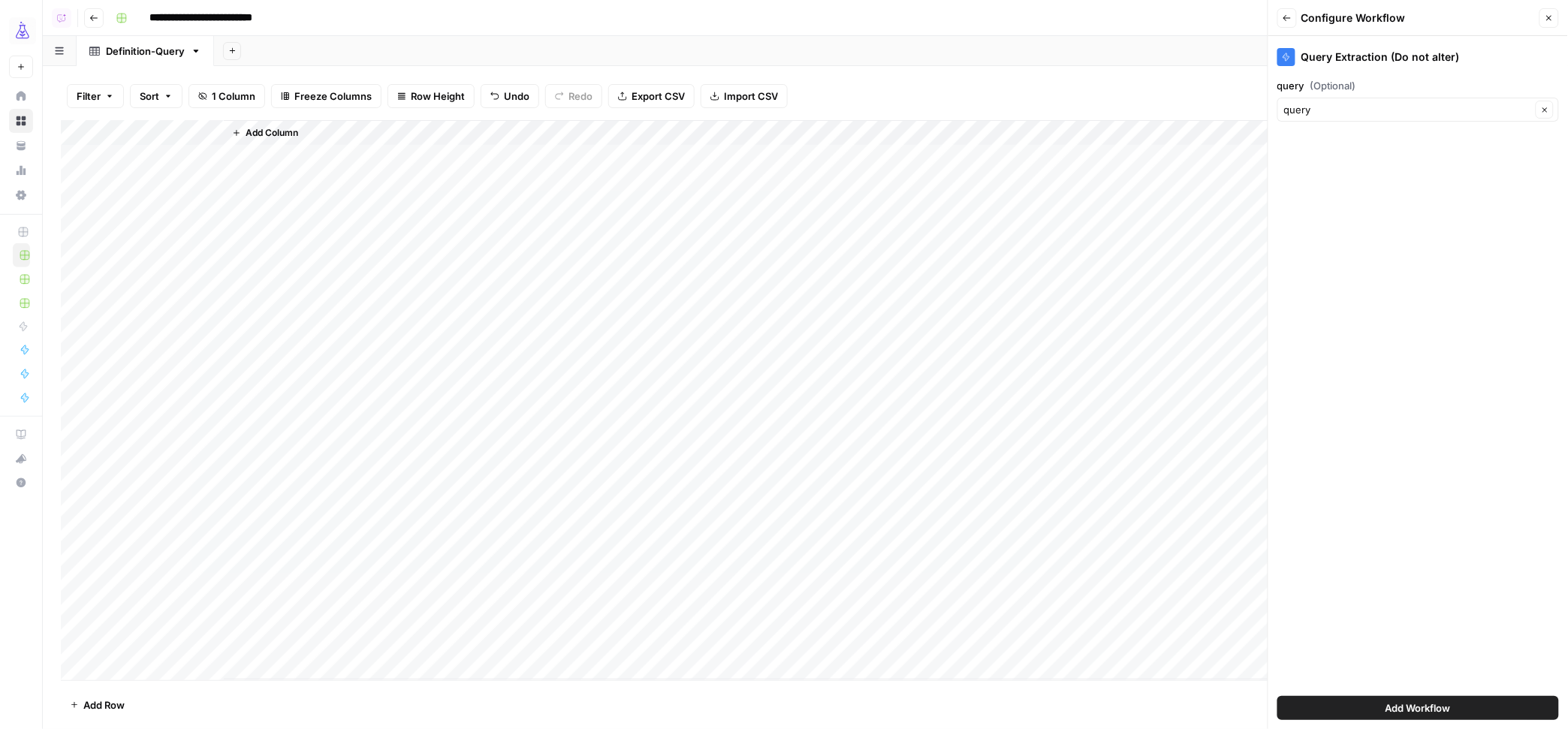
click at [1471, 702] on button "Add Workflow" at bounding box center [1418, 708] width 281 height 24
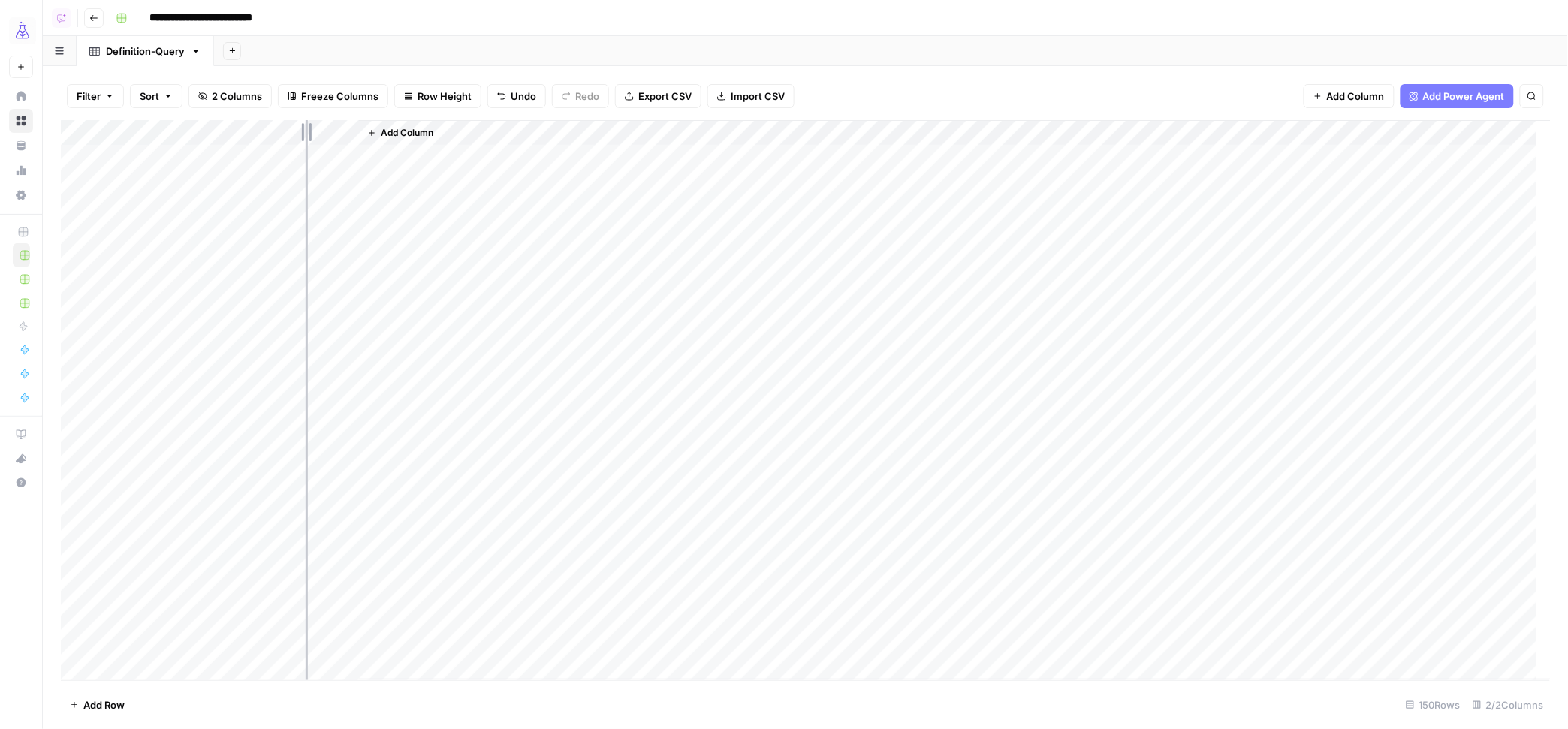
drag, startPoint x: 224, startPoint y: 131, endPoint x: 306, endPoint y: 134, distance: 82.1
click at [306, 134] on div "Add Column" at bounding box center [806, 400] width 1490 height 560
click at [425, 134] on div "Add Column" at bounding box center [806, 400] width 1490 height 560
click at [456, 166] on span "All Rows" at bounding box center [481, 167] width 95 height 15
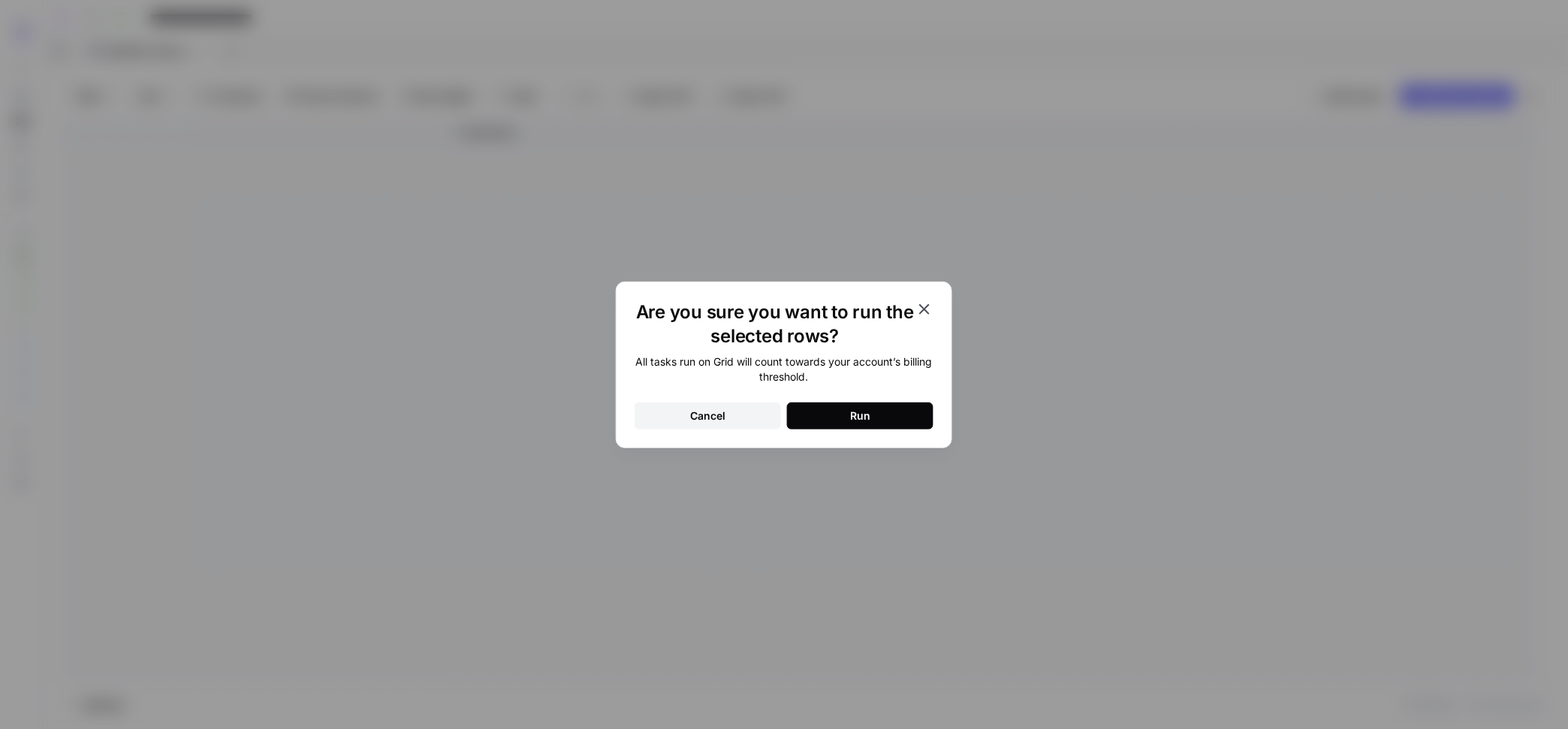
click at [828, 411] on button "Run" at bounding box center [860, 416] width 146 height 27
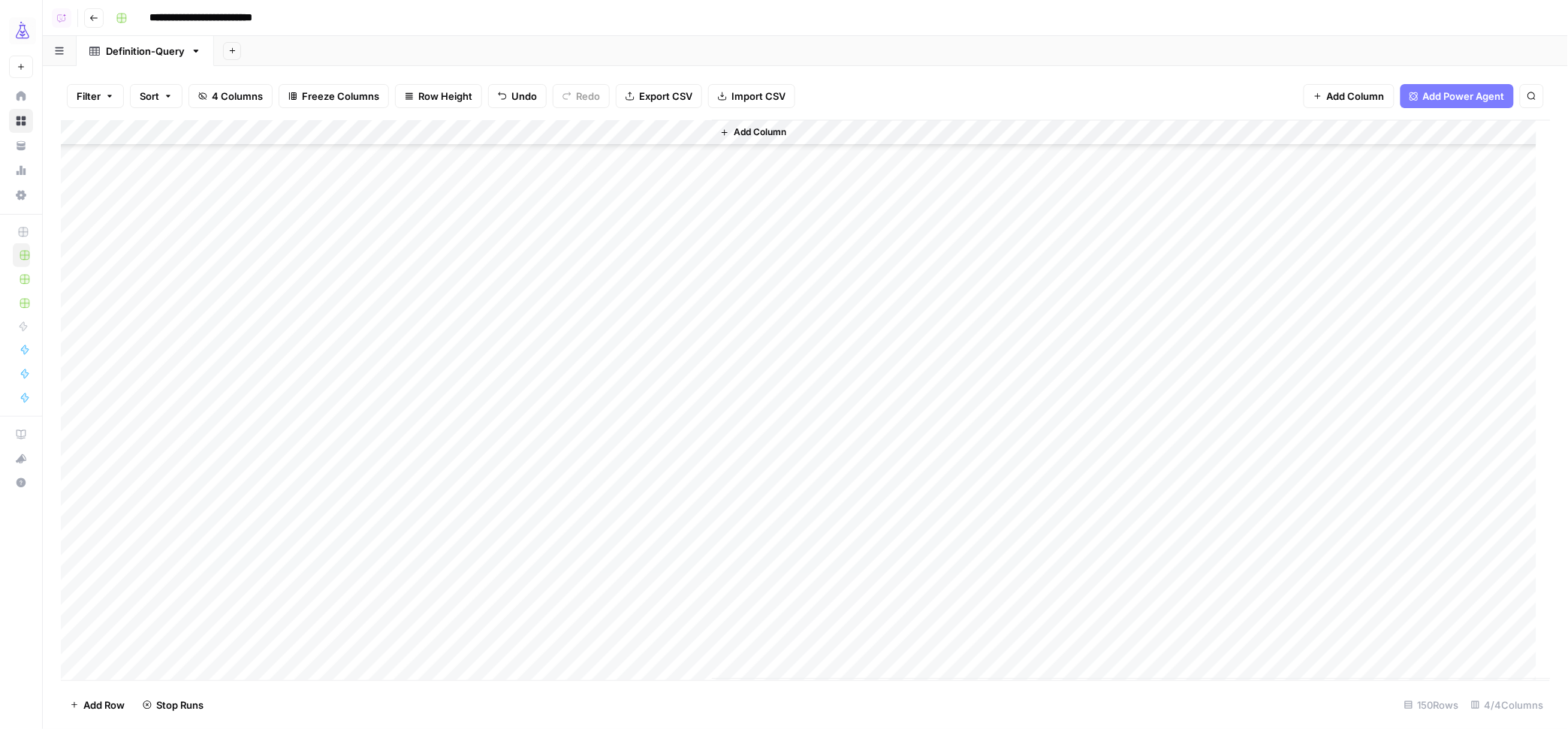
scroll to position [3318, 0]
